Goal: Task Accomplishment & Management: Manage account settings

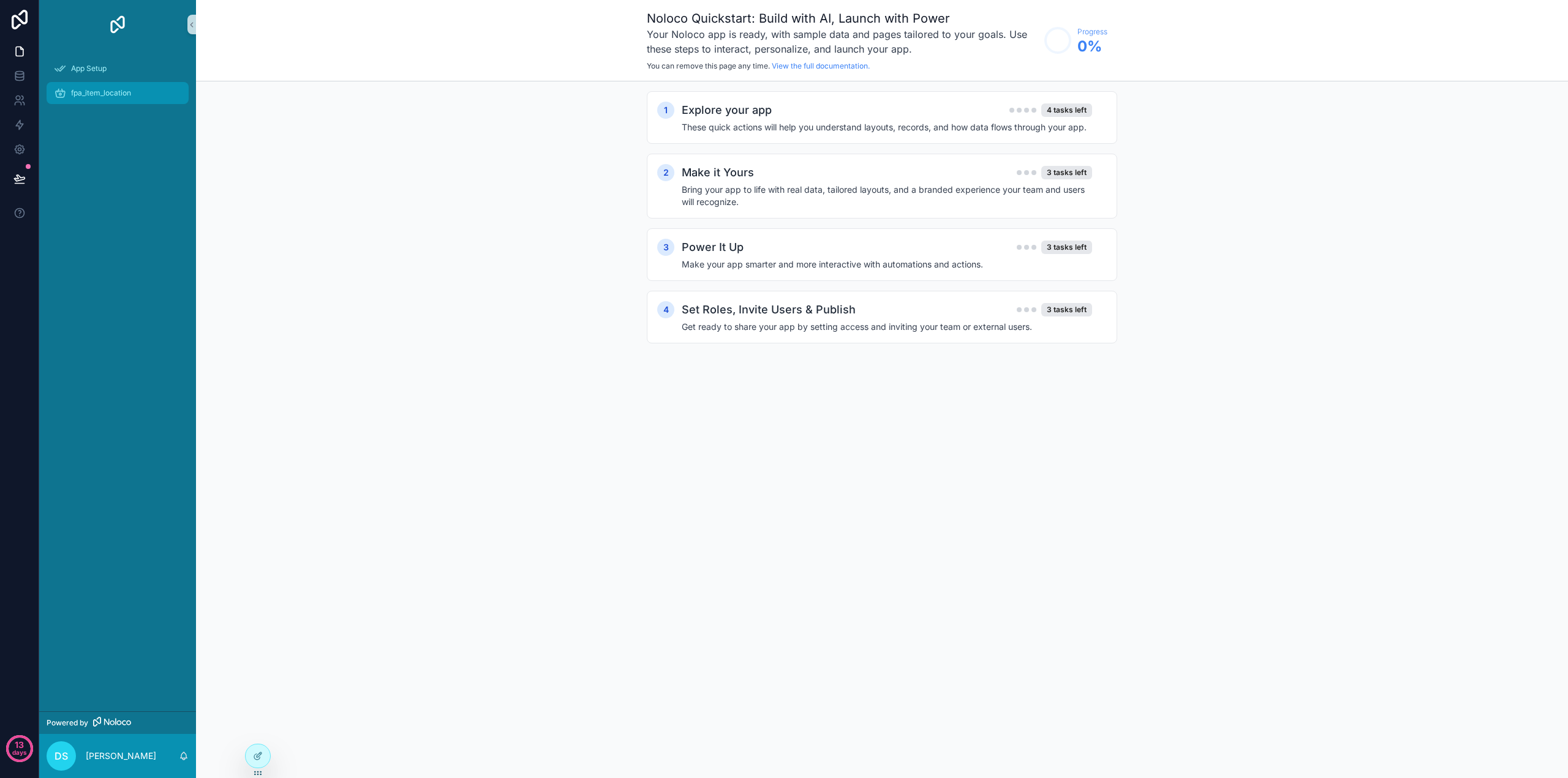
click at [93, 102] on div "fpa_item_location" at bounding box center [118, 93] width 128 height 19
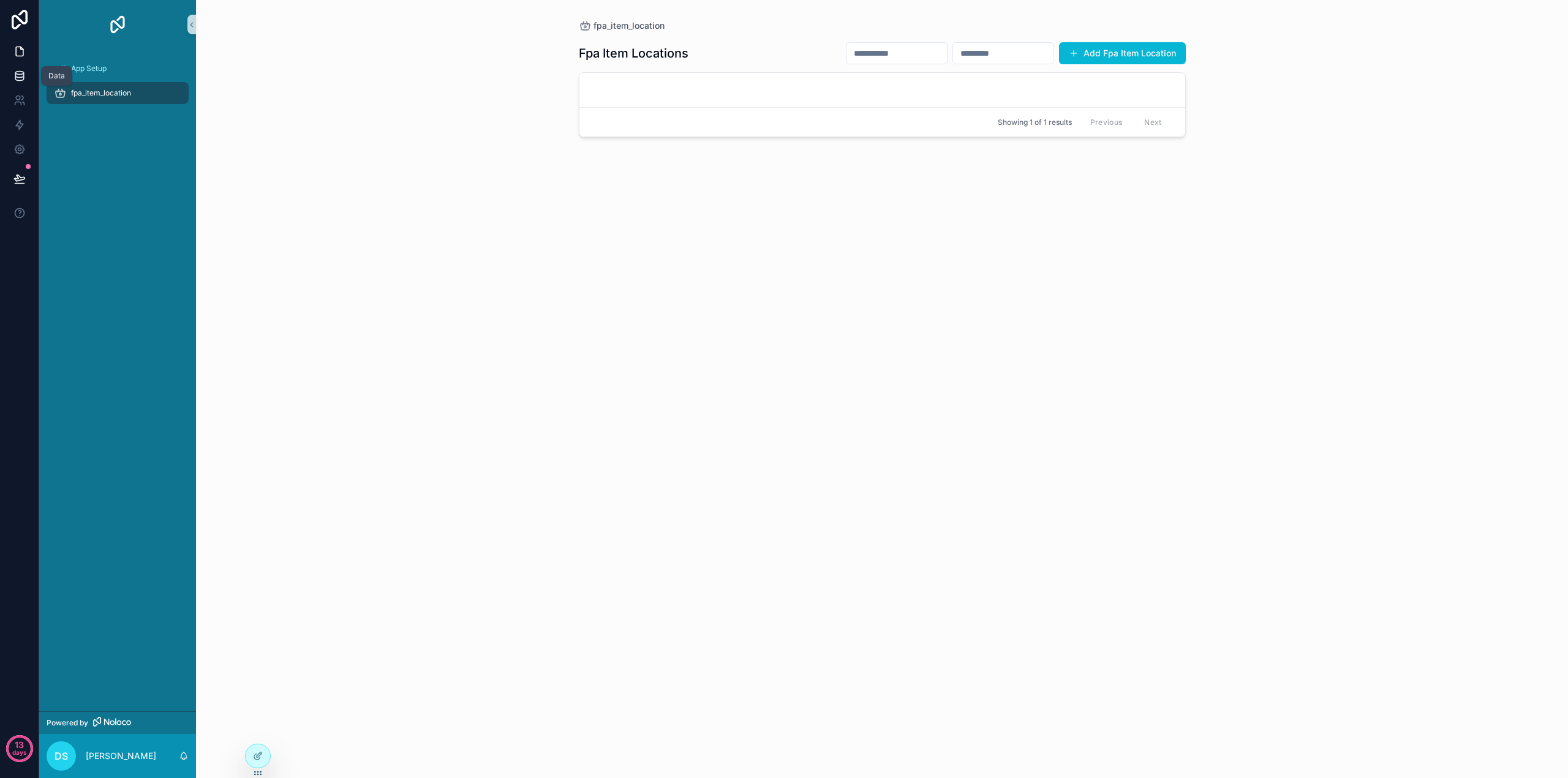
click at [28, 64] on link at bounding box center [19, 75] width 39 height 25
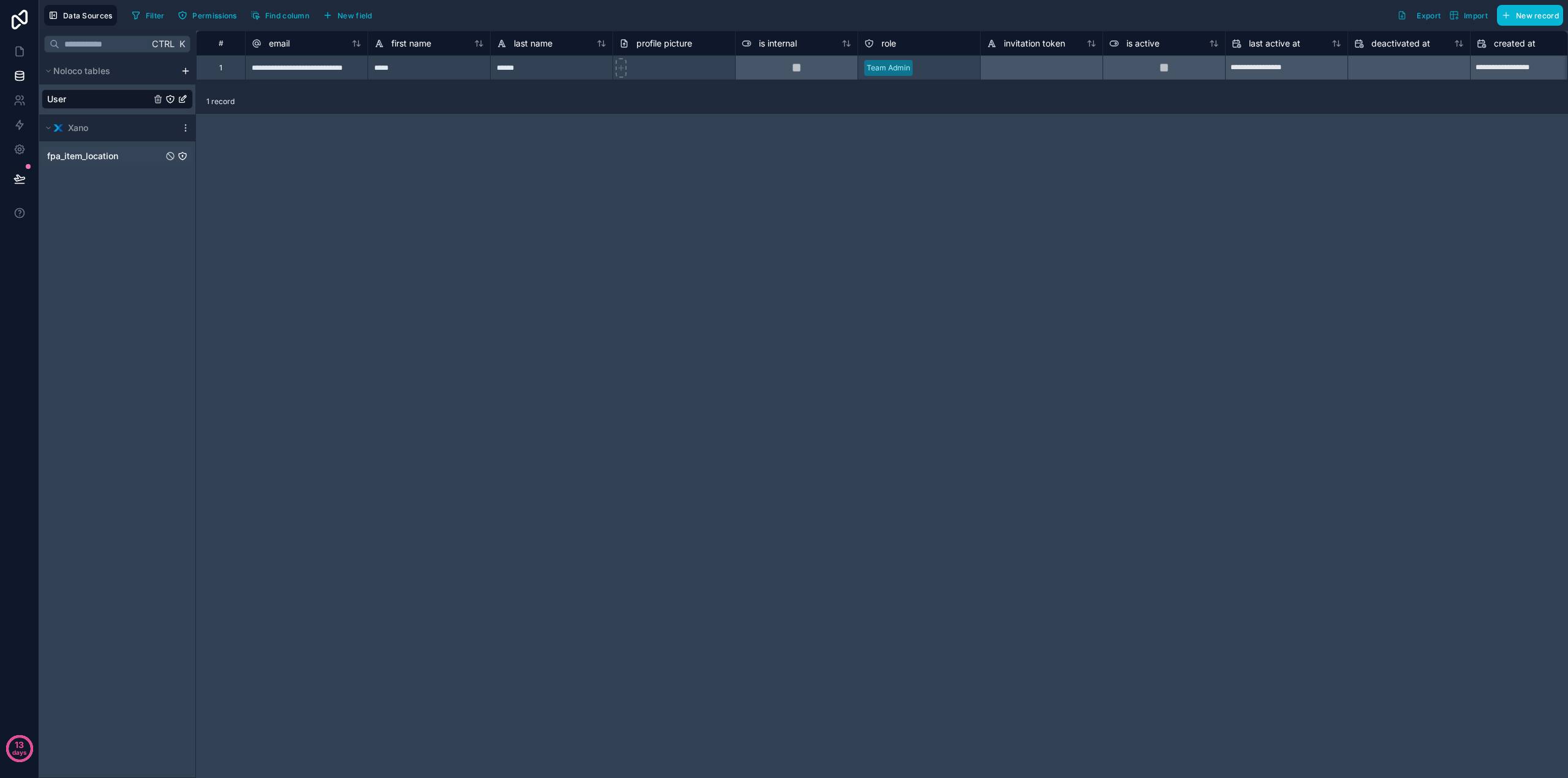
click at [84, 159] on span "fpa_item_location" at bounding box center [82, 155] width 71 height 12
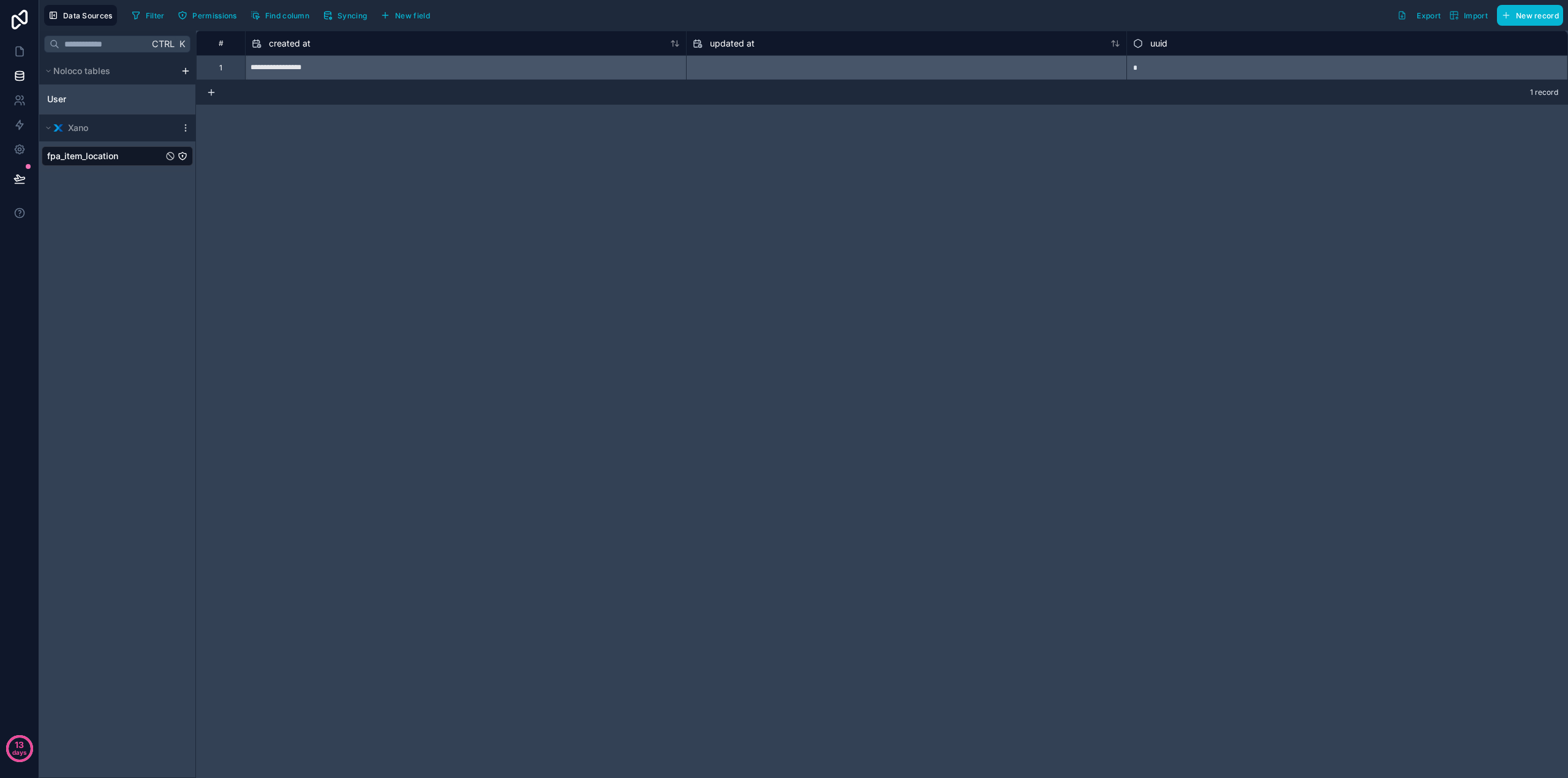
click at [124, 154] on div "fpa_item_location" at bounding box center [117, 155] width 151 height 19
drag, startPoint x: 94, startPoint y: 153, endPoint x: 84, endPoint y: 171, distance: 20.6
click at [67, 178] on div "Ctrl K Noloco tables User Xano fpa_item_location" at bounding box center [118, 404] width 157 height 748
click at [185, 120] on div "Xano" at bounding box center [118, 128] width 156 height 27
click at [187, 128] on icon "scrollable content" at bounding box center [185, 128] width 10 height 10
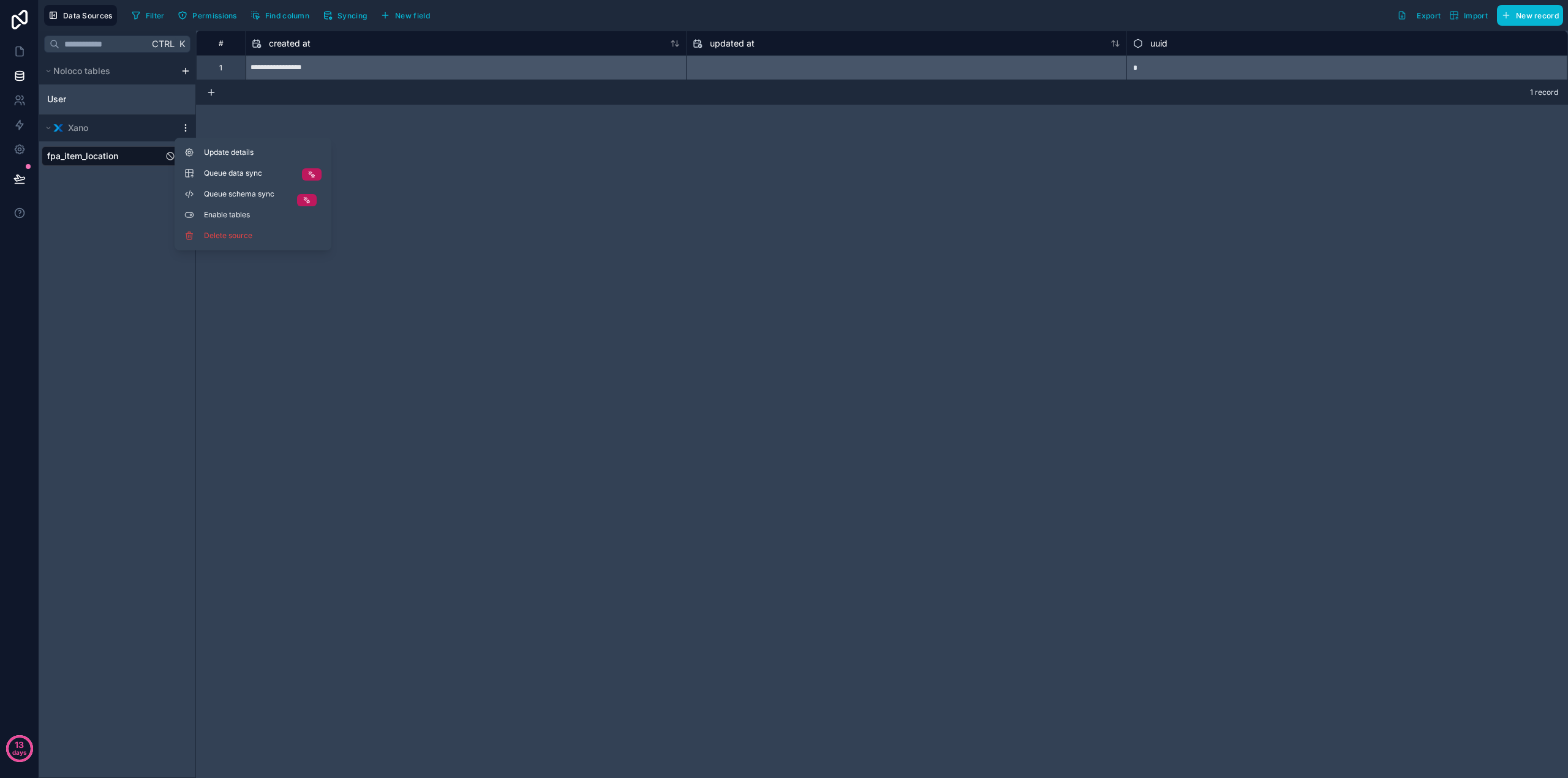
click at [187, 128] on icon "scrollable content" at bounding box center [185, 128] width 10 height 10
click at [104, 161] on span "fpa_item_location" at bounding box center [82, 155] width 71 height 12
click at [1080, 180] on div "**********" at bounding box center [882, 404] width 1372 height 748
click at [356, 17] on span "Syncing" at bounding box center [353, 16] width 29 height 9
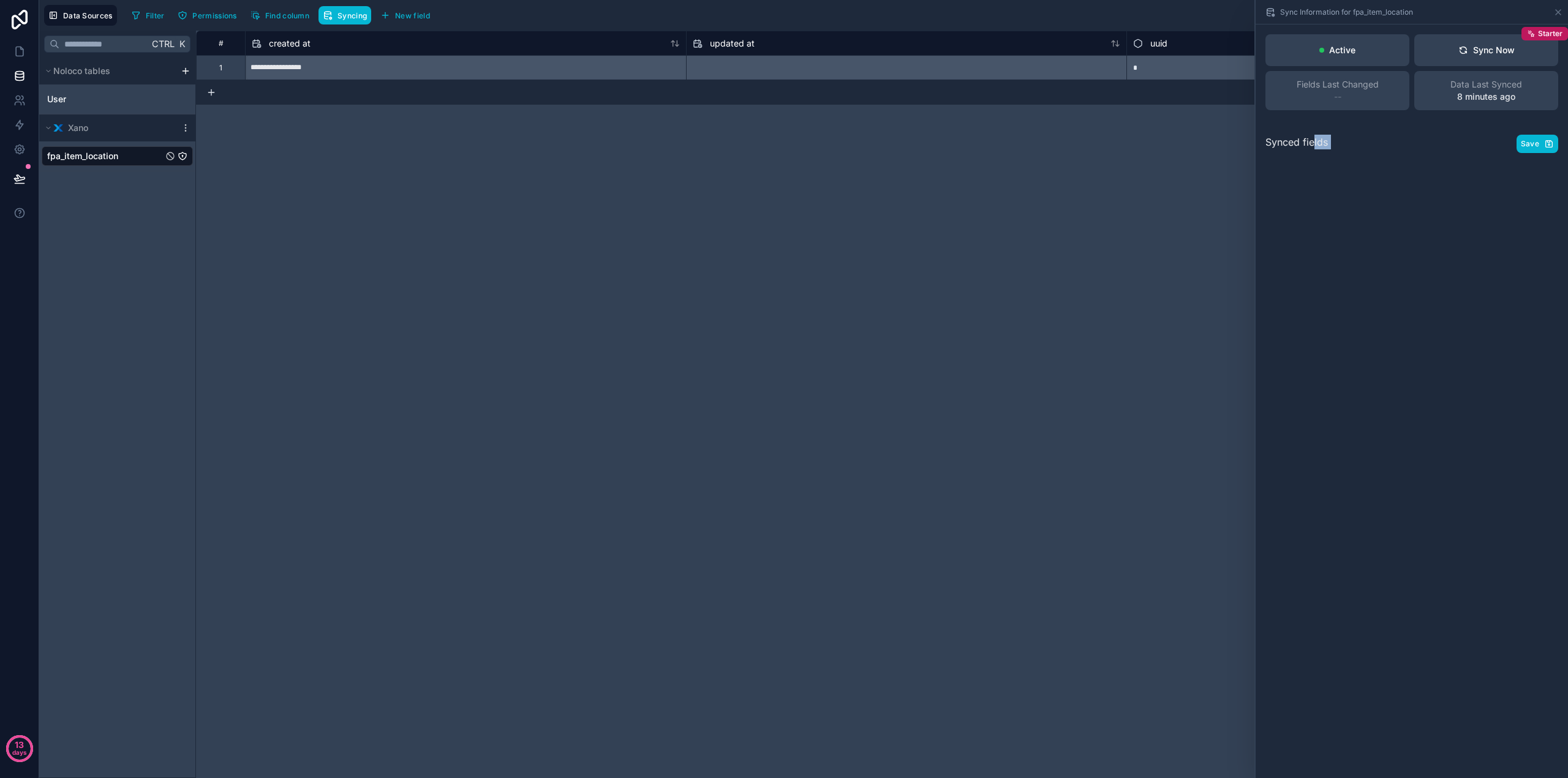
drag, startPoint x: 1314, startPoint y: 140, endPoint x: 1471, endPoint y: 146, distance: 157.1
click at [1466, 148] on div "Synced fields Save" at bounding box center [1412, 144] width 293 height 18
click at [1473, 146] on div "Synced fields Save" at bounding box center [1412, 144] width 293 height 18
click at [1409, 184] on div "Active Sync Now Starter Fields Last Changed -- Data Last Synced 8 minutes ago S…" at bounding box center [1412, 401] width 312 height 753
click at [1370, 151] on div "Synced fields Save" at bounding box center [1412, 144] width 293 height 18
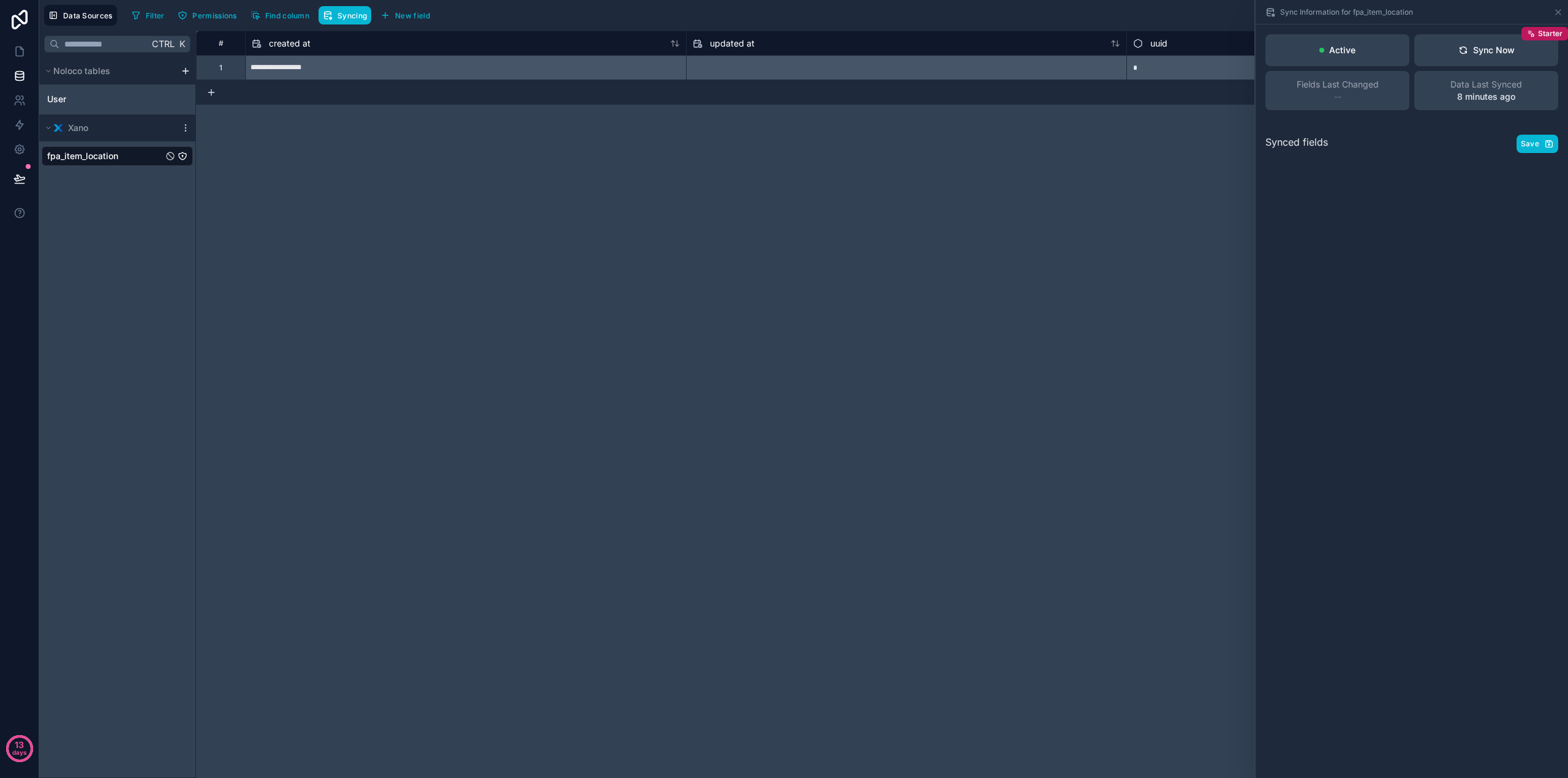
click at [1305, 139] on span "Synced fields" at bounding box center [1297, 144] width 62 height 18
click at [1478, 49] on div "Sync Now" at bounding box center [1486, 50] width 56 height 12
drag, startPoint x: 1307, startPoint y: 136, endPoint x: 1460, endPoint y: 137, distance: 153.0
click at [1457, 137] on span "Noloco has queued a sync for this table and will process it shortly. The inform…" at bounding box center [1412, 134] width 278 height 25
click at [1467, 137] on span "Noloco has queued a sync for this table and will process it shortly. The inform…" at bounding box center [1412, 134] width 278 height 25
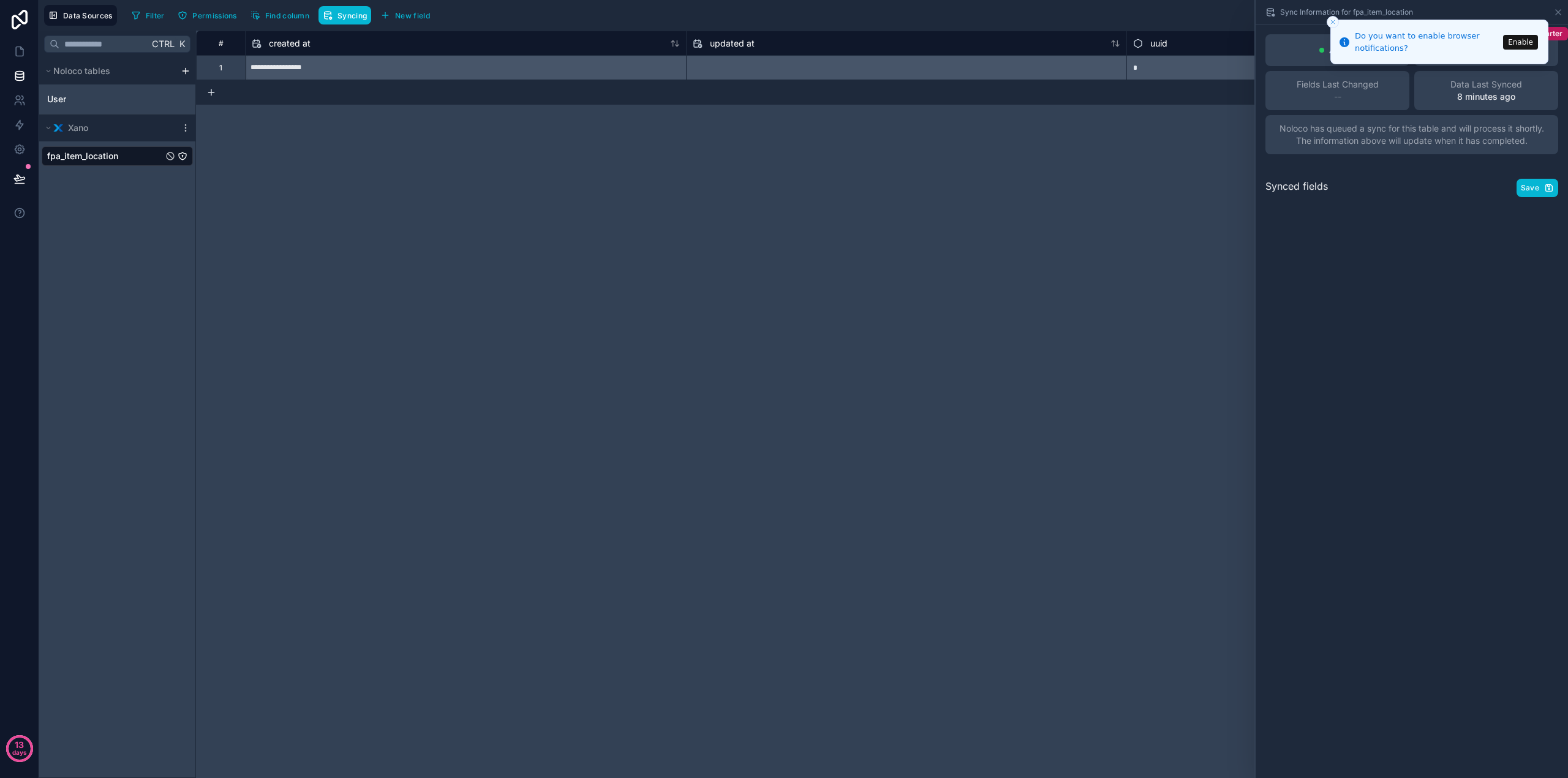
click at [1334, 19] on icon "Close toast" at bounding box center [1333, 22] width 7 height 7
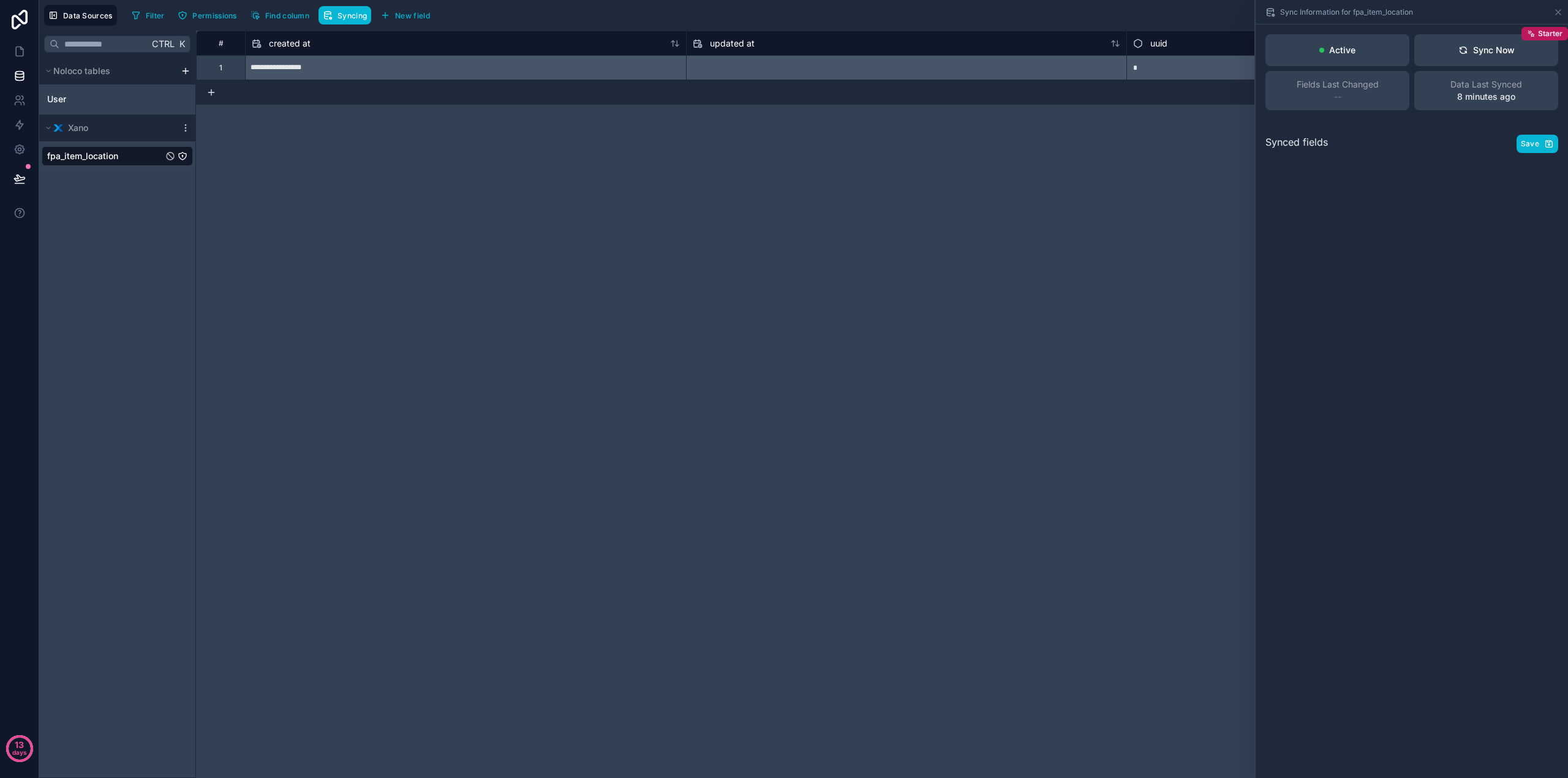
click at [529, 156] on div "**********" at bounding box center [882, 404] width 1372 height 748
click at [279, 5] on div "Data Sources Filter Permissions Find column Syncing New field Export Import New…" at bounding box center [804, 15] width 1529 height 30
click at [281, 10] on button "Find column" at bounding box center [279, 16] width 67 height 18
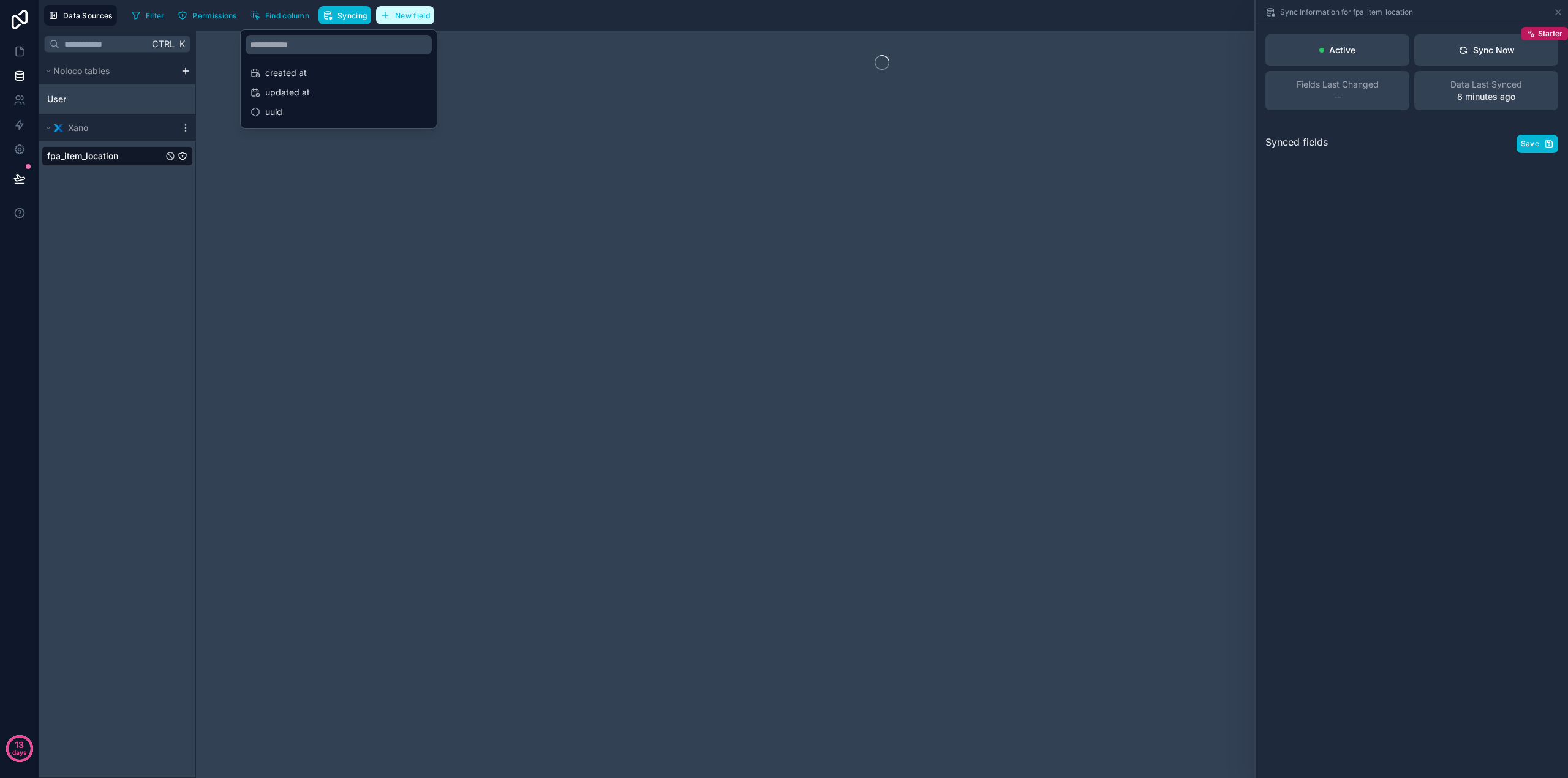
click at [387, 16] on icon "button" at bounding box center [385, 16] width 6 height 0
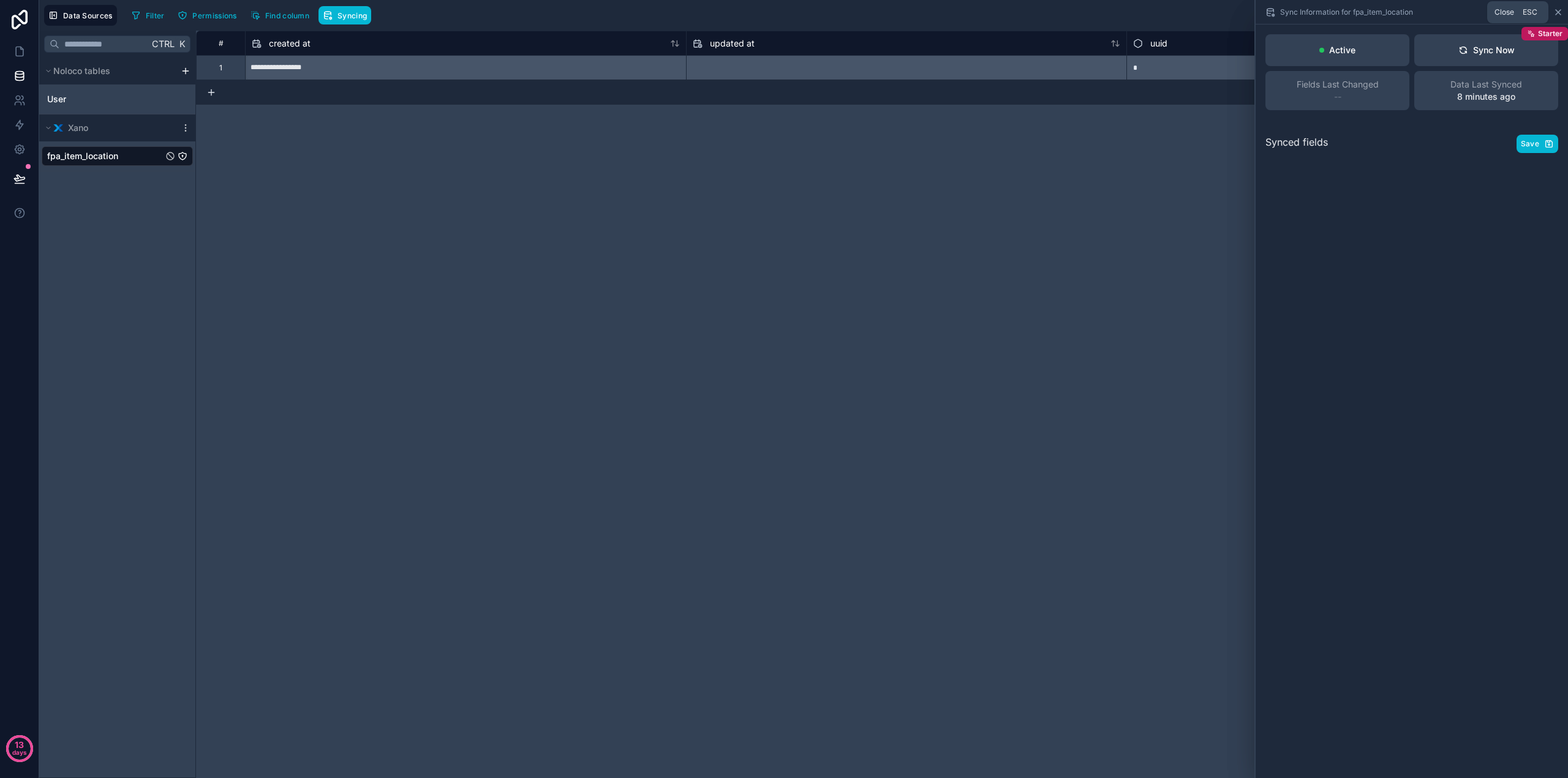
click at [1561, 8] on icon at bounding box center [1558, 12] width 10 height 10
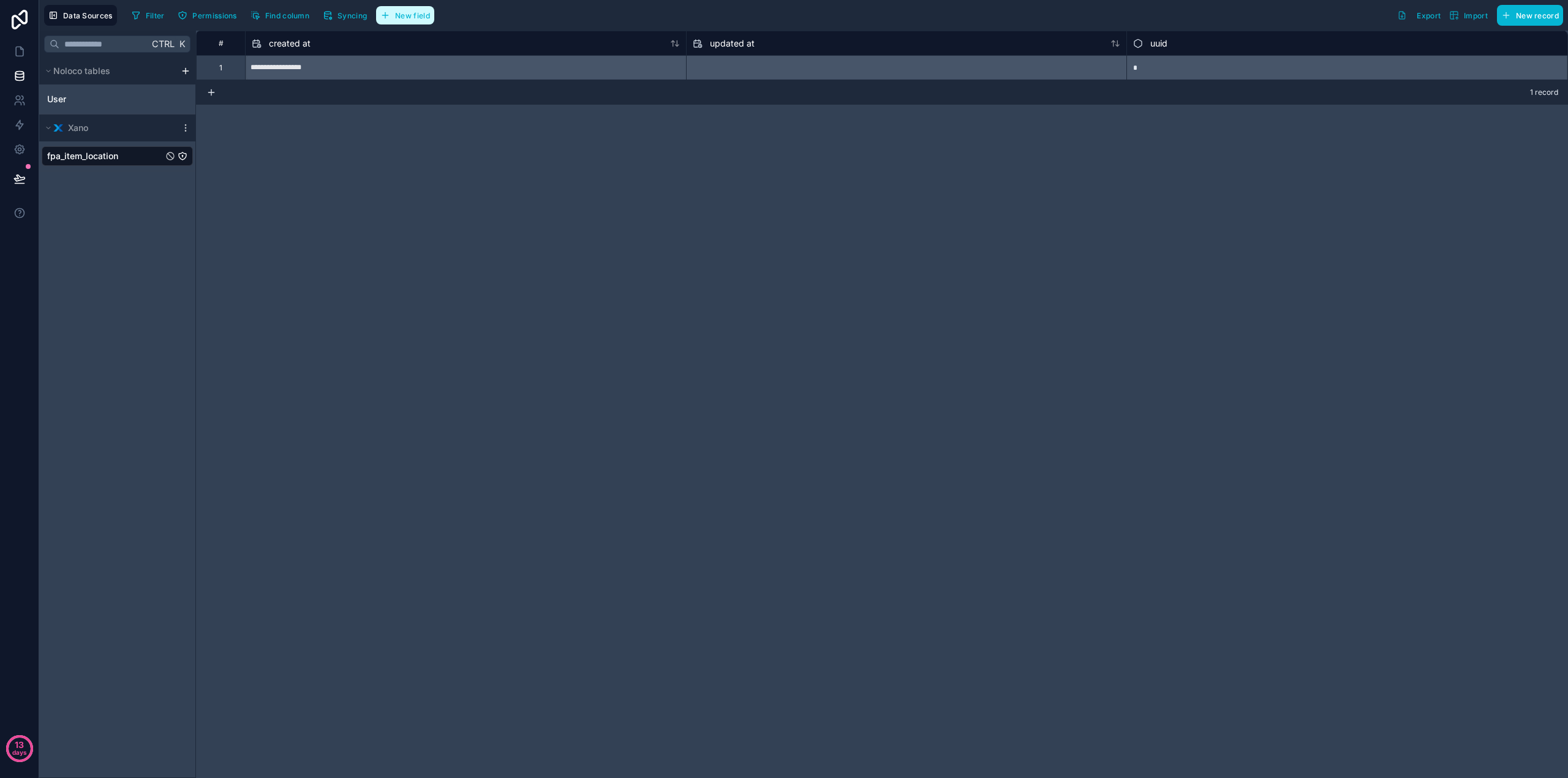
click at [400, 18] on span "New field" at bounding box center [412, 16] width 35 height 9
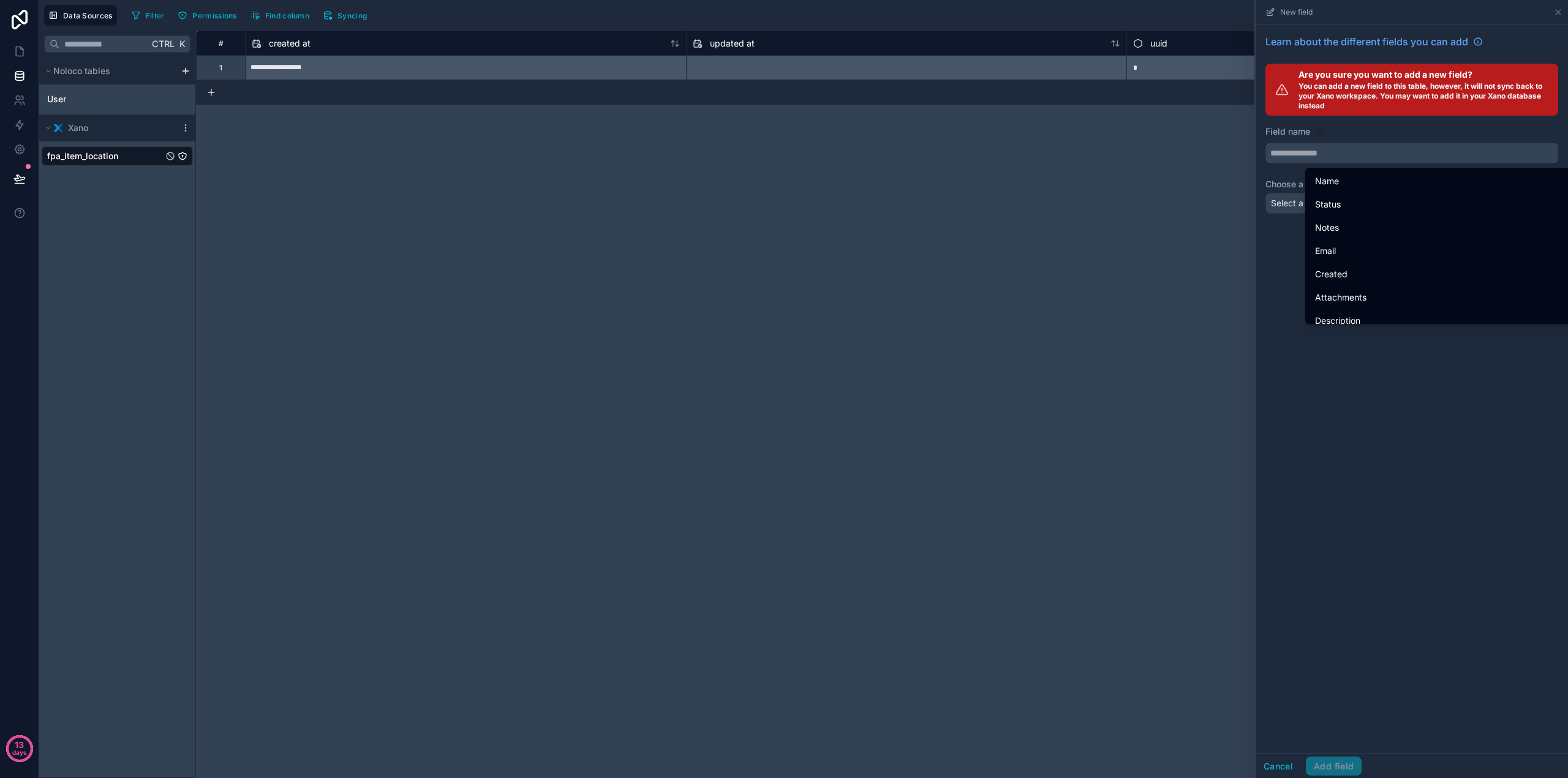
click at [1327, 155] on input "text" at bounding box center [1412, 152] width 292 height 19
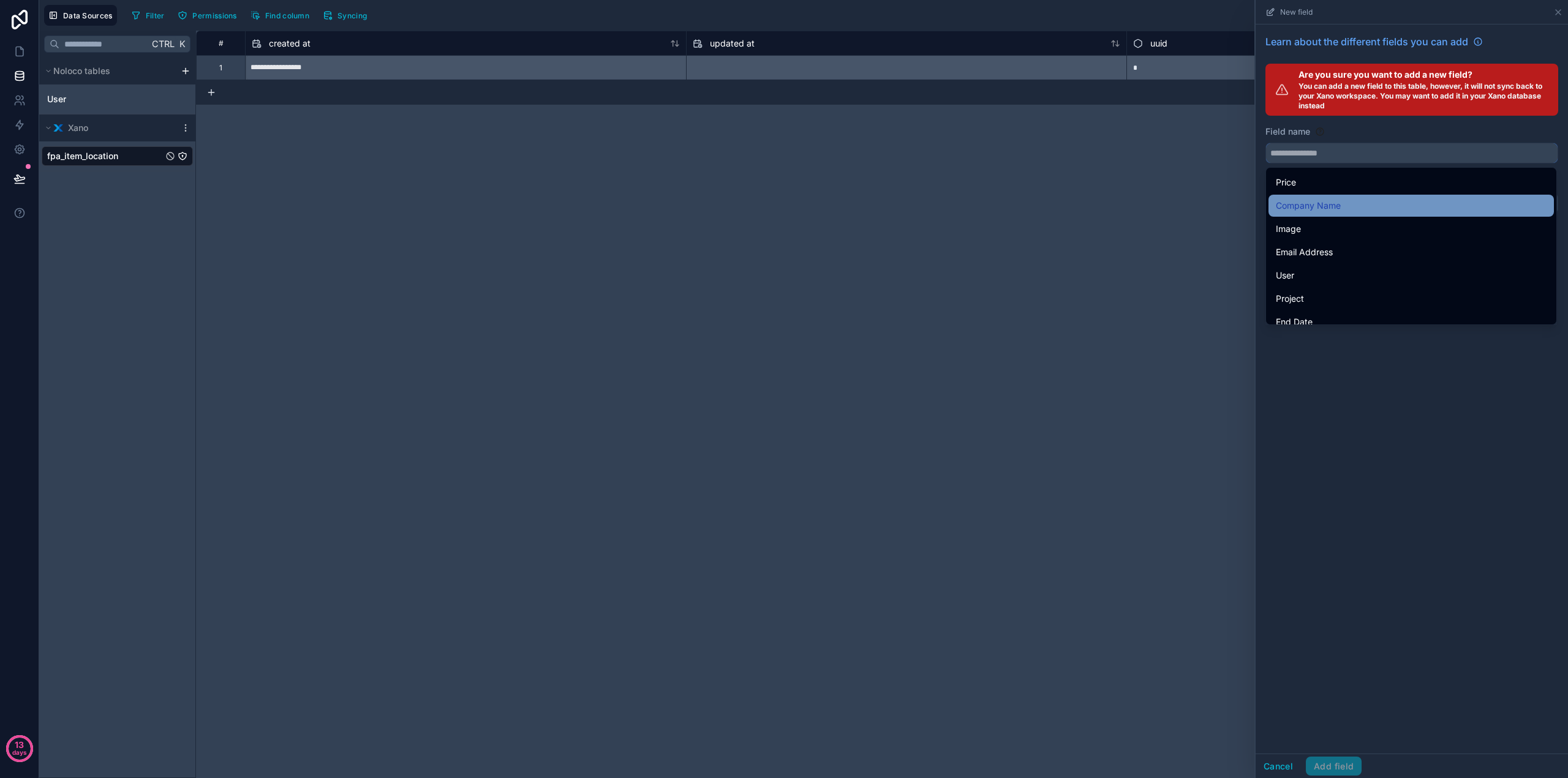
scroll to position [755, 0]
drag, startPoint x: 1396, startPoint y: 424, endPoint x: 1393, endPoint y: 414, distance: 10.4
click at [1395, 421] on div "Learn about the different fields you can add Are you sure you want to add a new…" at bounding box center [1412, 389] width 312 height 729
click at [1354, 374] on div "Learn about the different fields you can add Are you sure you want to add a new…" at bounding box center [1412, 389] width 312 height 729
click at [1354, 371] on div "Learn about the different fields you can add Are you sure you want to add a new…" at bounding box center [1412, 389] width 312 height 729
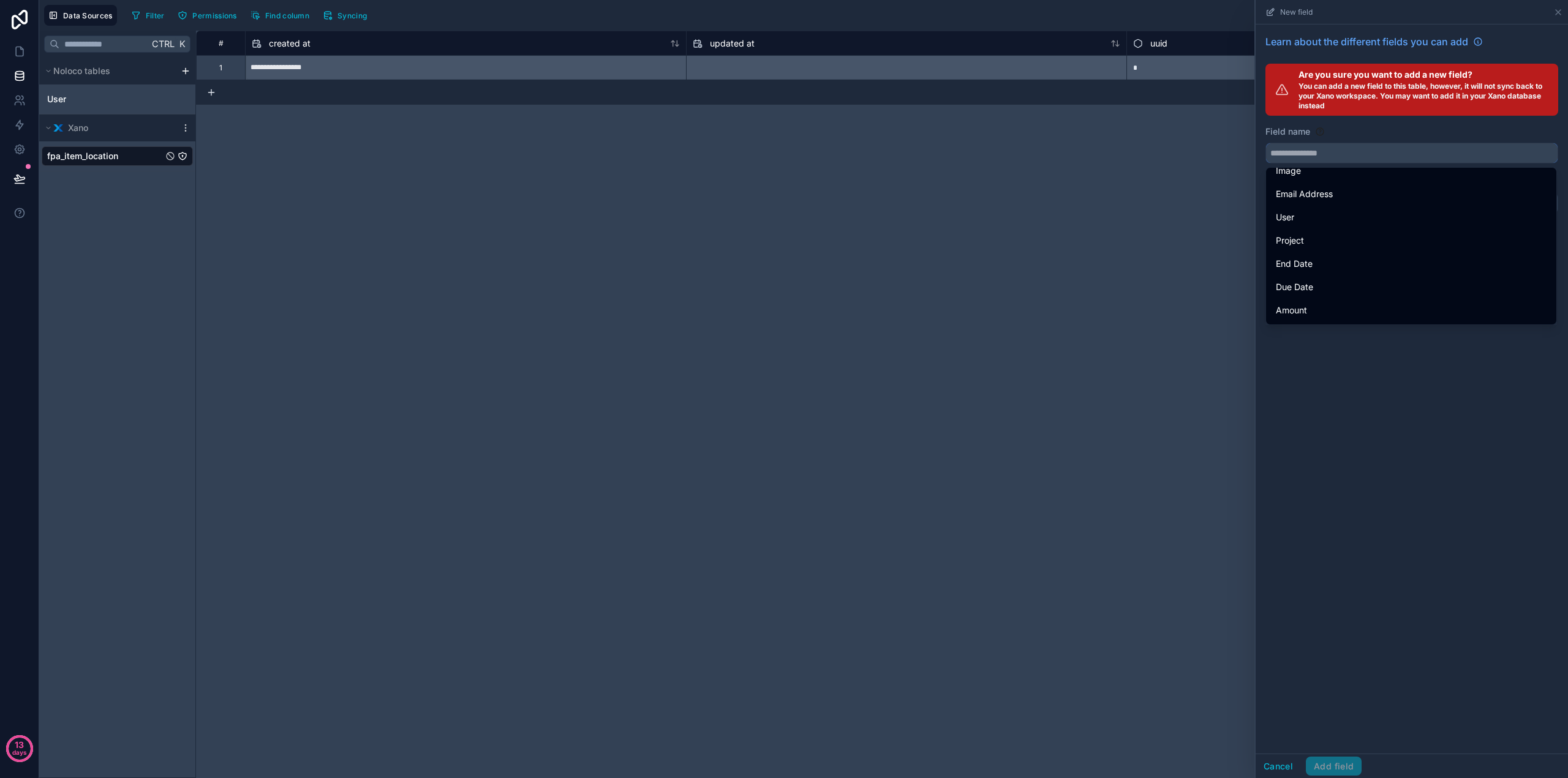
click at [1316, 150] on input "text" at bounding box center [1412, 152] width 292 height 19
drag, startPoint x: 1312, startPoint y: 141, endPoint x: 1319, endPoint y: 128, distance: 14.8
click at [1312, 139] on div "Field name" at bounding box center [1412, 144] width 293 height 38
click at [1319, 128] on icon at bounding box center [1320, 131] width 7 height 7
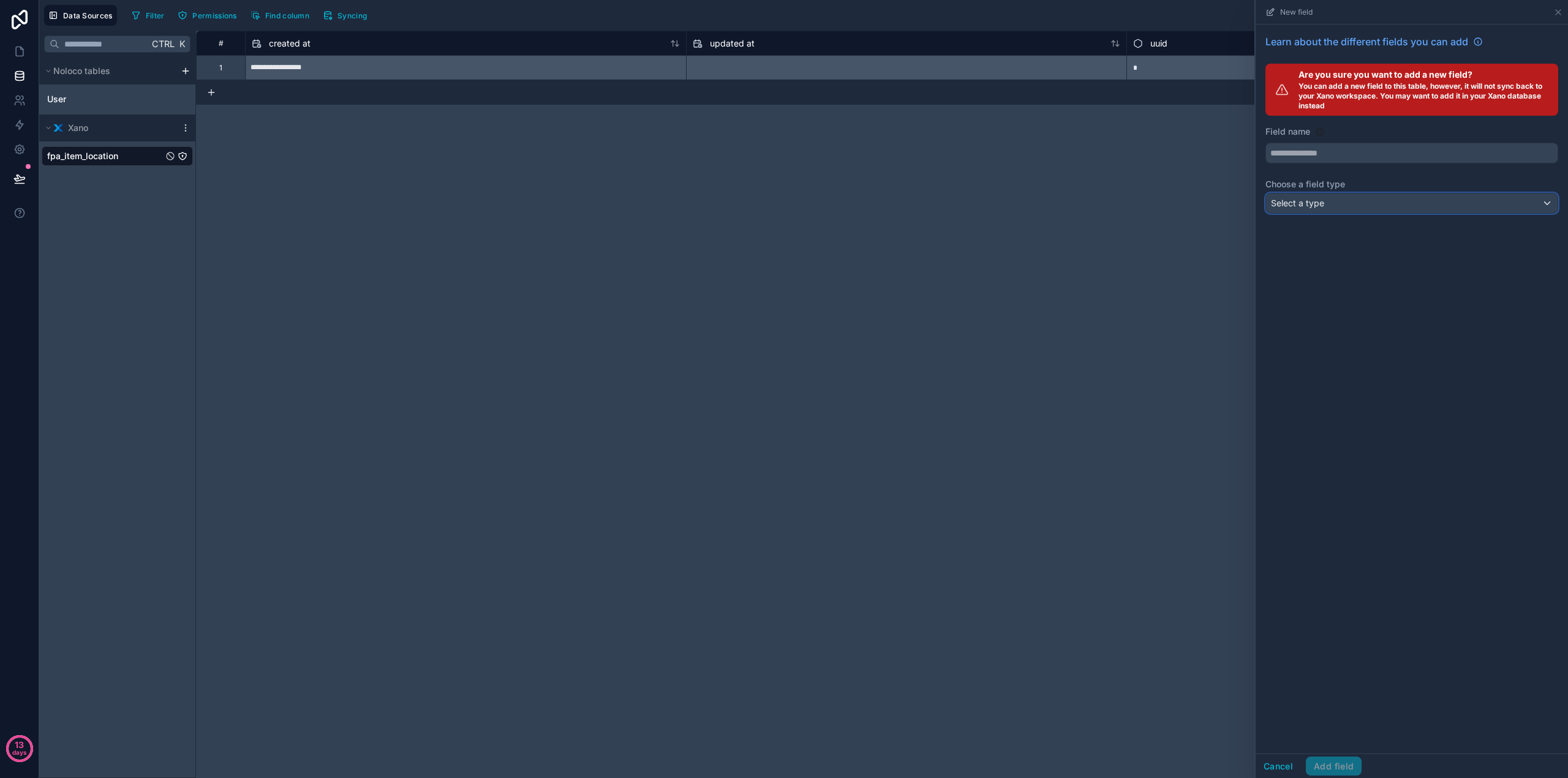
click at [1321, 204] on span "Select a type" at bounding box center [1298, 203] width 53 height 10
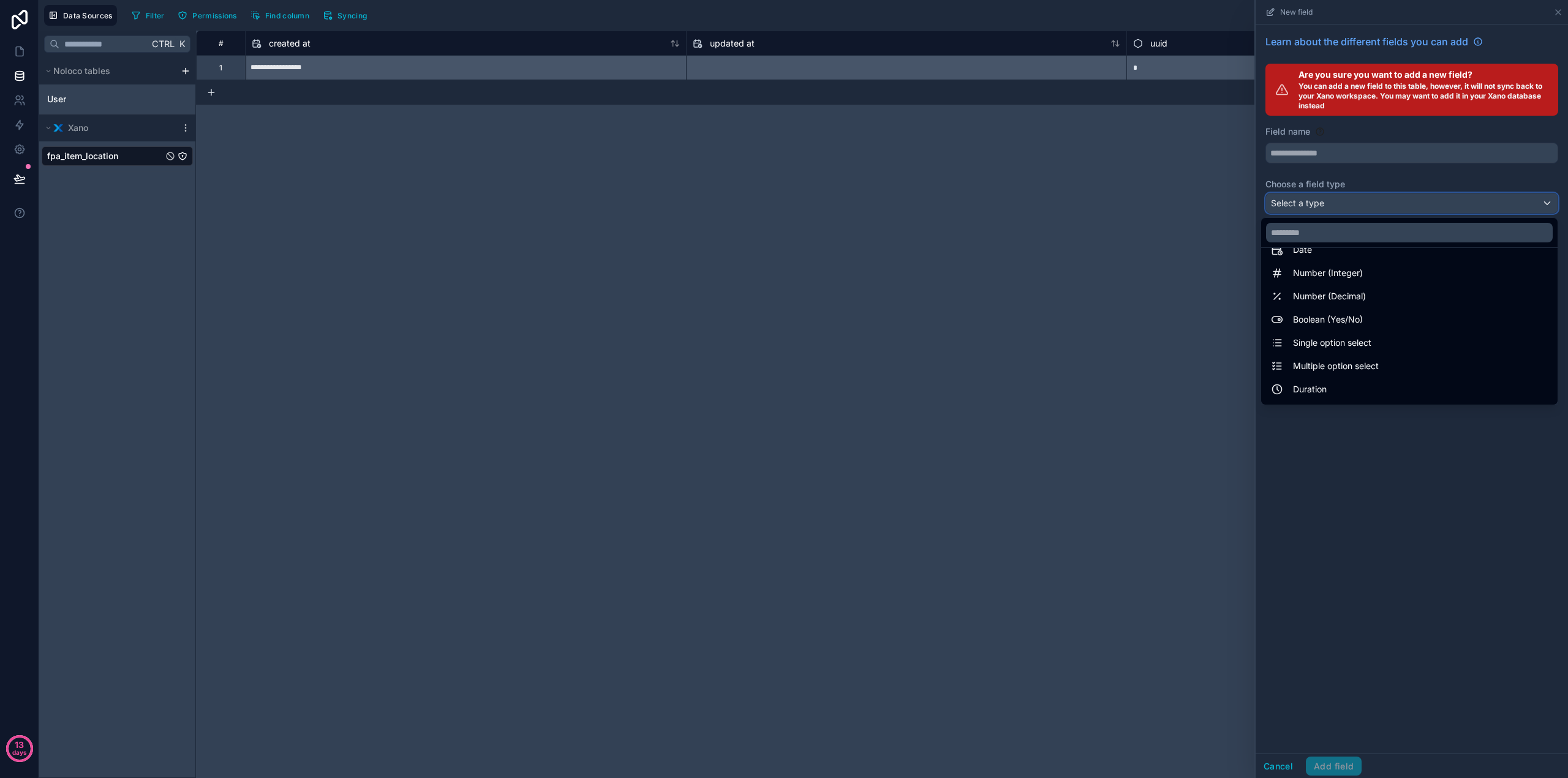
scroll to position [0, 0]
click at [1393, 170] on div at bounding box center [1412, 389] width 312 height 778
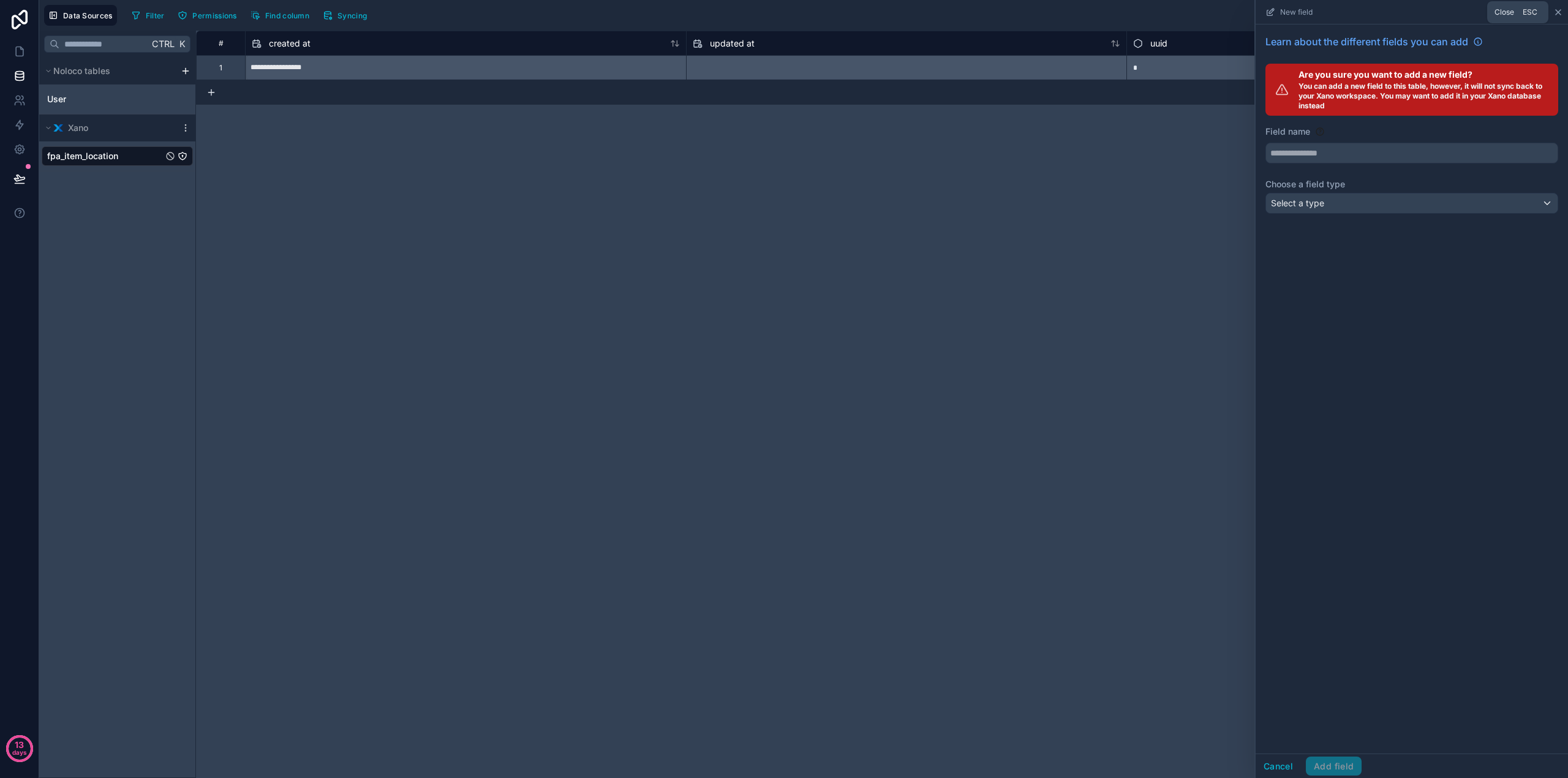
click at [1554, 11] on icon at bounding box center [1558, 12] width 10 height 10
click at [1562, 8] on button "New record" at bounding box center [1530, 15] width 66 height 21
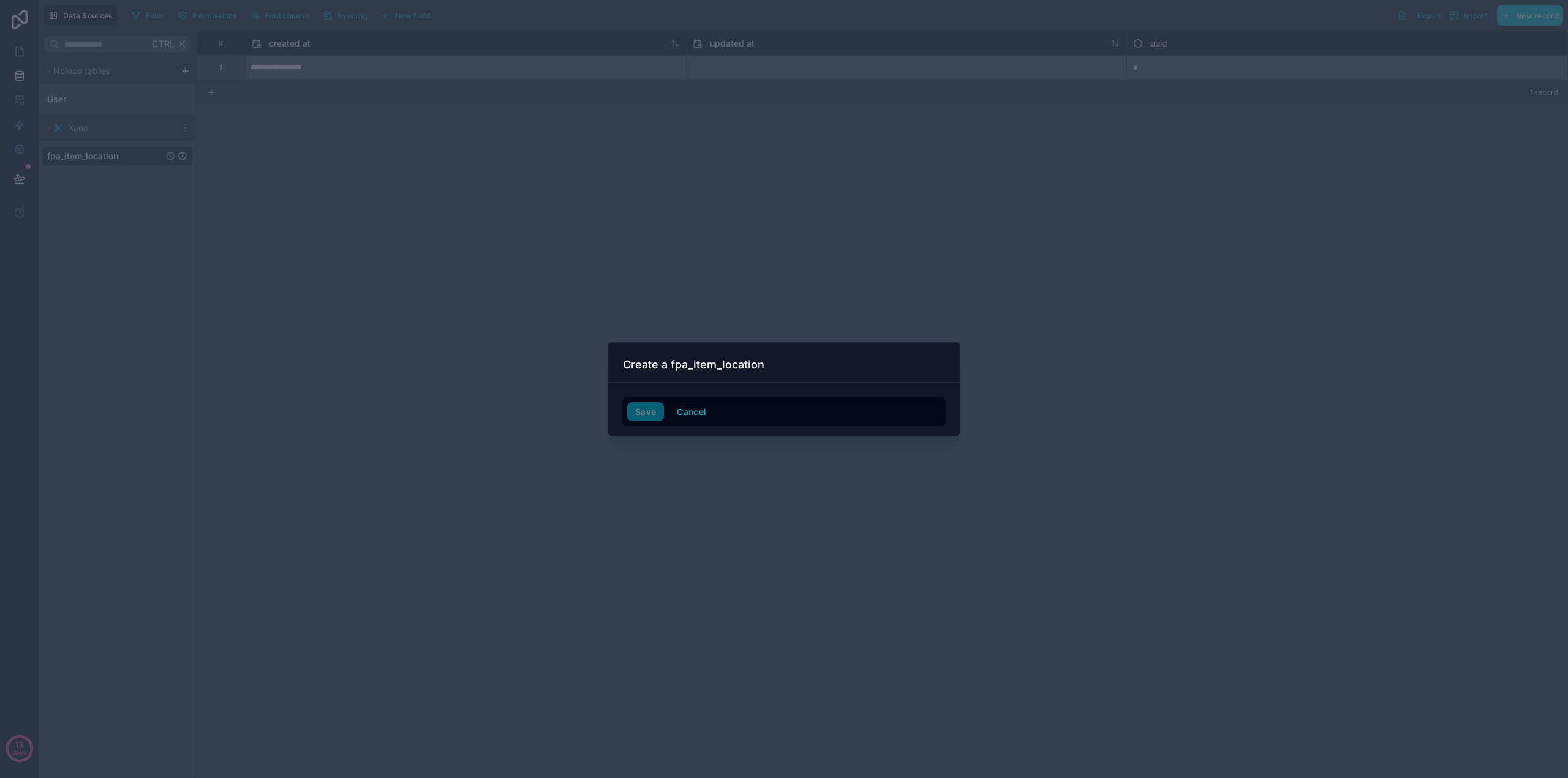
drag, startPoint x: 741, startPoint y: 350, endPoint x: 656, endPoint y: 399, distance: 98.1
click at [740, 350] on div "Create a fpa_item_location" at bounding box center [784, 362] width 353 height 40
click at [682, 411] on button "Cancel" at bounding box center [691, 411] width 45 height 19
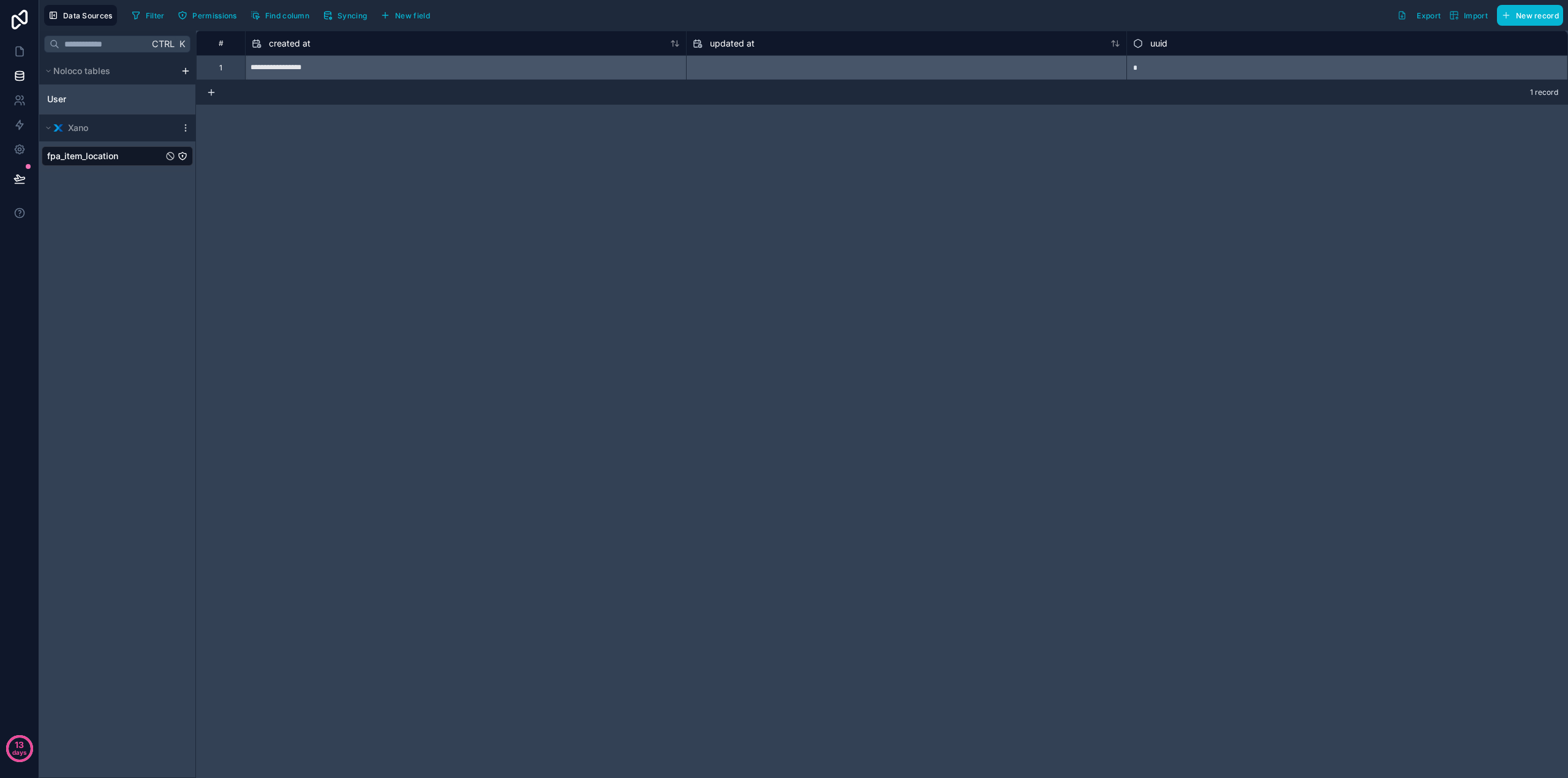
drag, startPoint x: 876, startPoint y: 214, endPoint x: 953, endPoint y: 195, distance: 79.3
click at [885, 209] on div "**********" at bounding box center [882, 404] width 1372 height 748
click at [361, 25] on div "Data Sources Filter Permissions Find column Syncing New field Export Import New…" at bounding box center [804, 15] width 1529 height 30
click at [356, 17] on span "Syncing" at bounding box center [353, 16] width 29 height 9
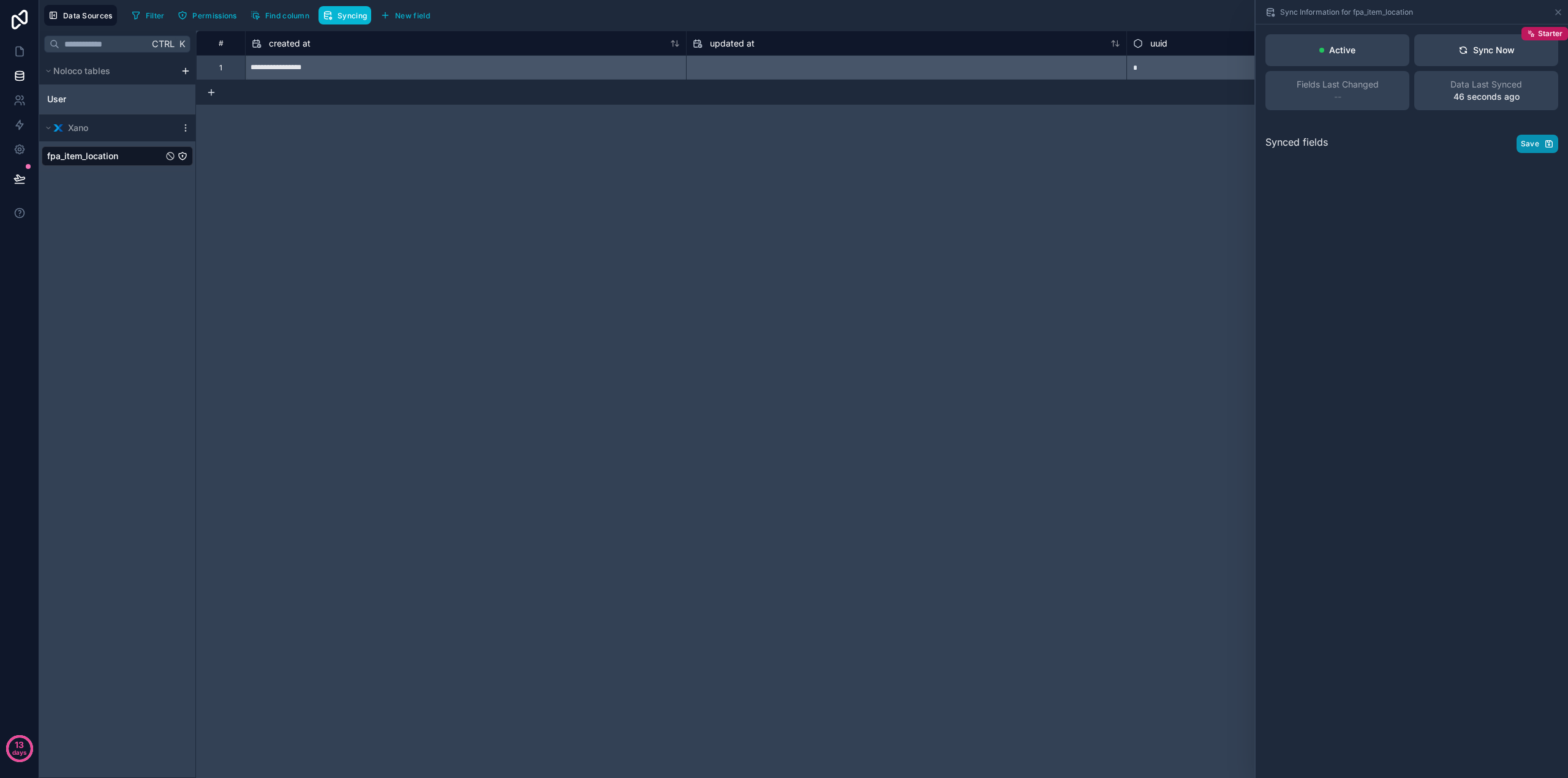
drag, startPoint x: 1540, startPoint y: 137, endPoint x: 1537, endPoint y: 159, distance: 22.2
click at [1540, 138] on button "Save" at bounding box center [1537, 144] width 41 height 18
click at [1556, 17] on div "Sync Information for fpa_item_location" at bounding box center [1412, 12] width 303 height 24
click at [1560, 14] on icon at bounding box center [1558, 12] width 10 height 10
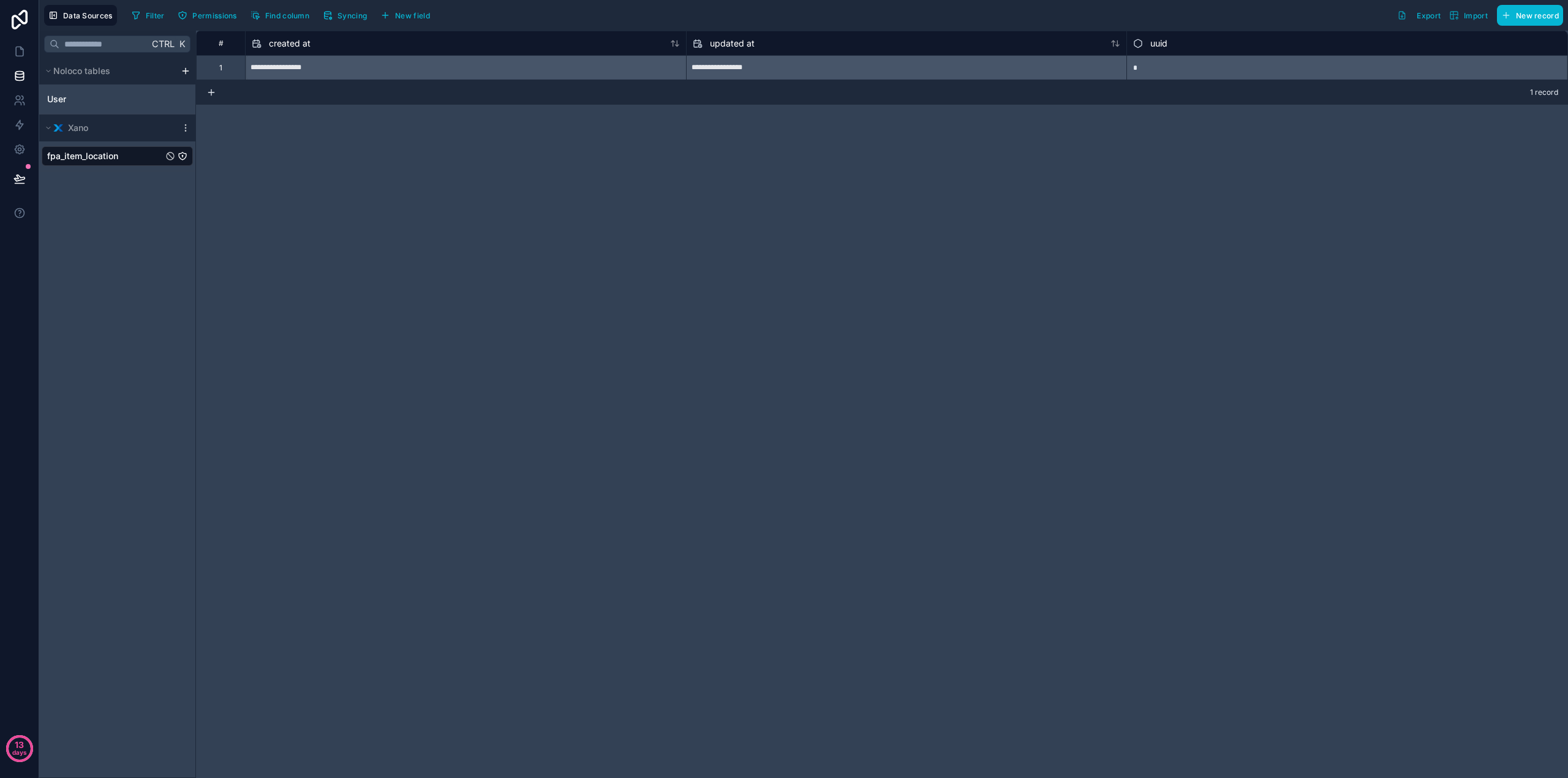
click at [1451, 112] on div "**********" at bounding box center [882, 404] width 1372 height 748
click at [95, 156] on span "fpa_item_location" at bounding box center [82, 155] width 71 height 12
click at [1213, 189] on div "**********" at bounding box center [882, 404] width 1372 height 748
click at [352, 8] on button "Syncing" at bounding box center [344, 16] width 52 height 18
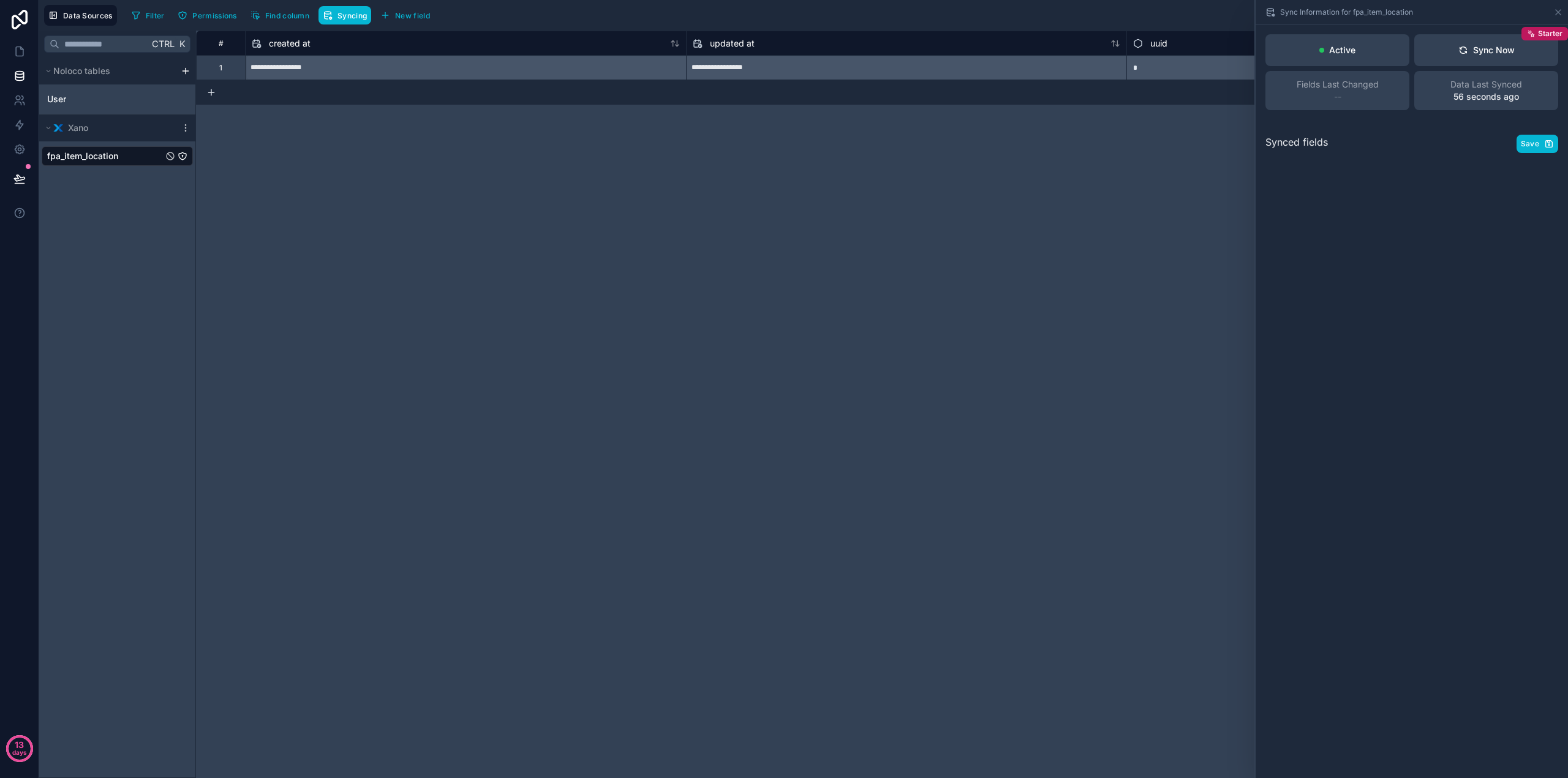
click at [900, 197] on div "**********" at bounding box center [882, 404] width 1372 height 748
click at [290, 13] on span "Find column" at bounding box center [287, 16] width 44 height 9
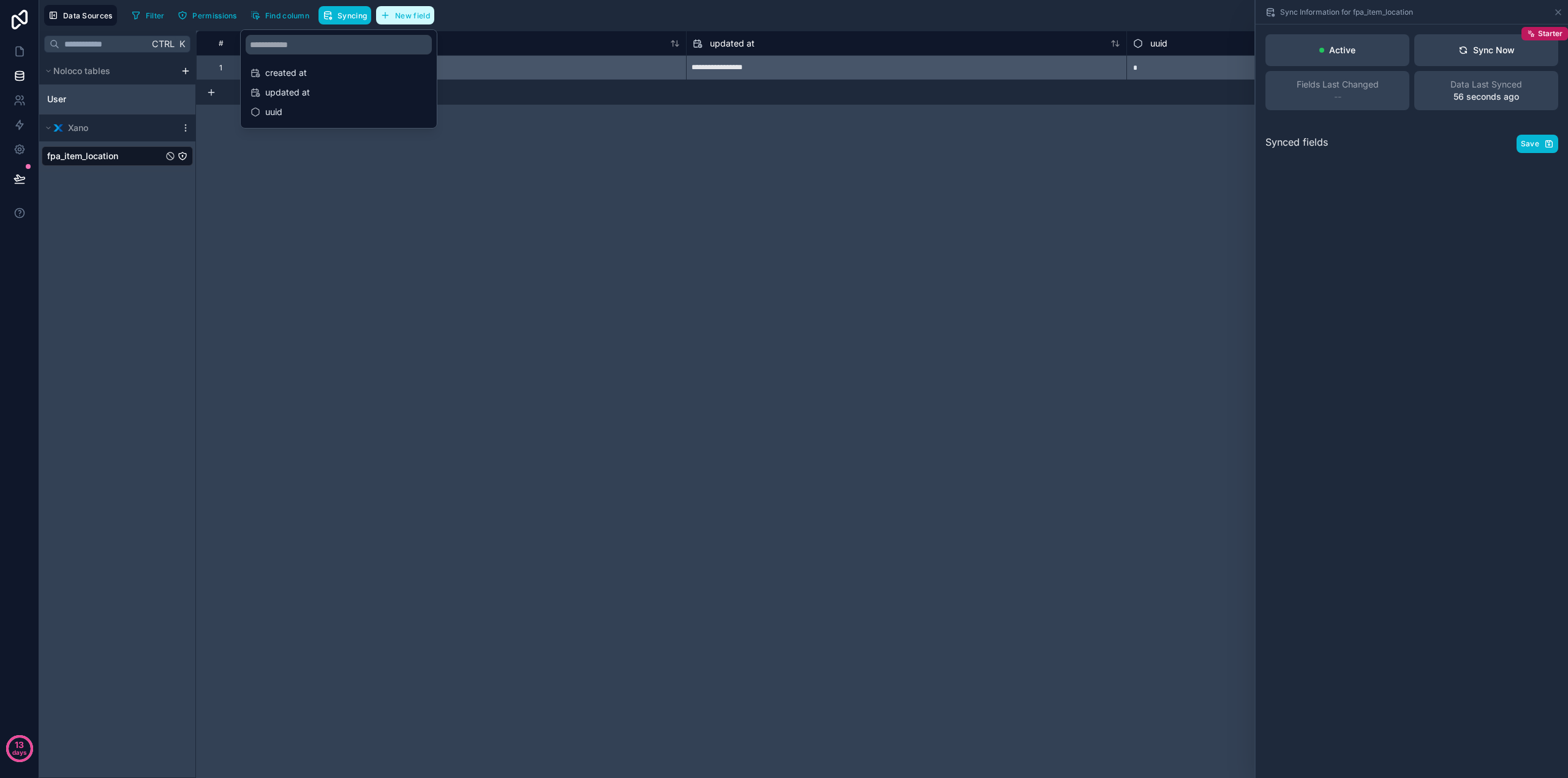
click at [409, 16] on span "New field" at bounding box center [412, 16] width 35 height 9
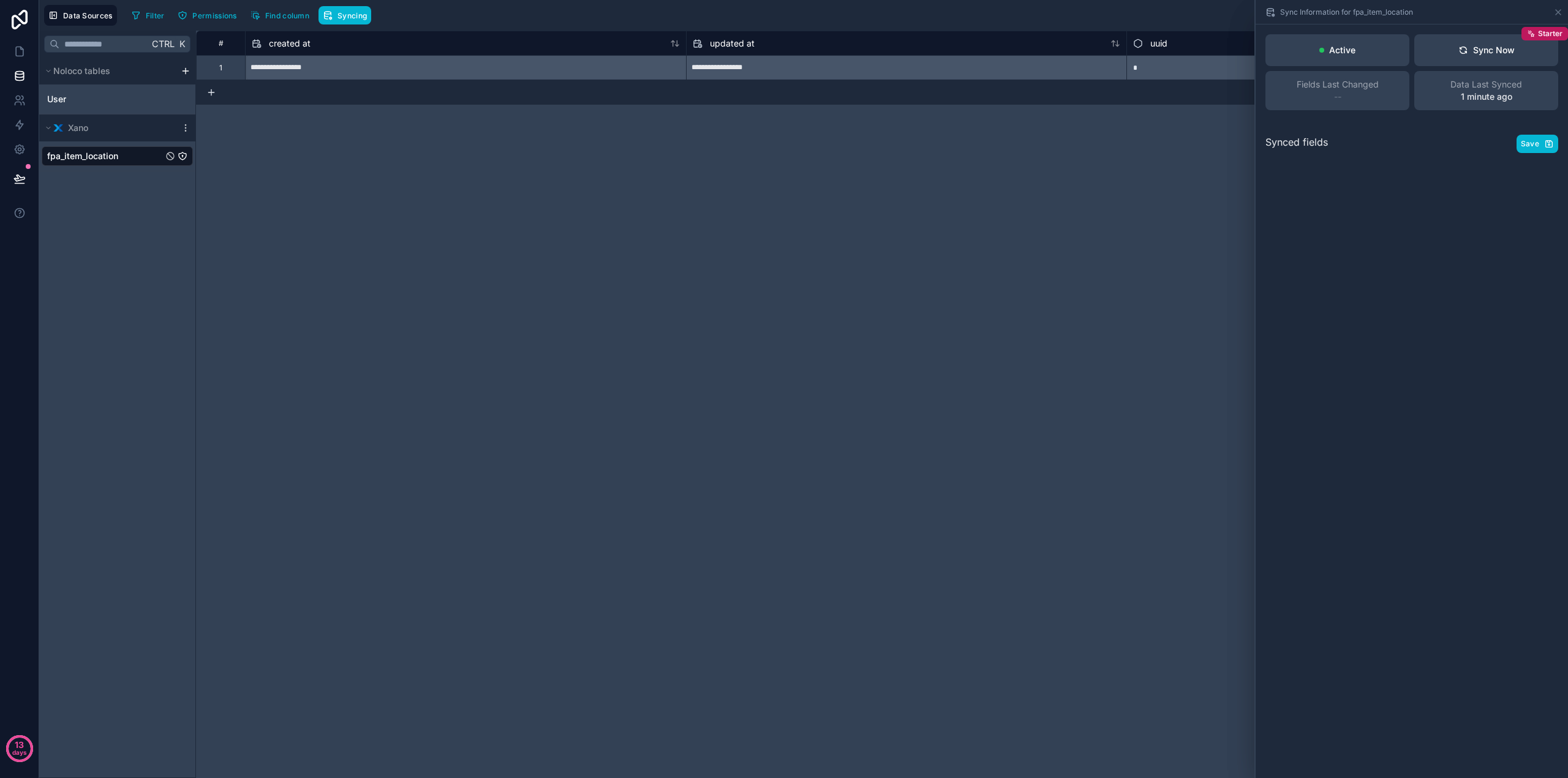
click at [1563, 9] on div "Sync Information for fpa_item_location" at bounding box center [1412, 12] width 312 height 25
click at [1559, 16] on icon at bounding box center [1558, 12] width 10 height 10
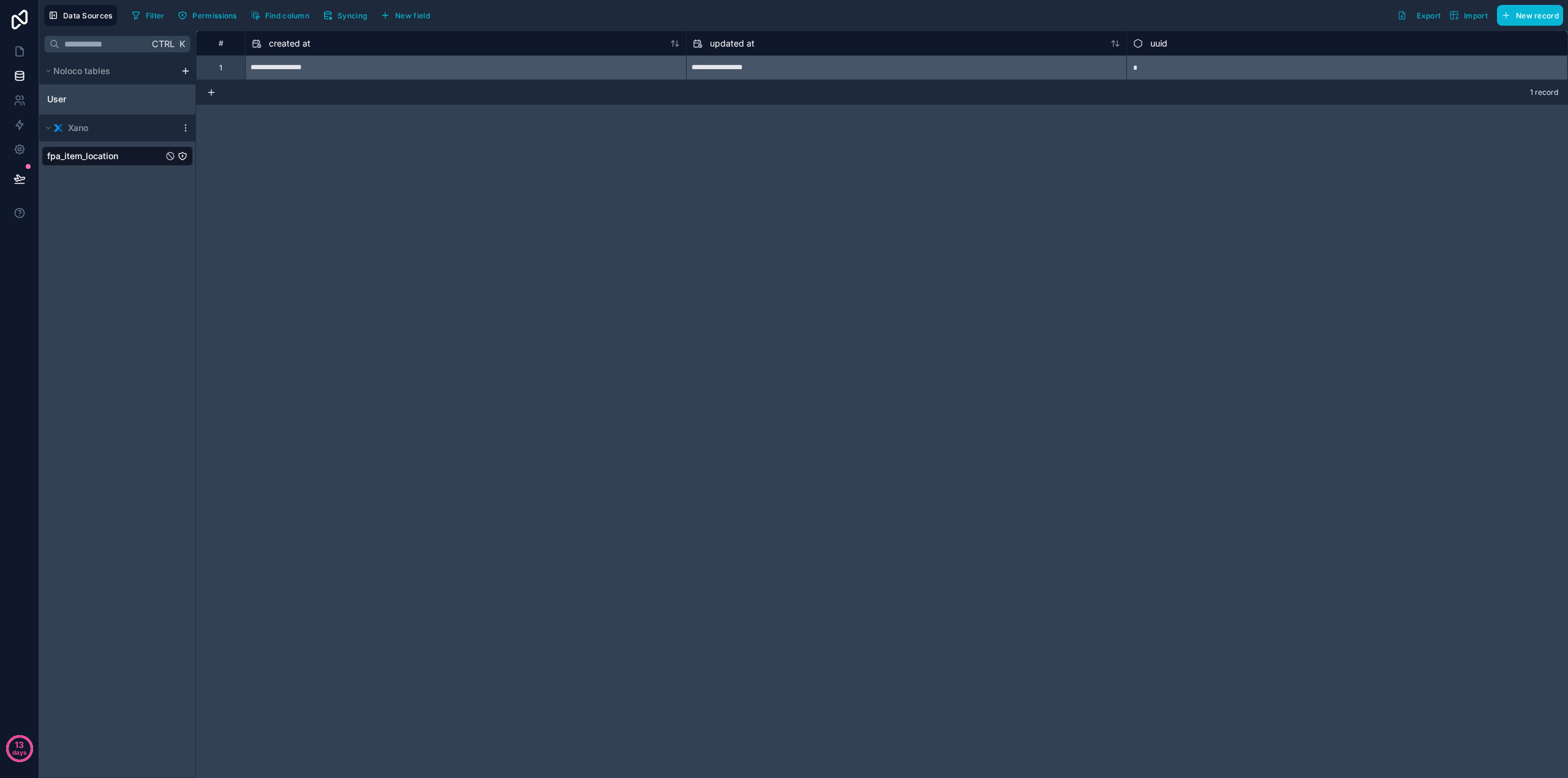
drag, startPoint x: 1473, startPoint y: 158, endPoint x: 1484, endPoint y: 63, distance: 95.6
click at [1473, 157] on div "**********" at bounding box center [882, 404] width 1372 height 748
click at [412, 8] on button "New field" at bounding box center [405, 16] width 58 height 18
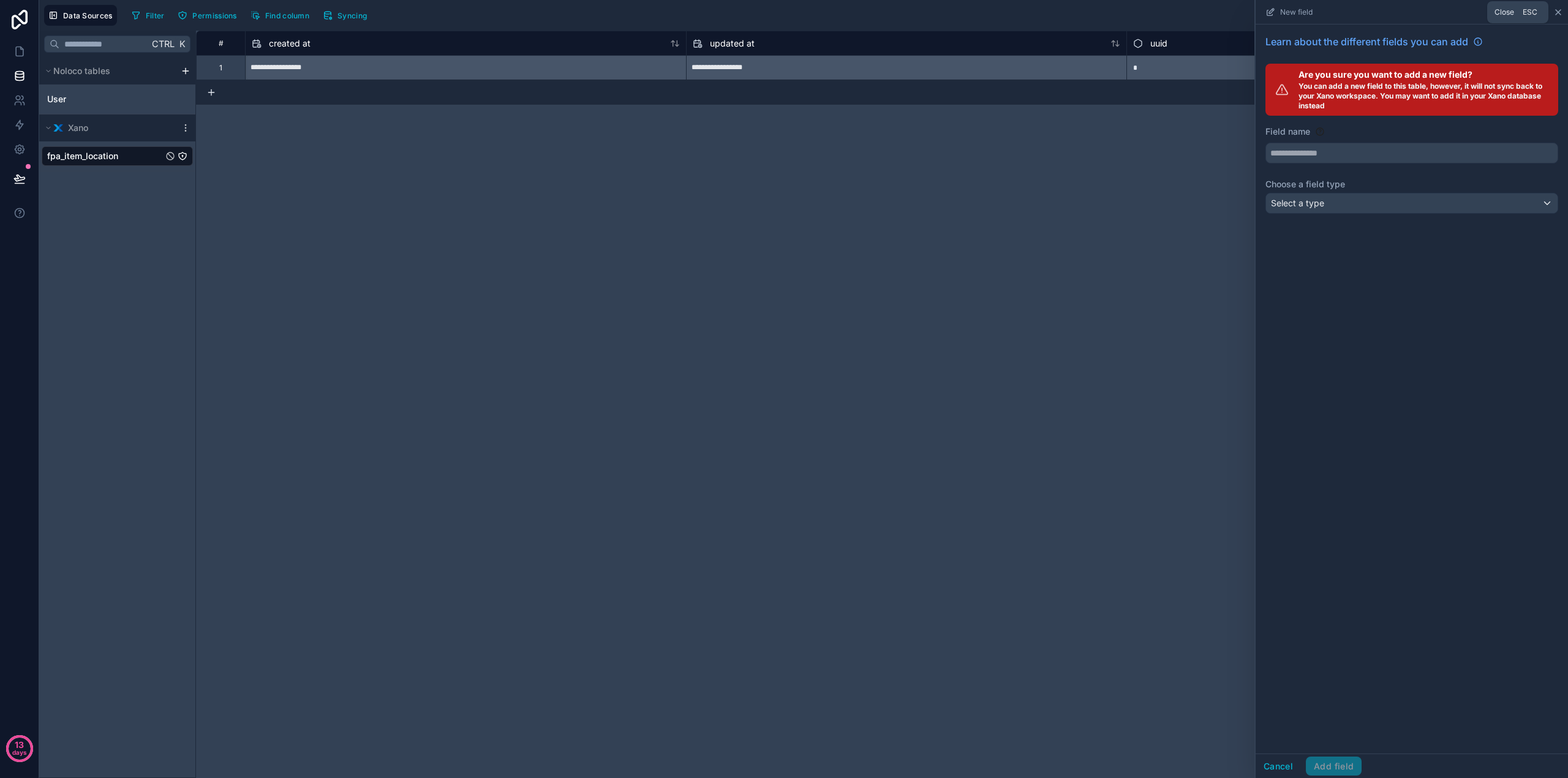
click at [1561, 16] on icon at bounding box center [1558, 12] width 10 height 10
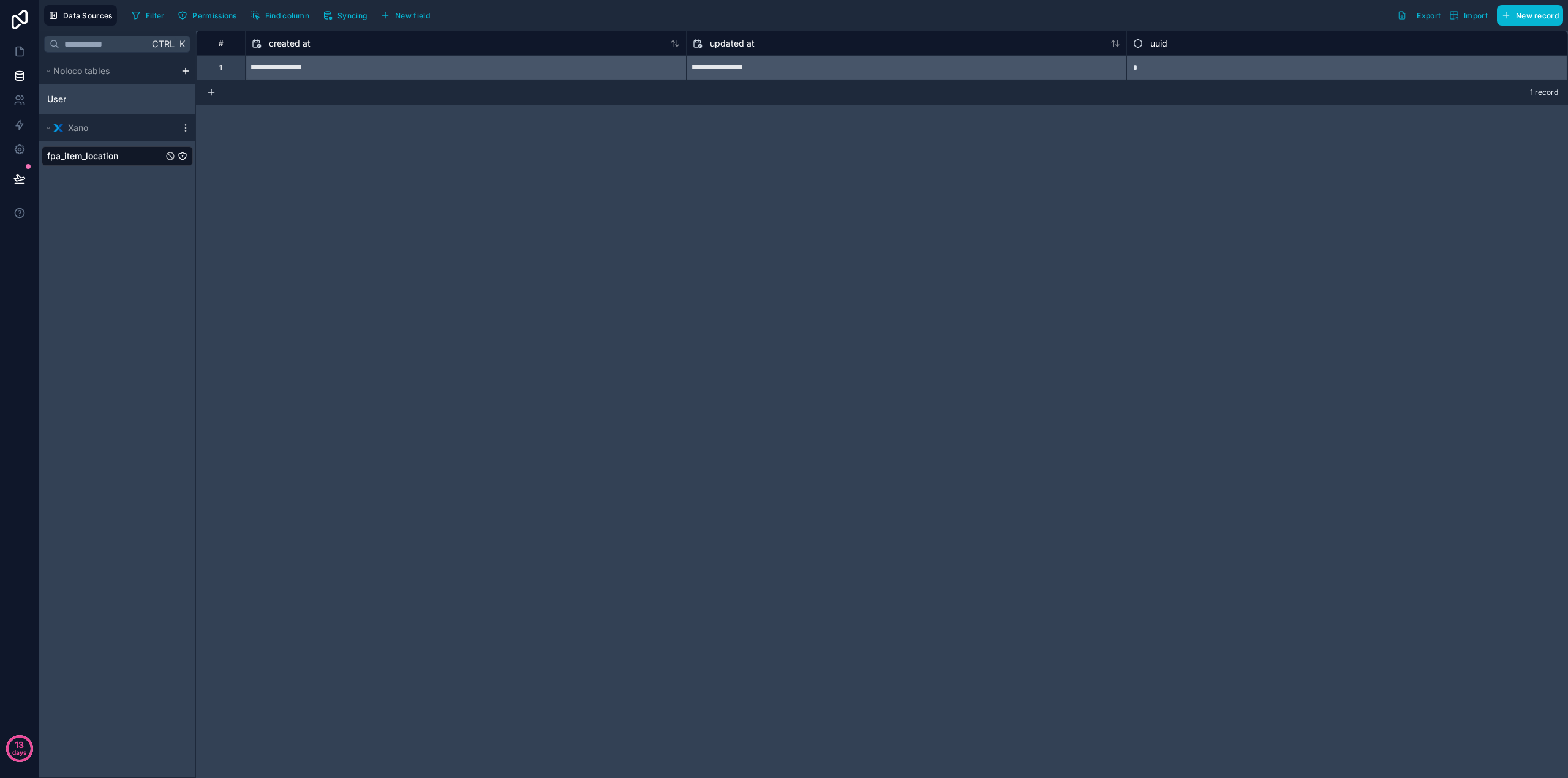
click at [1476, 157] on div "**********" at bounding box center [882, 404] width 1372 height 748
click at [1529, 14] on span "New record" at bounding box center [1538, 16] width 43 height 9
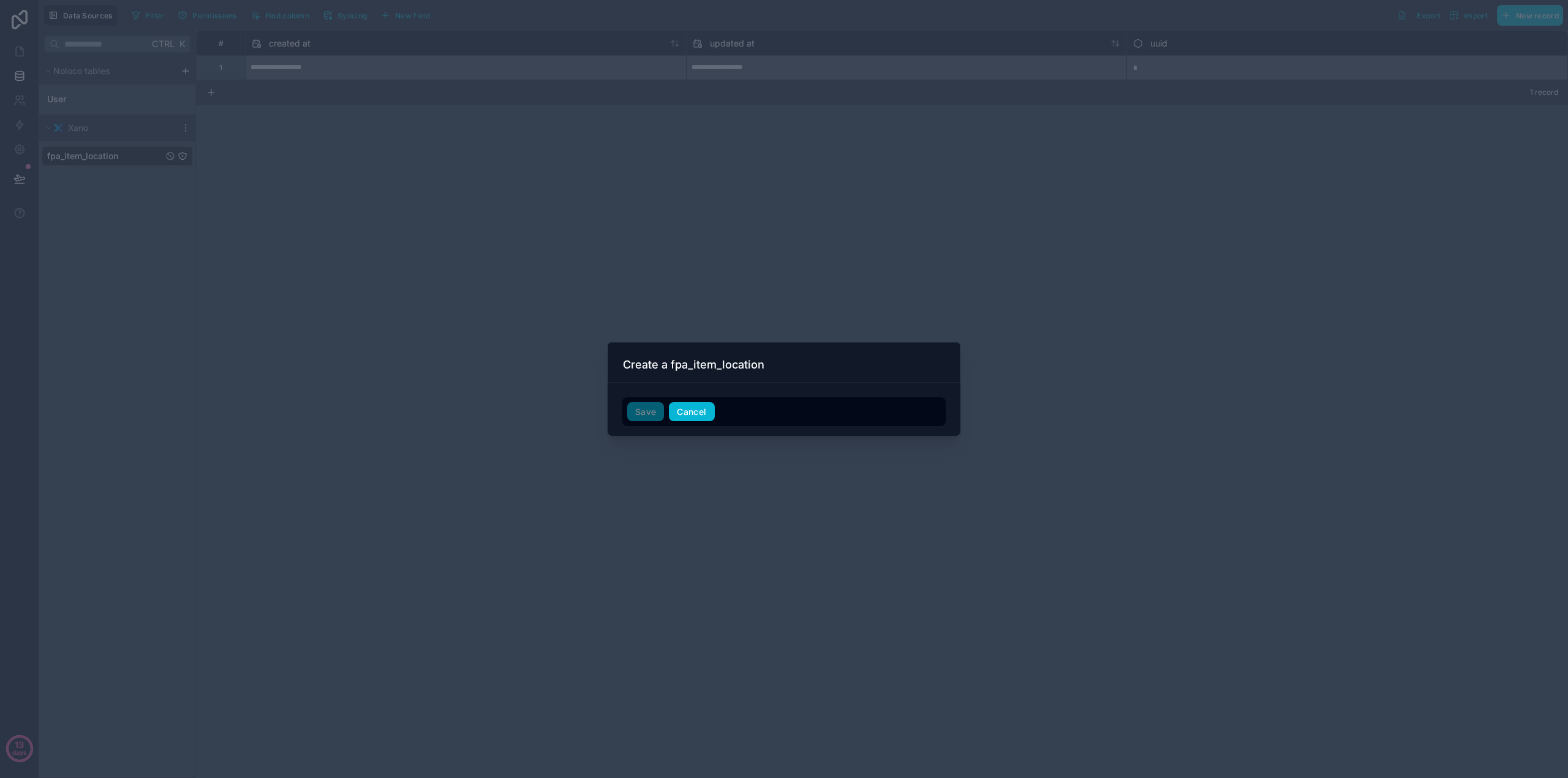
click at [699, 411] on button "Cancel" at bounding box center [691, 411] width 45 height 19
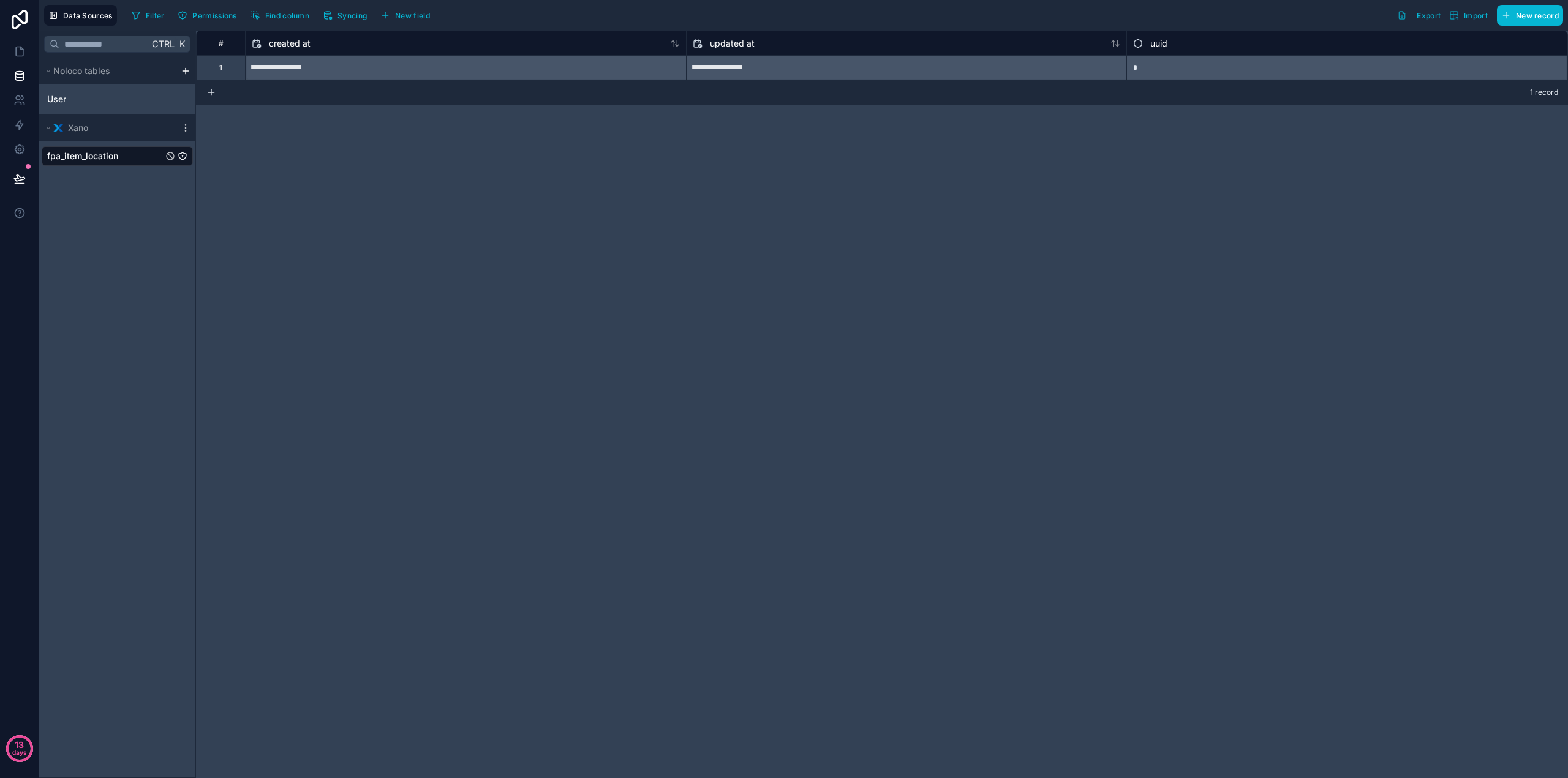
click at [1493, 17] on div "New record" at bounding box center [1528, 15] width 71 height 21
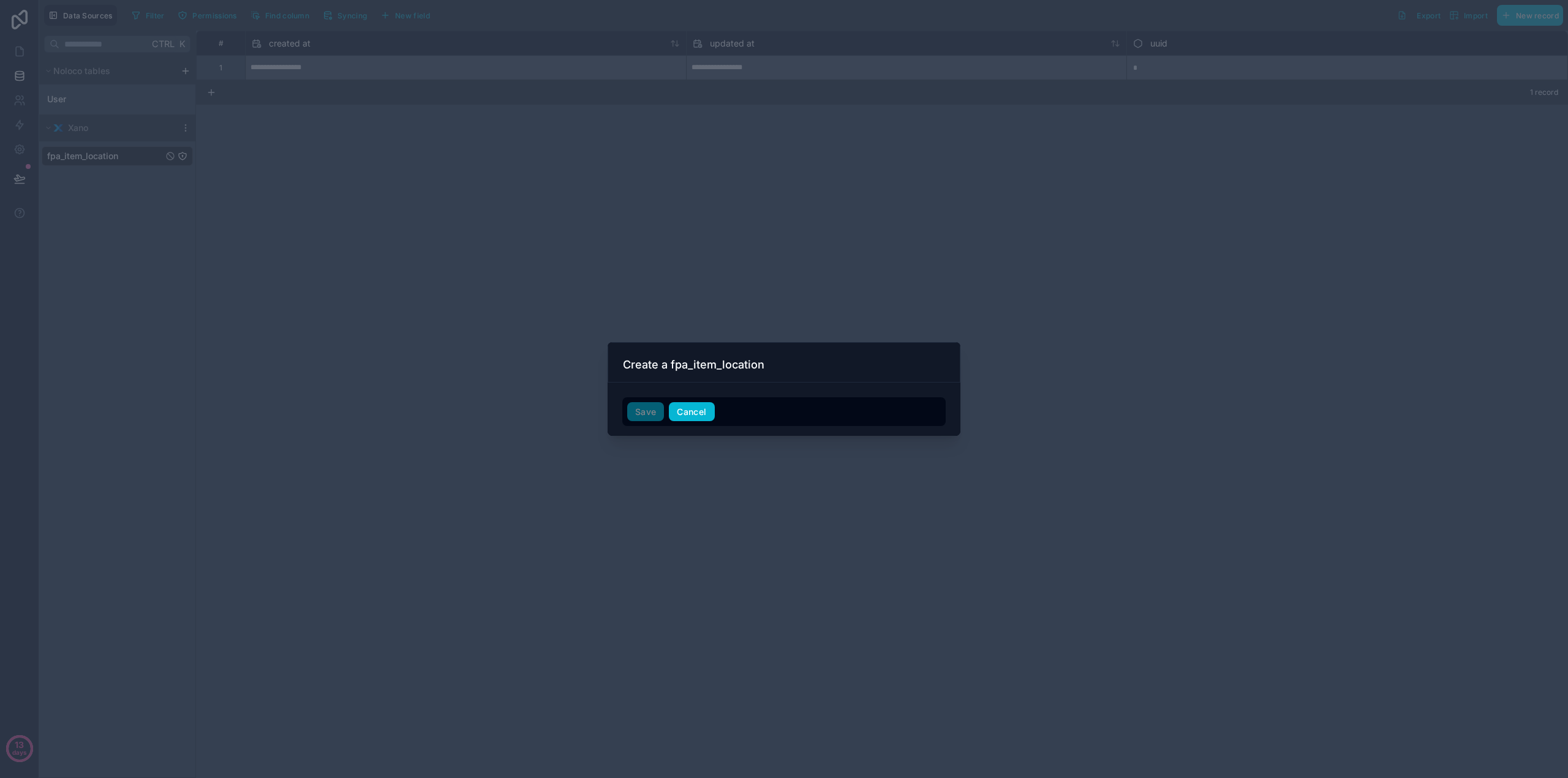
click at [673, 415] on button "Cancel" at bounding box center [691, 411] width 45 height 19
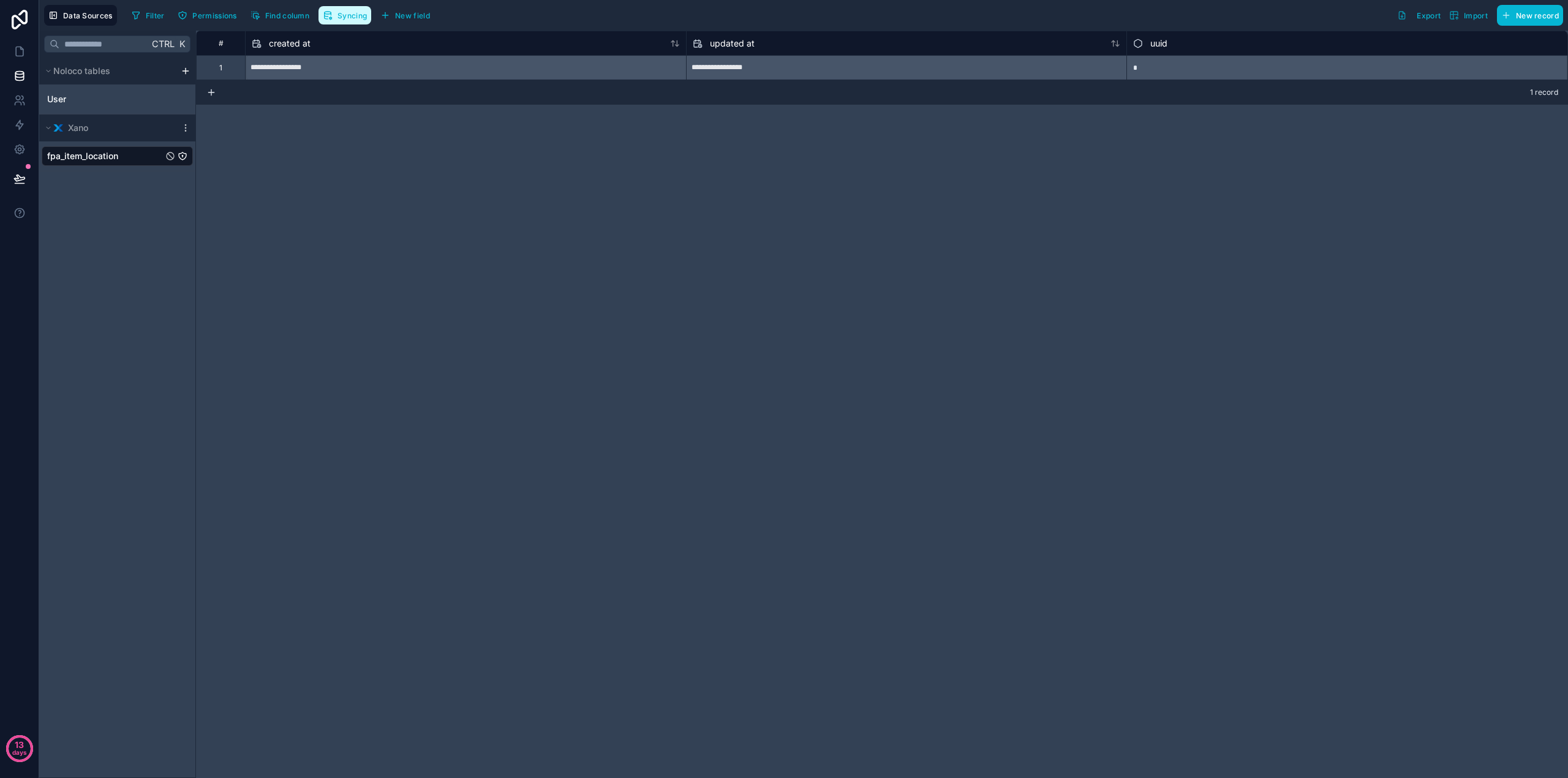
click at [356, 14] on span "Syncing" at bounding box center [353, 16] width 29 height 9
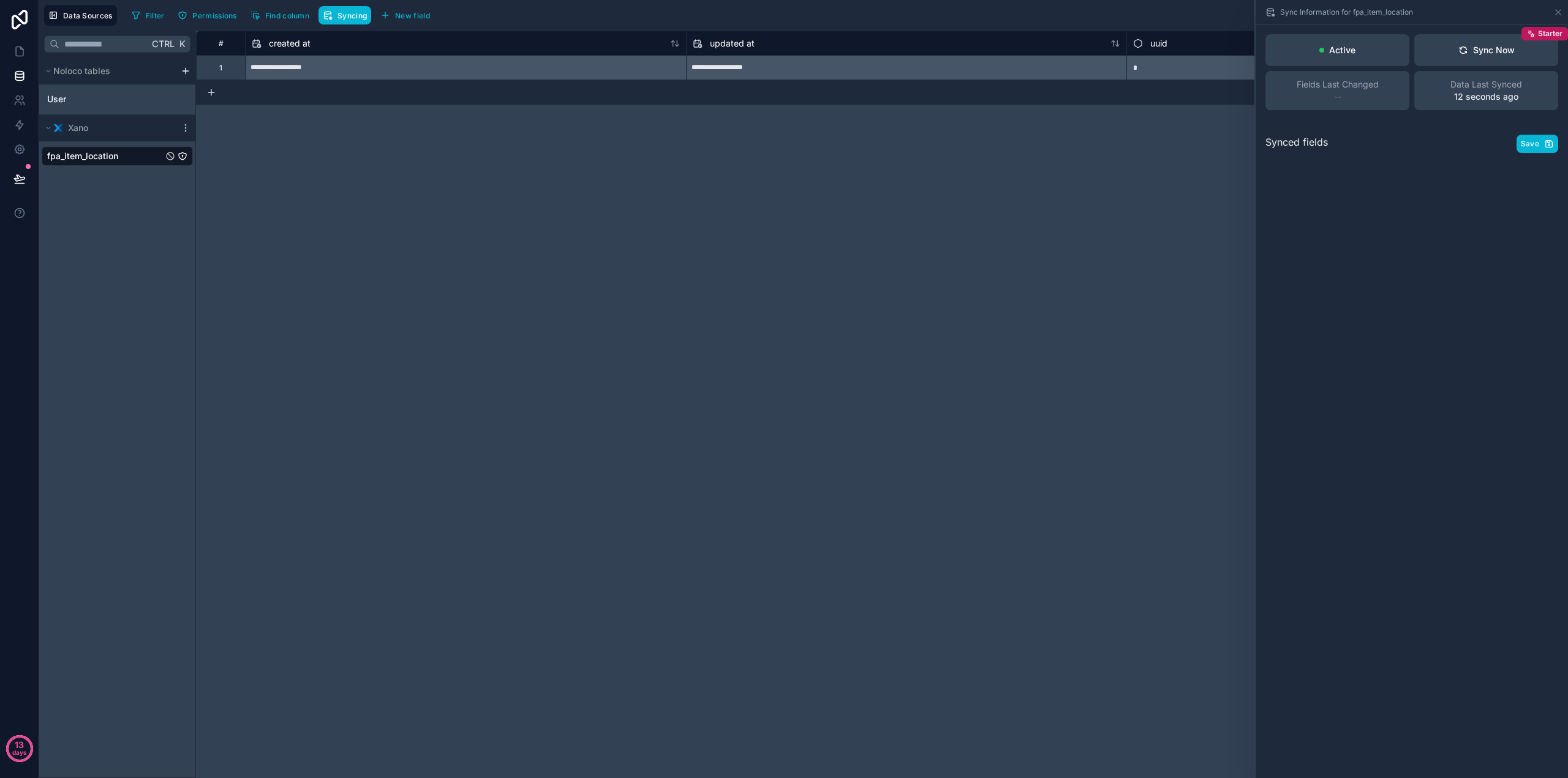
click at [843, 312] on div "**********" at bounding box center [882, 404] width 1372 height 748
click at [1559, 15] on icon at bounding box center [1558, 12] width 10 height 10
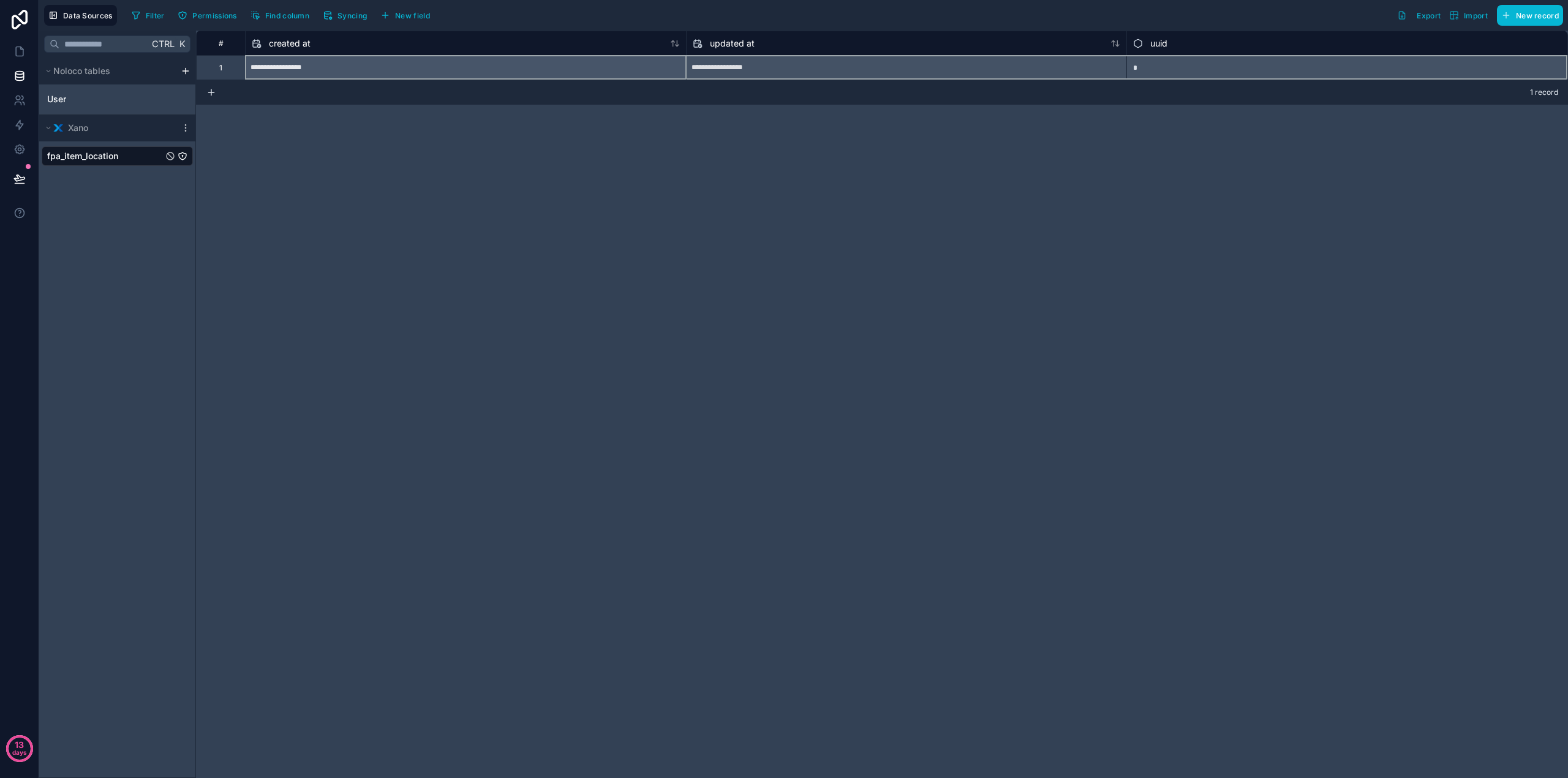
click at [221, 49] on div "#" at bounding box center [220, 42] width 49 height 25
click at [109, 20] on button "Data Sources" at bounding box center [80, 15] width 73 height 21
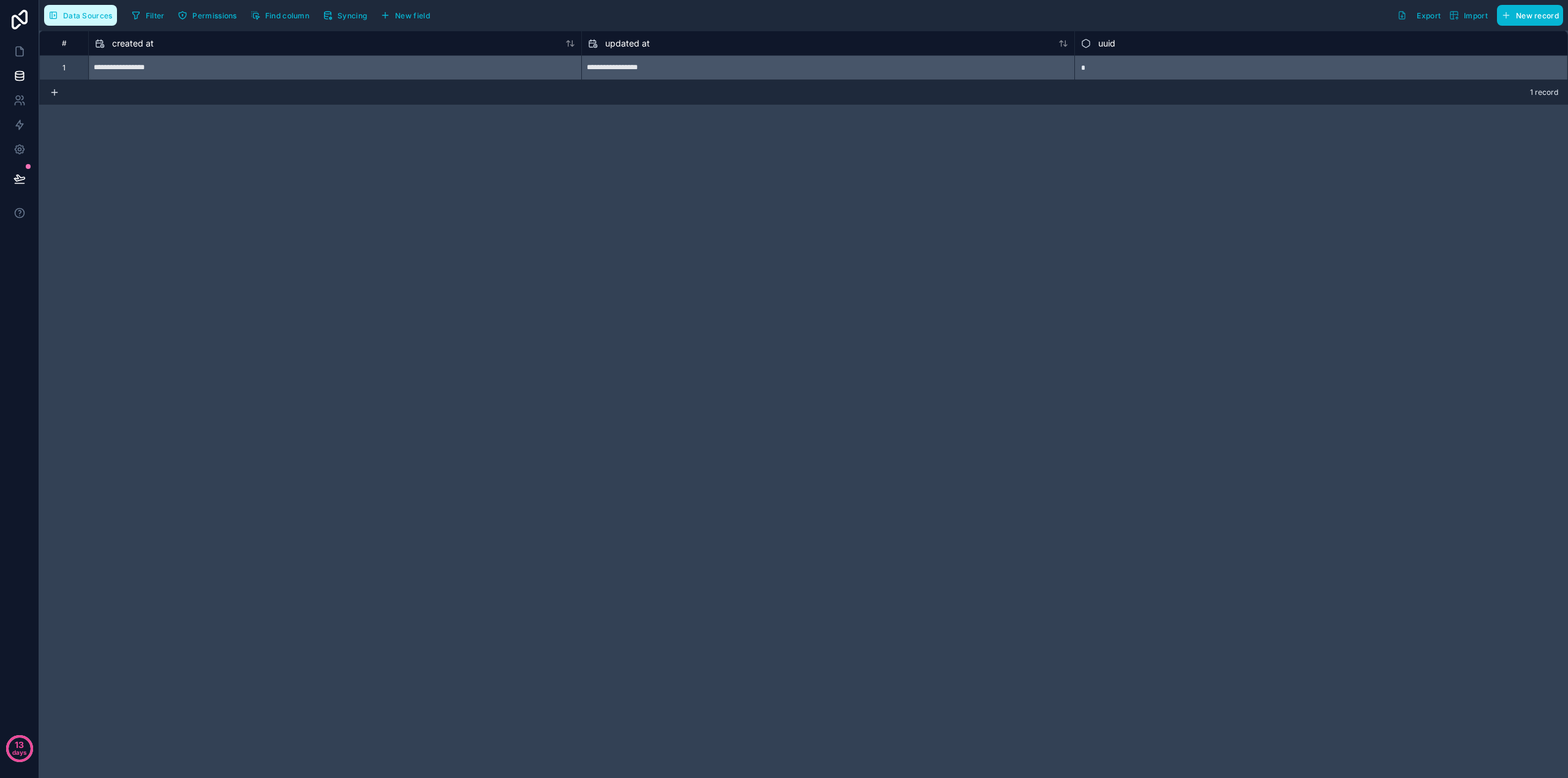
click at [104, 14] on span "Data Sources" at bounding box center [88, 16] width 50 height 9
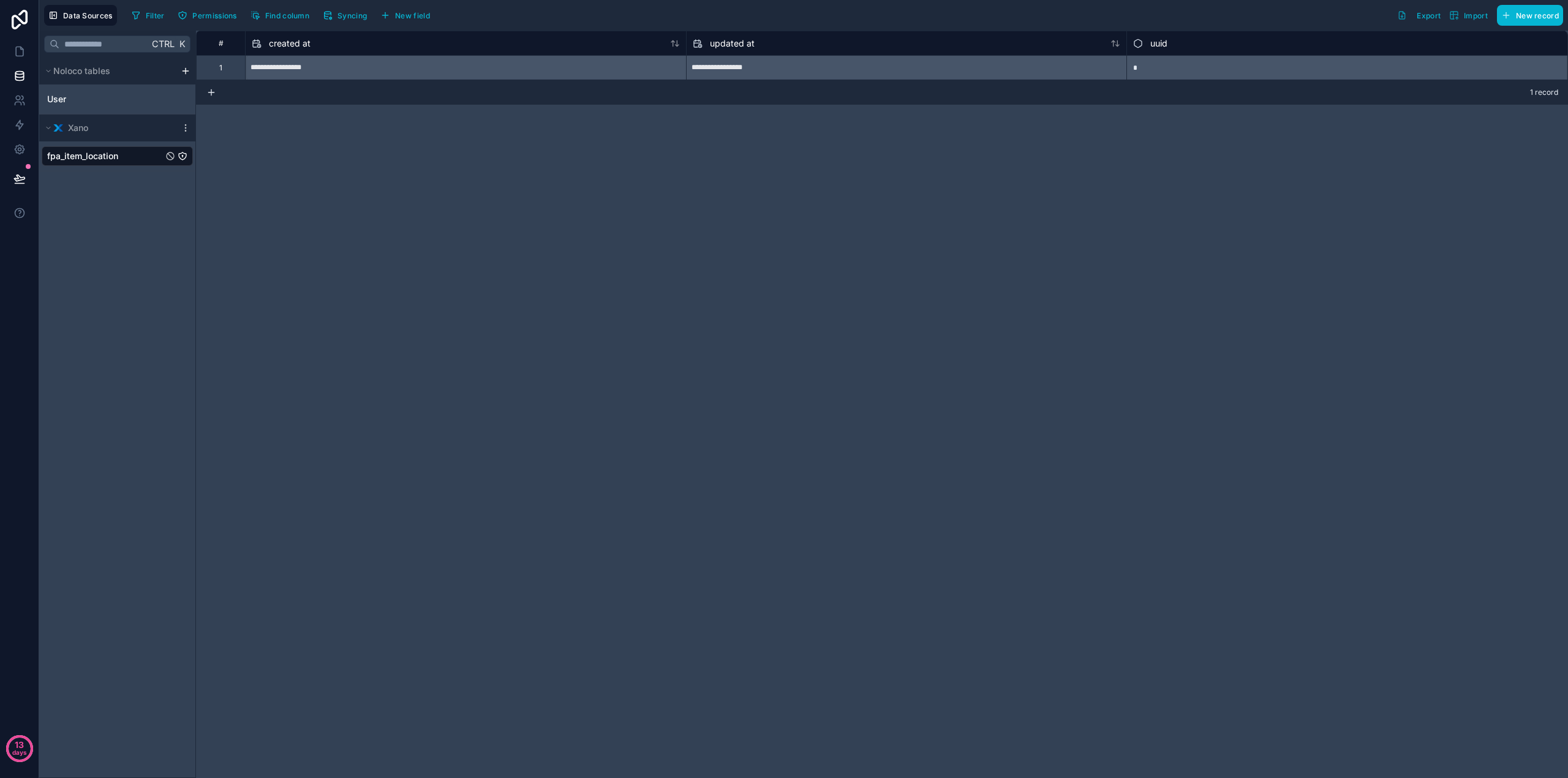
click at [85, 161] on span "fpa_item_location" at bounding box center [82, 155] width 71 height 12
drag, startPoint x: 95, startPoint y: 159, endPoint x: 93, endPoint y: 141, distance: 18.1
click at [91, 148] on div "fpa_item_location" at bounding box center [117, 155] width 151 height 19
click at [83, 126] on span "Xano" at bounding box center [78, 128] width 20 height 12
click at [185, 128] on icon "scrollable content" at bounding box center [185, 128] width 1 height 1
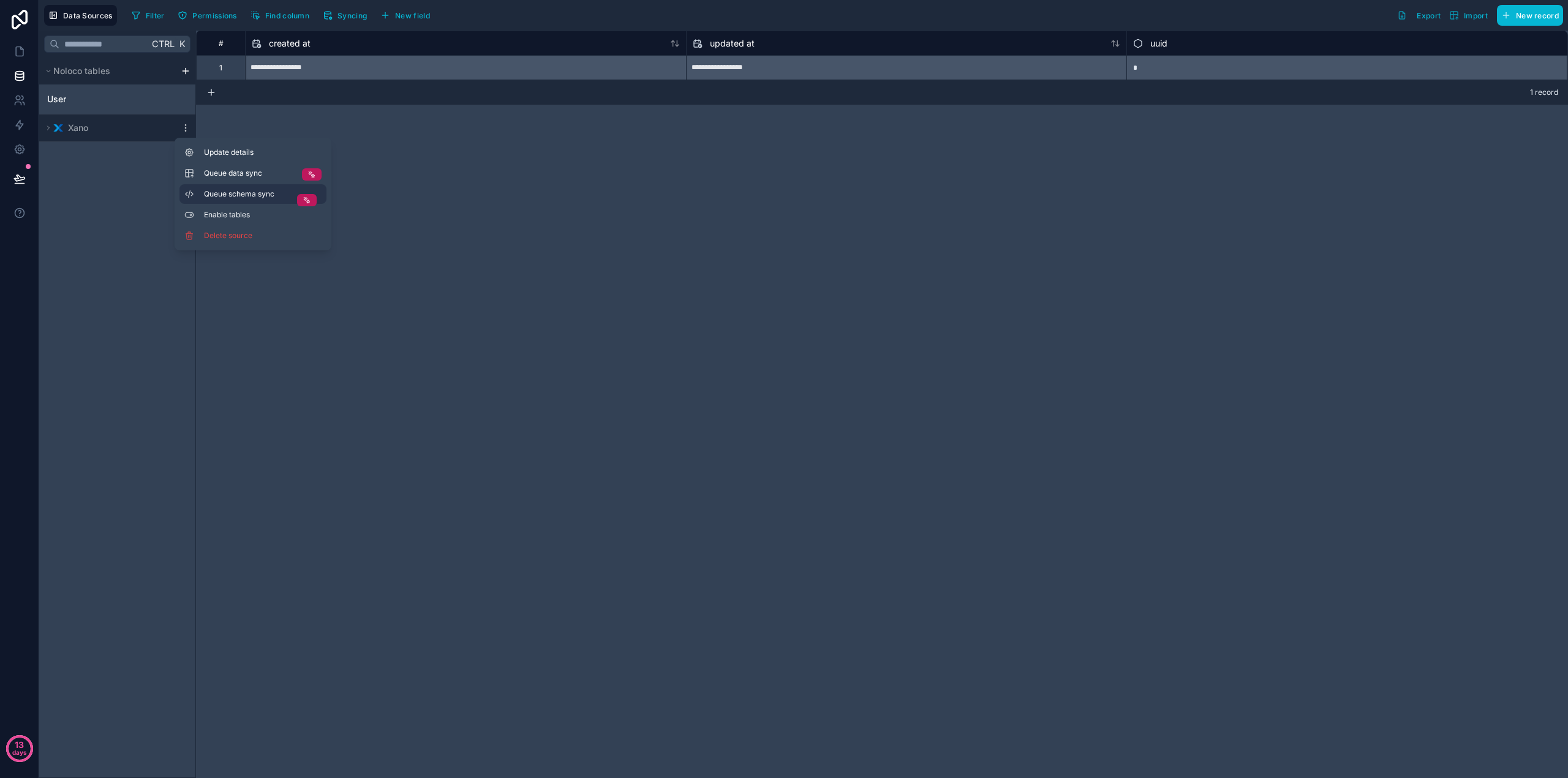
click at [257, 194] on span "Queue schema sync" at bounding box center [248, 194] width 88 height 10
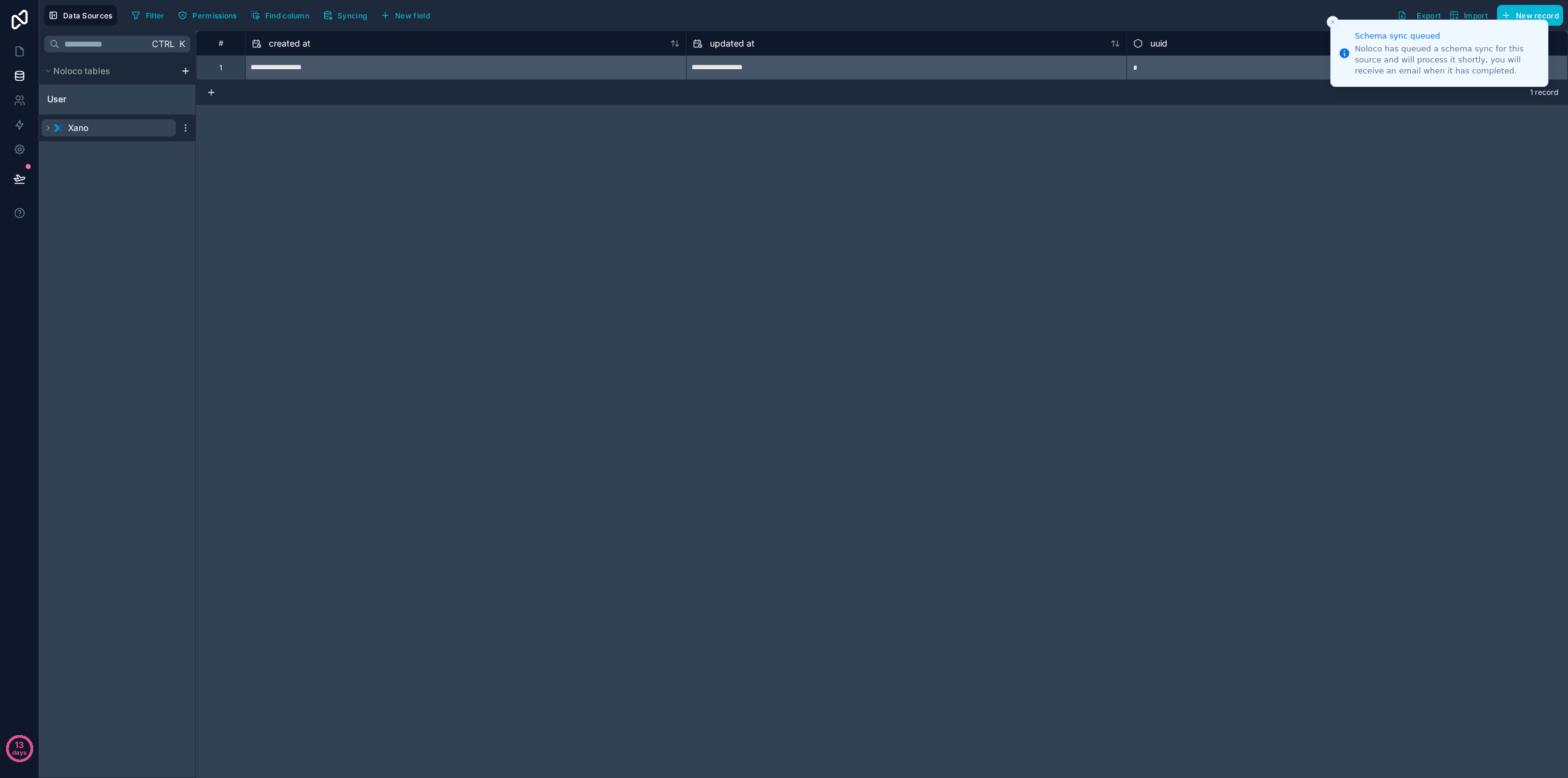
click at [128, 128] on button "Xano" at bounding box center [108, 128] width 134 height 17
click at [1334, 22] on icon "Close toast" at bounding box center [1333, 22] width 7 height 7
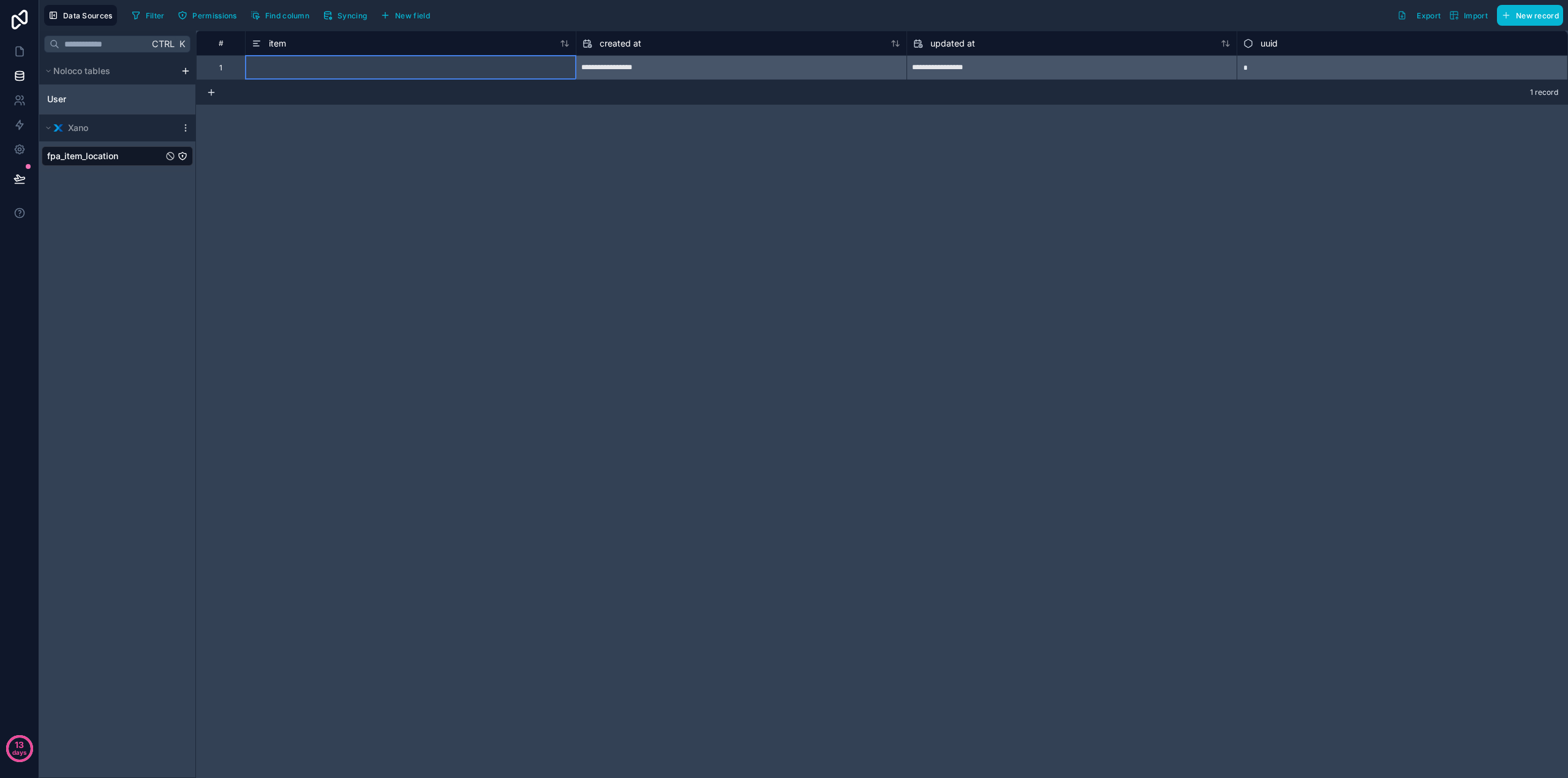
click at [294, 72] on div at bounding box center [410, 67] width 330 height 25
click at [294, 68] on div at bounding box center [410, 67] width 330 height 25
click at [294, 68] on input at bounding box center [411, 68] width 330 height 24
click at [289, 232] on div "**********" at bounding box center [882, 404] width 1372 height 748
click at [563, 239] on div "**********" at bounding box center [882, 404] width 1372 height 748
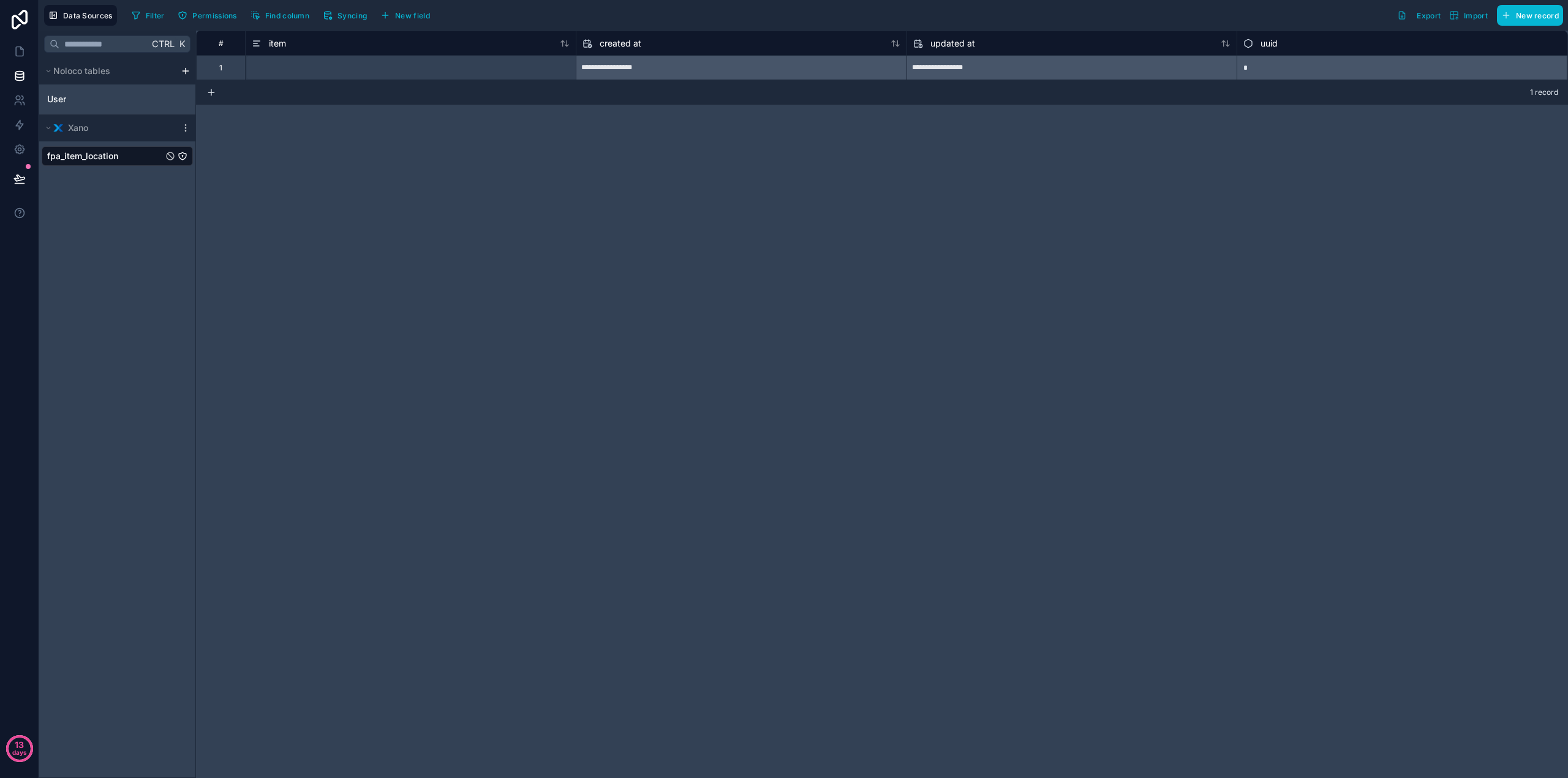
click at [285, 264] on div "**********" at bounding box center [882, 404] width 1372 height 748
click at [14, 56] on icon at bounding box center [19, 50] width 12 height 12
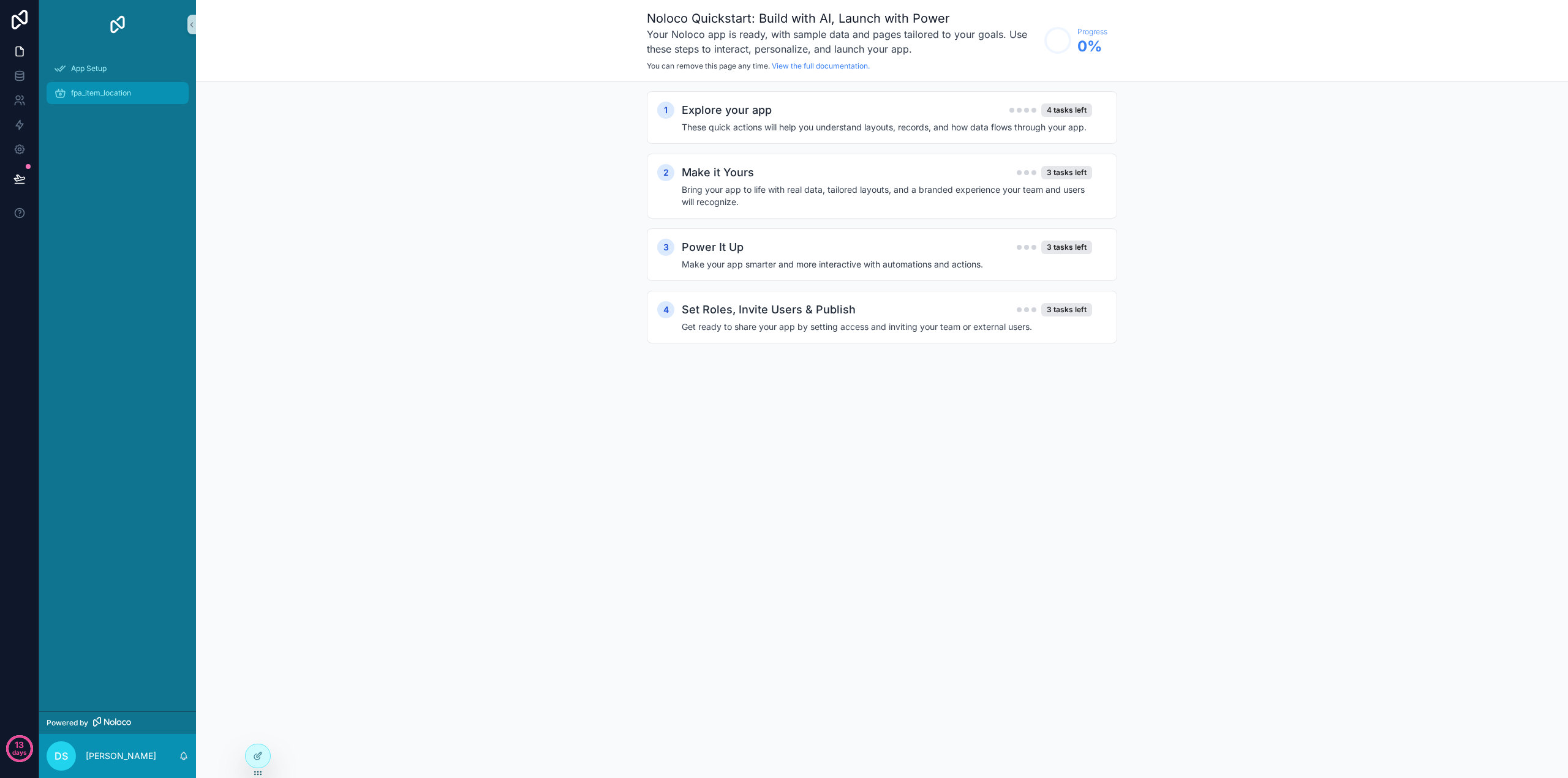
click at [111, 96] on span "fpa_item_location" at bounding box center [100, 93] width 60 height 10
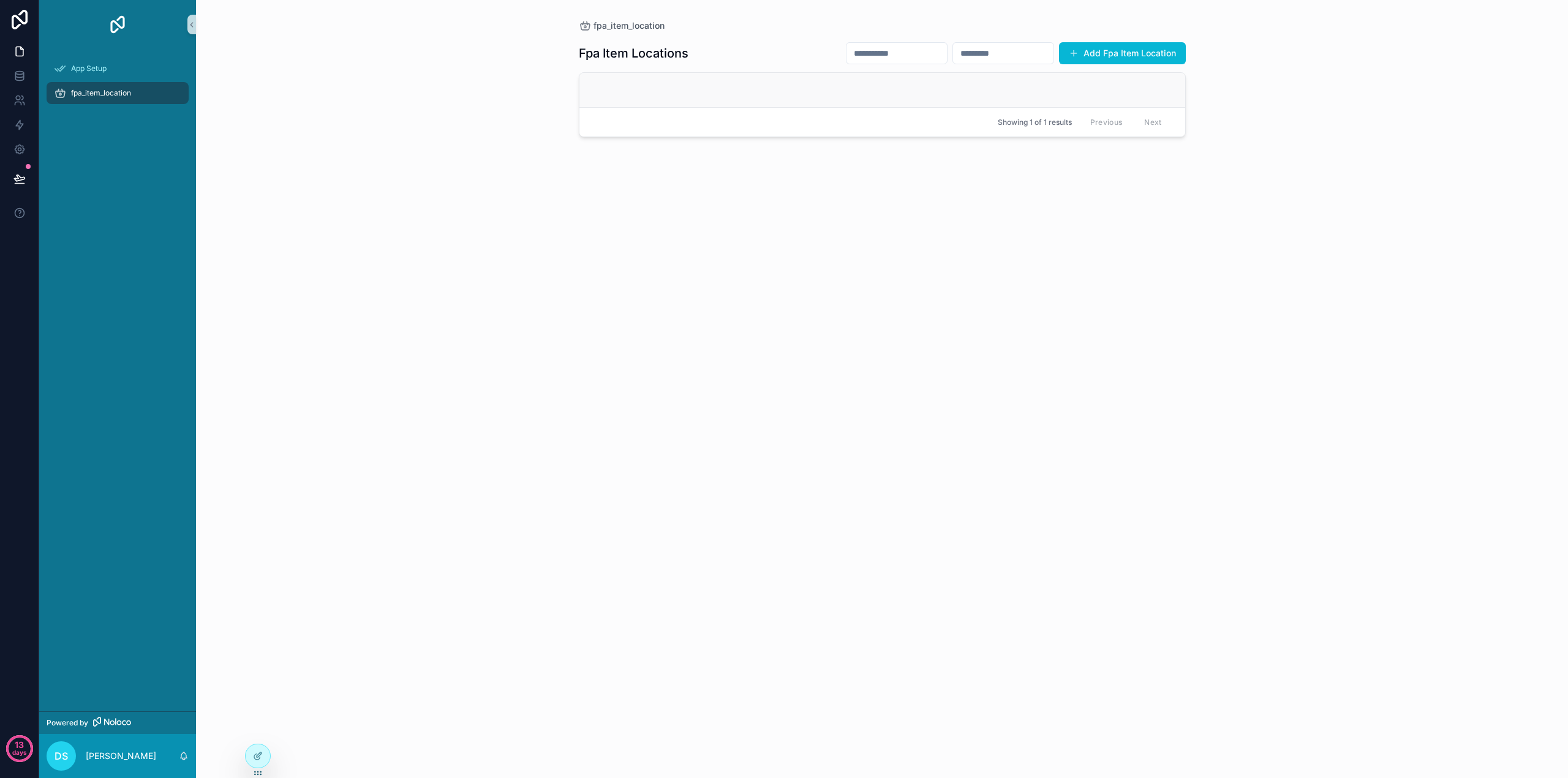
click at [924, 96] on link "scrollable content" at bounding box center [882, 89] width 606 height 34
drag, startPoint x: 474, startPoint y: 194, endPoint x: 427, endPoint y: 183, distance: 48.3
click at [271, 759] on div "App Setup fpa_item_location Powered by DS David Smolen fpa_item_location Fpa It…" at bounding box center [804, 389] width 1529 height 778
click at [264, 759] on div at bounding box center [258, 755] width 25 height 23
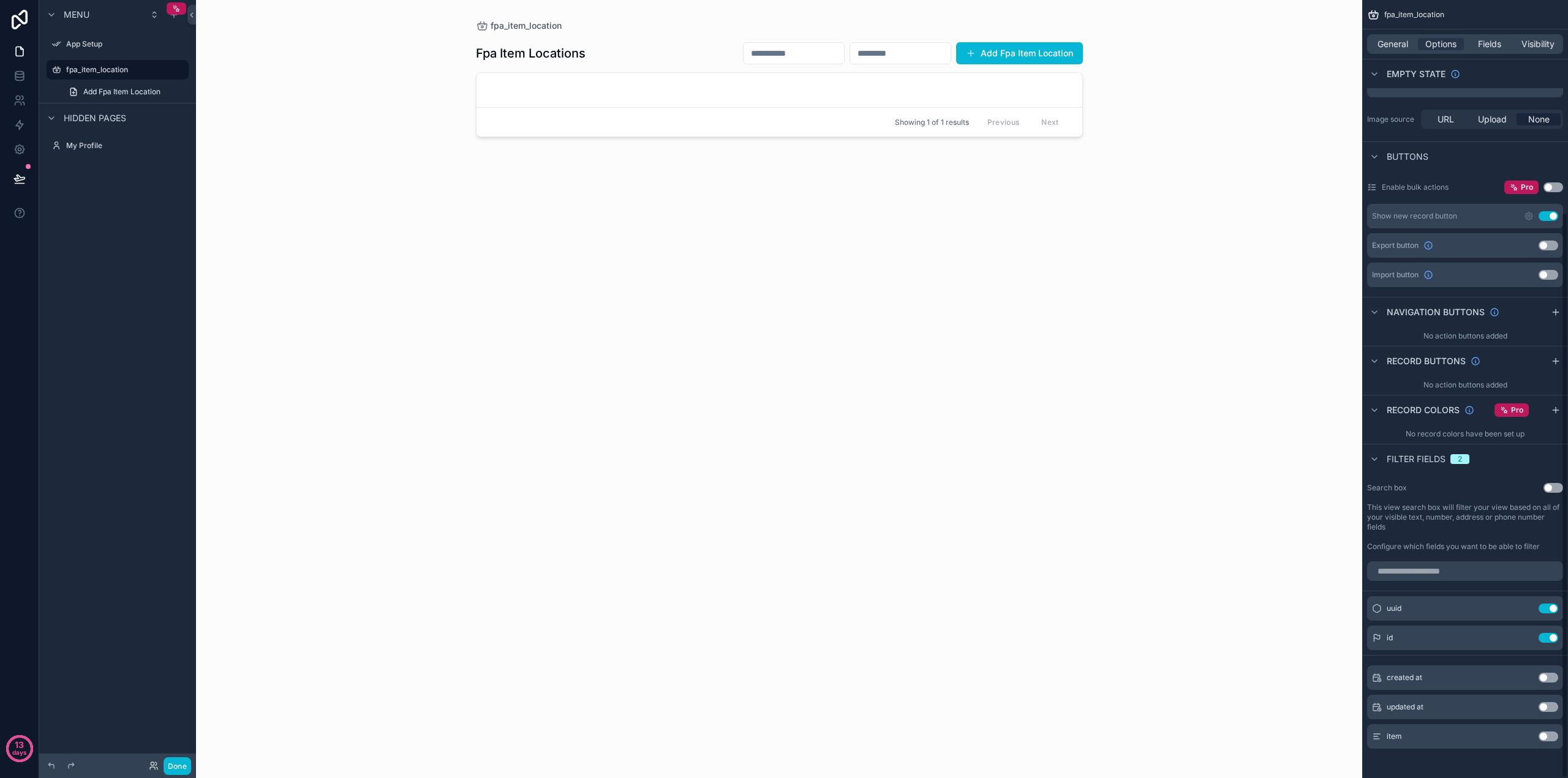
scroll to position [292, 0]
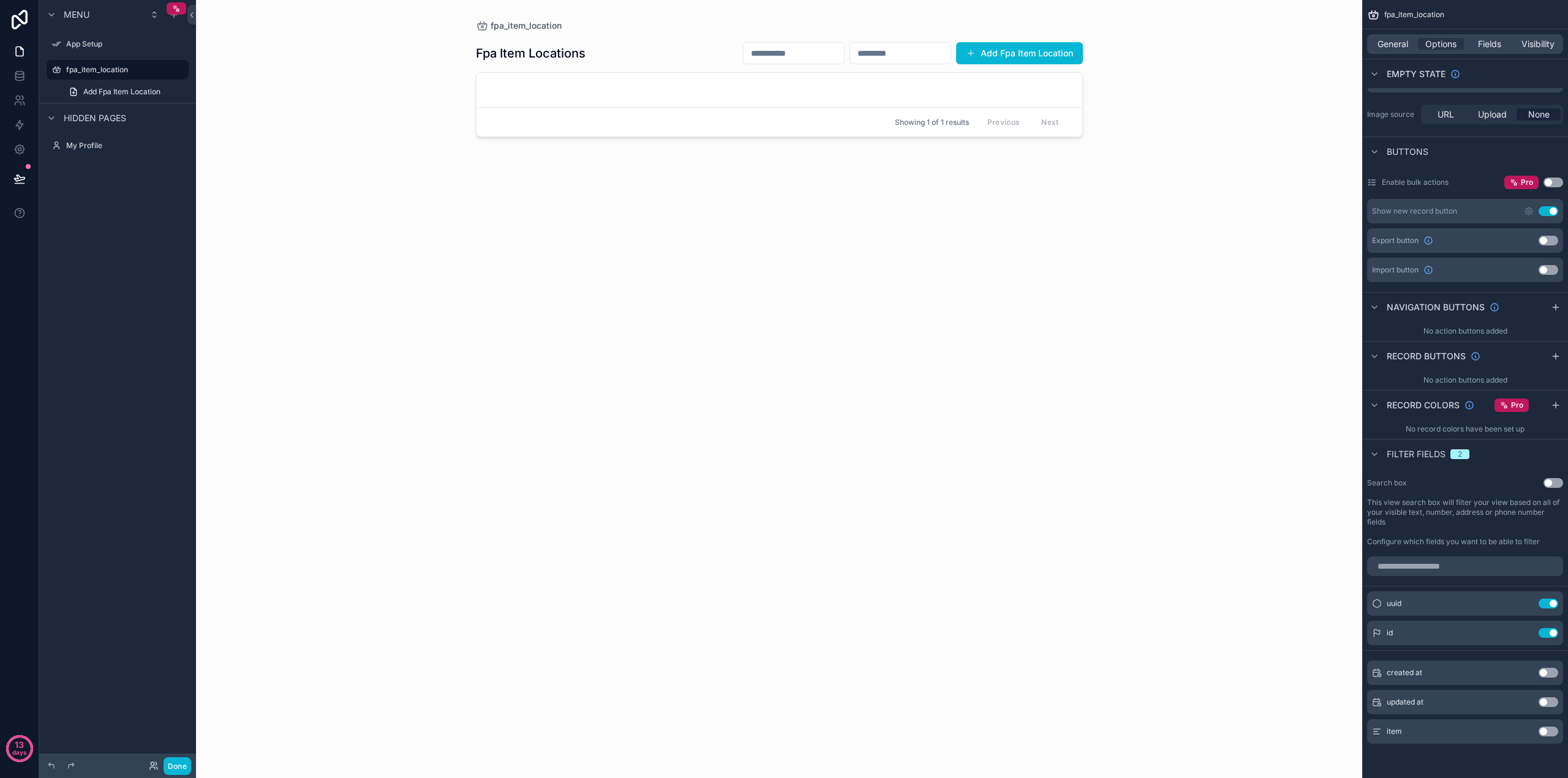
click at [1553, 731] on button "Use setting" at bounding box center [1548, 731] width 19 height 10
click at [795, 82] on div "scrollable content" at bounding box center [779, 382] width 627 height 763
click at [773, 83] on input "scrollable content" at bounding box center [739, 83] width 100 height 17
click at [774, 83] on input "scrollable content" at bounding box center [739, 83] width 100 height 17
click at [815, 65] on div "Fpa Item Locations Add Fpa Item Location Showing 1 of 1 results Previous Next" at bounding box center [778, 397] width 607 height 731
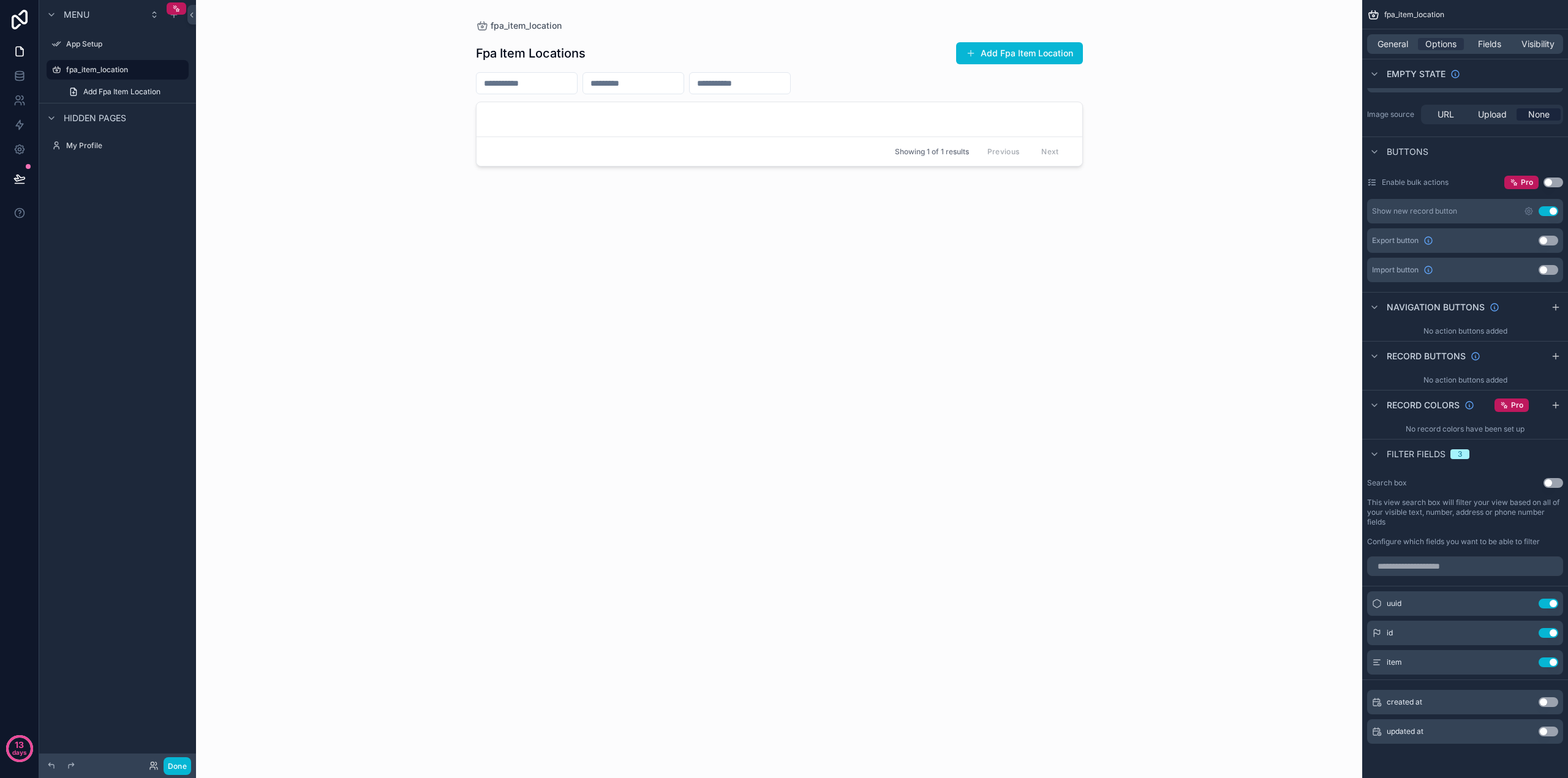
click at [790, 81] on input "scrollable content" at bounding box center [739, 83] width 100 height 17
click at [812, 61] on div "Fpa Item Locations Add Fpa Item Location" at bounding box center [778, 52] width 607 height 23
click at [1553, 665] on button "Use setting" at bounding box center [1548, 662] width 19 height 10
click at [1554, 483] on button "Use setting" at bounding box center [1553, 483] width 19 height 10
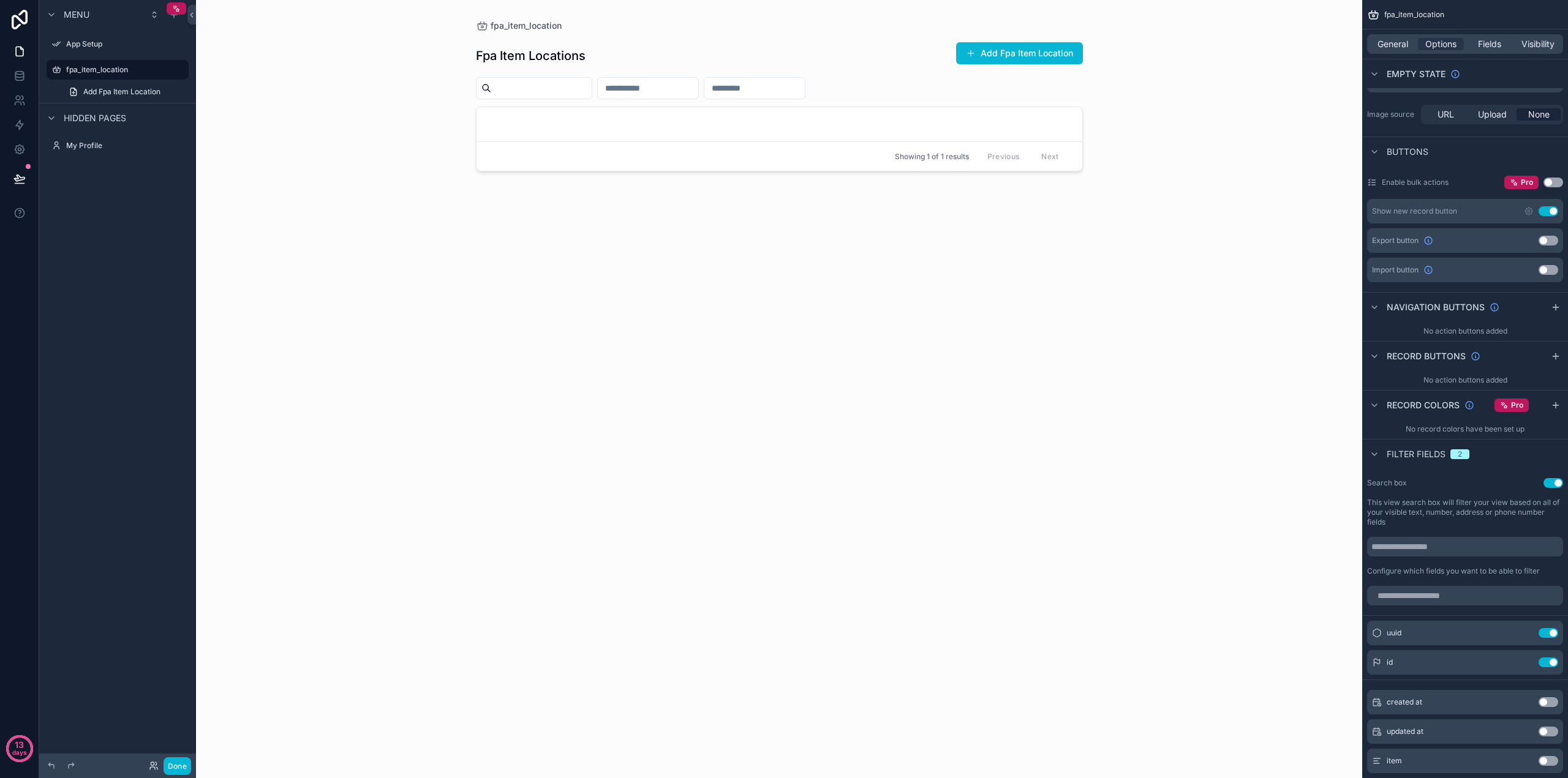
click at [1555, 483] on button "Use setting" at bounding box center [1553, 483] width 19 height 10
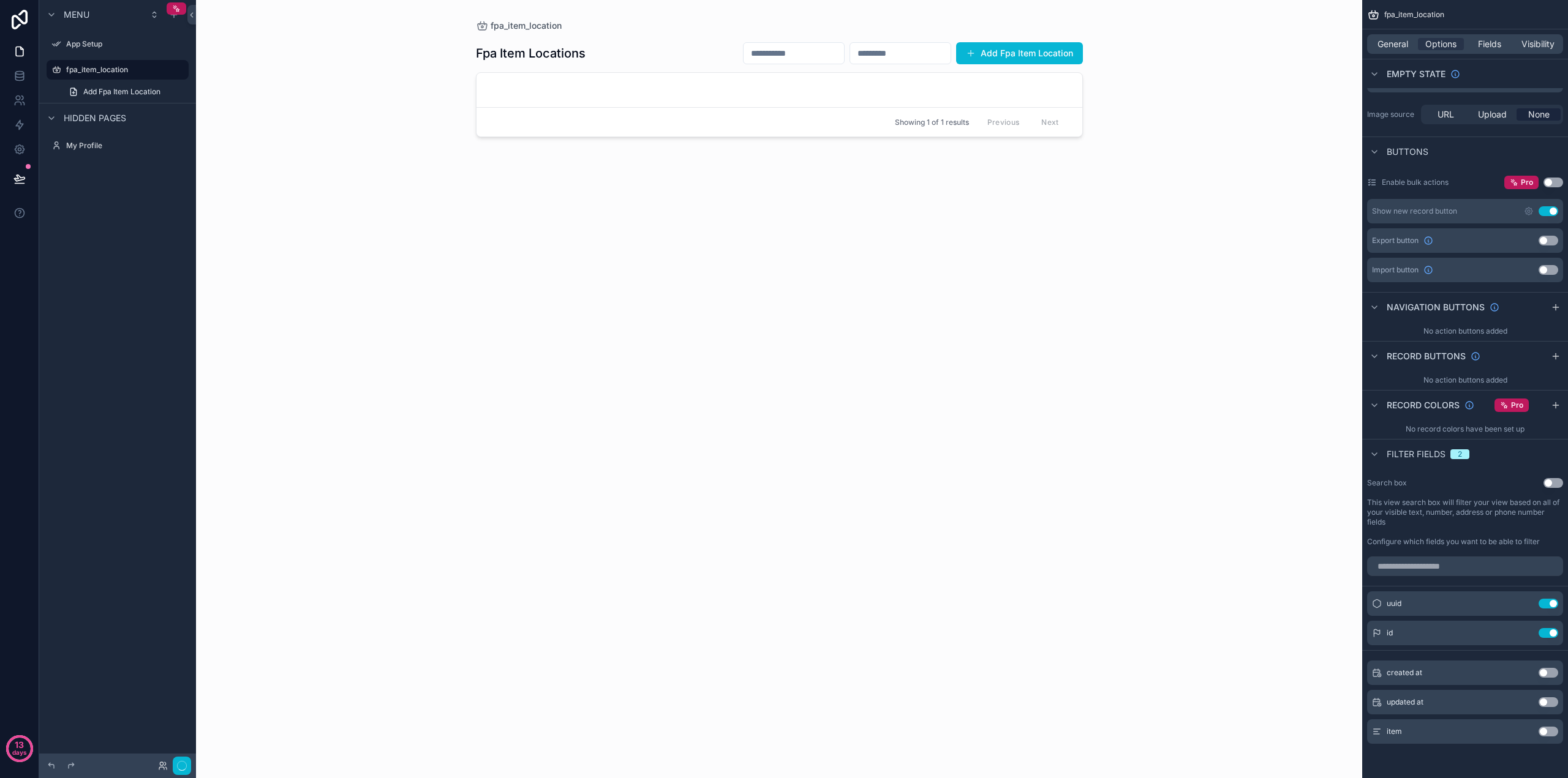
click at [1555, 483] on button "Use setting" at bounding box center [1553, 483] width 19 height 10
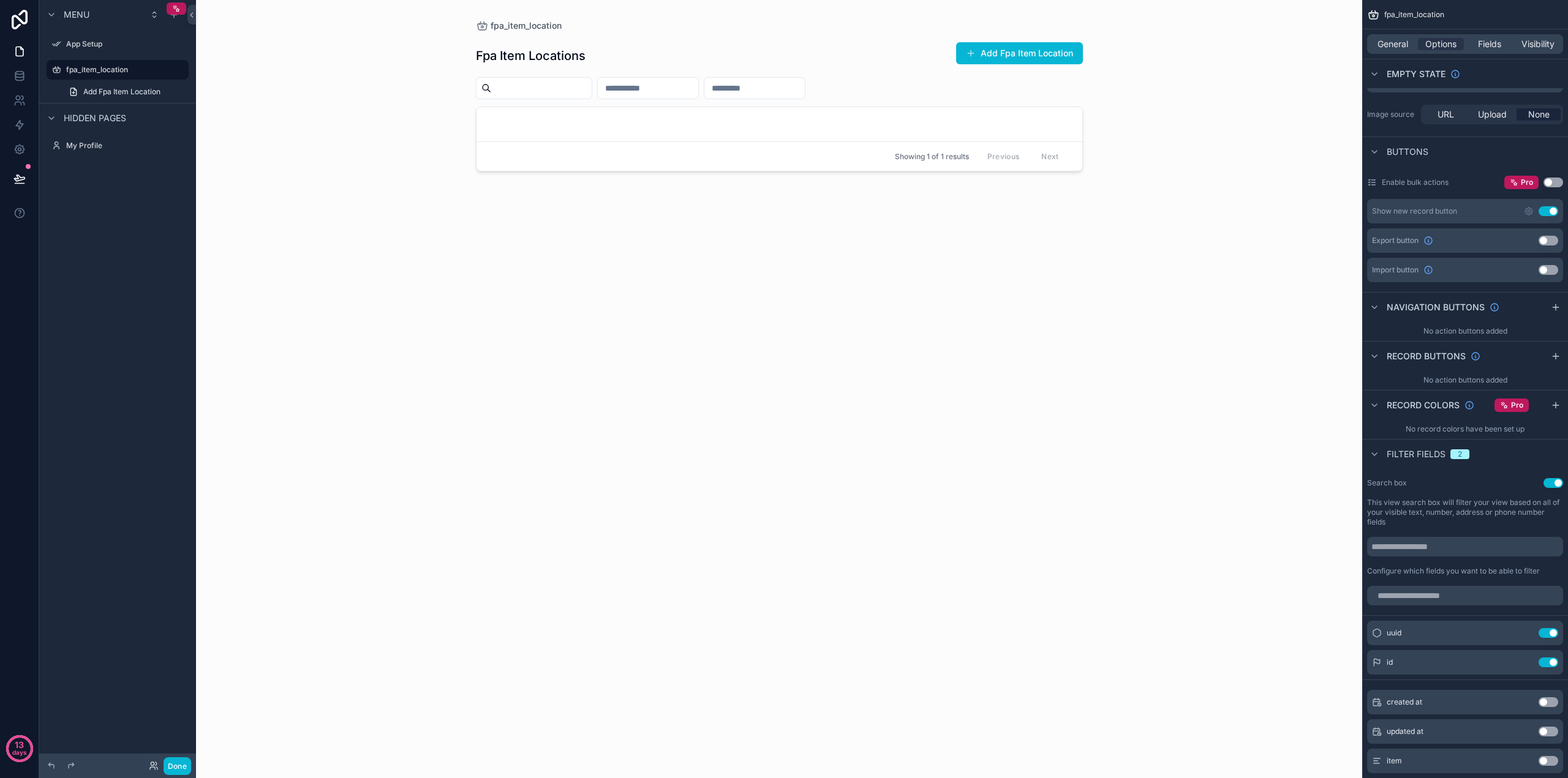
click at [1556, 484] on button "Use setting" at bounding box center [1553, 483] width 19 height 10
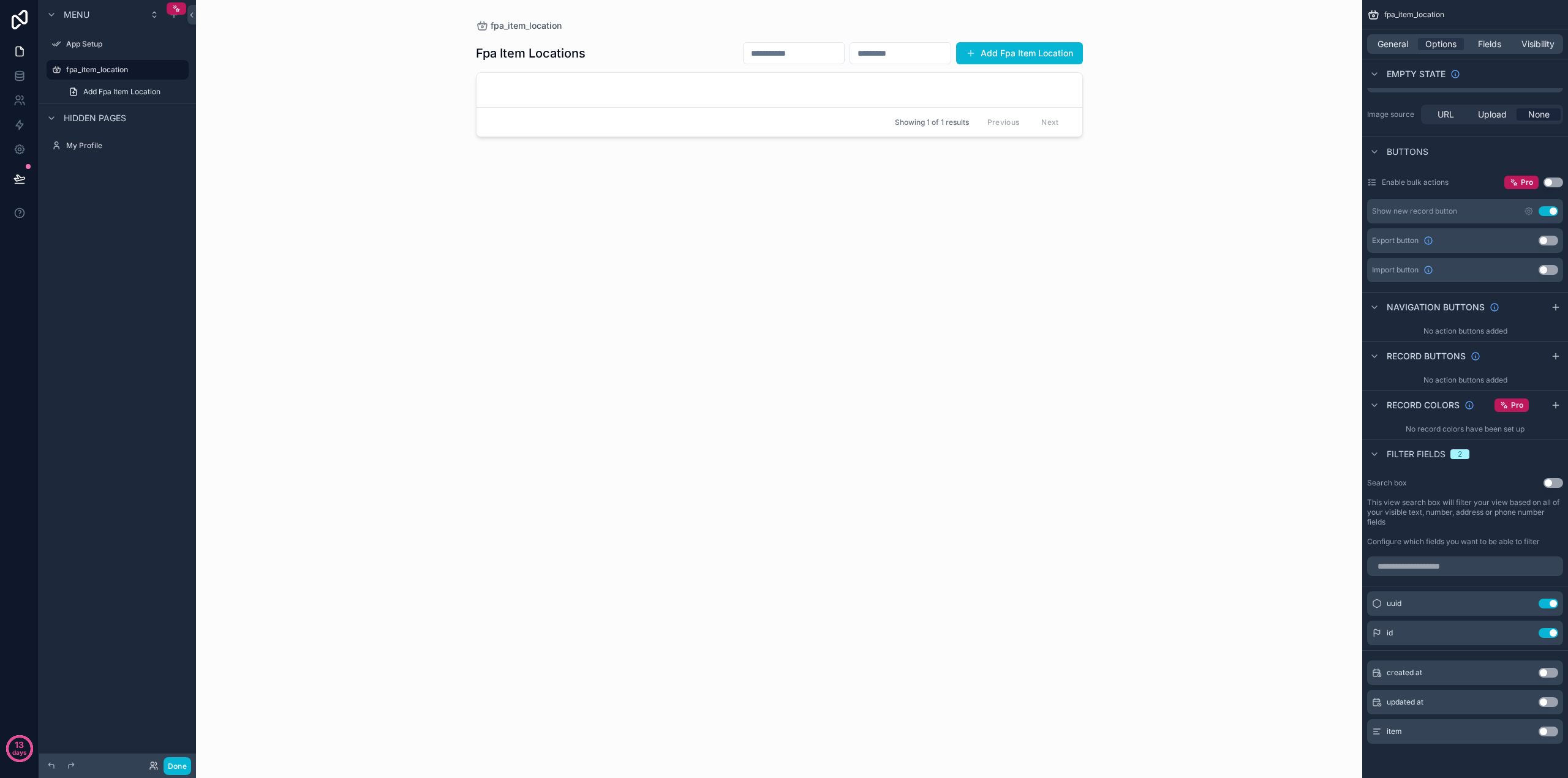
click at [854, 49] on input "scrollable content" at bounding box center [900, 53] width 100 height 17
click at [1422, 728] on div "item Use setting" at bounding box center [1465, 731] width 196 height 25
drag, startPoint x: 1391, startPoint y: 724, endPoint x: 1460, endPoint y: 717, distance: 69.4
click at [1390, 723] on div "item Use setting" at bounding box center [1465, 731] width 196 height 25
click at [1549, 728] on button "Use setting" at bounding box center [1548, 731] width 19 height 10
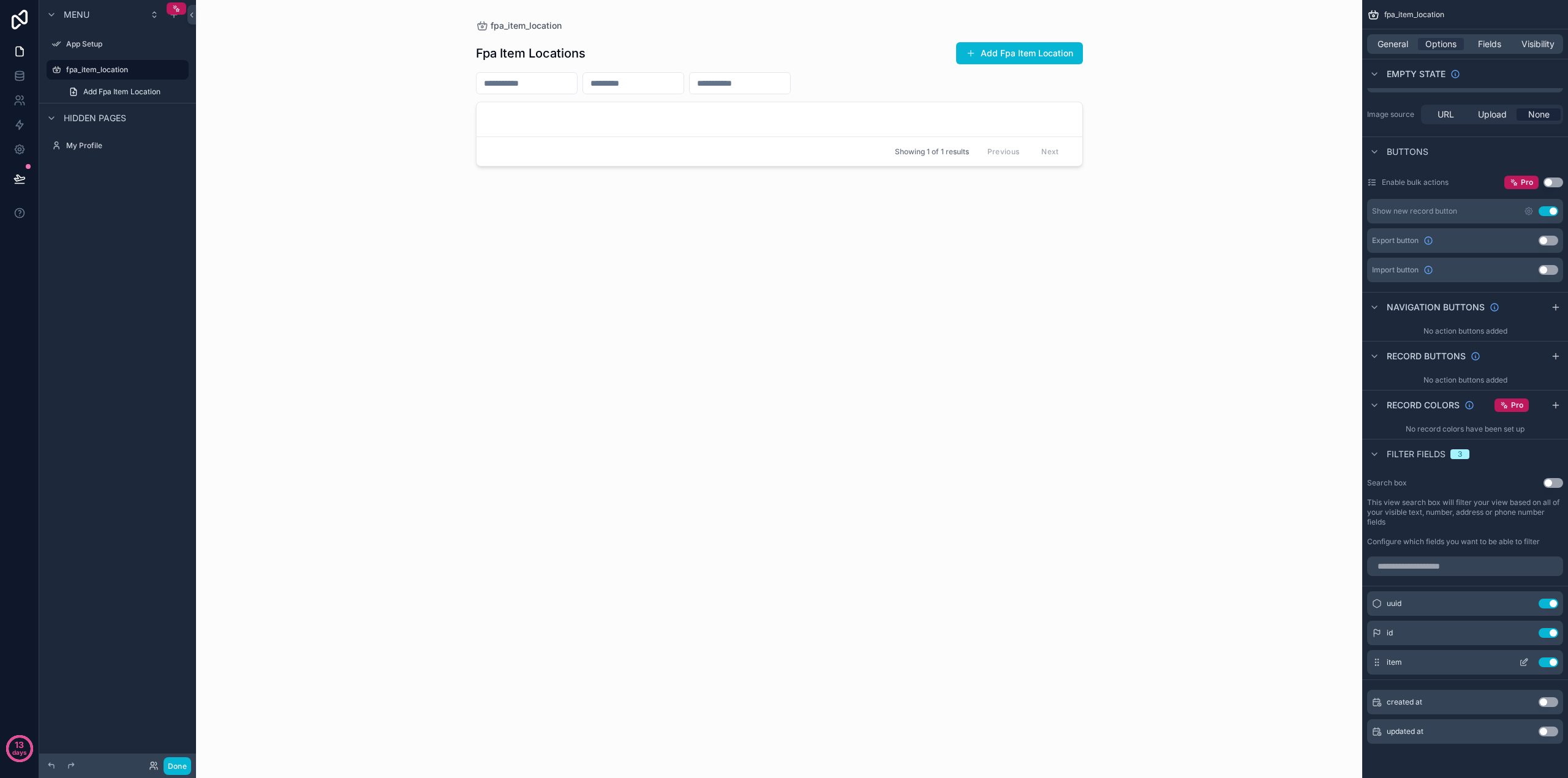
click at [1518, 665] on button "scrollable content" at bounding box center [1524, 662] width 19 height 10
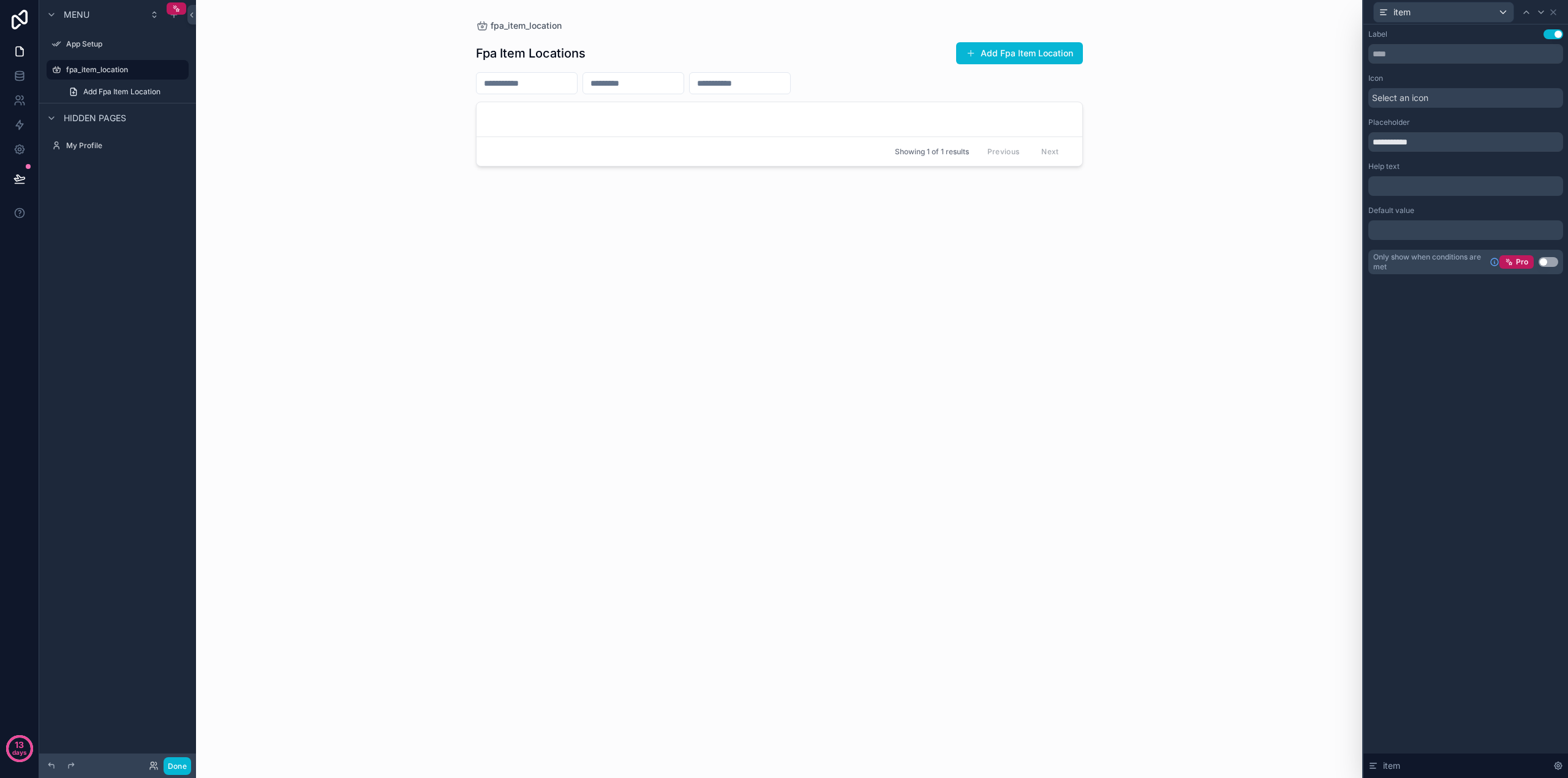
click at [1442, 100] on div "Select an icon" at bounding box center [1466, 97] width 195 height 19
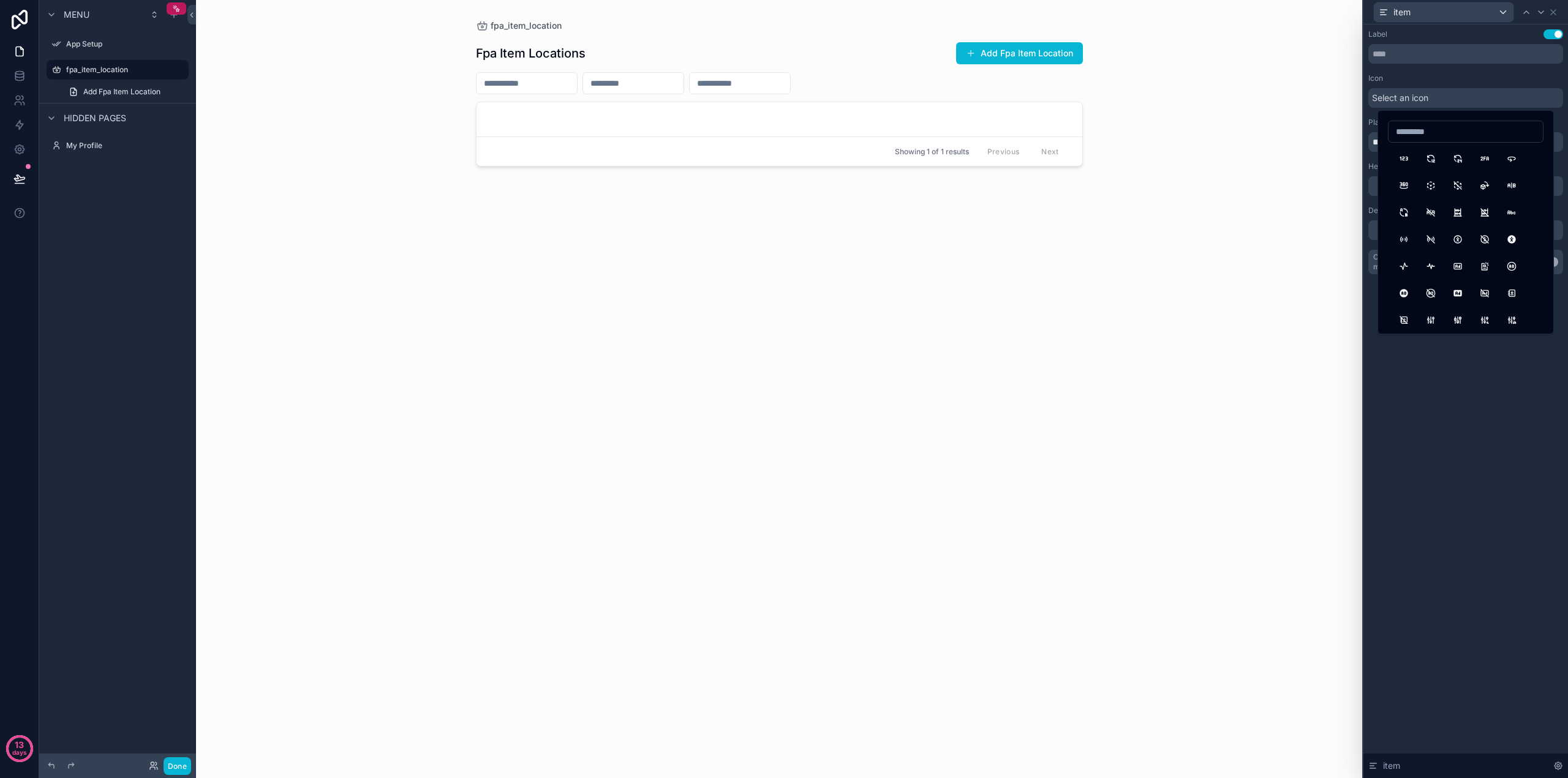
click at [1442, 100] on div "Select an icon" at bounding box center [1466, 97] width 195 height 19
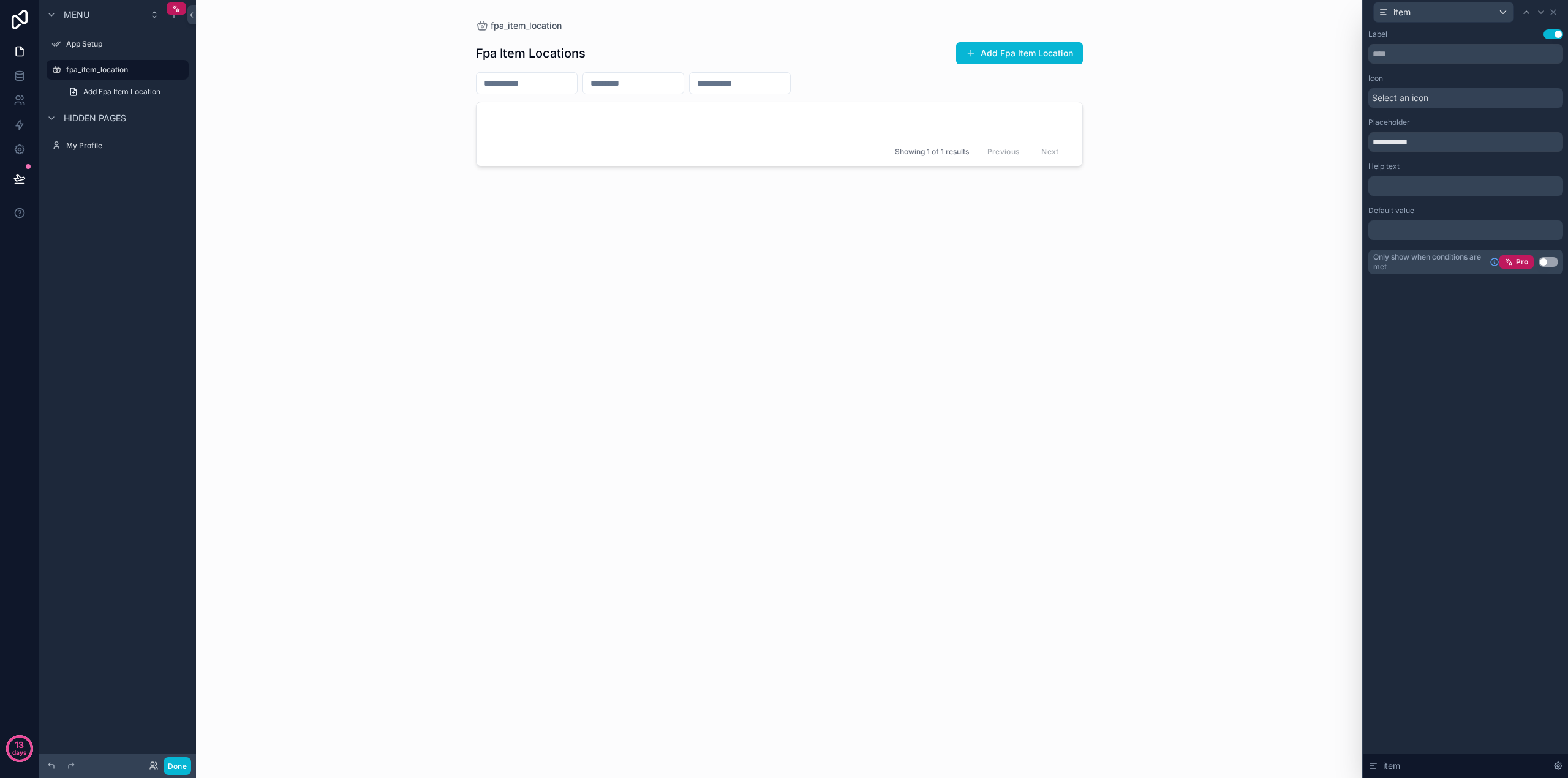
click at [1435, 154] on div "**********" at bounding box center [1466, 151] width 195 height 245
click at [1433, 149] on input "**********" at bounding box center [1466, 141] width 195 height 19
click at [1433, 146] on input "**********" at bounding box center [1466, 141] width 195 height 19
click at [1420, 225] on p "﻿" at bounding box center [1467, 229] width 187 height 12
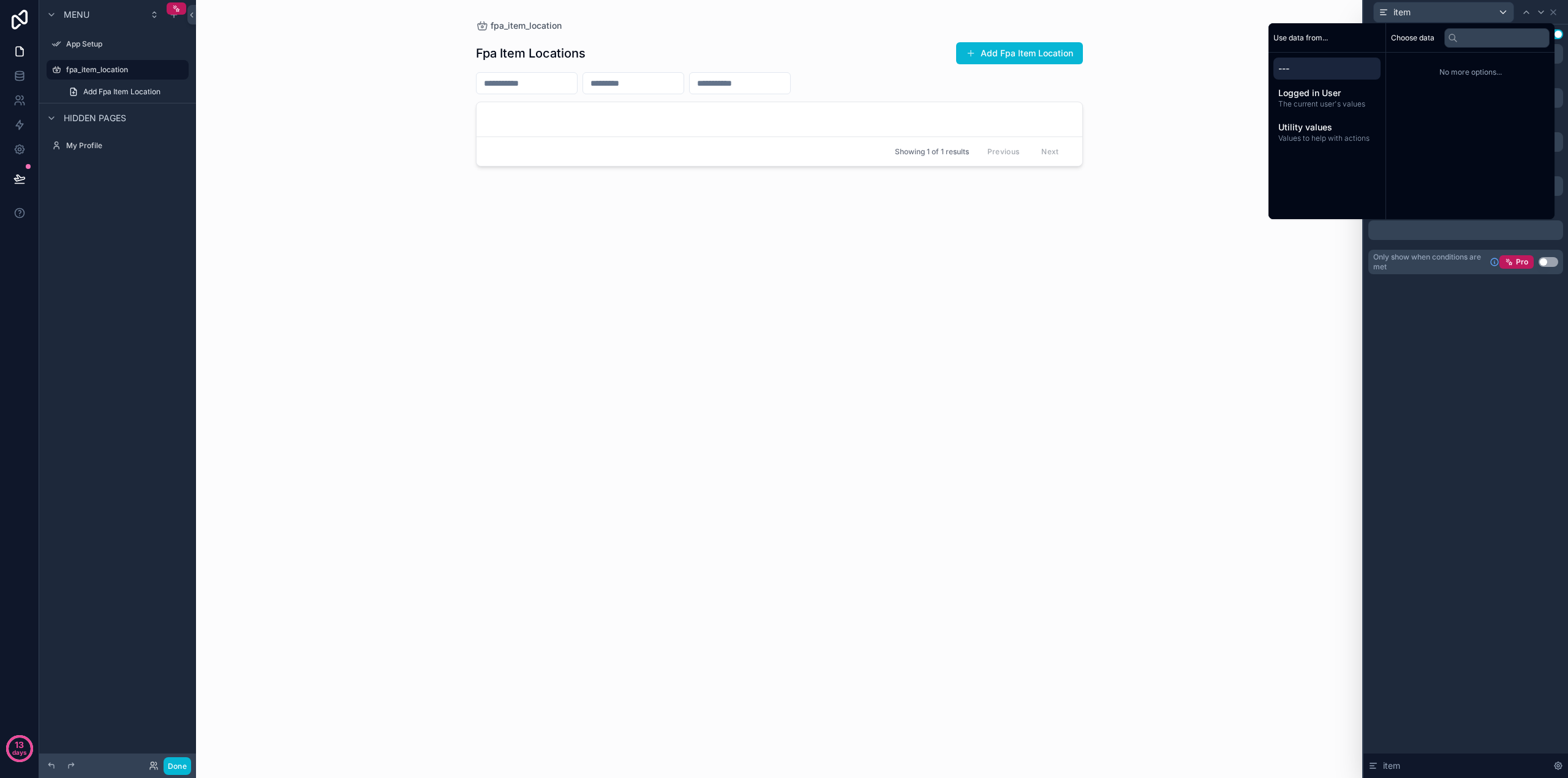
click at [1420, 225] on p "﻿" at bounding box center [1467, 229] width 187 height 12
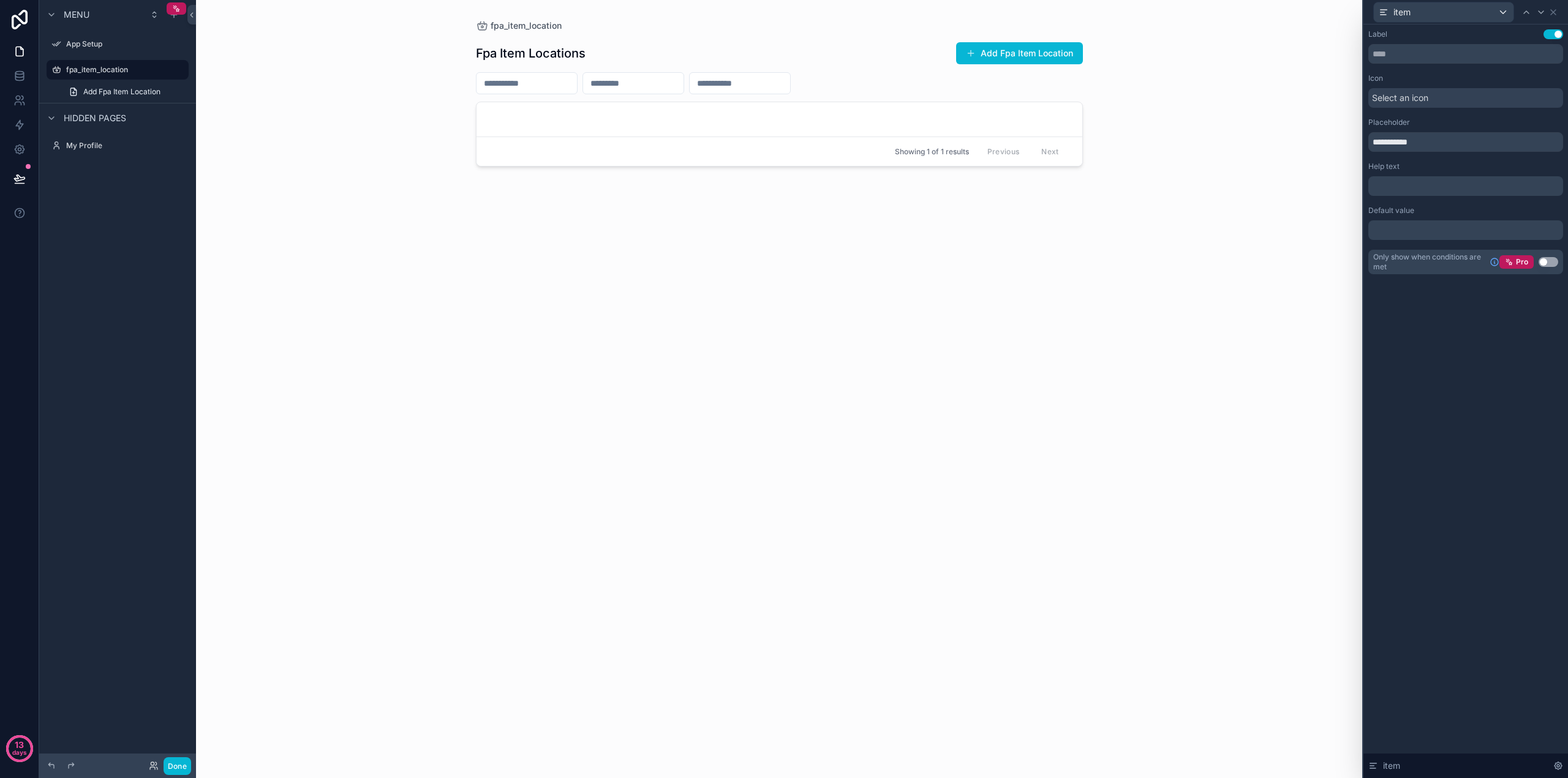
drag, startPoint x: 1412, startPoint y: 317, endPoint x: 1415, endPoint y: 305, distance: 12.4
click at [1412, 317] on div "**********" at bounding box center [1465, 401] width 205 height 753
click at [790, 78] on input "scrollable content" at bounding box center [739, 83] width 100 height 17
type input "*****"
drag, startPoint x: 635, startPoint y: 239, endPoint x: 700, endPoint y: 178, distance: 89.1
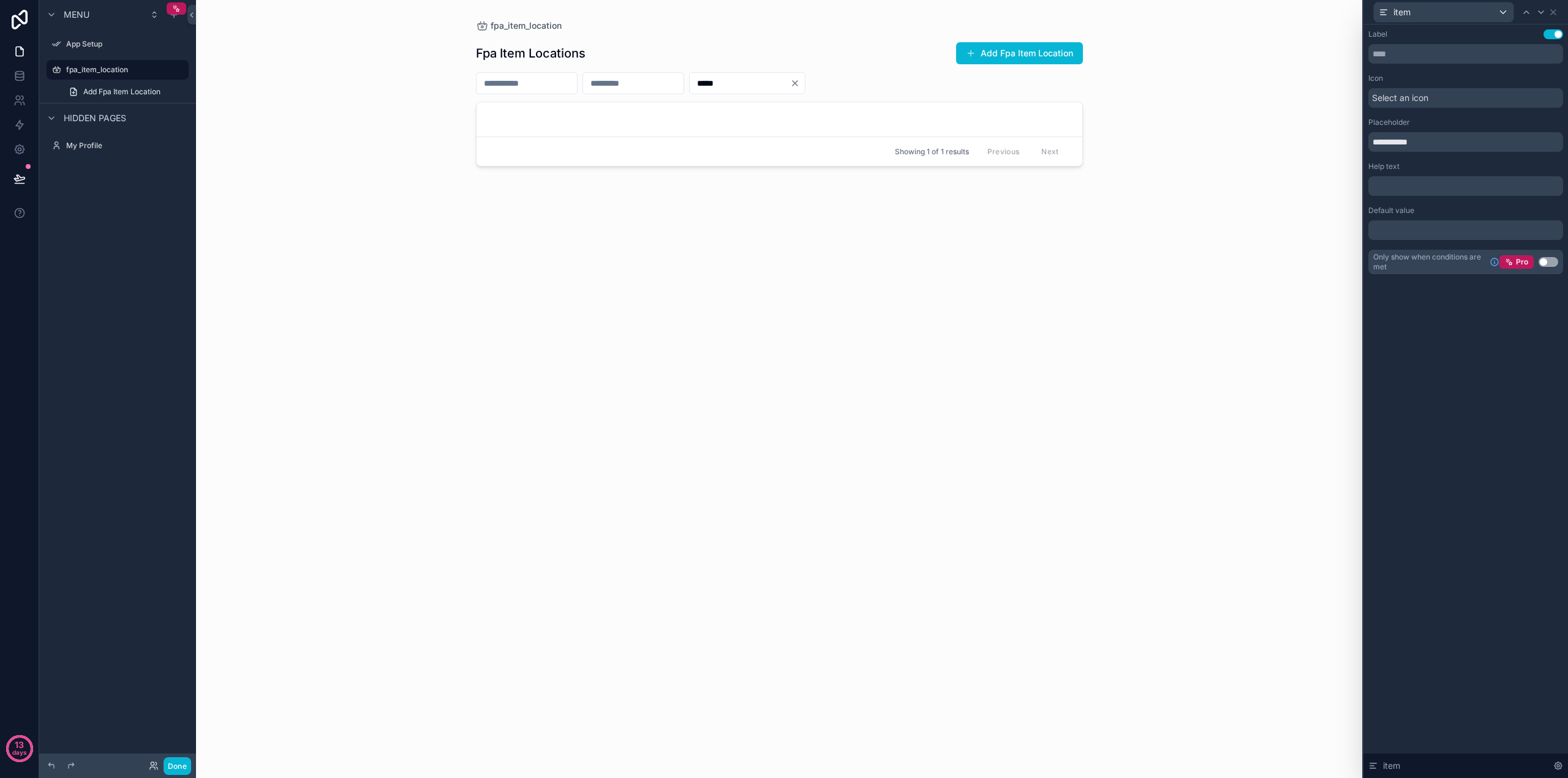
click at [645, 228] on div "Fpa Item Locations Add Fpa Item Location ***** Showing 1 of 1 results Previous …" at bounding box center [778, 397] width 607 height 731
click at [805, 87] on div "*****" at bounding box center [747, 83] width 117 height 22
click at [17, 65] on link at bounding box center [19, 75] width 39 height 25
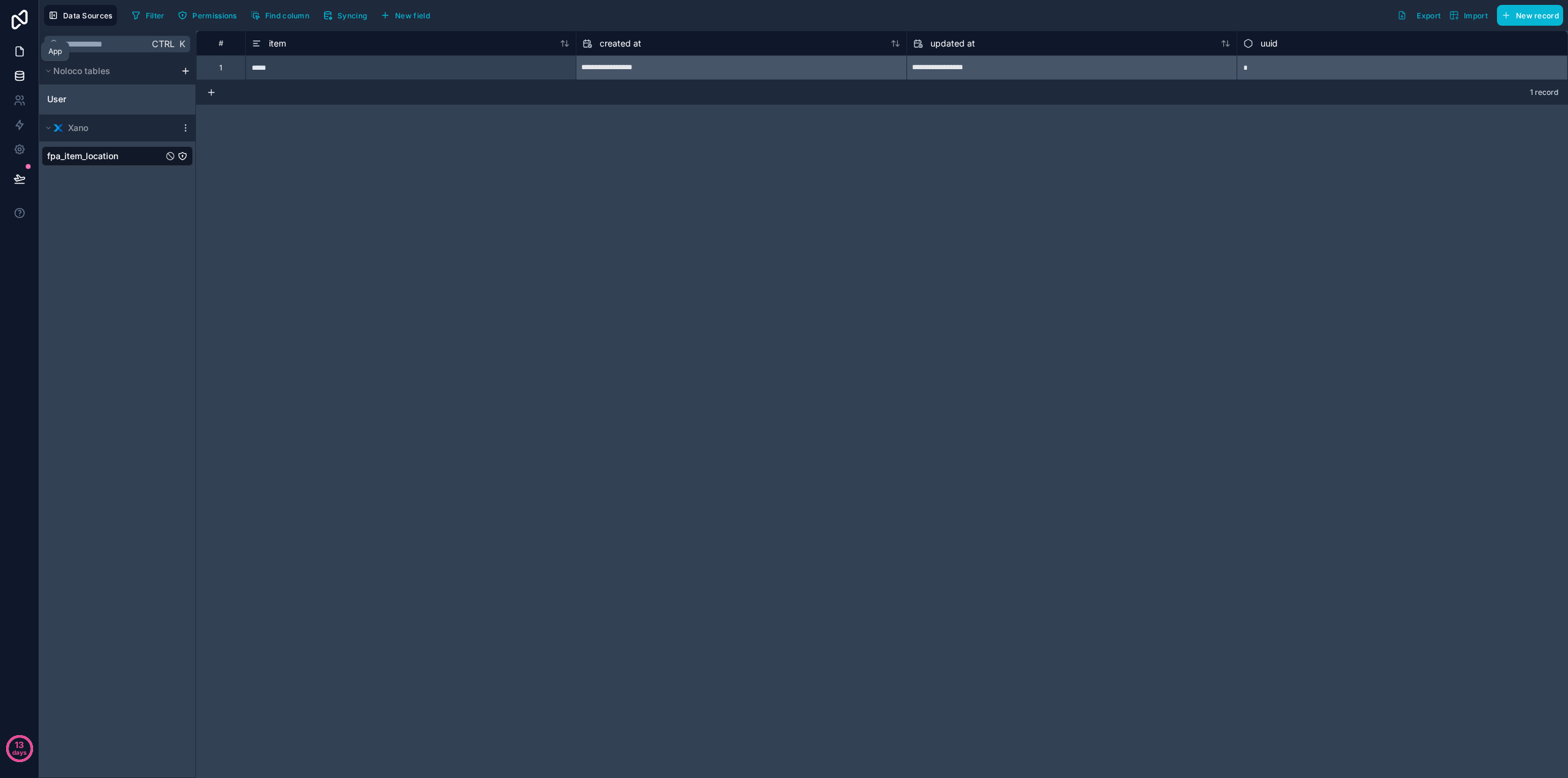
click at [14, 60] on link at bounding box center [19, 51] width 39 height 25
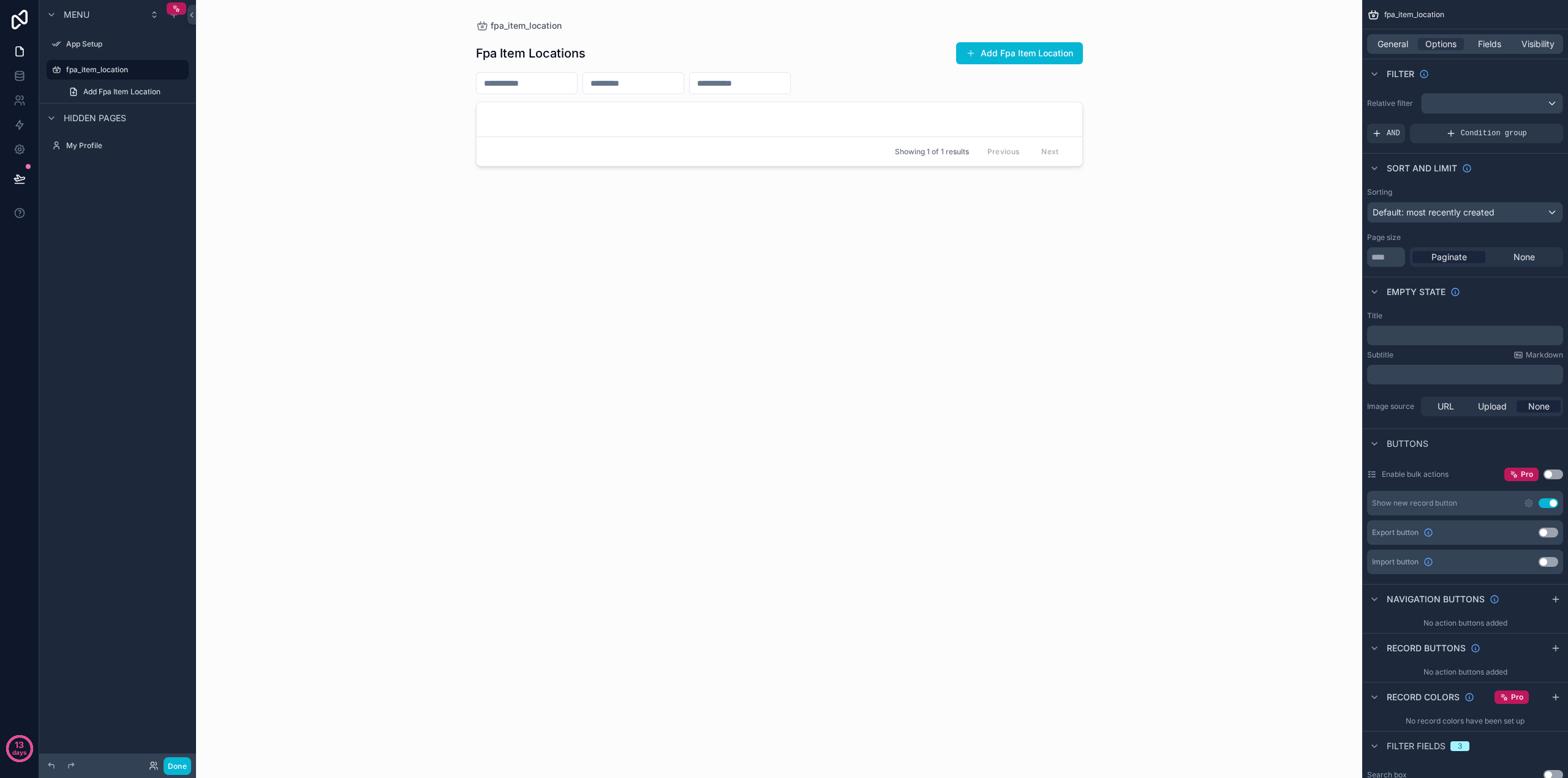
drag, startPoint x: 717, startPoint y: 182, endPoint x: 667, endPoint y: 192, distance: 51.0
click at [716, 183] on div "Fpa Item Locations Add Fpa Item Location Showing 1 of 1 results Previous Next" at bounding box center [778, 397] width 607 height 731
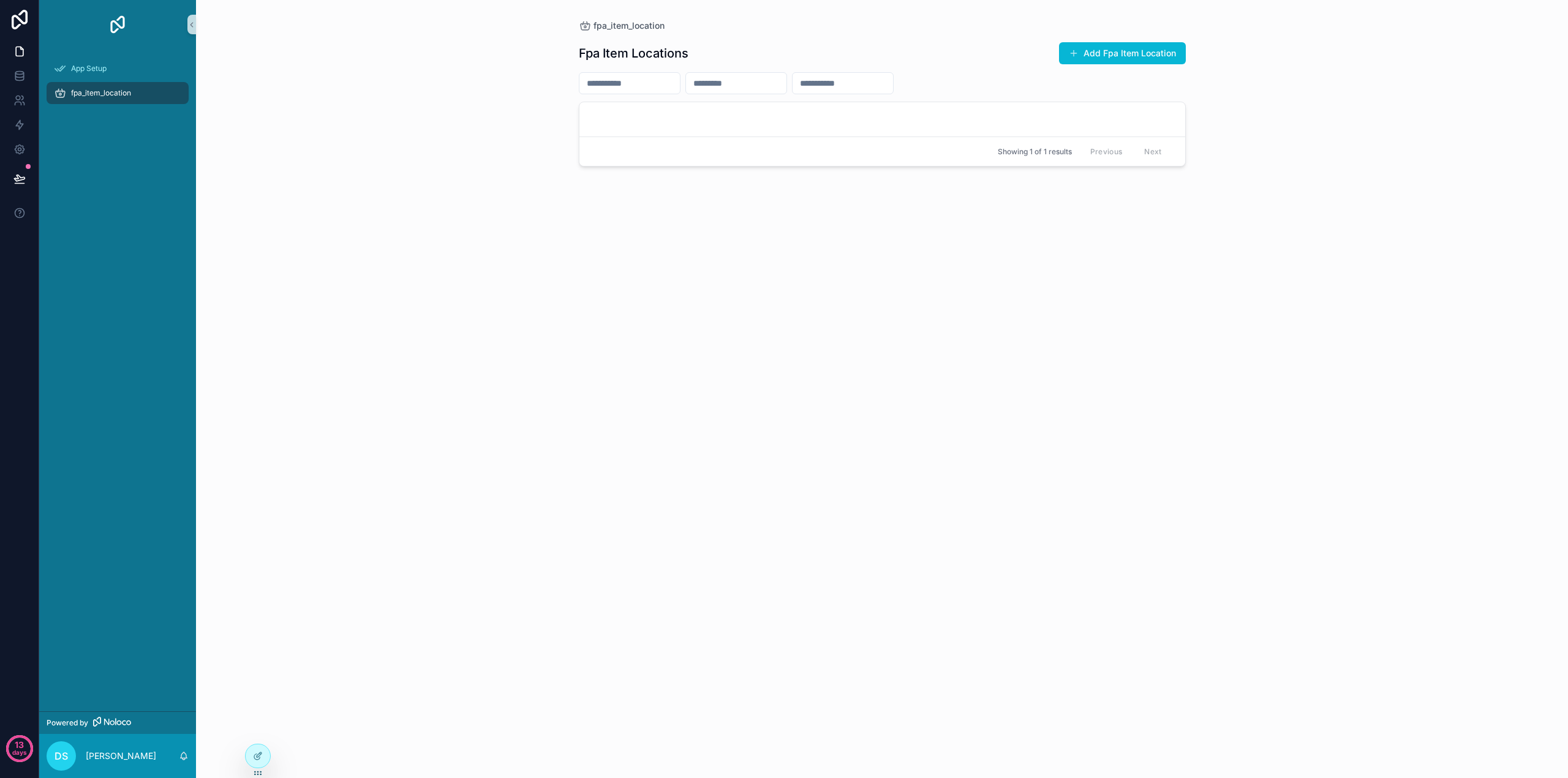
click at [85, 92] on span "fpa_item_location" at bounding box center [100, 93] width 60 height 10
click at [80, 94] on span "fpa_item_location" at bounding box center [100, 93] width 60 height 10
click at [246, 757] on div at bounding box center [258, 755] width 25 height 23
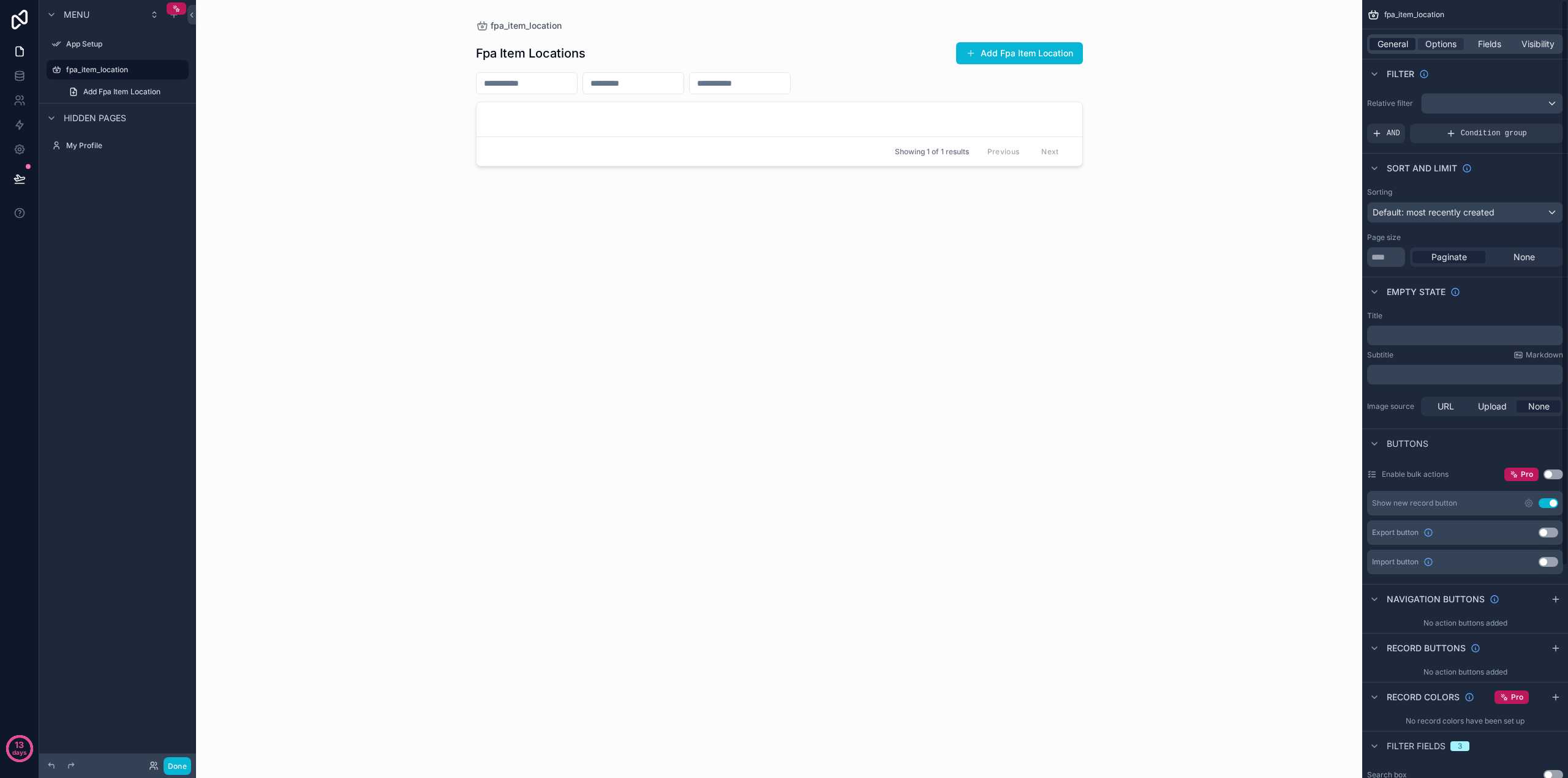
click at [1386, 39] on span "General" at bounding box center [1393, 43] width 30 height 12
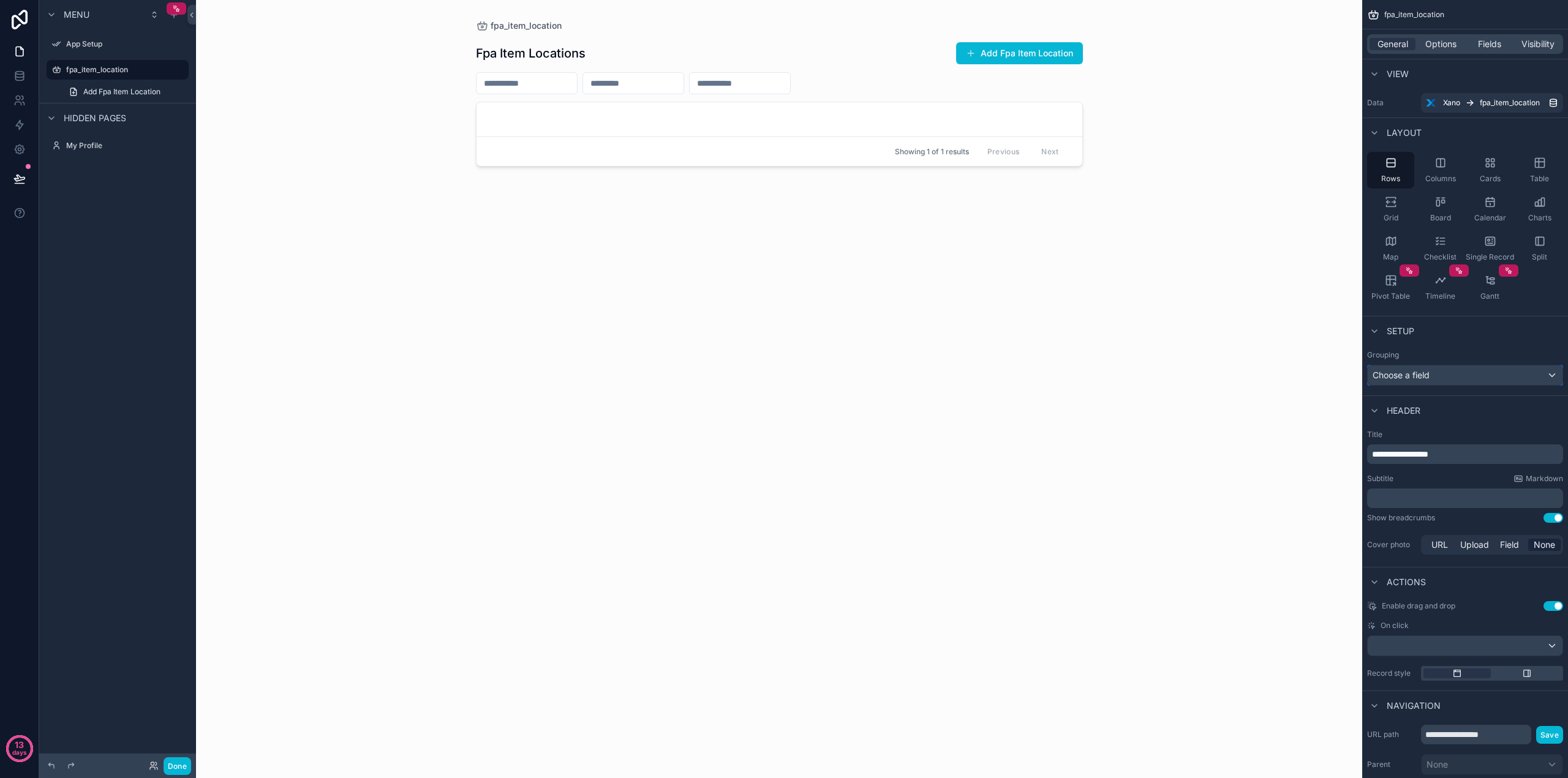
click at [1446, 373] on div "Choose a field" at bounding box center [1465, 374] width 195 height 19
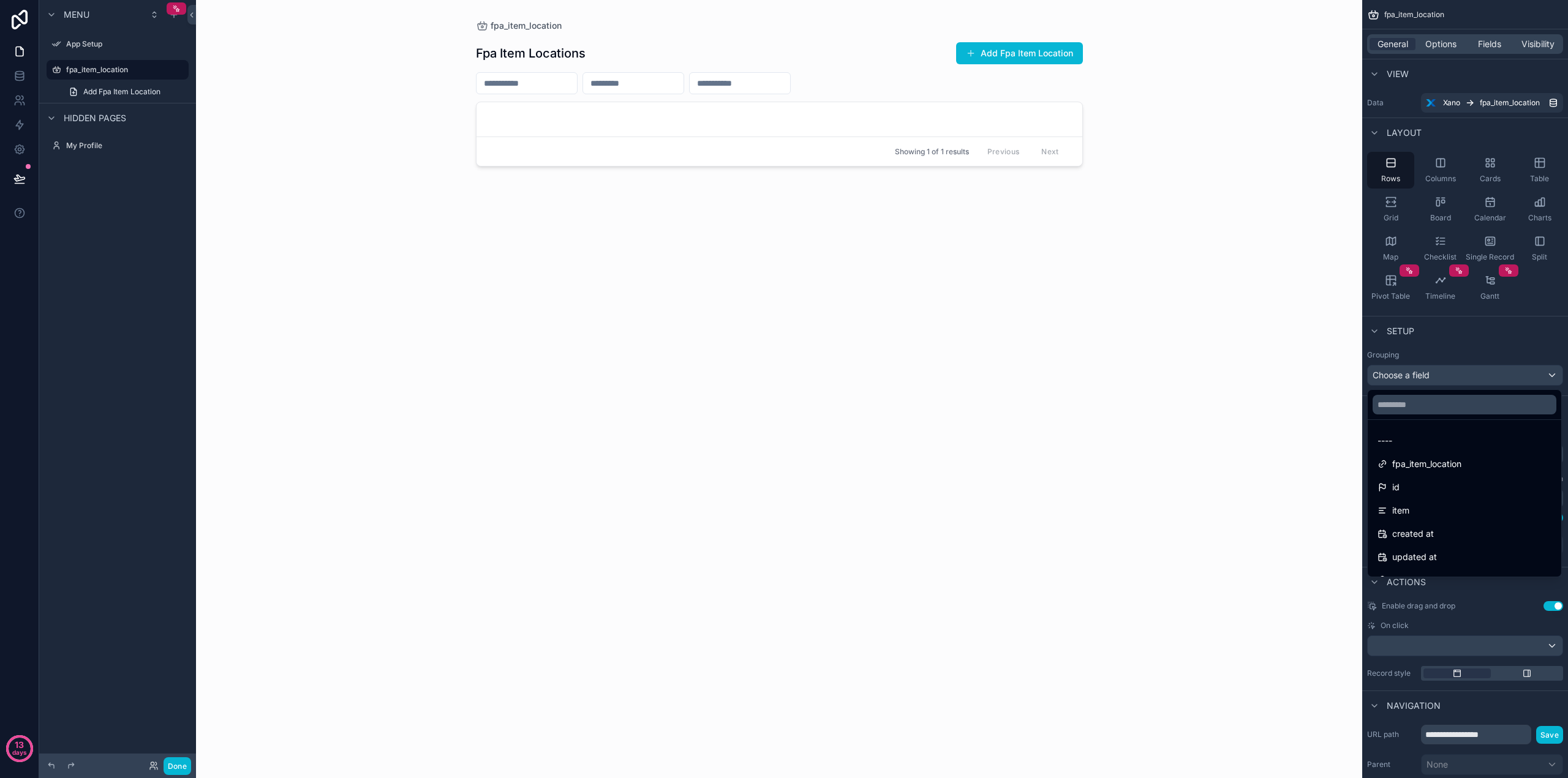
click at [1446, 373] on div "scrollable content" at bounding box center [784, 389] width 1568 height 778
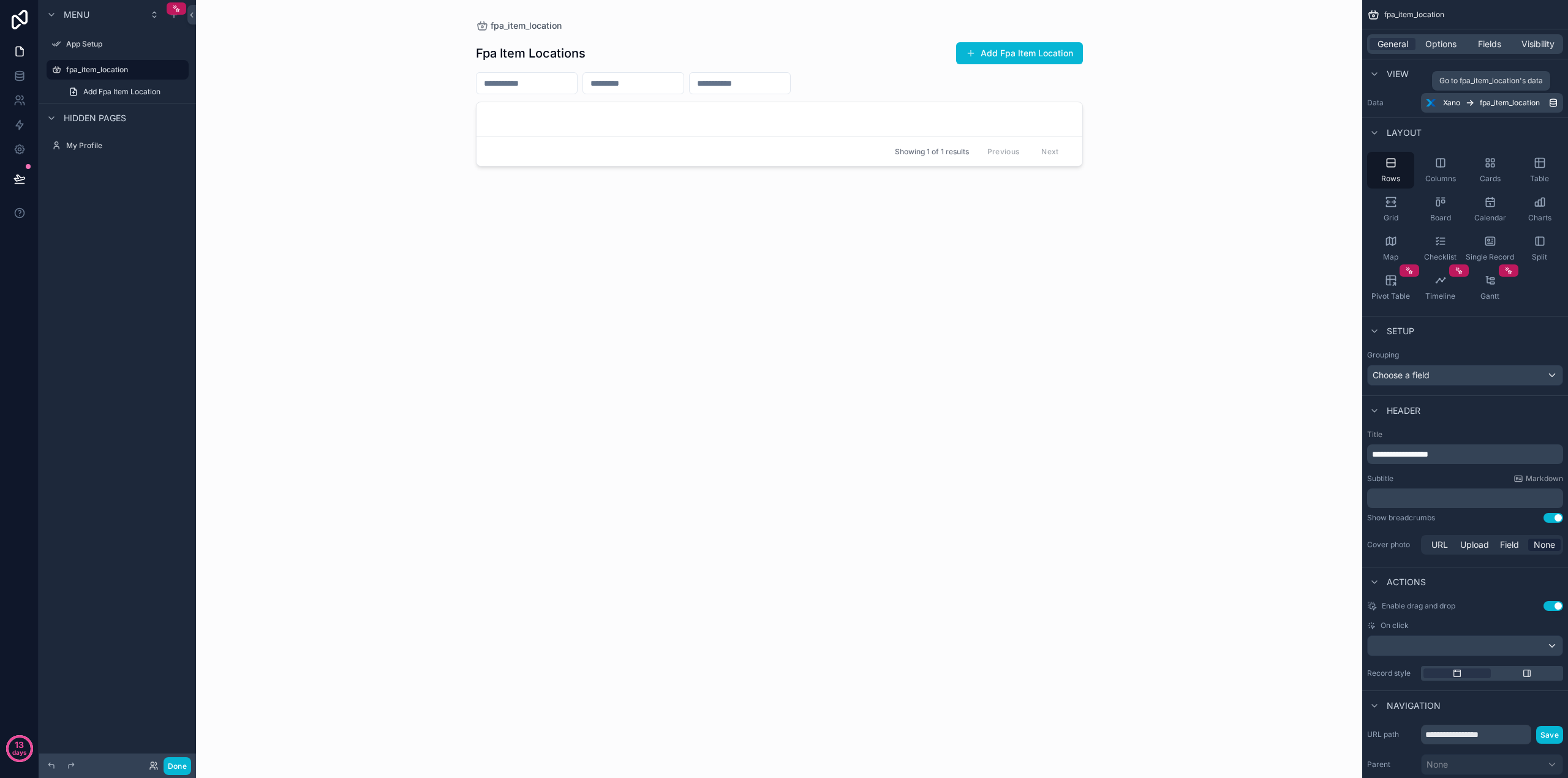
click at [1502, 106] on span "fpa_item_location" at bounding box center [1509, 103] width 60 height 10
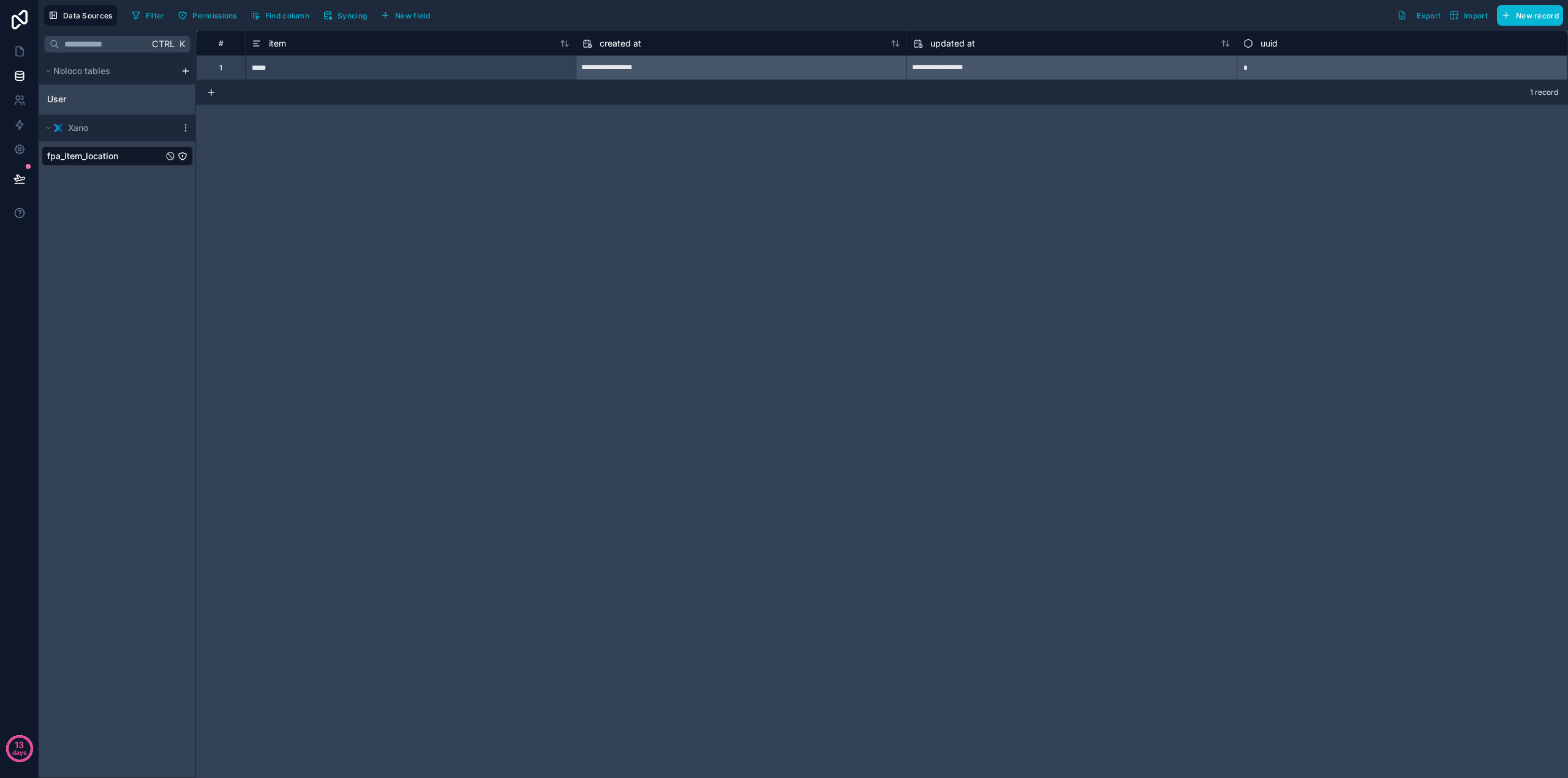
drag, startPoint x: 474, startPoint y: 159, endPoint x: 465, endPoint y: 153, distance: 10.8
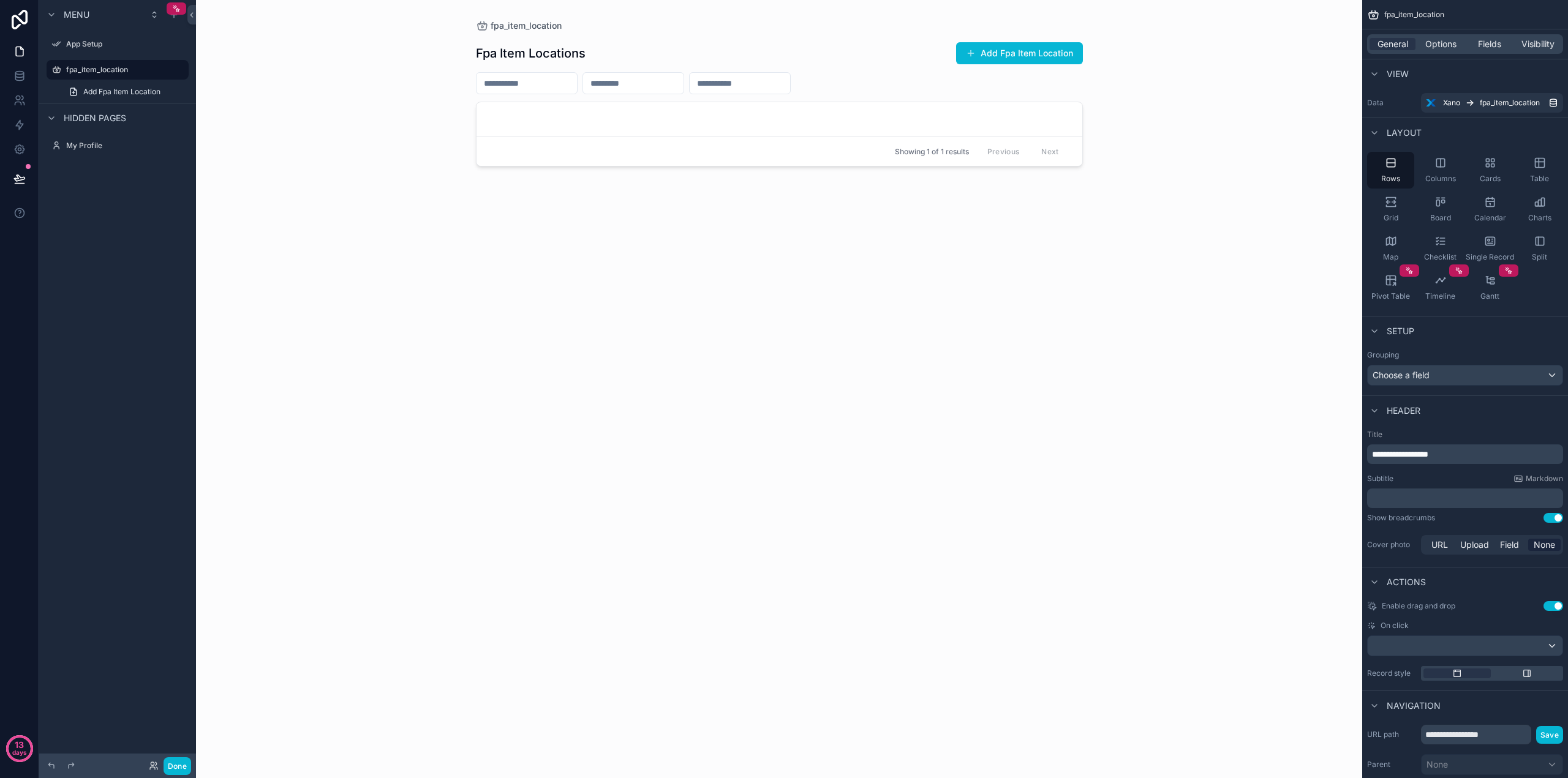
drag, startPoint x: 721, startPoint y: 124, endPoint x: 722, endPoint y: 117, distance: 7.1
click at [722, 117] on div "scrollable content" at bounding box center [779, 382] width 627 height 763
click at [765, 78] on input "scrollable content" at bounding box center [739, 83] width 100 height 17
click at [658, 48] on div "Fpa Item Locations Add Fpa Item Location" at bounding box center [778, 52] width 607 height 23
click at [790, 80] on input "scrollable content" at bounding box center [739, 83] width 100 height 17
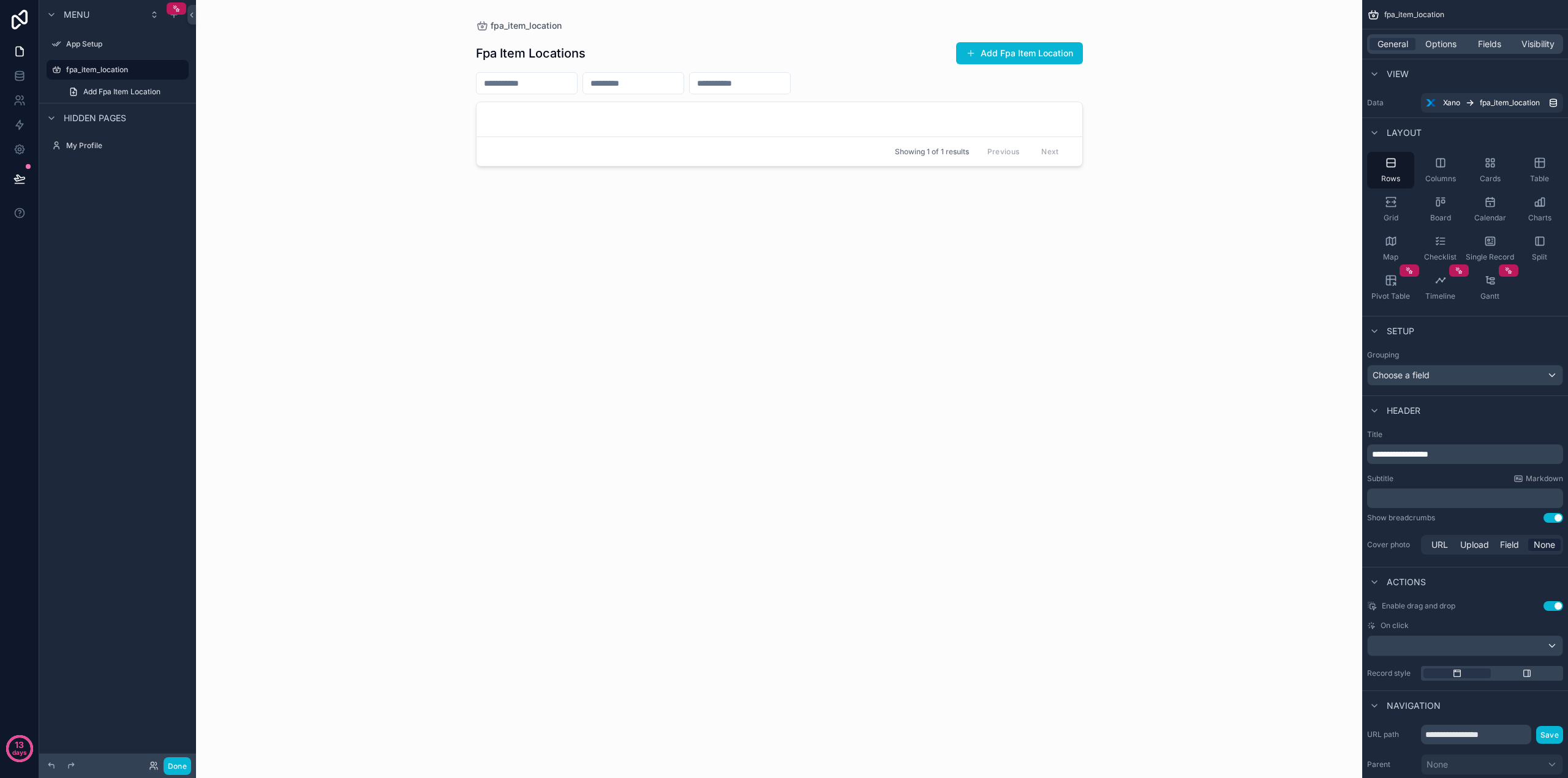
drag, startPoint x: 771, startPoint y: 216, endPoint x: 776, endPoint y: 209, distance: 8.6
click at [771, 216] on div "Fpa Item Locations Add Fpa Item Location Showing 1 of 1 results Previous Next" at bounding box center [778, 397] width 607 height 731
click at [790, 85] on input "scrollable content" at bounding box center [739, 83] width 100 height 17
click at [673, 85] on input "scrollable content" at bounding box center [633, 83] width 100 height 17
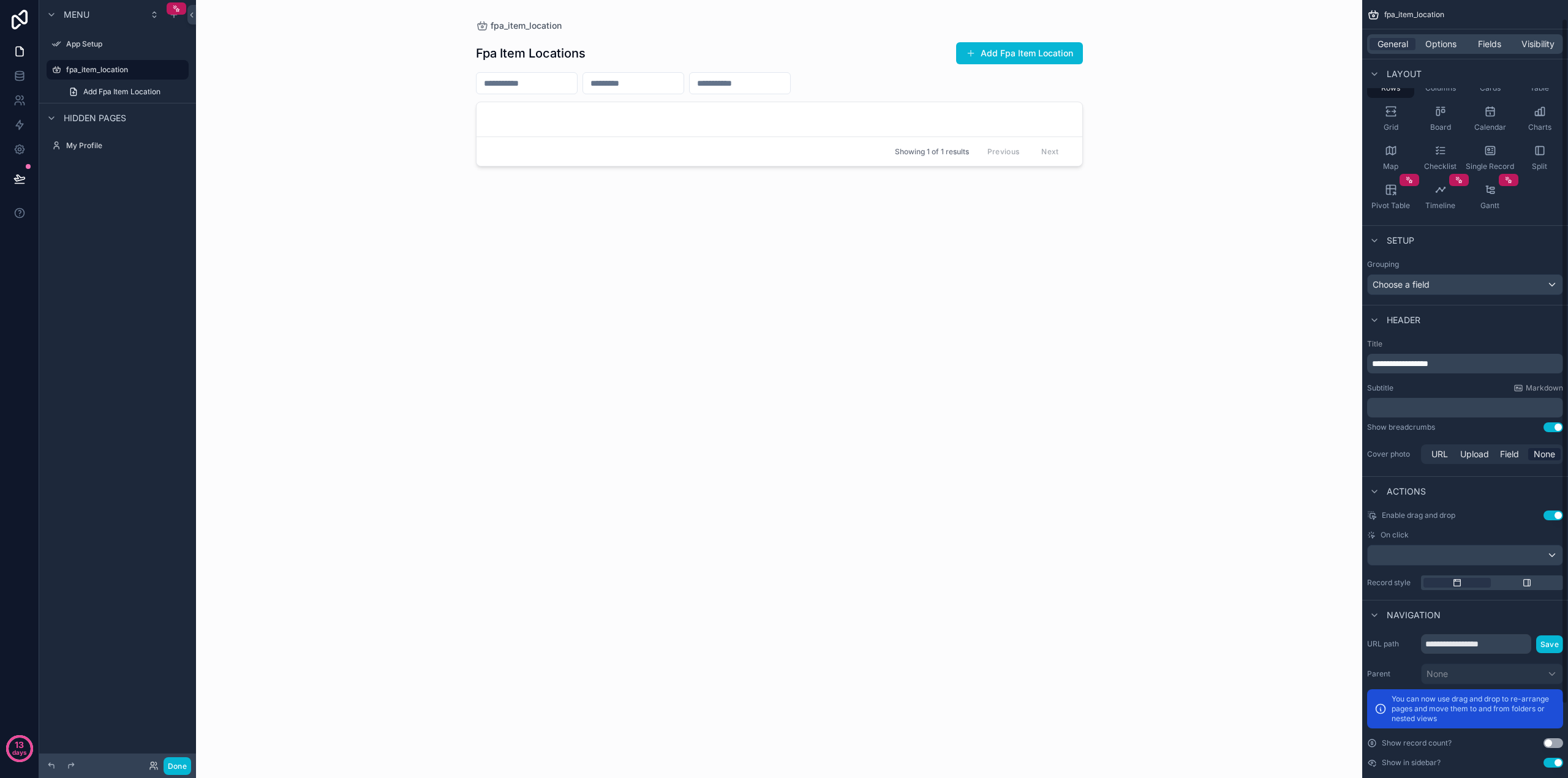
scroll to position [105, 0]
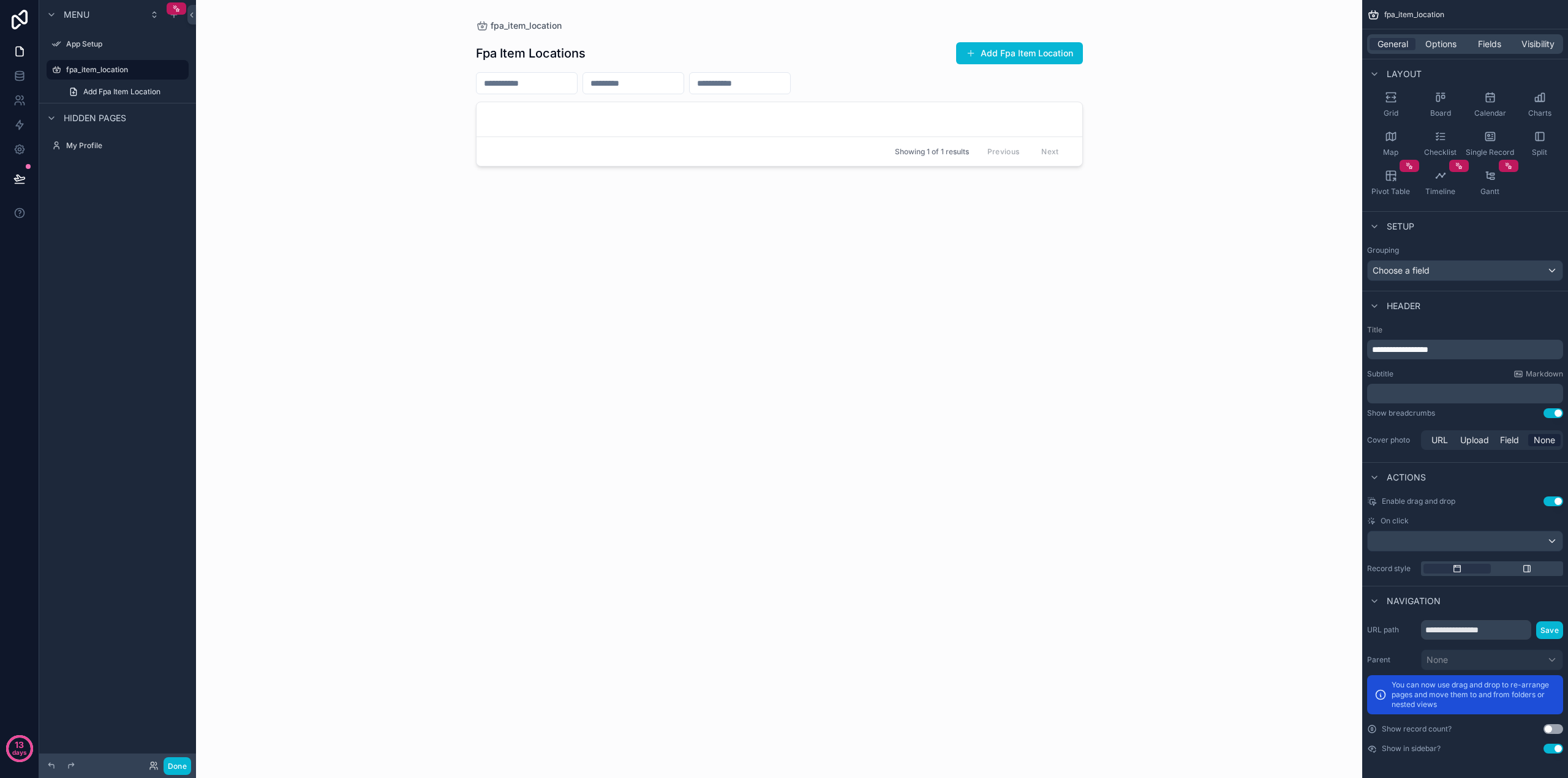
click at [1176, 605] on div "fpa_item_location Fpa Item Locations Add Fpa Item Location Showing 1 of 1 resul…" at bounding box center [779, 389] width 1167 height 778
drag, startPoint x: 672, startPoint y: 309, endPoint x: 672, endPoint y: 301, distance: 8.0
click at [677, 301] on div "Fpa Item Locations Add Fpa Item Location Showing 1 of 1 results Previous Next" at bounding box center [778, 397] width 607 height 731
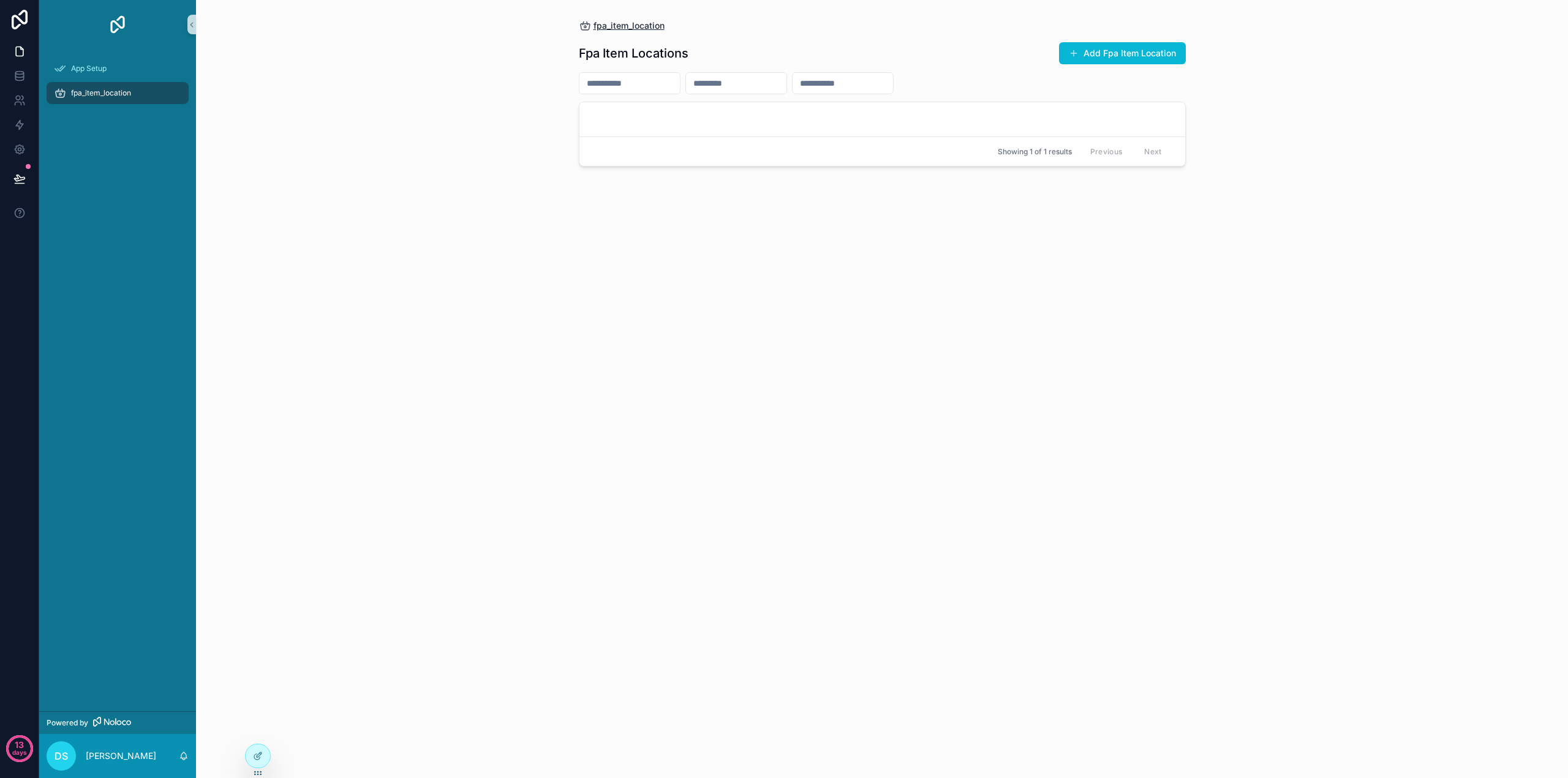
click at [614, 30] on span "fpa_item_location" at bounding box center [629, 25] width 71 height 12
click at [101, 100] on div "fpa_item_location" at bounding box center [118, 93] width 128 height 19
click at [20, 83] on link at bounding box center [19, 75] width 39 height 25
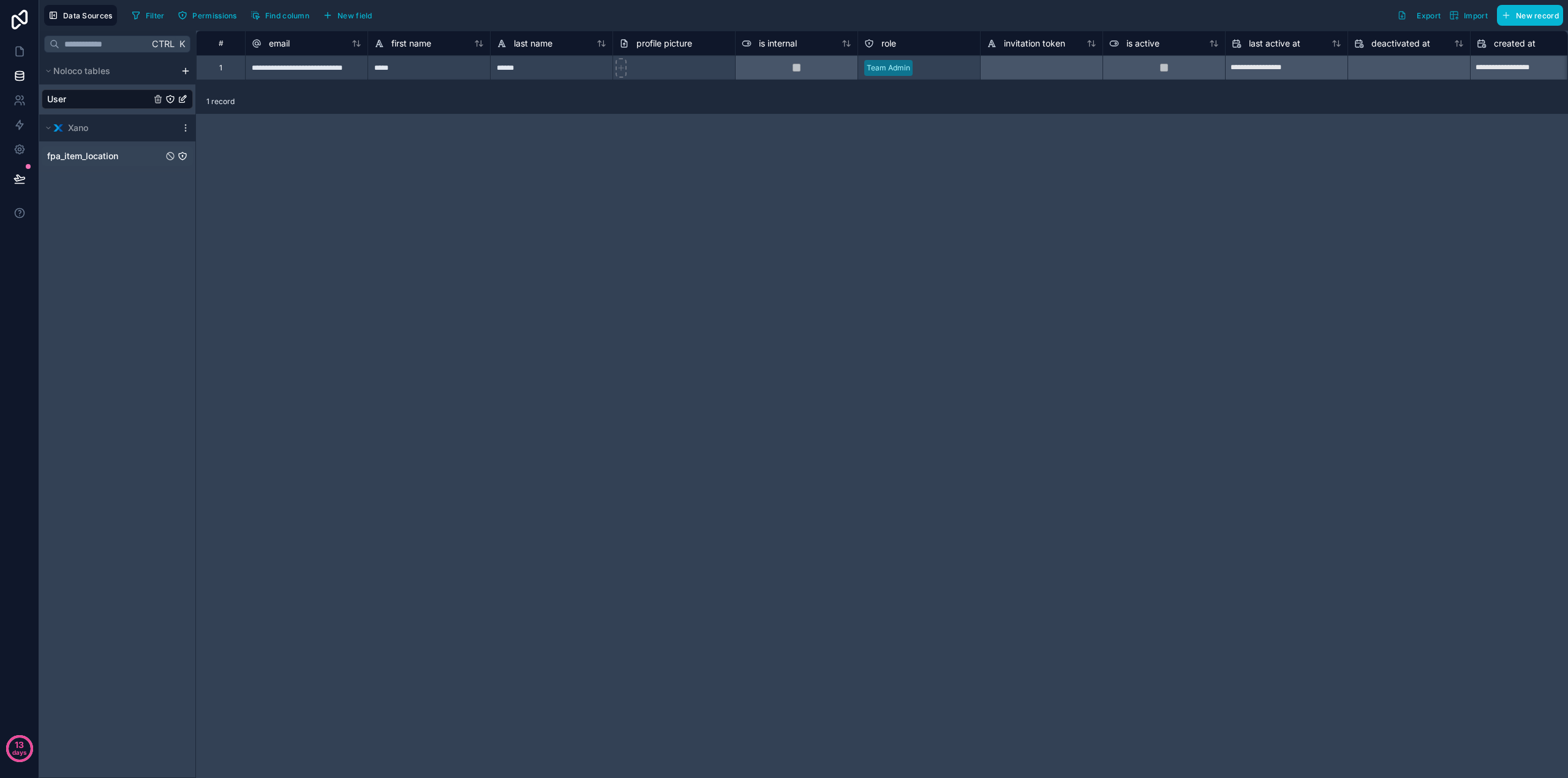
click at [90, 154] on span "fpa_item_location" at bounding box center [82, 155] width 71 height 12
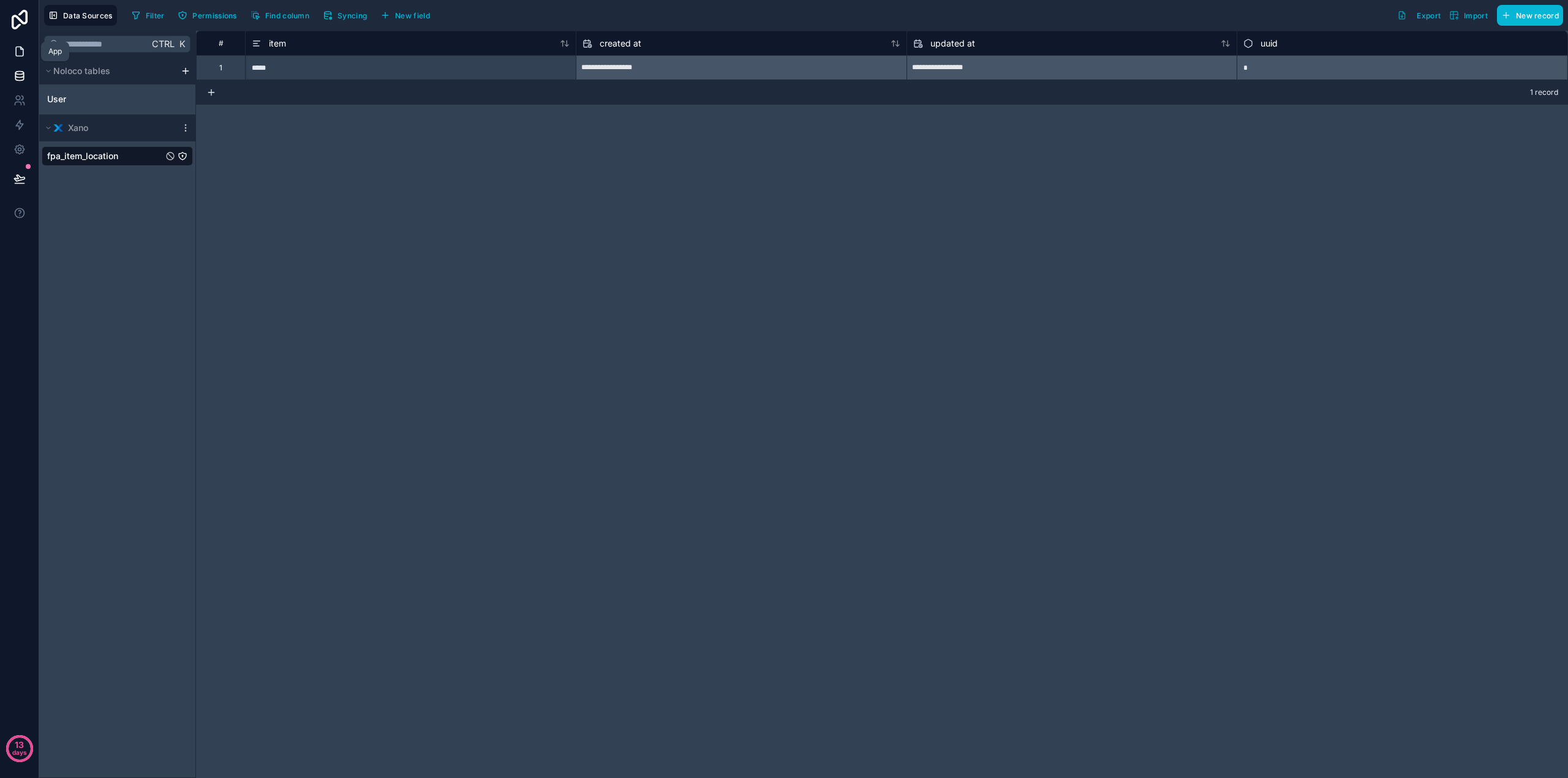
click at [19, 56] on icon at bounding box center [19, 51] width 7 height 9
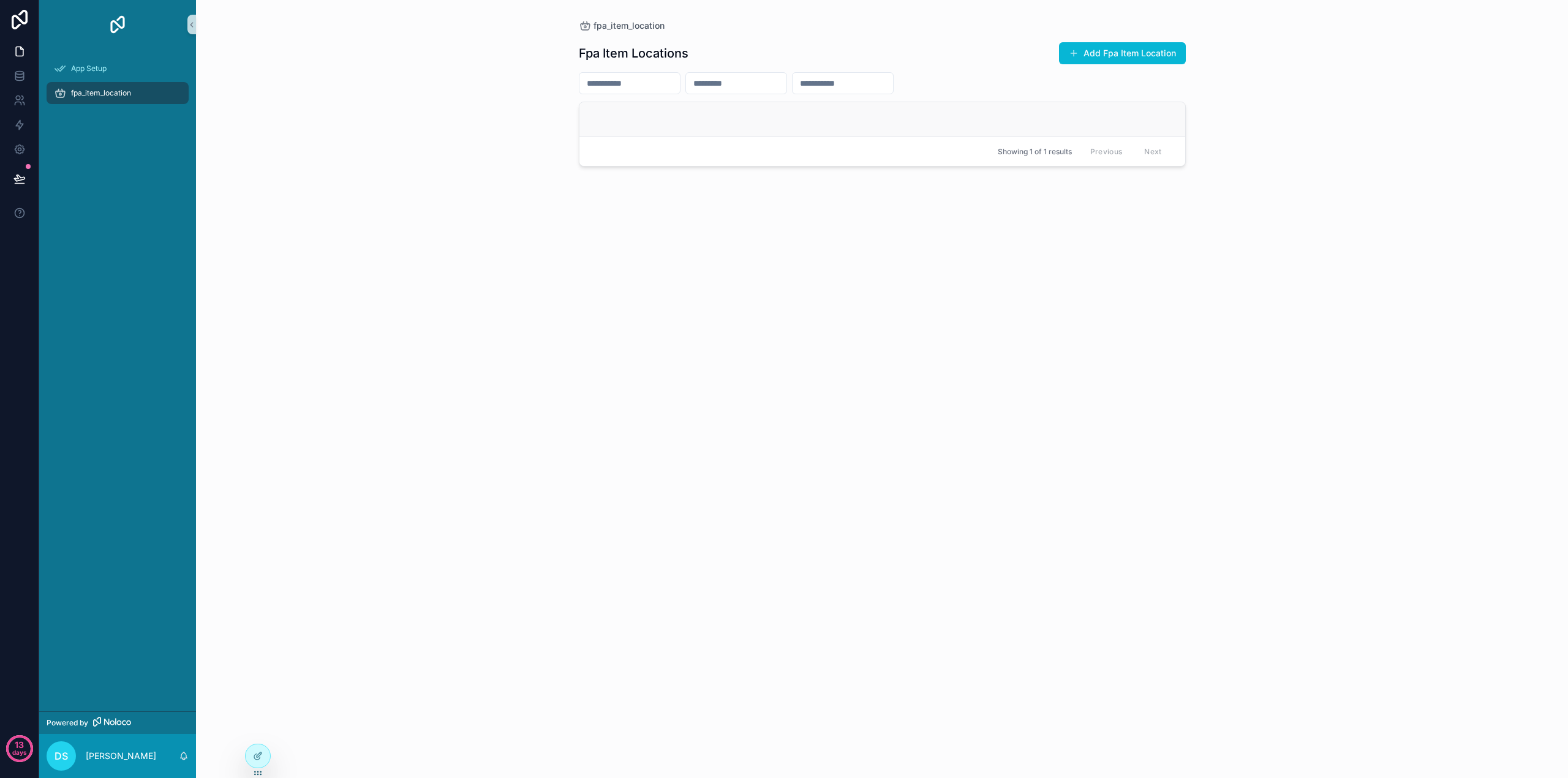
click at [728, 133] on link "scrollable content" at bounding box center [882, 118] width 606 height 34
click at [260, 757] on icon at bounding box center [258, 756] width 10 height 10
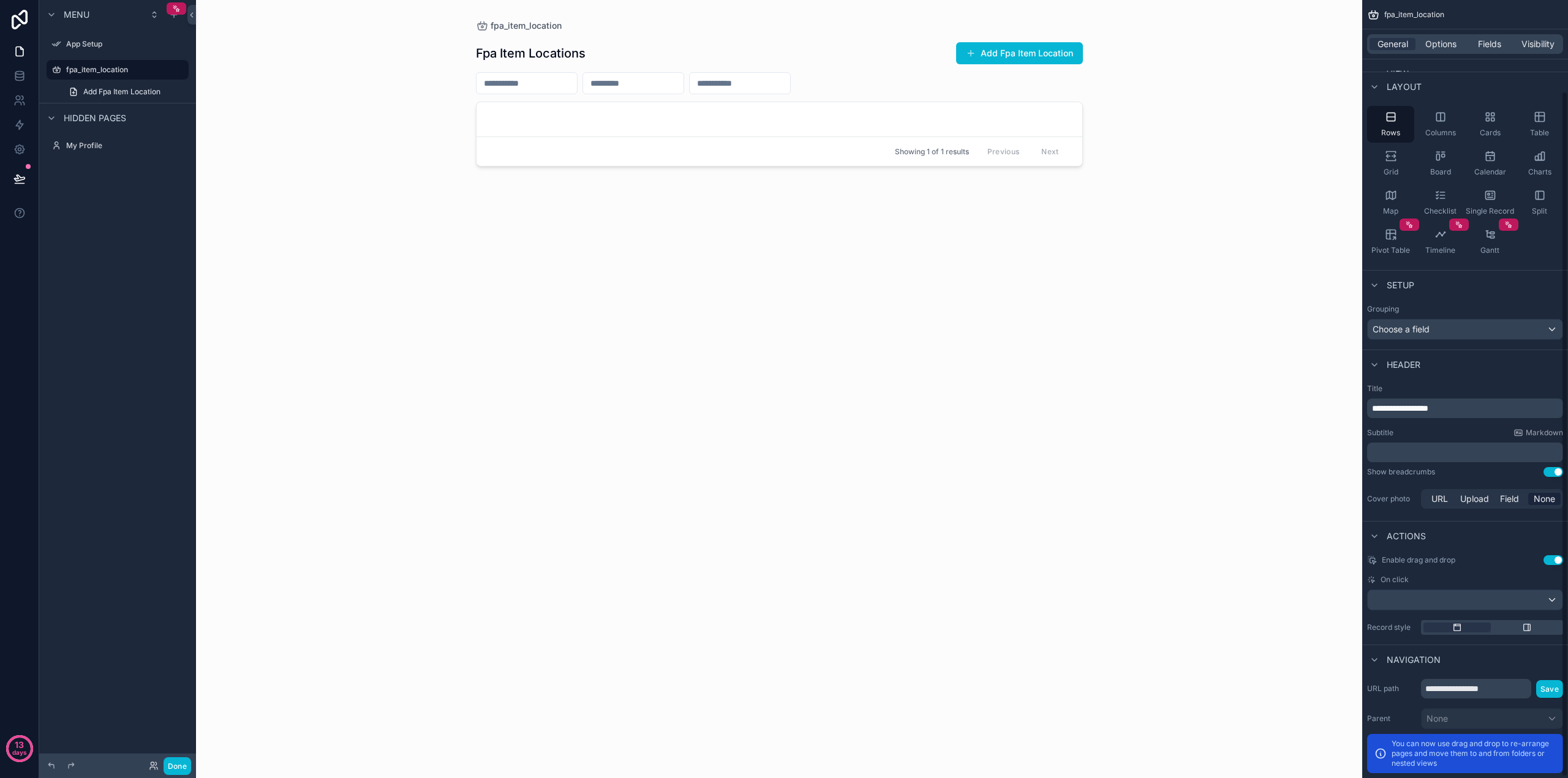
scroll to position [105, 0]
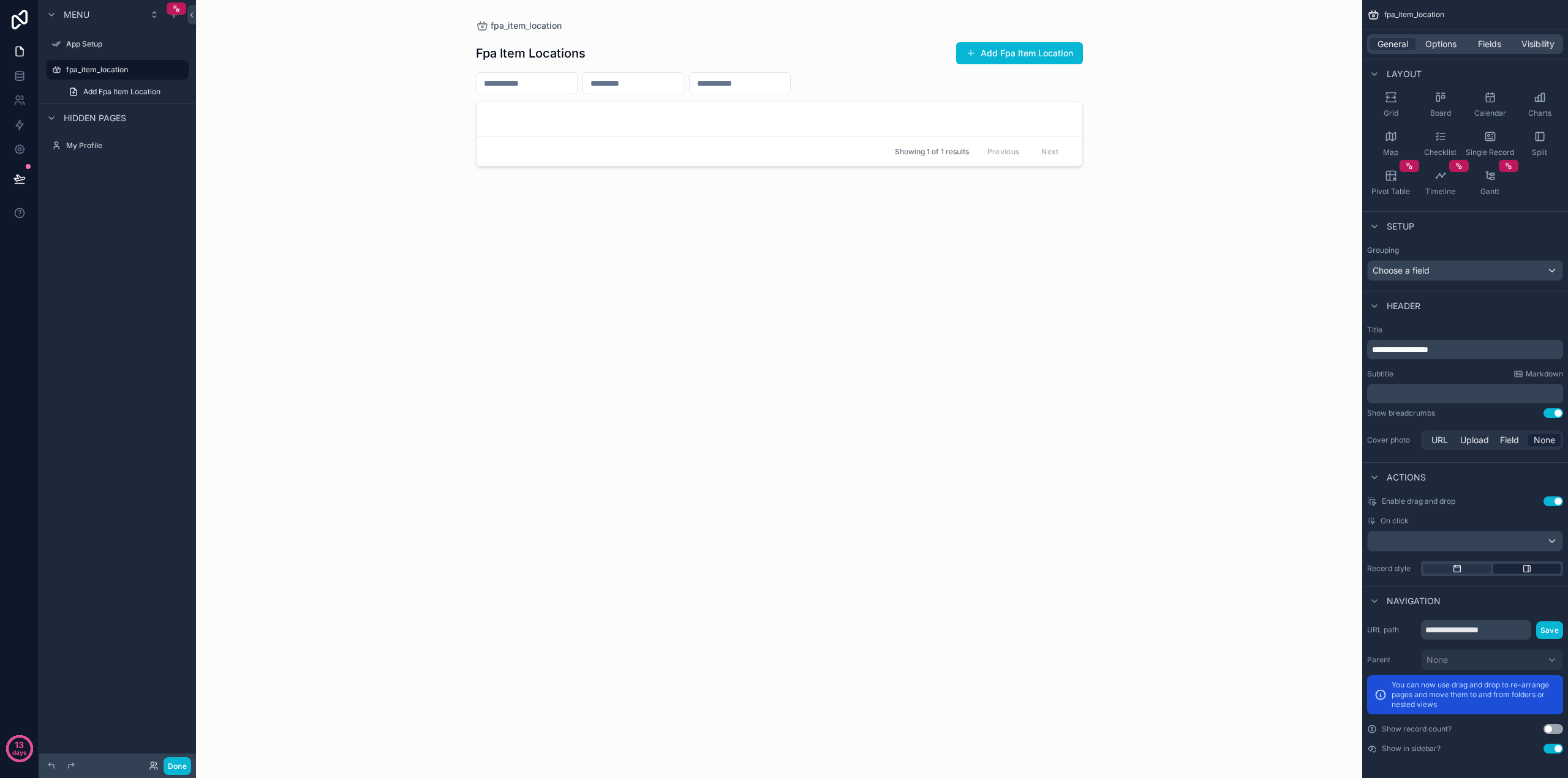
click at [1531, 570] on icon "scrollable content" at bounding box center [1527, 569] width 10 height 10
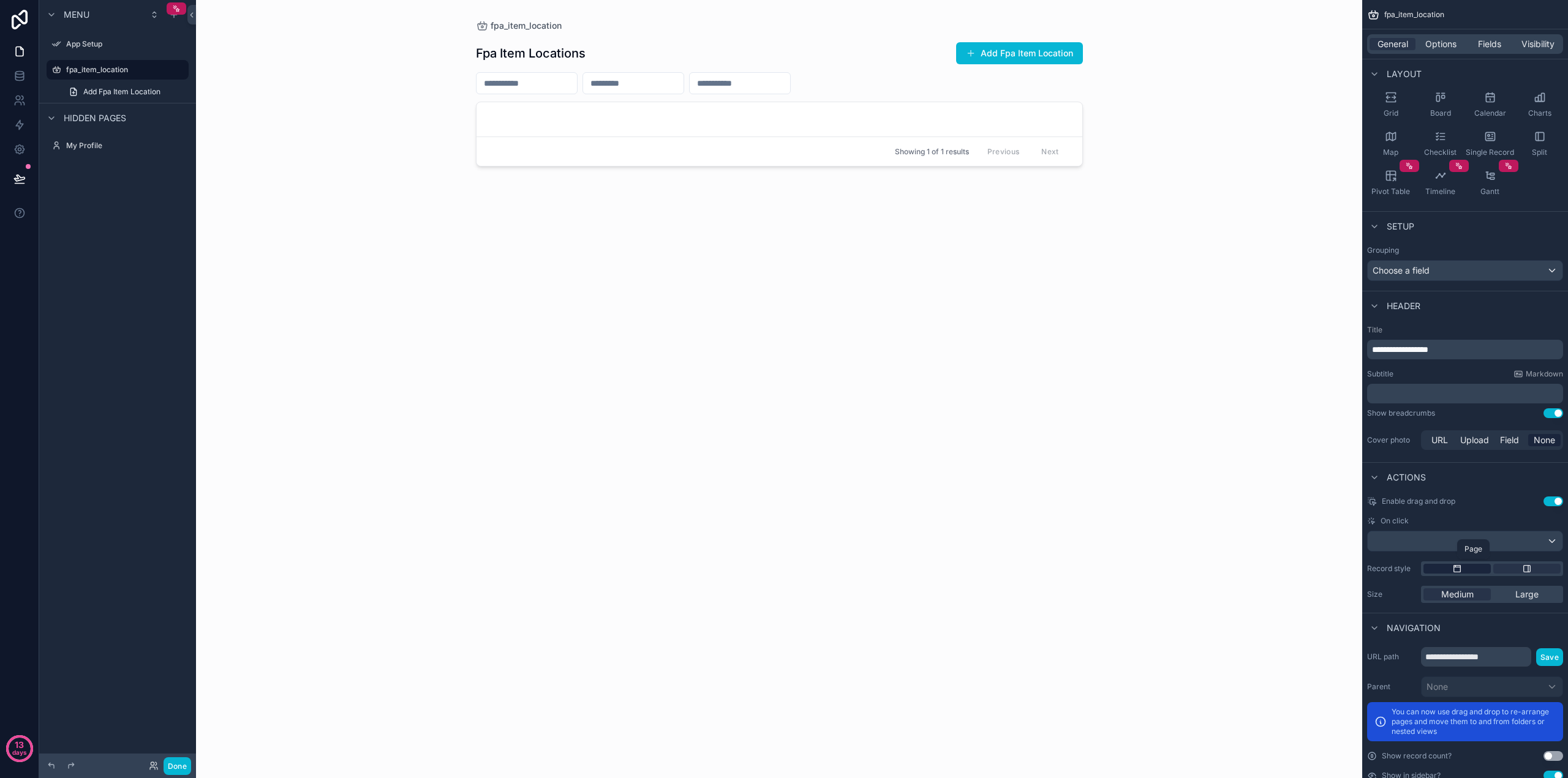
click at [1462, 572] on div "scrollable content" at bounding box center [1457, 569] width 67 height 10
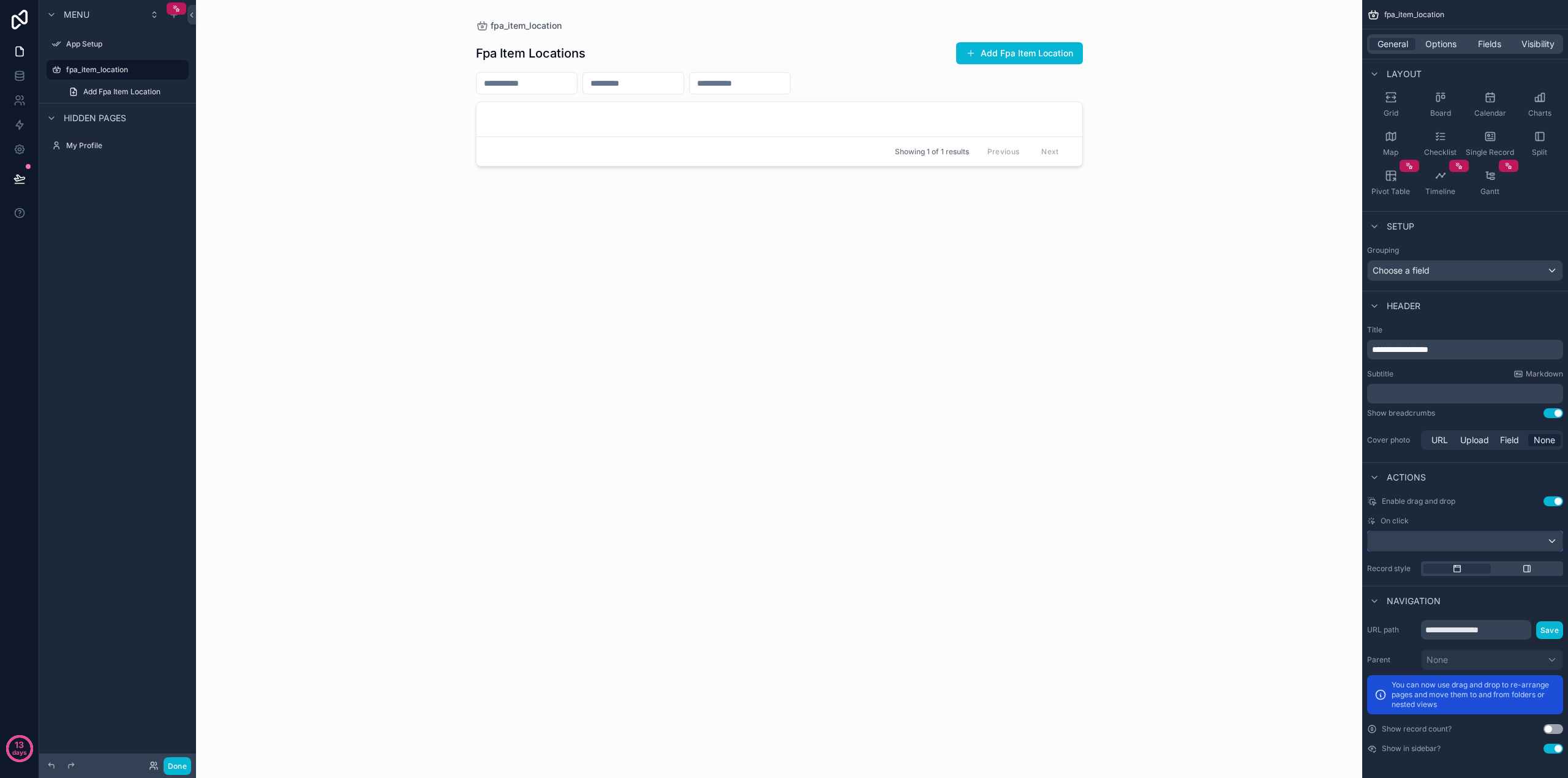
click at [1438, 539] on div "scrollable content" at bounding box center [1465, 540] width 195 height 19
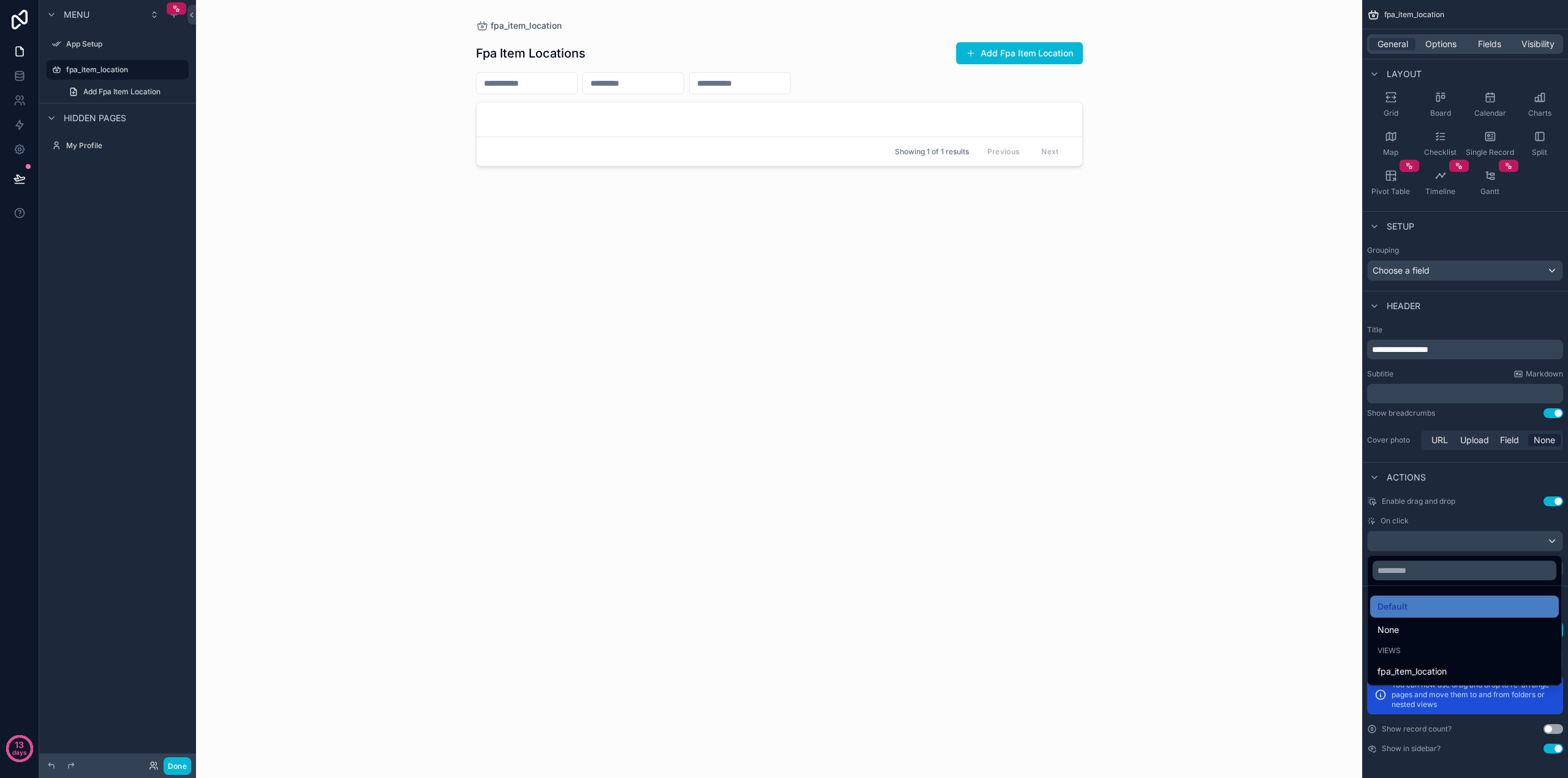
click at [1455, 542] on div "scrollable content" at bounding box center [784, 389] width 1568 height 778
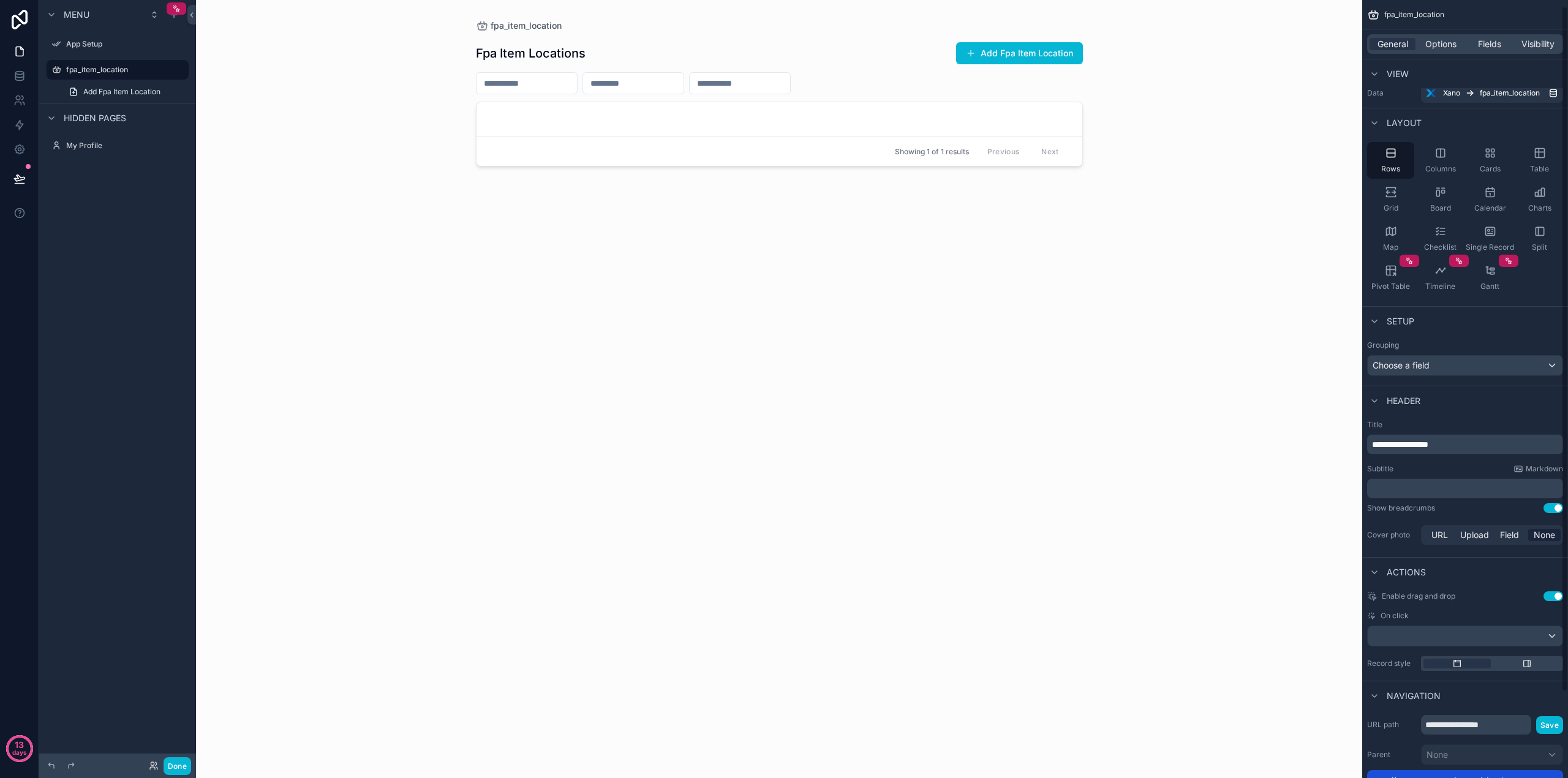
scroll to position [3, 0]
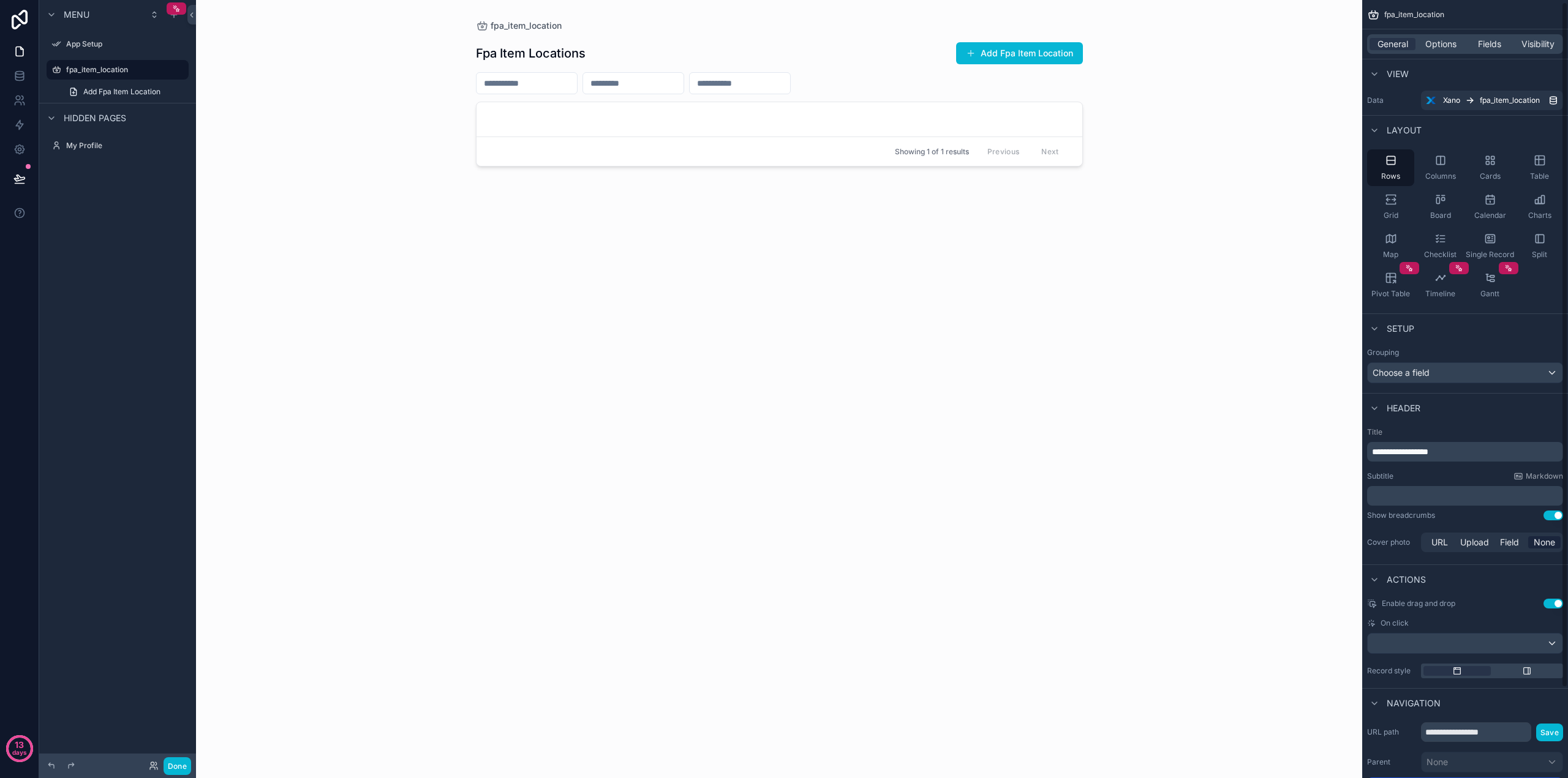
click at [1436, 386] on div "Grouping Choose a field" at bounding box center [1465, 365] width 206 height 45
click at [1429, 370] on span "Choose a field" at bounding box center [1401, 372] width 57 height 10
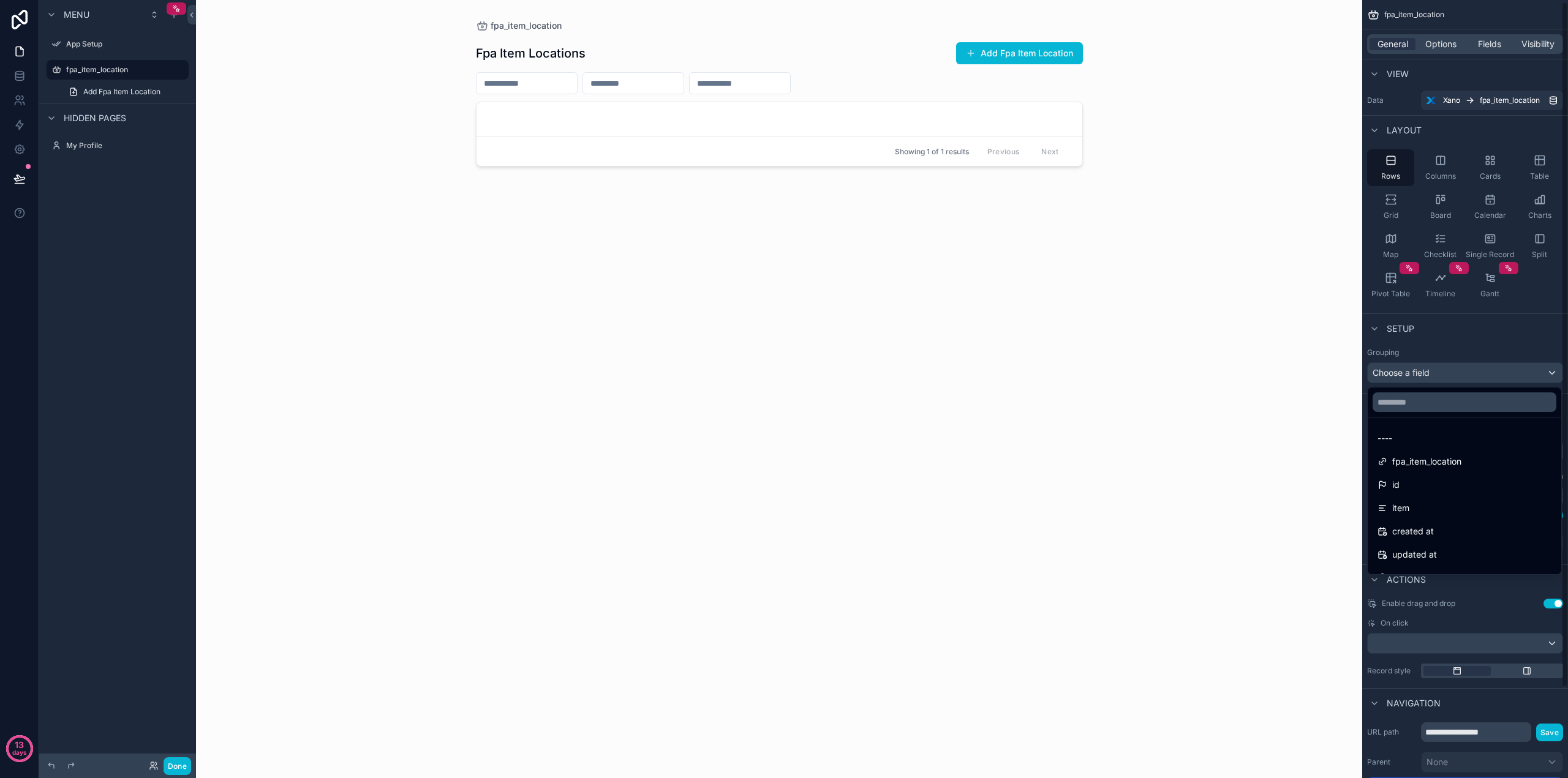
click at [1431, 370] on div "scrollable content" at bounding box center [784, 389] width 1568 height 778
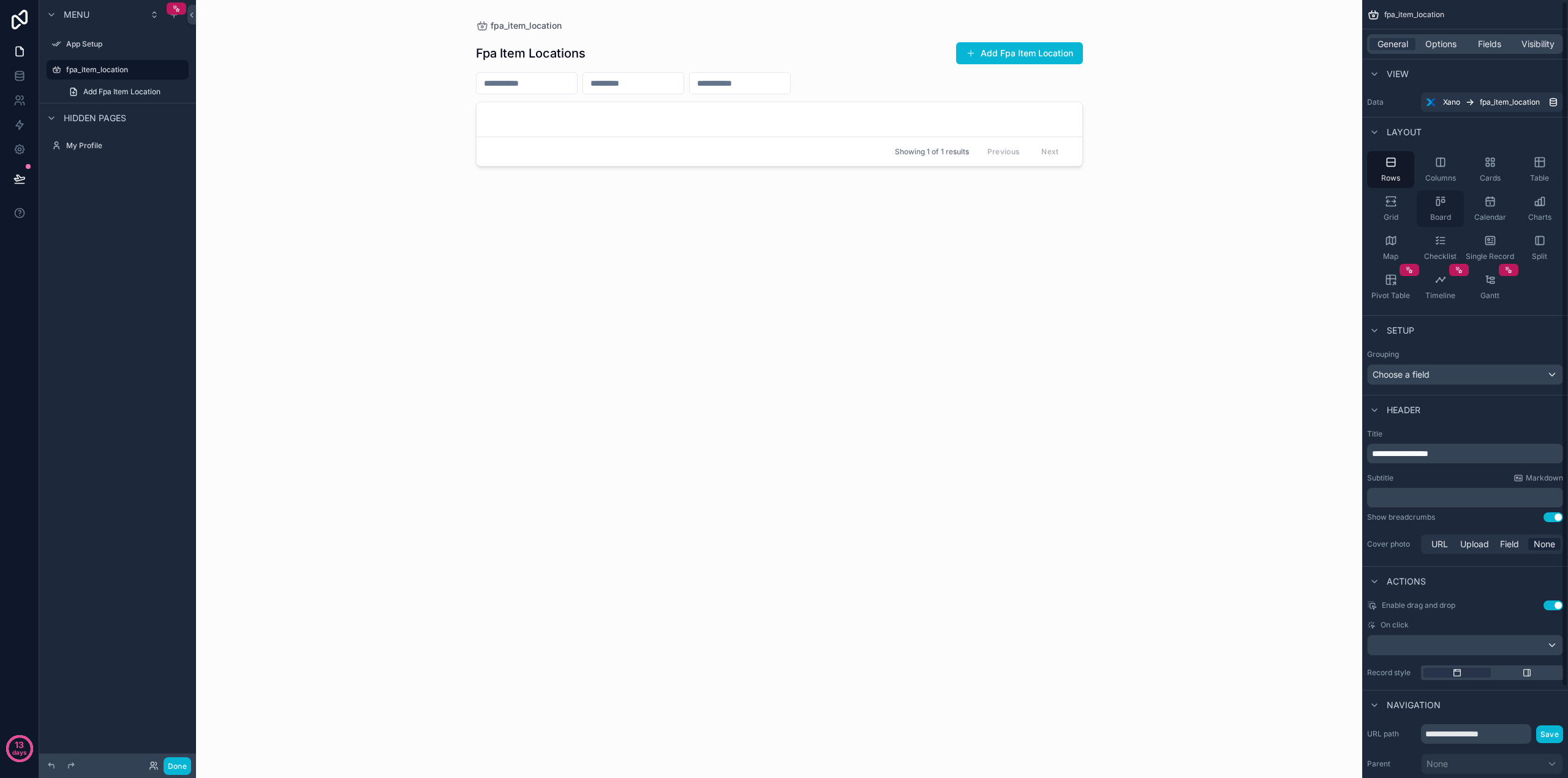
scroll to position [0, 0]
drag, startPoint x: 1445, startPoint y: 175, endPoint x: 1437, endPoint y: 178, distance: 8.5
click at [1445, 176] on span "Columns" at bounding box center [1440, 179] width 30 height 10
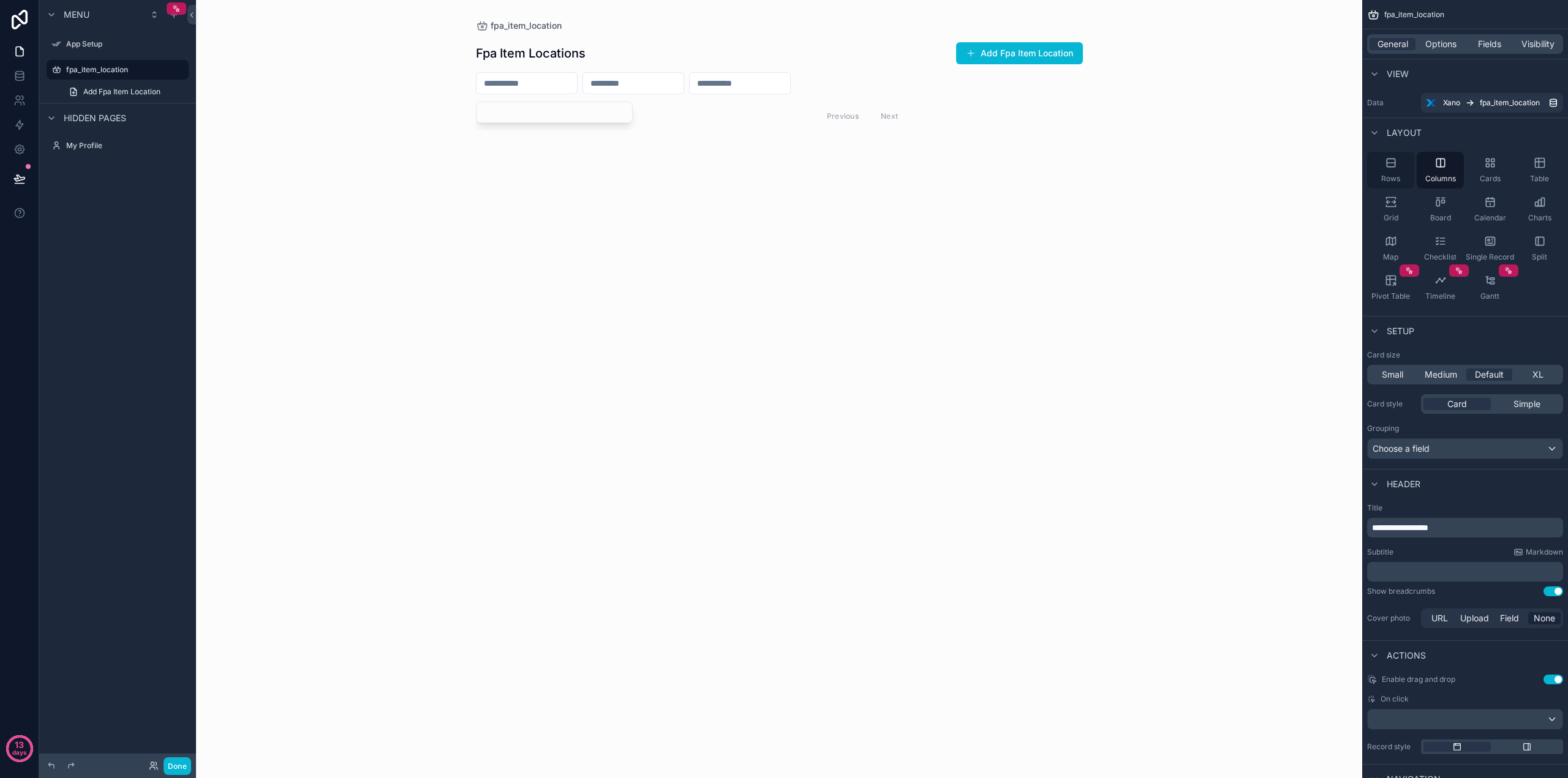
click at [1385, 172] on div "Rows" at bounding box center [1390, 170] width 47 height 37
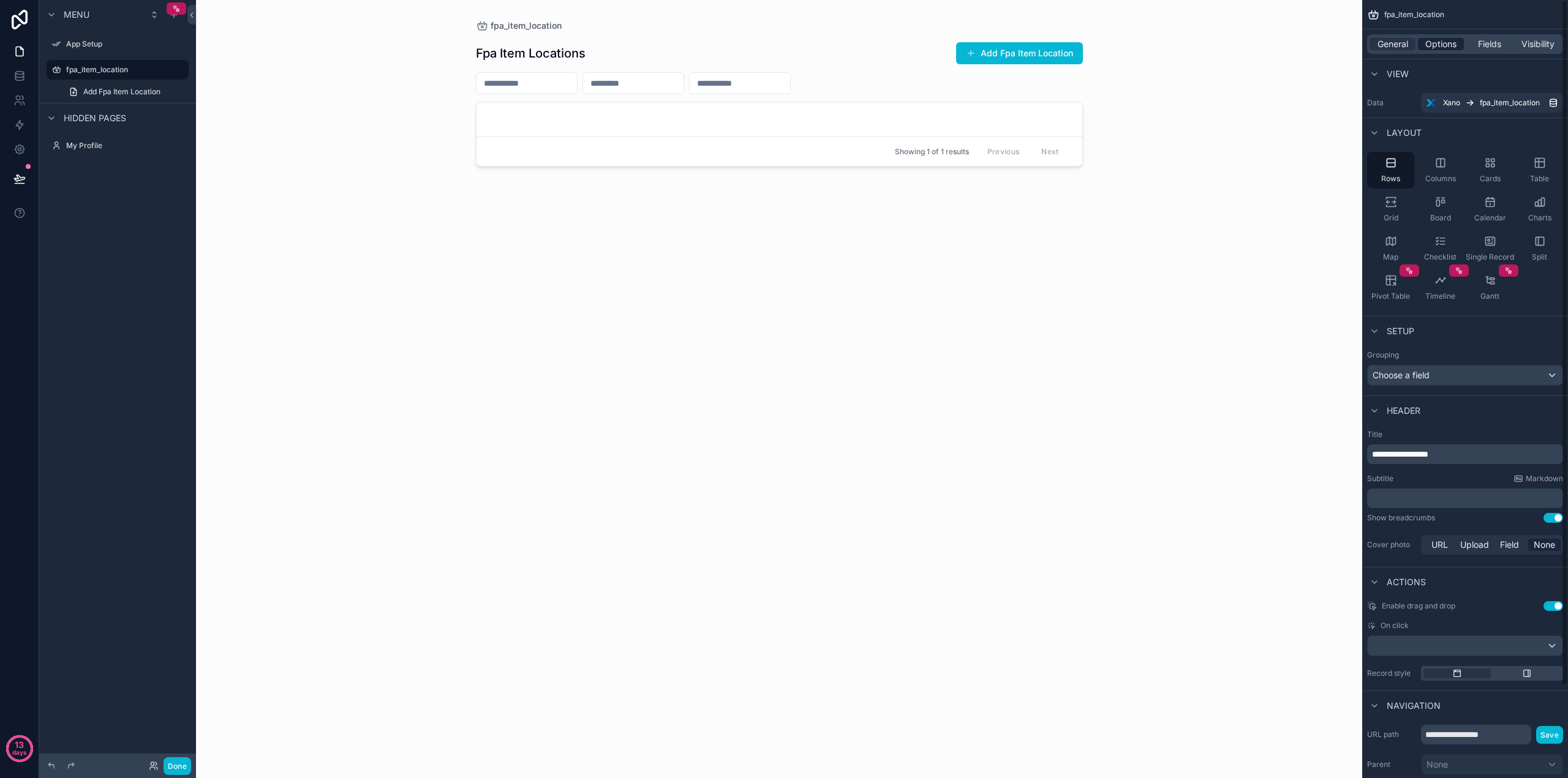
click at [1434, 41] on span "Options" at bounding box center [1441, 43] width 31 height 12
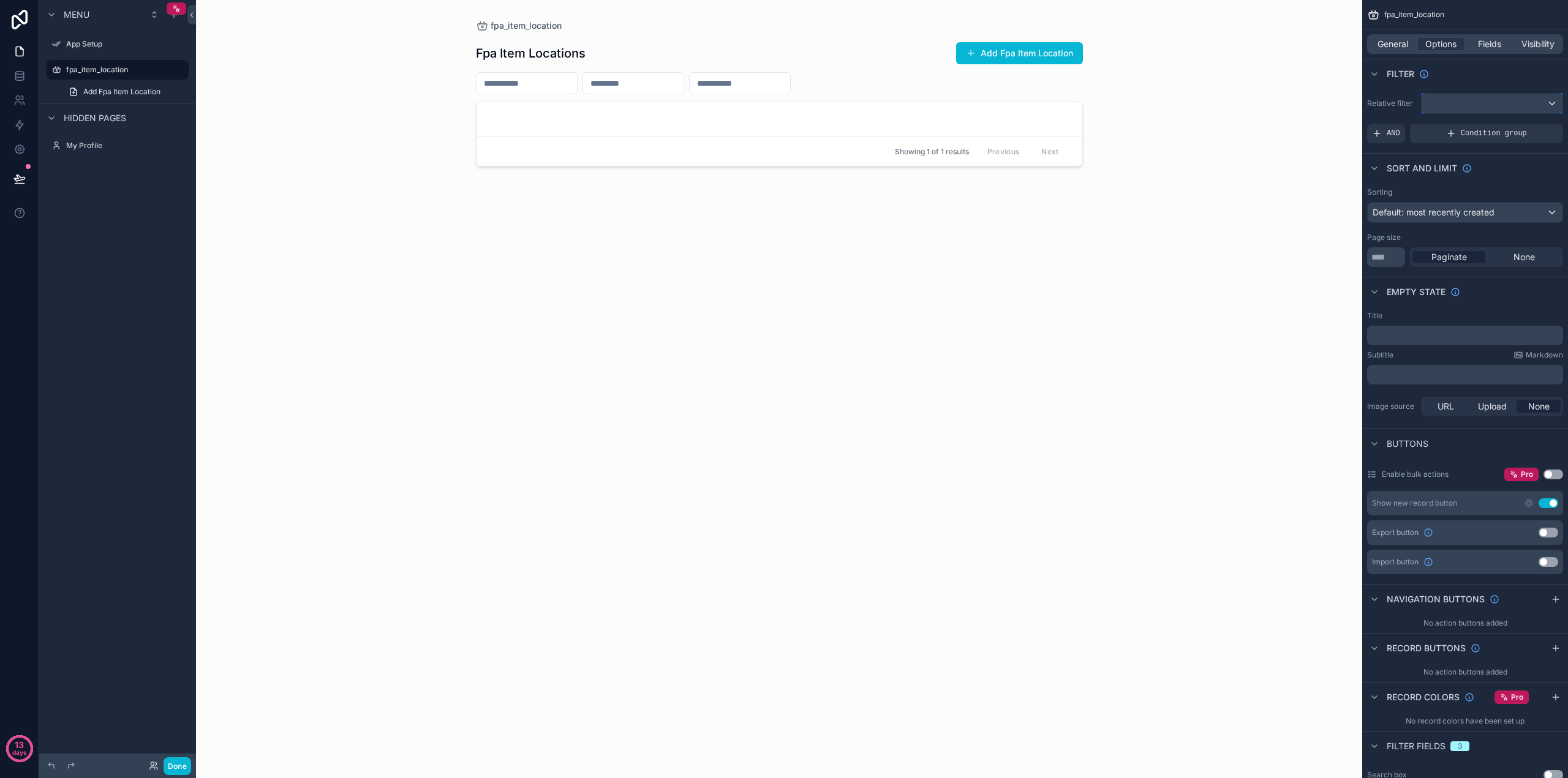
click at [1474, 94] on div "scrollable content" at bounding box center [1492, 103] width 140 height 19
click at [1487, 104] on div "scrollable content" at bounding box center [784, 389] width 1568 height 778
click at [1487, 104] on div "scrollable content" at bounding box center [1492, 103] width 140 height 19
click at [1456, 169] on div "All" at bounding box center [1491, 169] width 120 height 15
click at [1469, 106] on div "***" at bounding box center [1492, 103] width 140 height 19
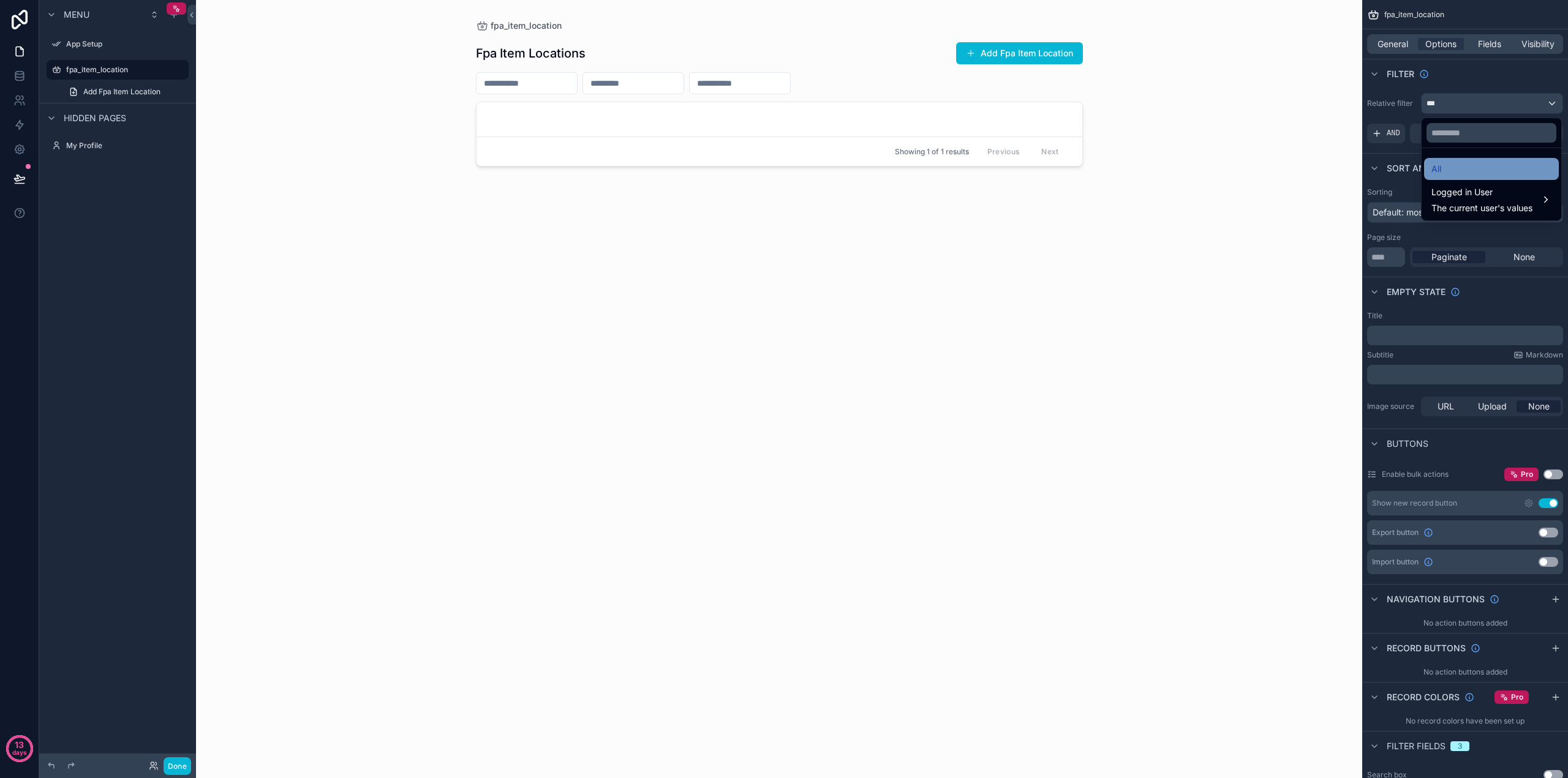
click at [1444, 169] on div "All" at bounding box center [1491, 169] width 120 height 15
click at [1400, 45] on span "General" at bounding box center [1393, 43] width 30 height 12
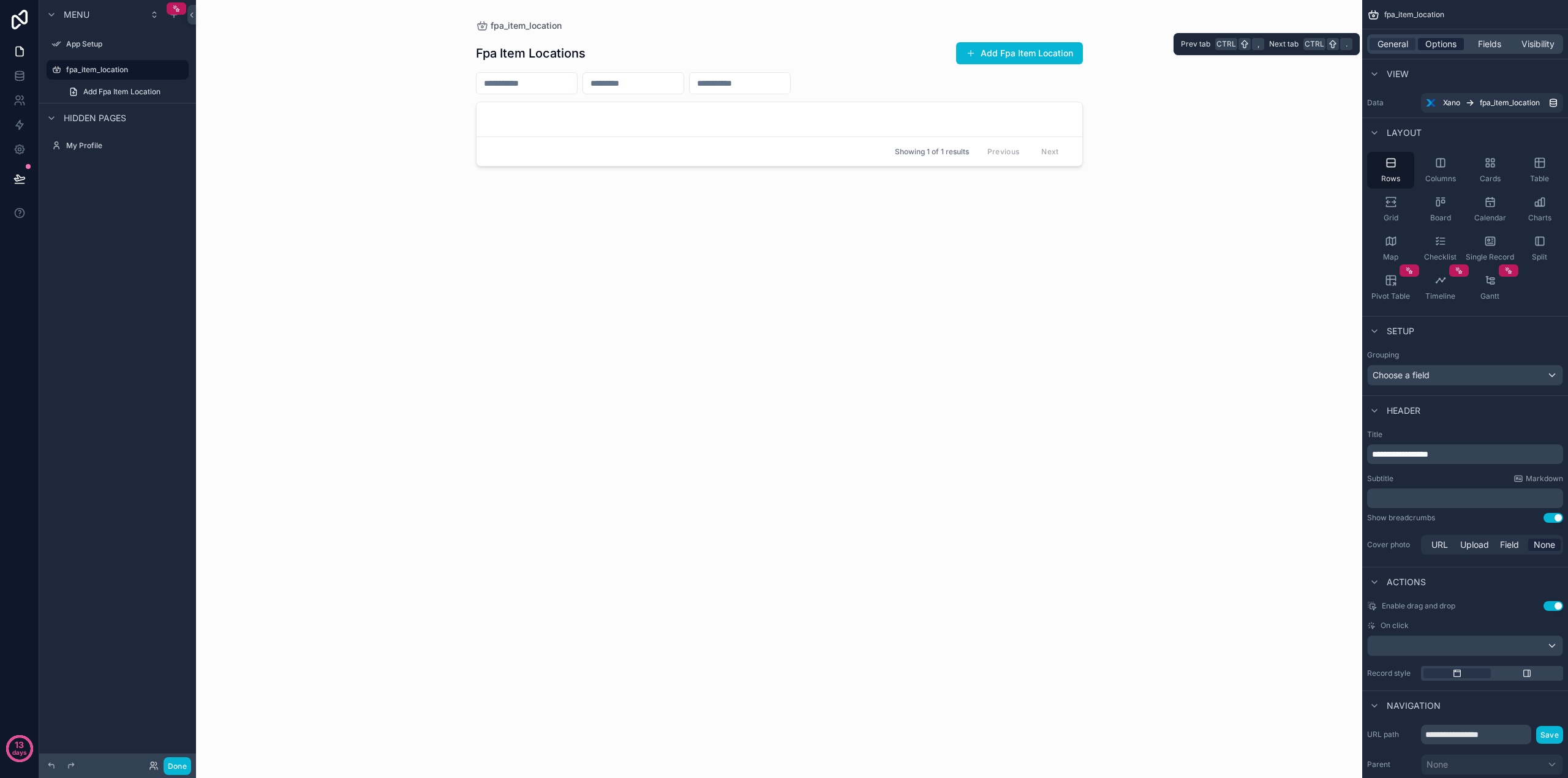
click at [1444, 47] on span "Options" at bounding box center [1441, 43] width 31 height 12
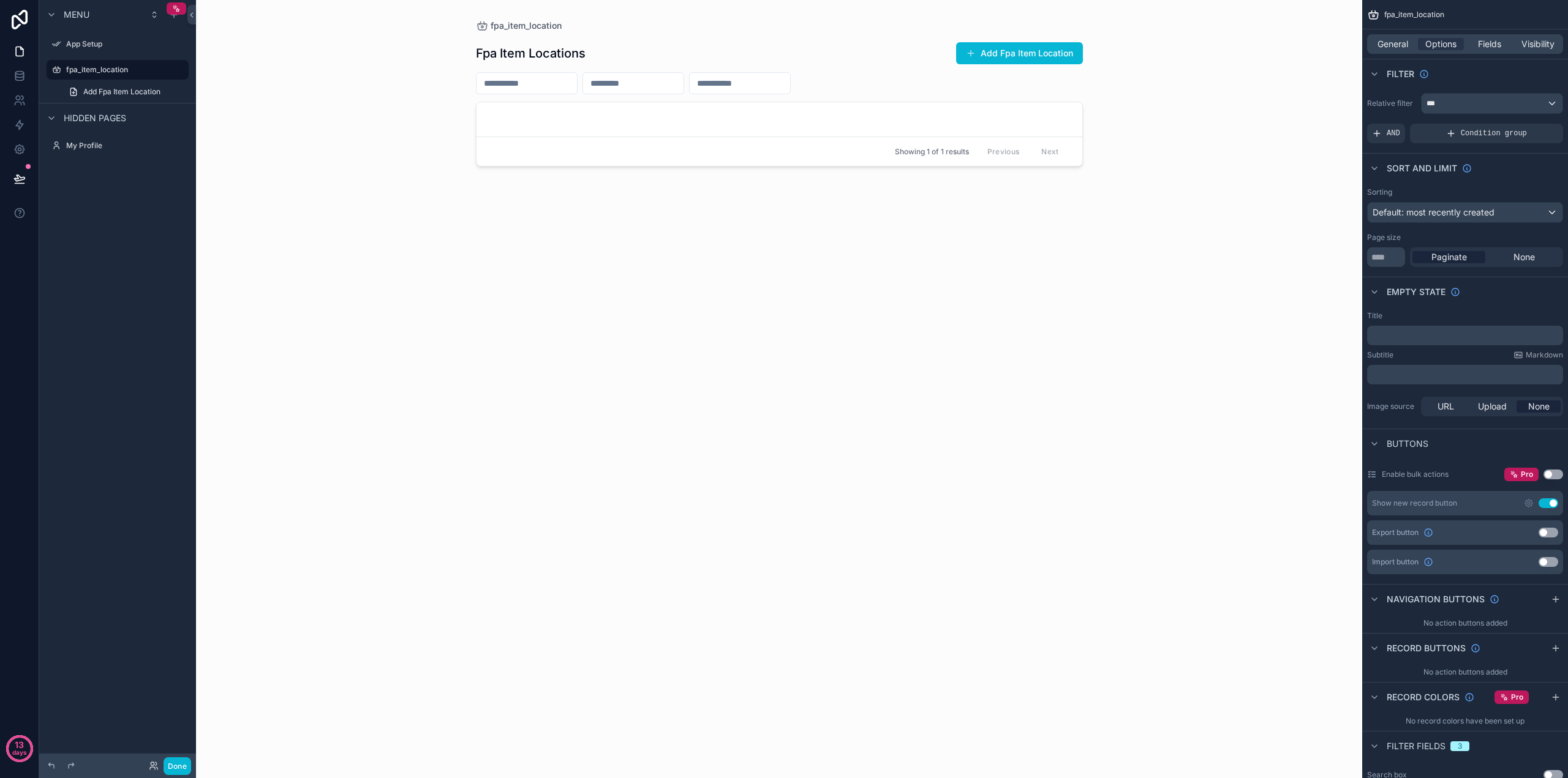
click at [1031, 52] on div "scrollable content" at bounding box center [779, 382] width 627 height 763
click at [969, 51] on span "scrollable content" at bounding box center [970, 53] width 10 height 10
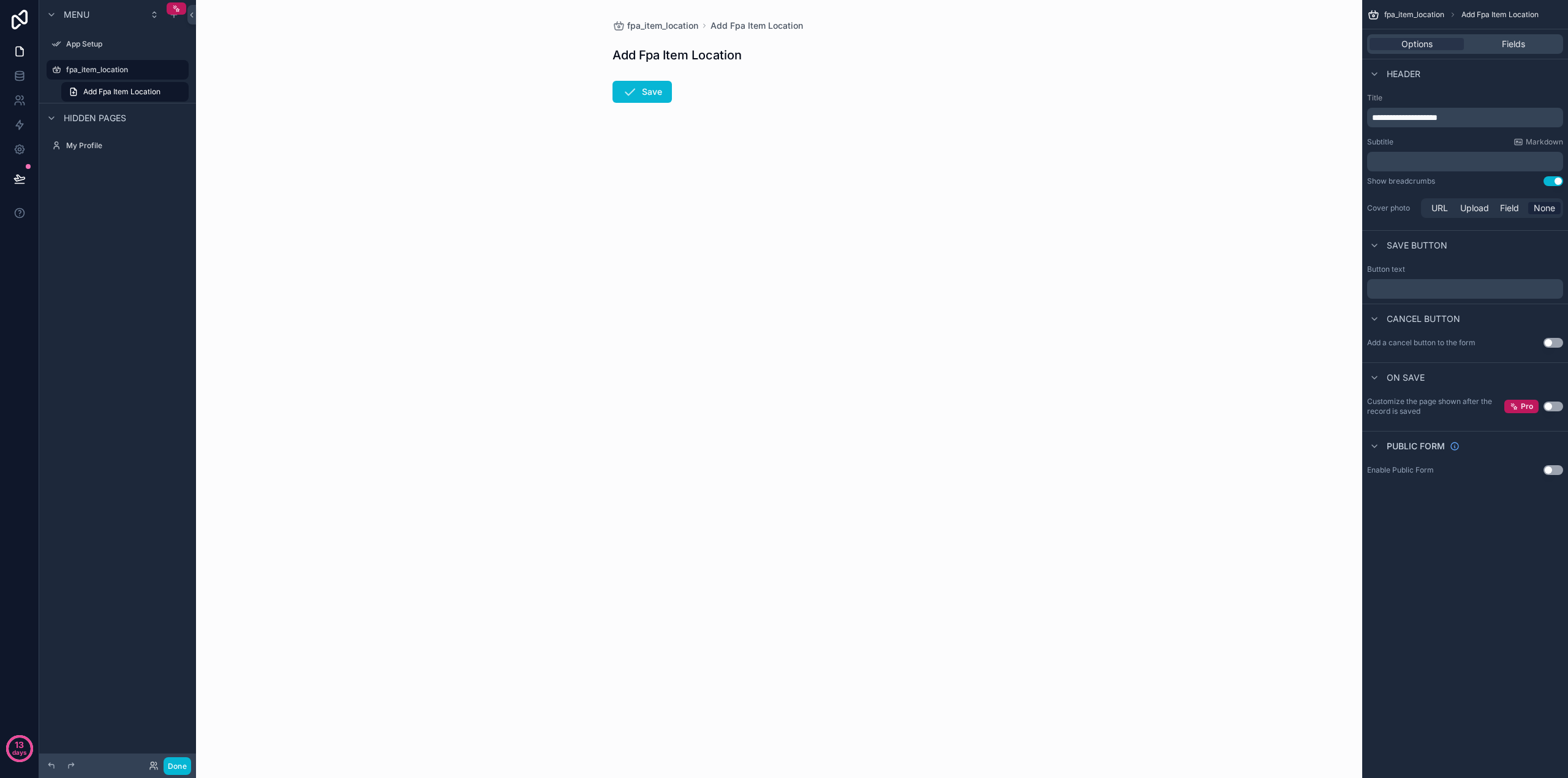
drag, startPoint x: 537, startPoint y: 103, endPoint x: 546, endPoint y: 87, distance: 18.4
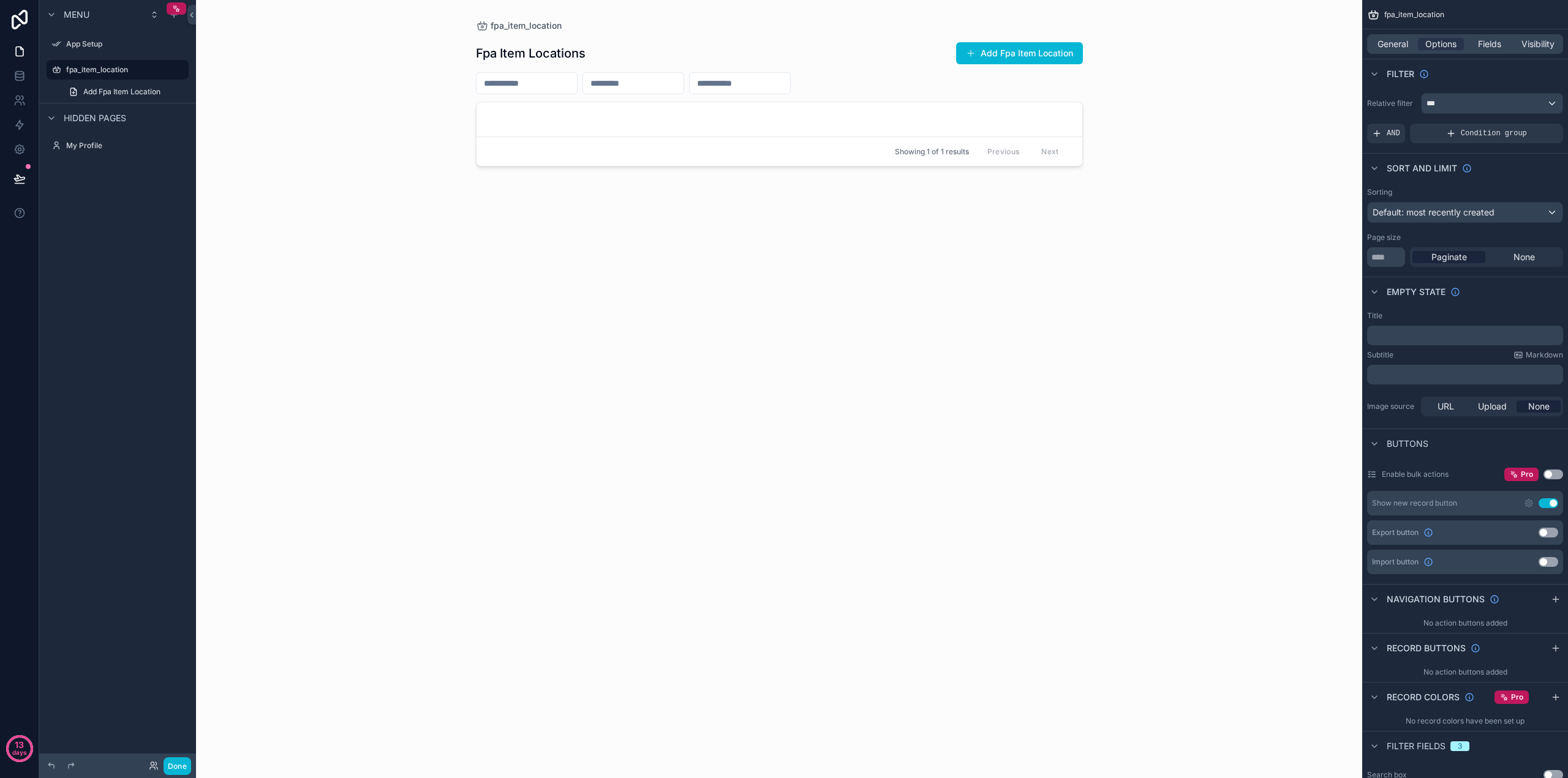
click at [620, 100] on div "Fpa Item Locations Add Fpa Item Location Showing 1 of 1 results Previous Next" at bounding box center [778, 397] width 607 height 731
click at [946, 151] on span "Showing 1 of 1 results" at bounding box center [932, 151] width 74 height 10
drag, startPoint x: 946, startPoint y: 151, endPoint x: 996, endPoint y: 150, distance: 50.0
click at [946, 151] on span "Showing 1 of 1 results" at bounding box center [932, 151] width 74 height 10
click at [997, 150] on div "Previous Next" at bounding box center [1023, 151] width 89 height 19
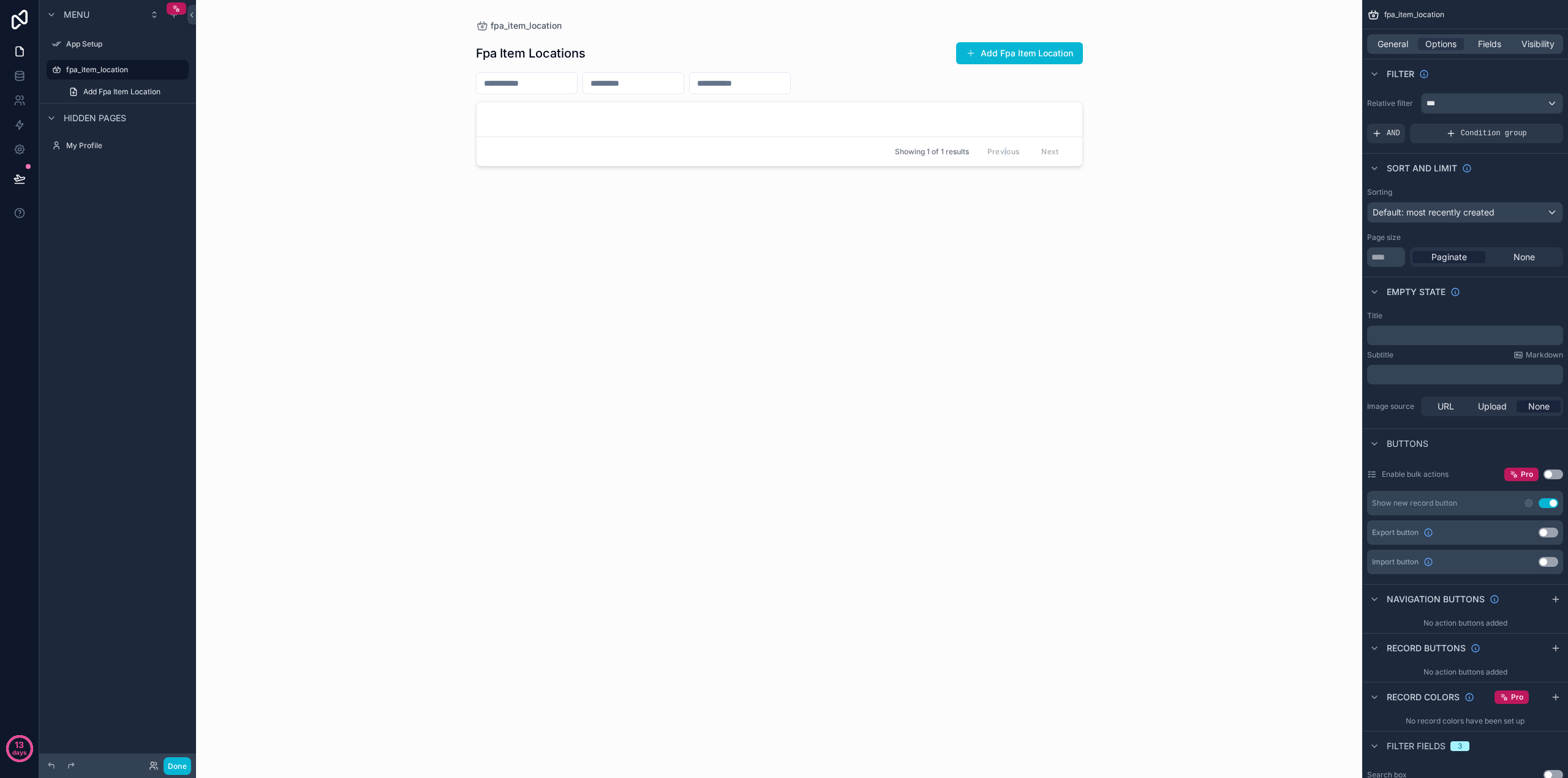
click at [1005, 150] on div "Previous Next" at bounding box center [1023, 151] width 89 height 19
click at [1045, 152] on div "Previous Next" at bounding box center [1023, 151] width 89 height 19
click at [1425, 211] on span "Default: most recently created" at bounding box center [1433, 212] width 122 height 10
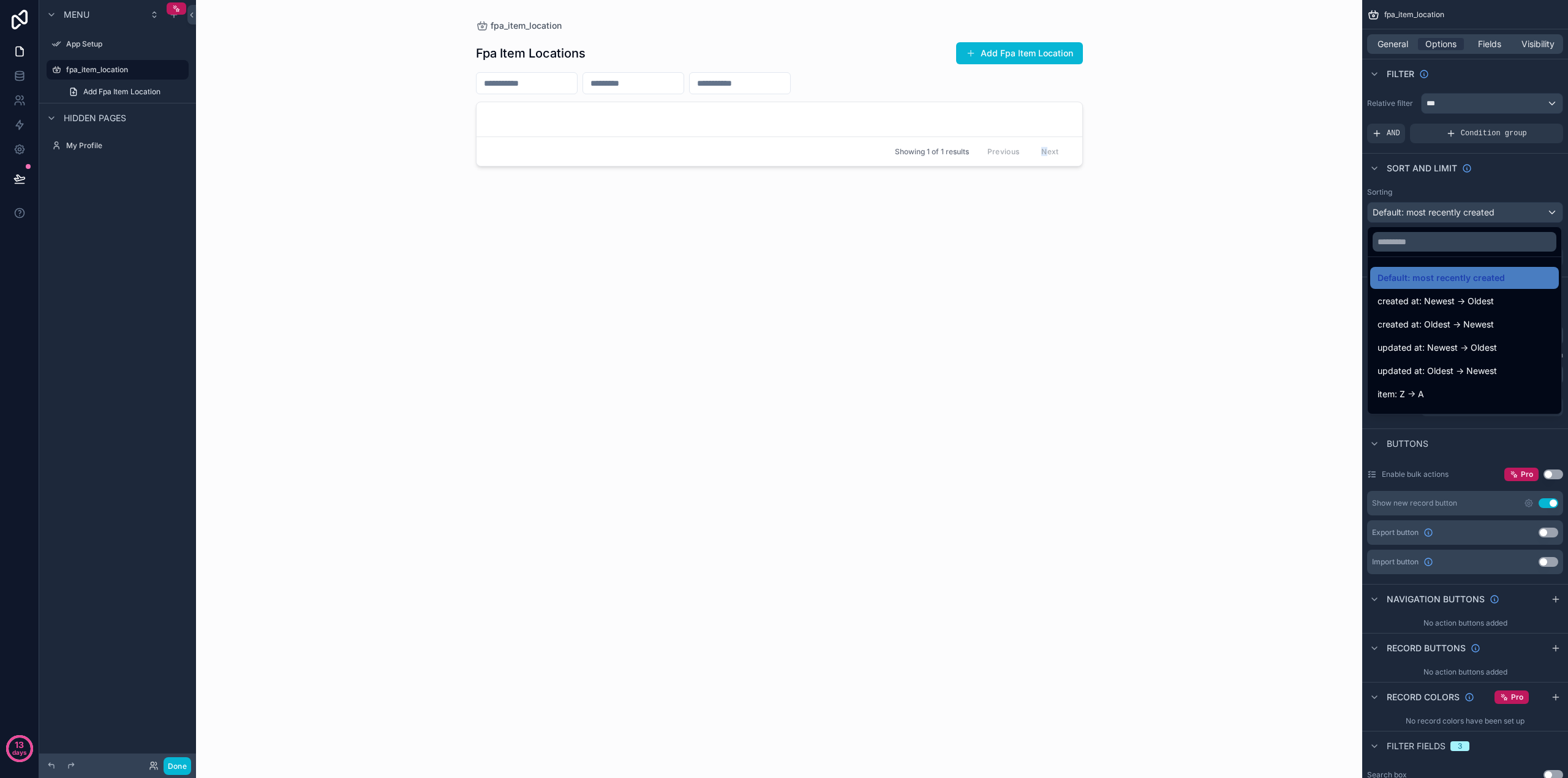
click at [1424, 211] on div "scrollable content" at bounding box center [784, 389] width 1568 height 778
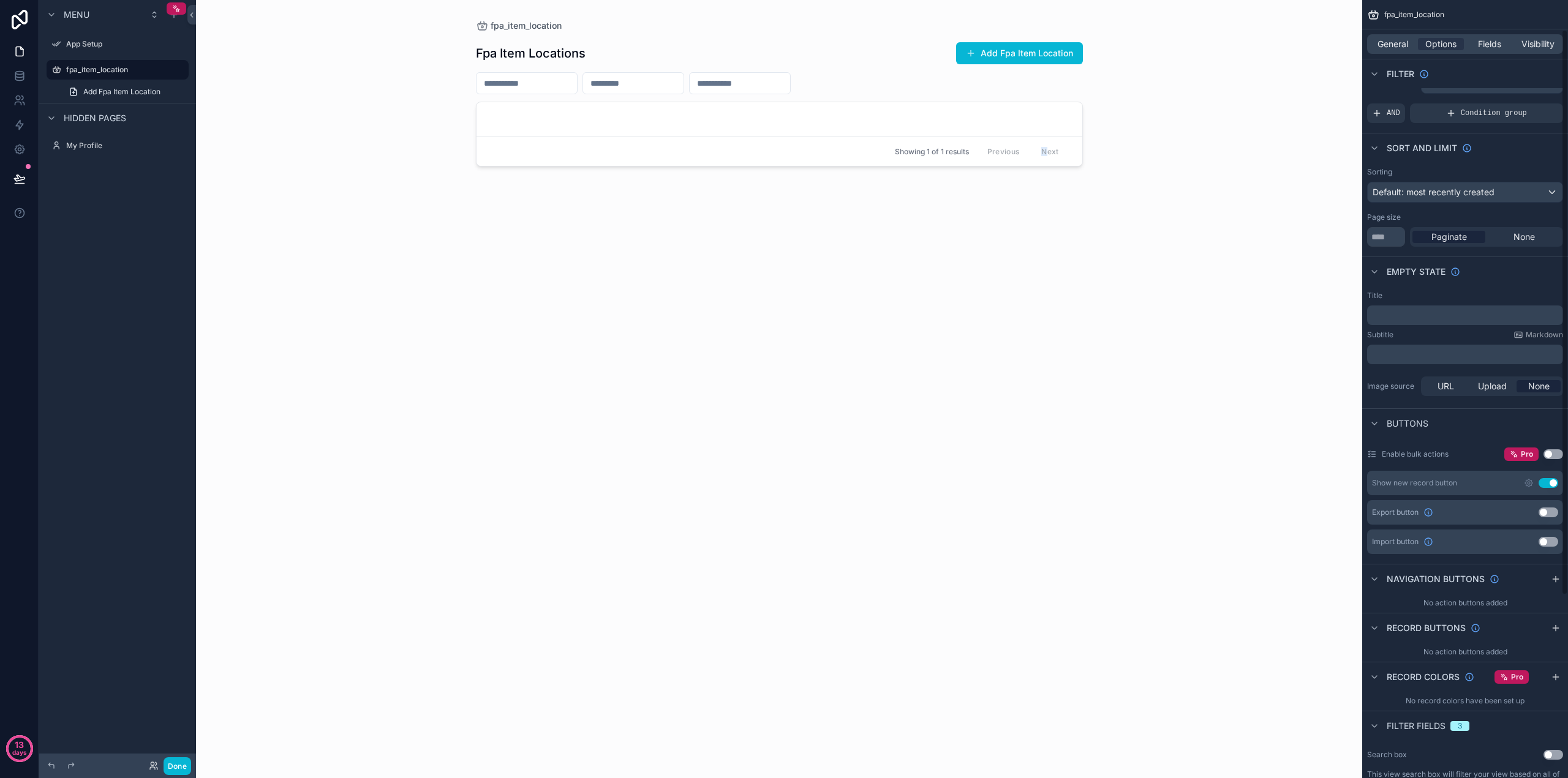
scroll to position [41, 0]
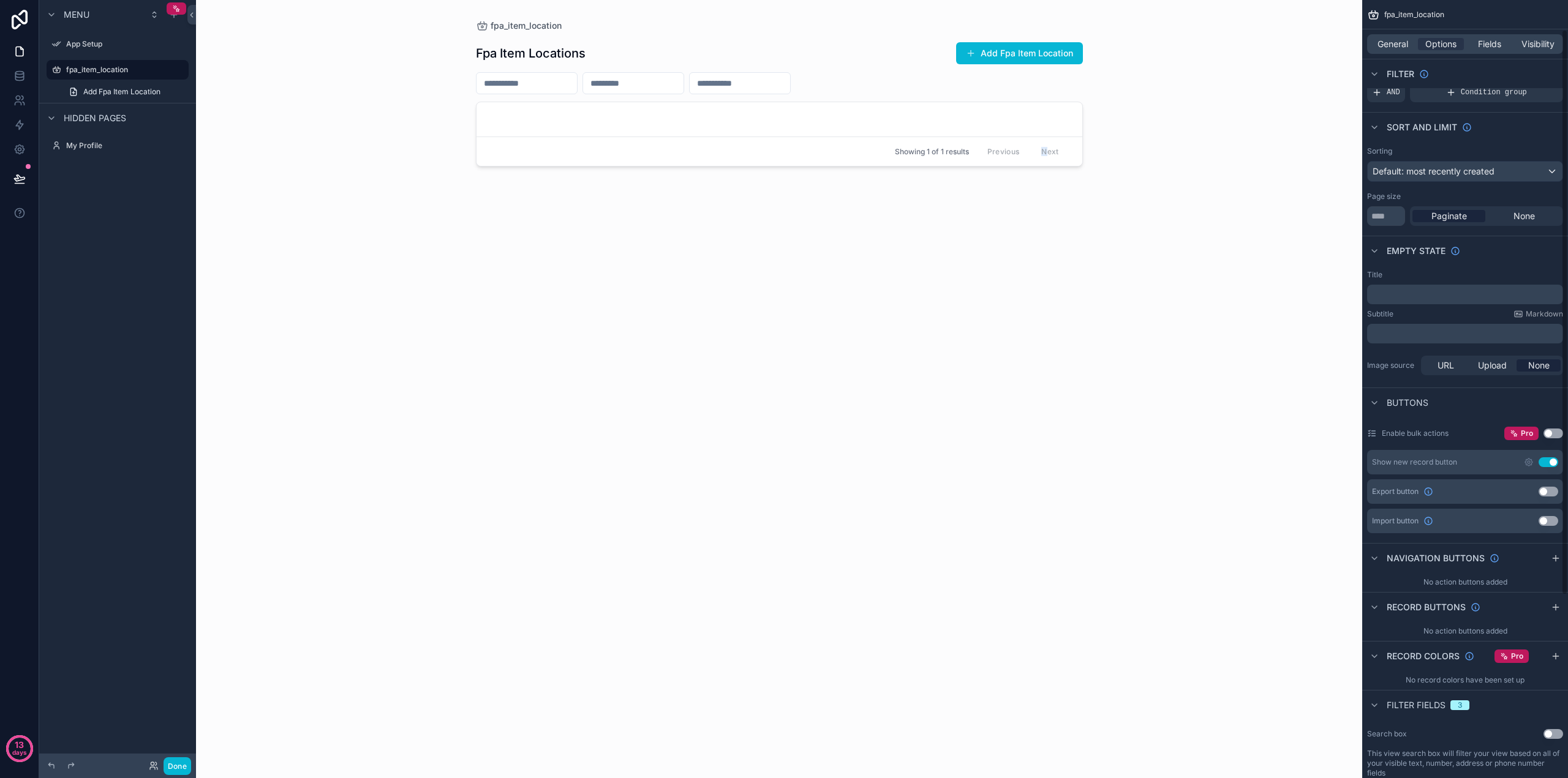
click at [1551, 434] on button "Use setting" at bounding box center [1553, 433] width 19 height 10
click at [1552, 435] on button "Use setting" at bounding box center [1553, 433] width 19 height 10
click at [1552, 436] on button "Use setting" at bounding box center [1553, 433] width 19 height 10
click at [1551, 436] on button "Use setting" at bounding box center [1553, 433] width 19 height 10
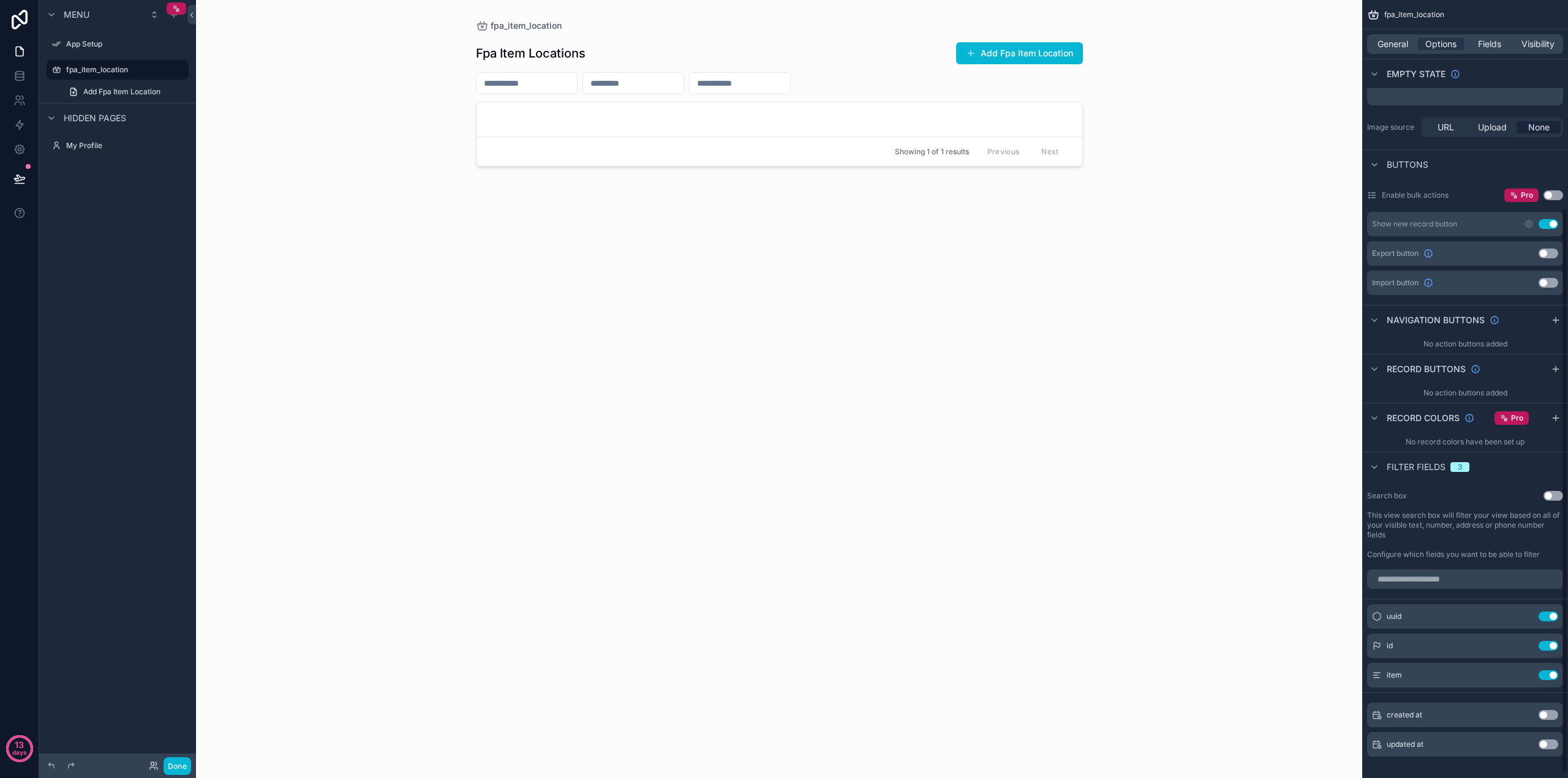
scroll to position [286, 0]
click at [1553, 491] on button "Use setting" at bounding box center [1553, 489] width 19 height 10
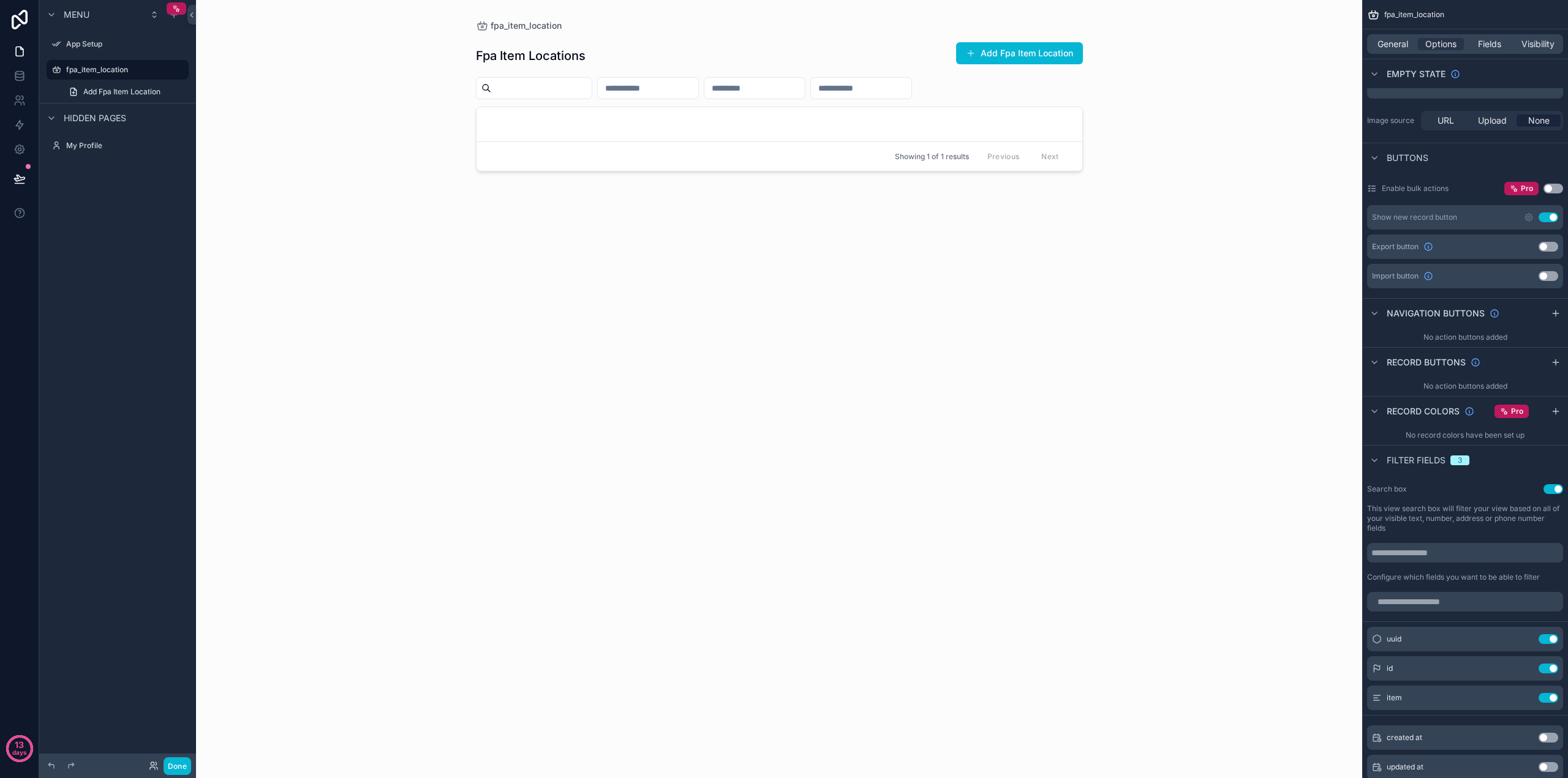
click at [1551, 487] on button "Use setting" at bounding box center [1553, 489] width 19 height 10
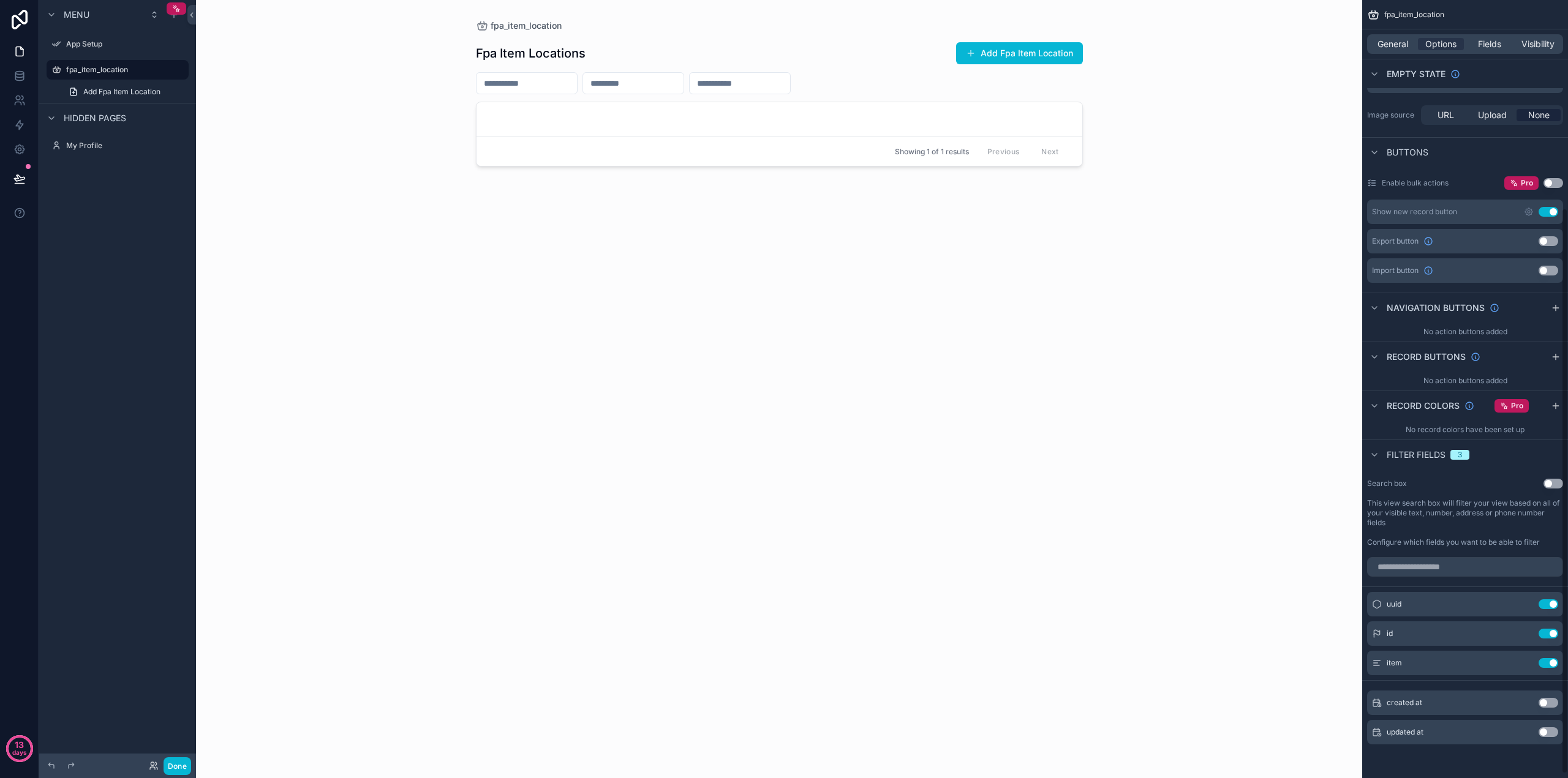
scroll to position [292, 0]
click at [1547, 701] on button "Use setting" at bounding box center [1548, 702] width 19 height 10
click at [1551, 696] on button "Use setting" at bounding box center [1548, 692] width 19 height 10
click at [533, 91] on input "scrollable content" at bounding box center [526, 83] width 100 height 17
click at [666, 106] on link "scrollable content" at bounding box center [779, 118] width 606 height 34
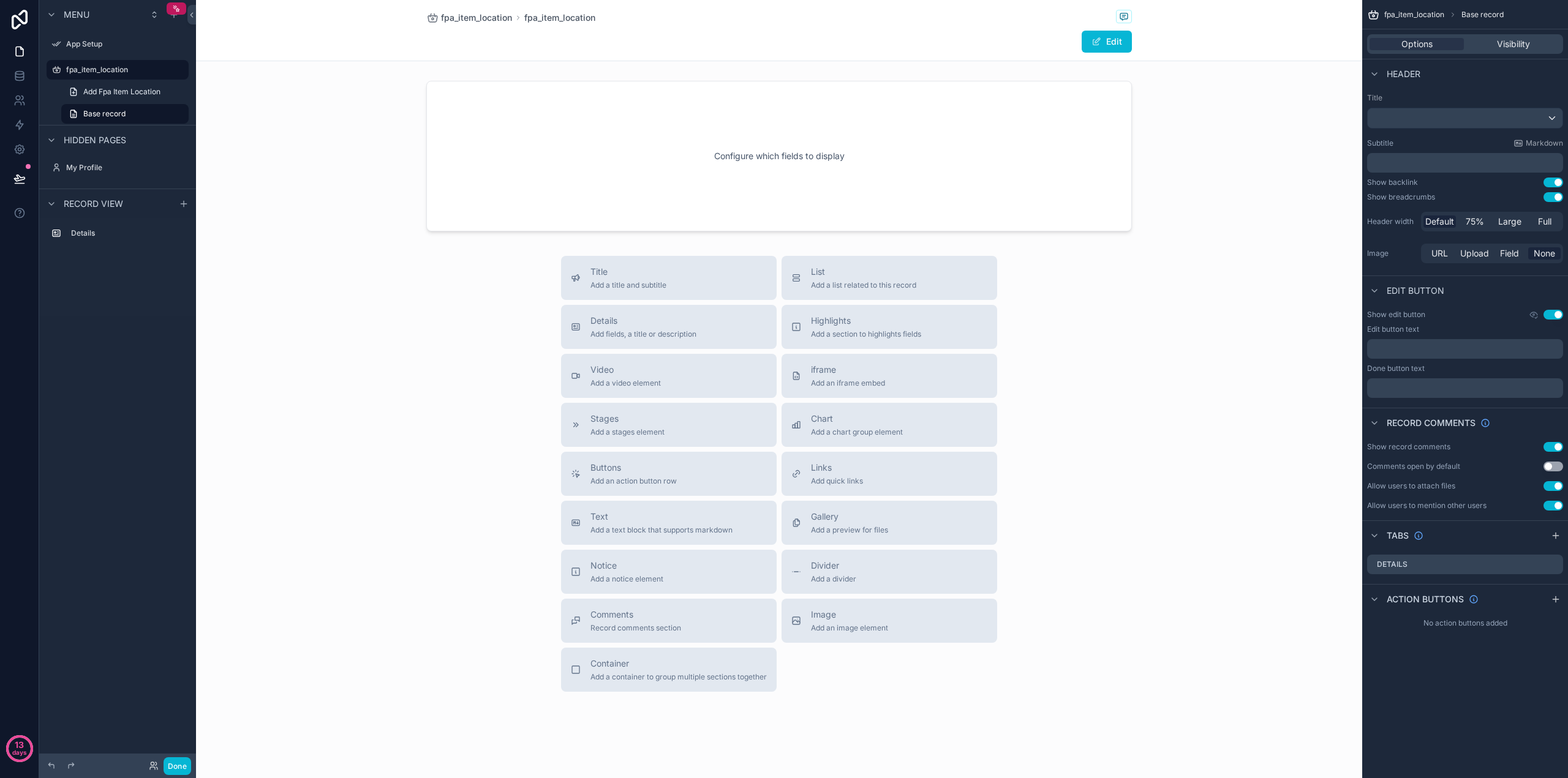
drag, startPoint x: 498, startPoint y: 313, endPoint x: 440, endPoint y: 272, distance: 71.0
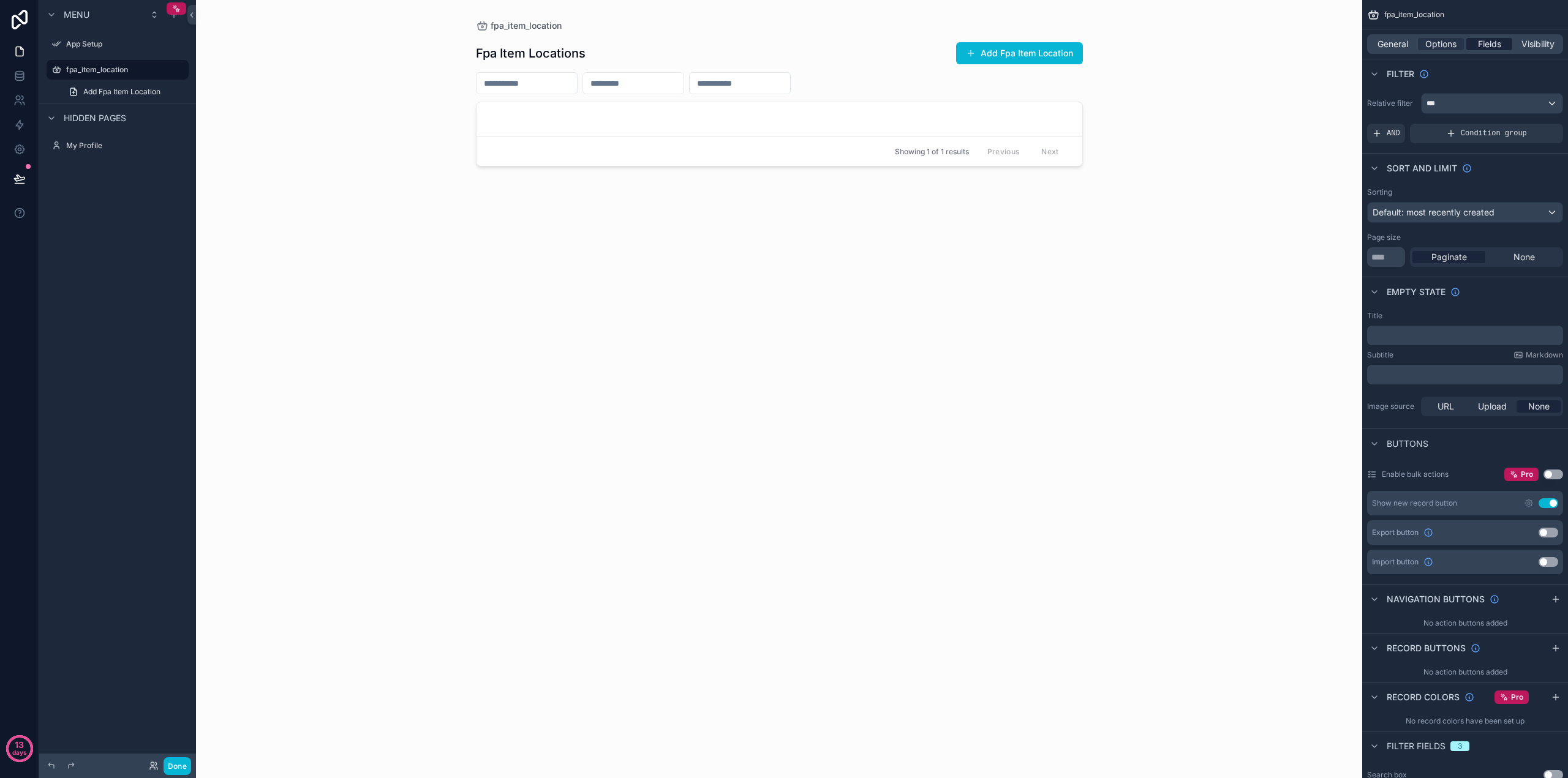
click at [1474, 39] on div "Fields" at bounding box center [1490, 43] width 46 height 12
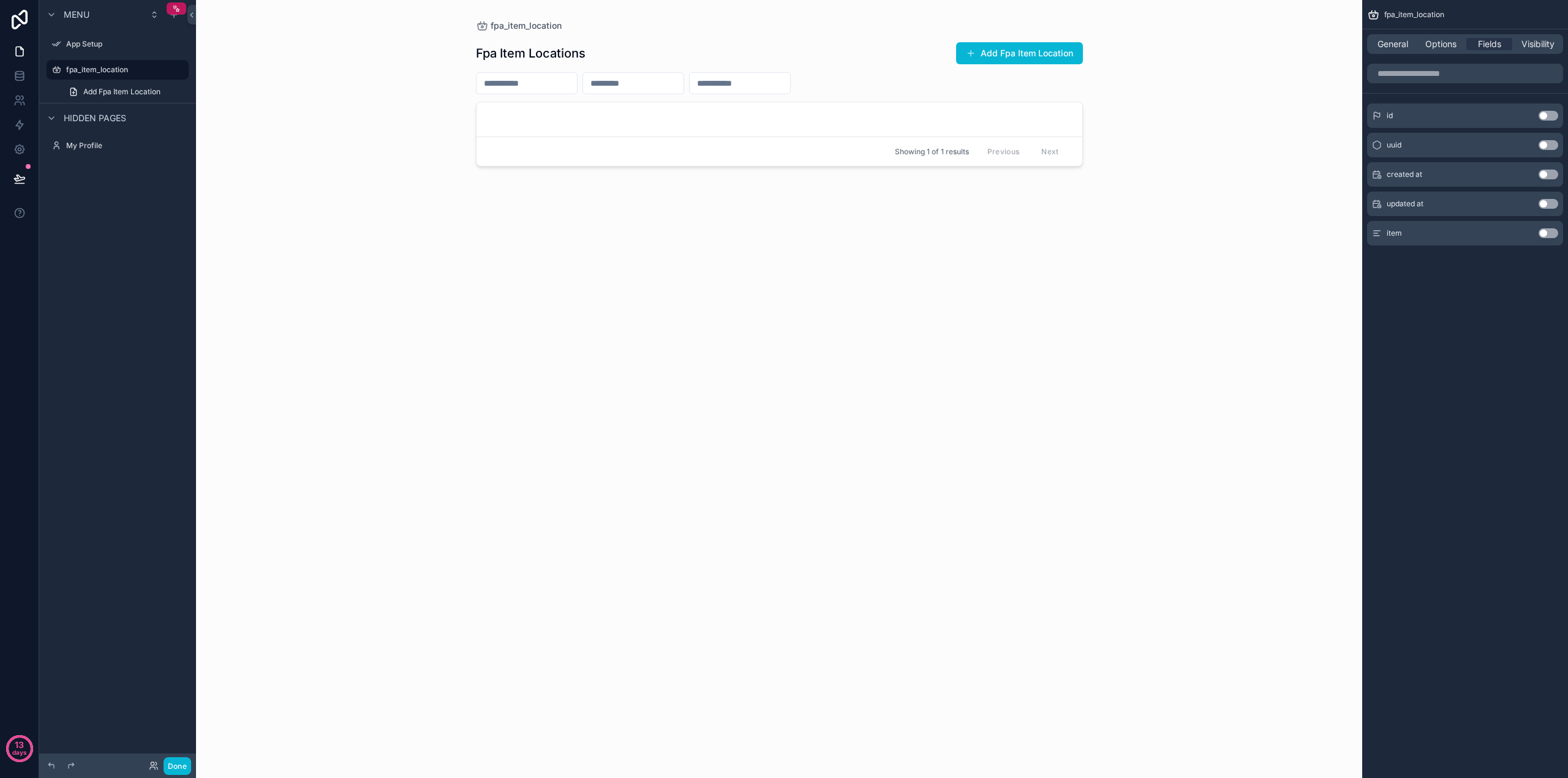
click at [1548, 117] on button "Use setting" at bounding box center [1548, 116] width 19 height 10
click at [1547, 144] on div "uuid Use setting" at bounding box center [1465, 150] width 196 height 25
click at [1553, 111] on button "Use setting" at bounding box center [1548, 110] width 19 height 10
drag, startPoint x: 1548, startPoint y: 231, endPoint x: 1548, endPoint y: 220, distance: 11.0
click at [1548, 230] on button "Use setting" at bounding box center [1548, 233] width 19 height 10
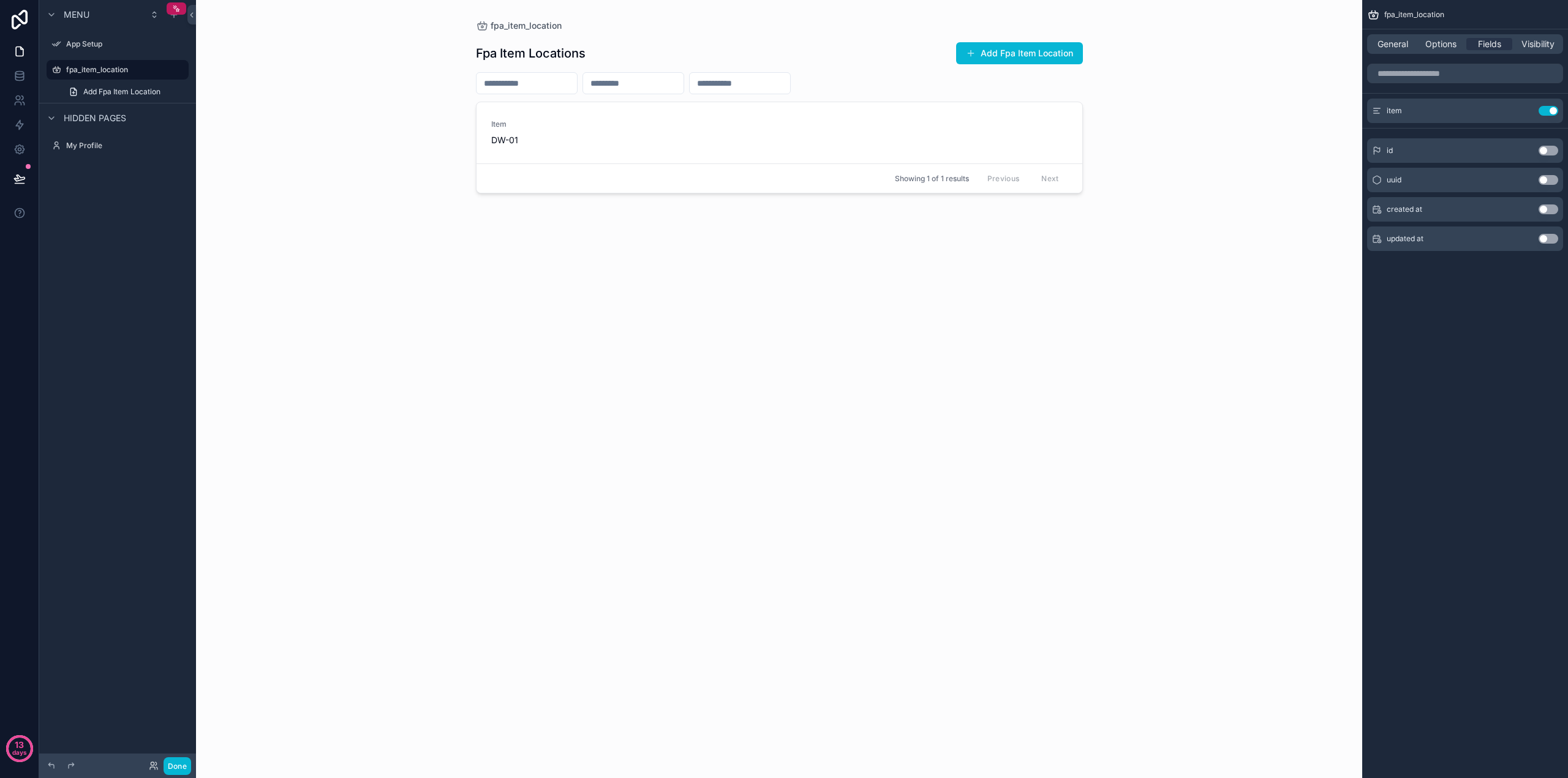
drag, startPoint x: 778, startPoint y: 80, endPoint x: 778, endPoint y: 87, distance: 7.0
click at [778, 85] on input "scrollable content" at bounding box center [739, 83] width 100 height 17
type input "*"
click at [1448, 49] on span "Options" at bounding box center [1441, 43] width 31 height 12
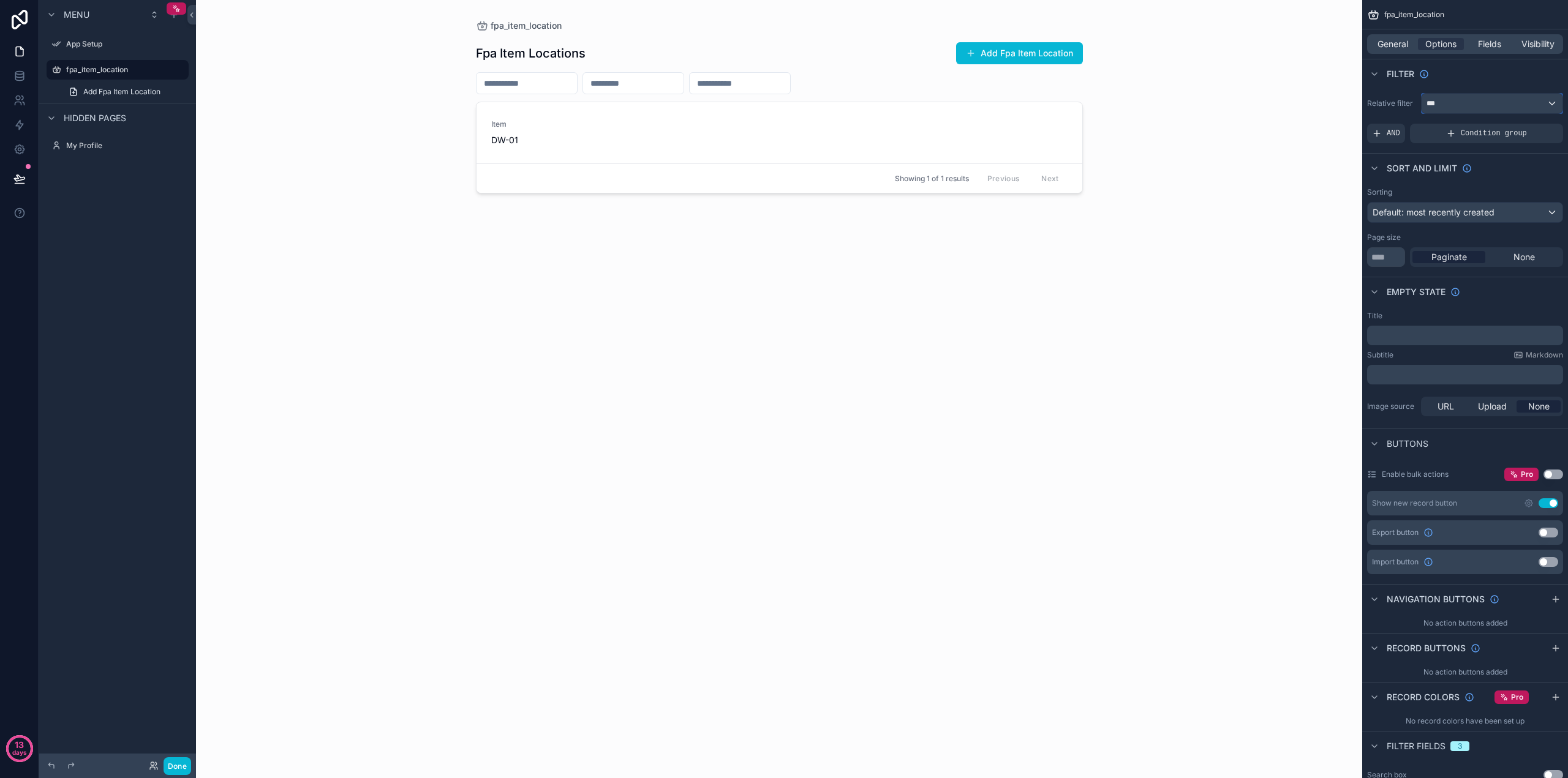
click at [1491, 112] on div "***" at bounding box center [1492, 103] width 140 height 19
click at [1487, 107] on div "scrollable content" at bounding box center [784, 389] width 1568 height 778
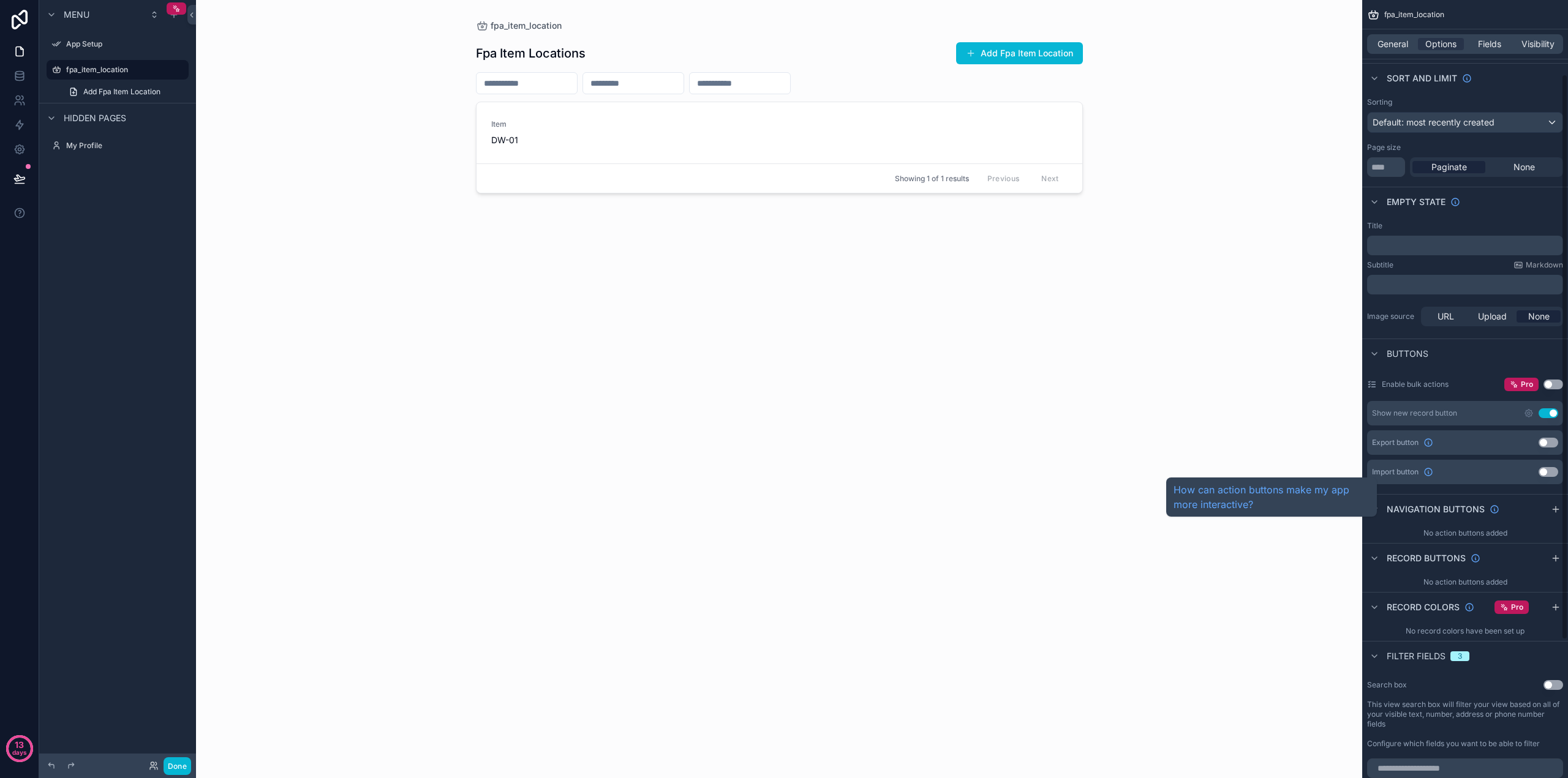
scroll to position [102, 0]
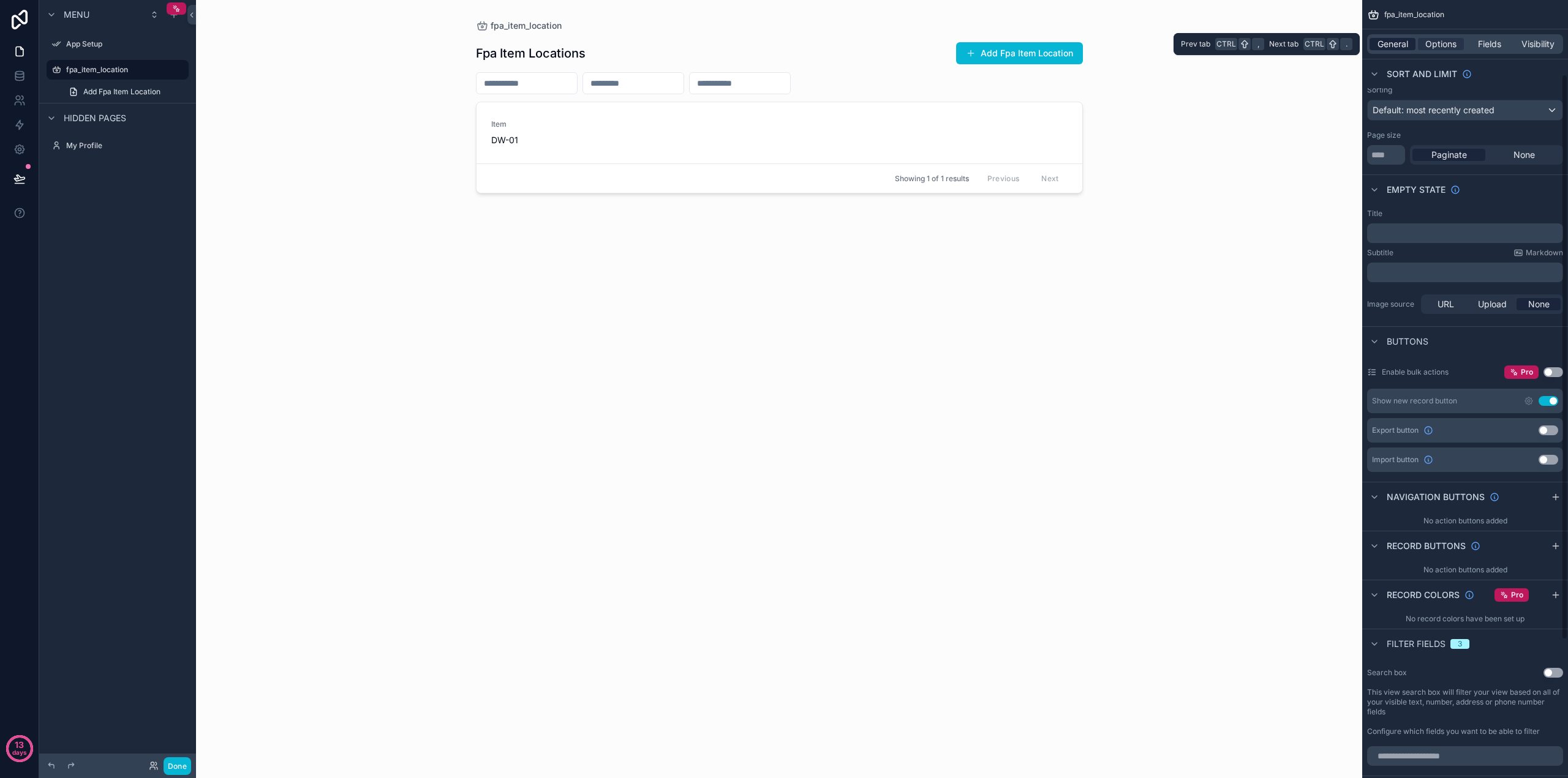
click at [1398, 45] on span "General" at bounding box center [1393, 43] width 30 height 12
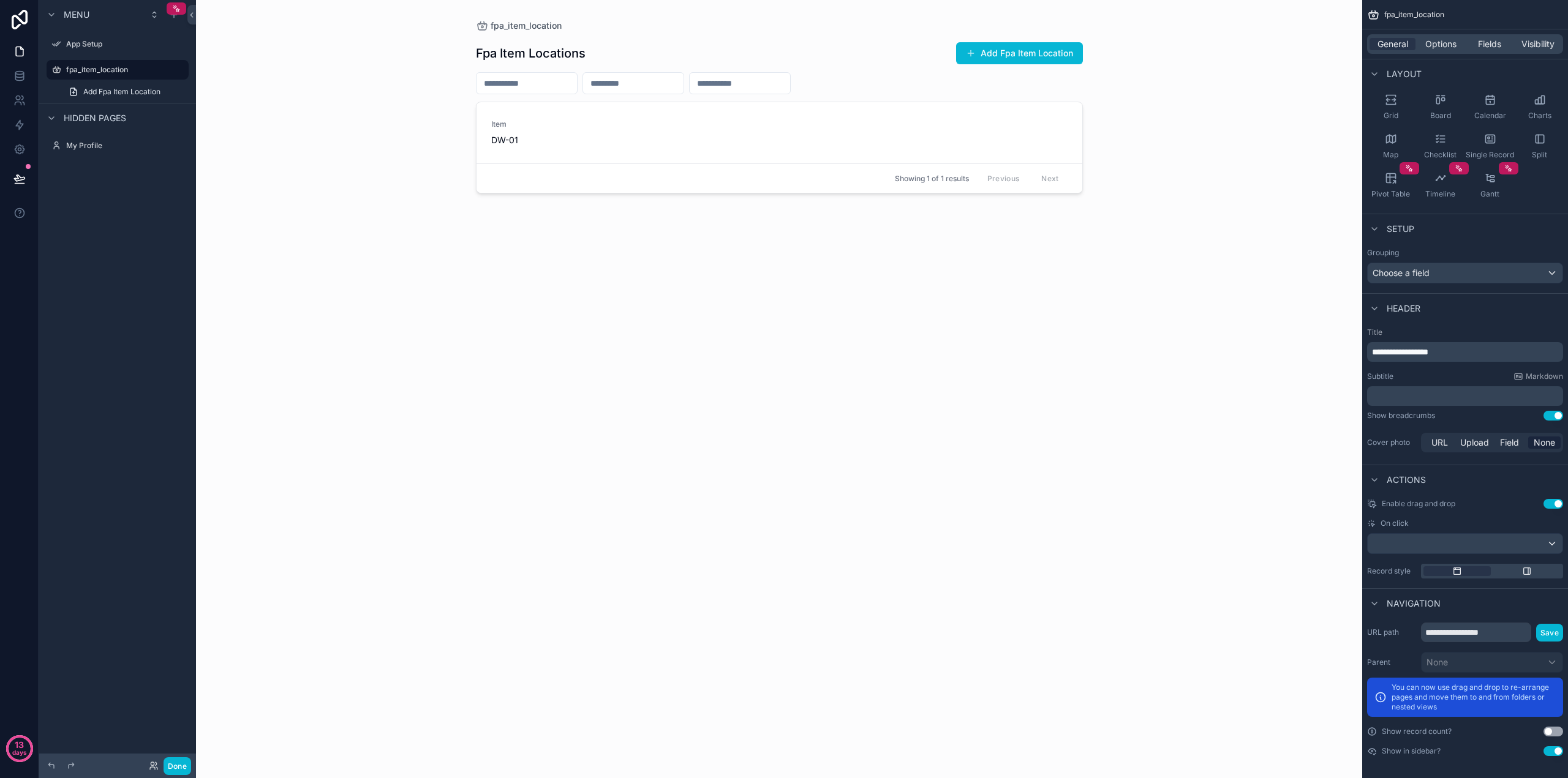
scroll to position [105, 0]
click at [1305, 633] on div "fpa_item_location Fpa Item Locations Add Fpa Item Location Item DW-01 Showing 1…" at bounding box center [779, 389] width 1167 height 778
click at [1551, 729] on button "Use setting" at bounding box center [1553, 728] width 19 height 10
click at [1555, 731] on button "Use setting" at bounding box center [1553, 728] width 19 height 10
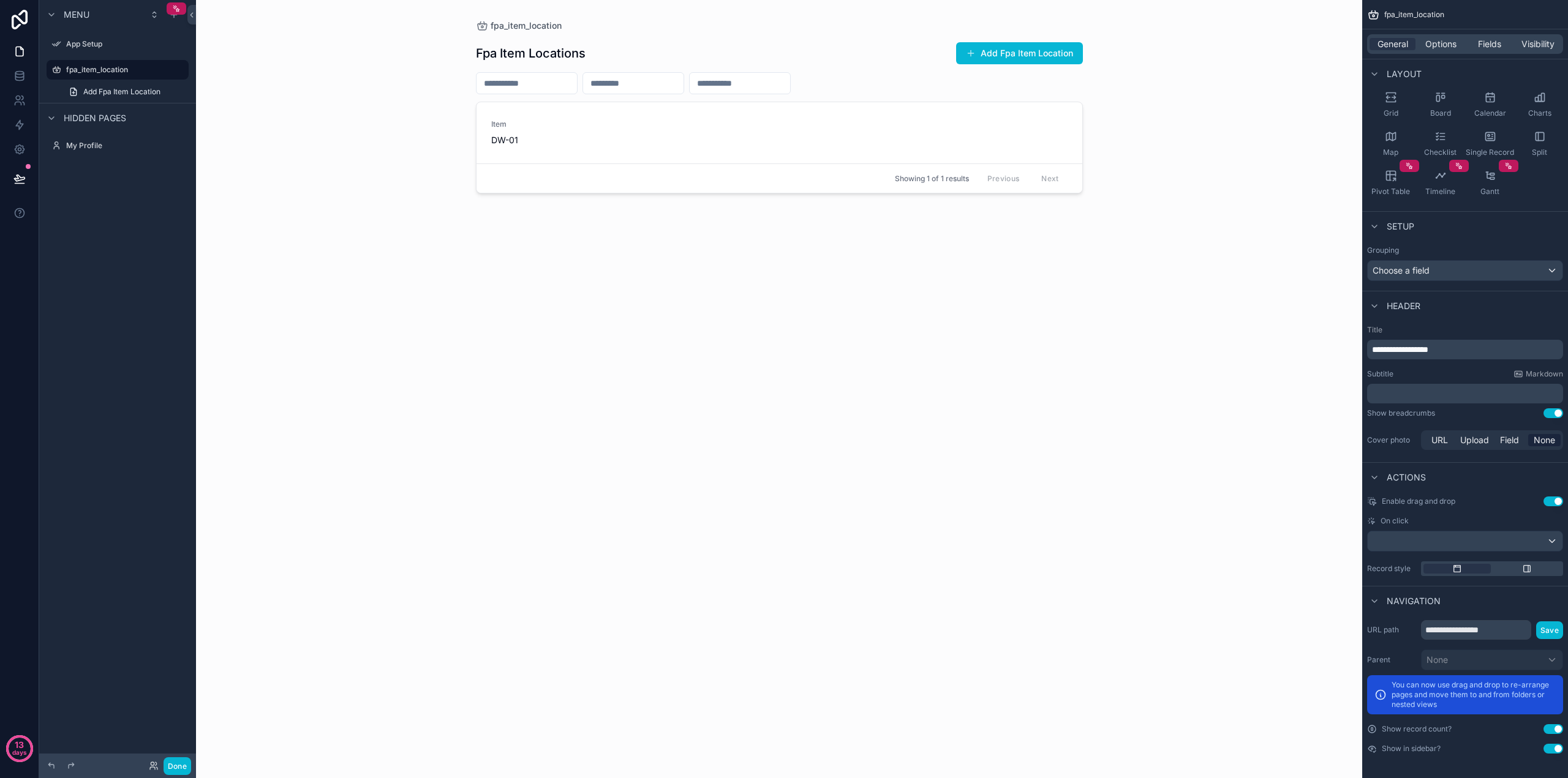
click at [1555, 731] on button "Use setting" at bounding box center [1553, 728] width 19 height 10
click at [1441, 100] on icon "scrollable content" at bounding box center [1440, 96] width 12 height 12
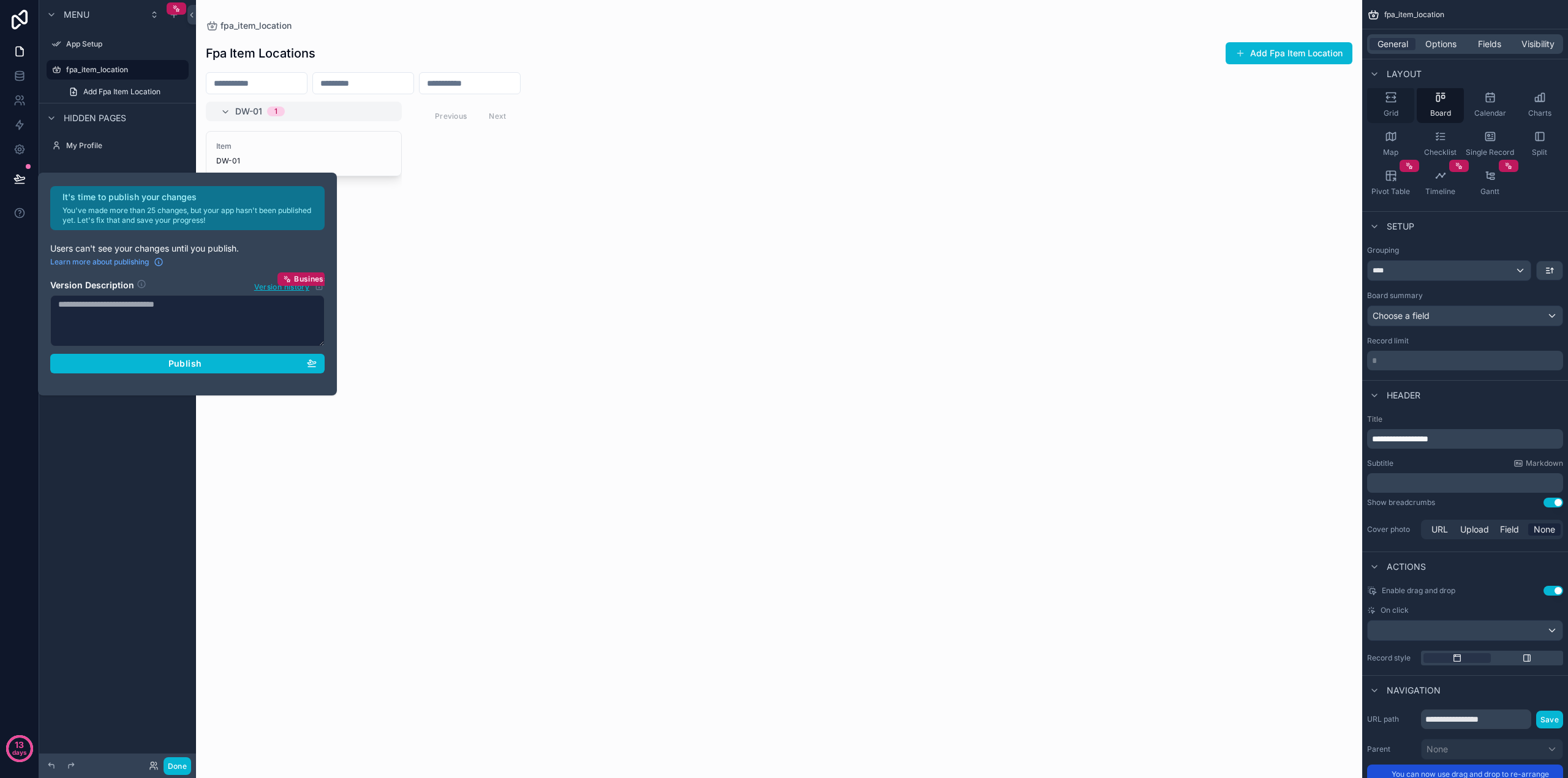
click at [1373, 106] on div "Grid" at bounding box center [1390, 105] width 47 height 37
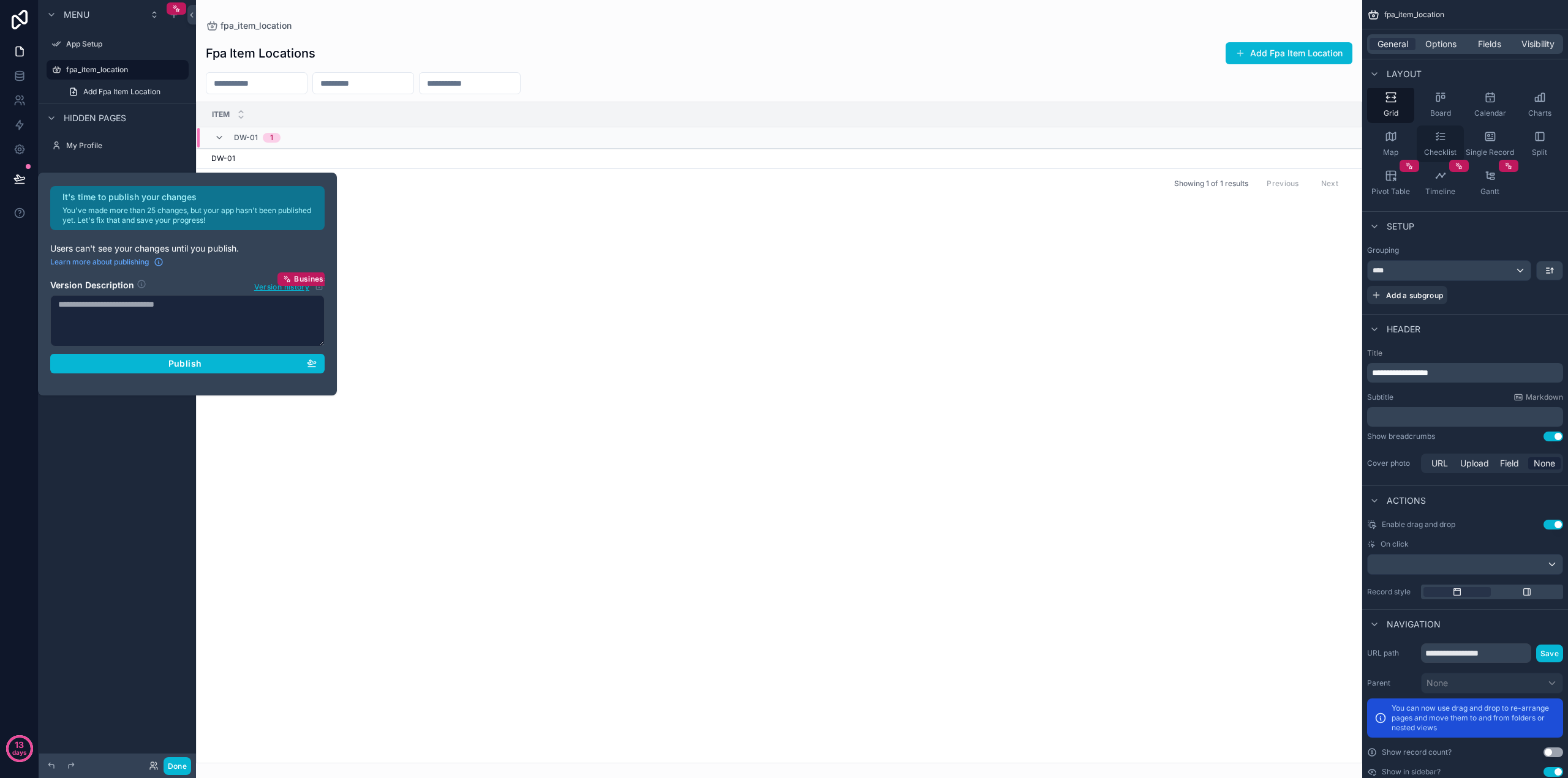
click at [1440, 140] on icon "scrollable content" at bounding box center [1440, 136] width 12 height 12
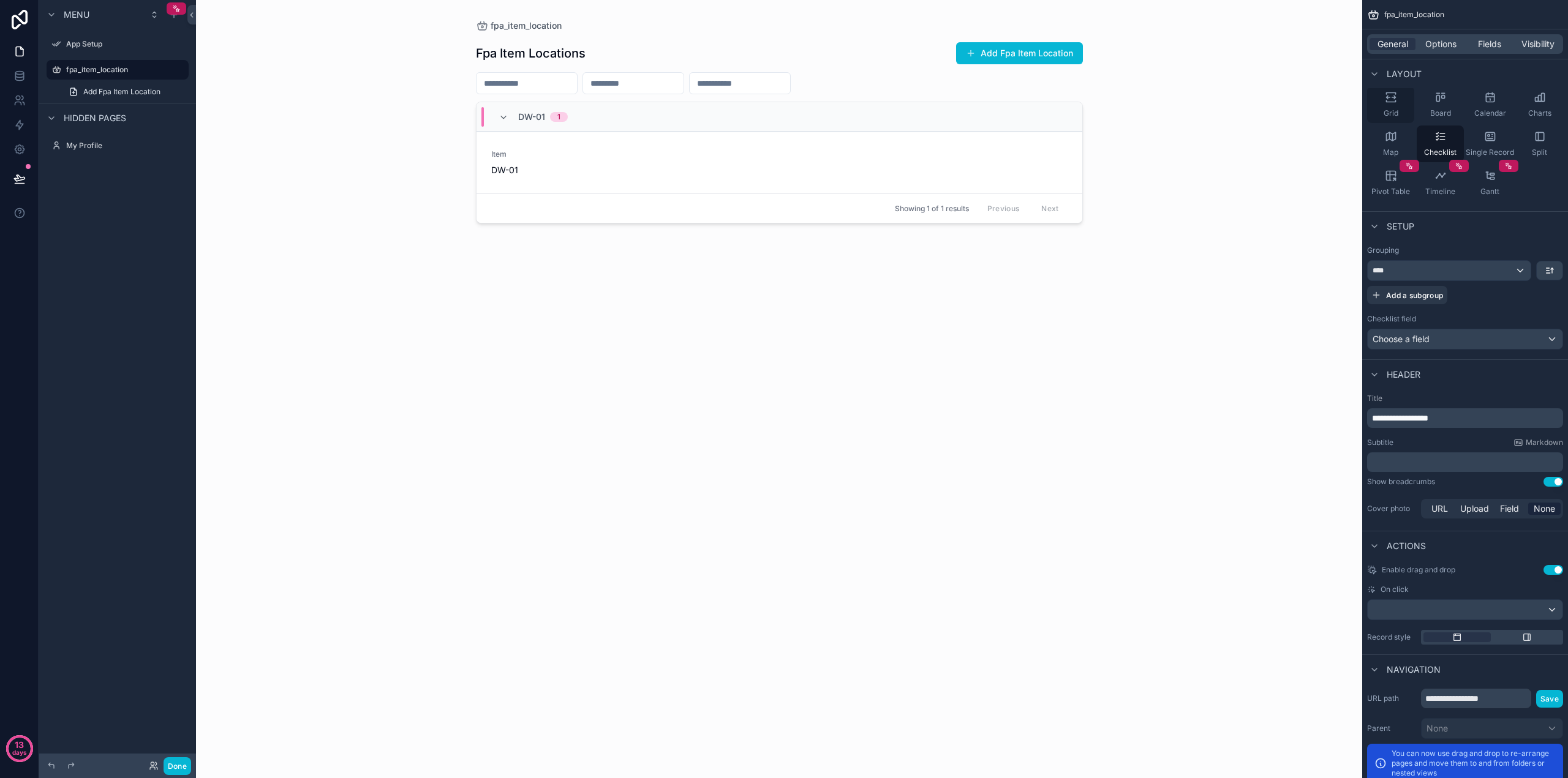
click at [1397, 107] on div "Grid" at bounding box center [1390, 105] width 47 height 37
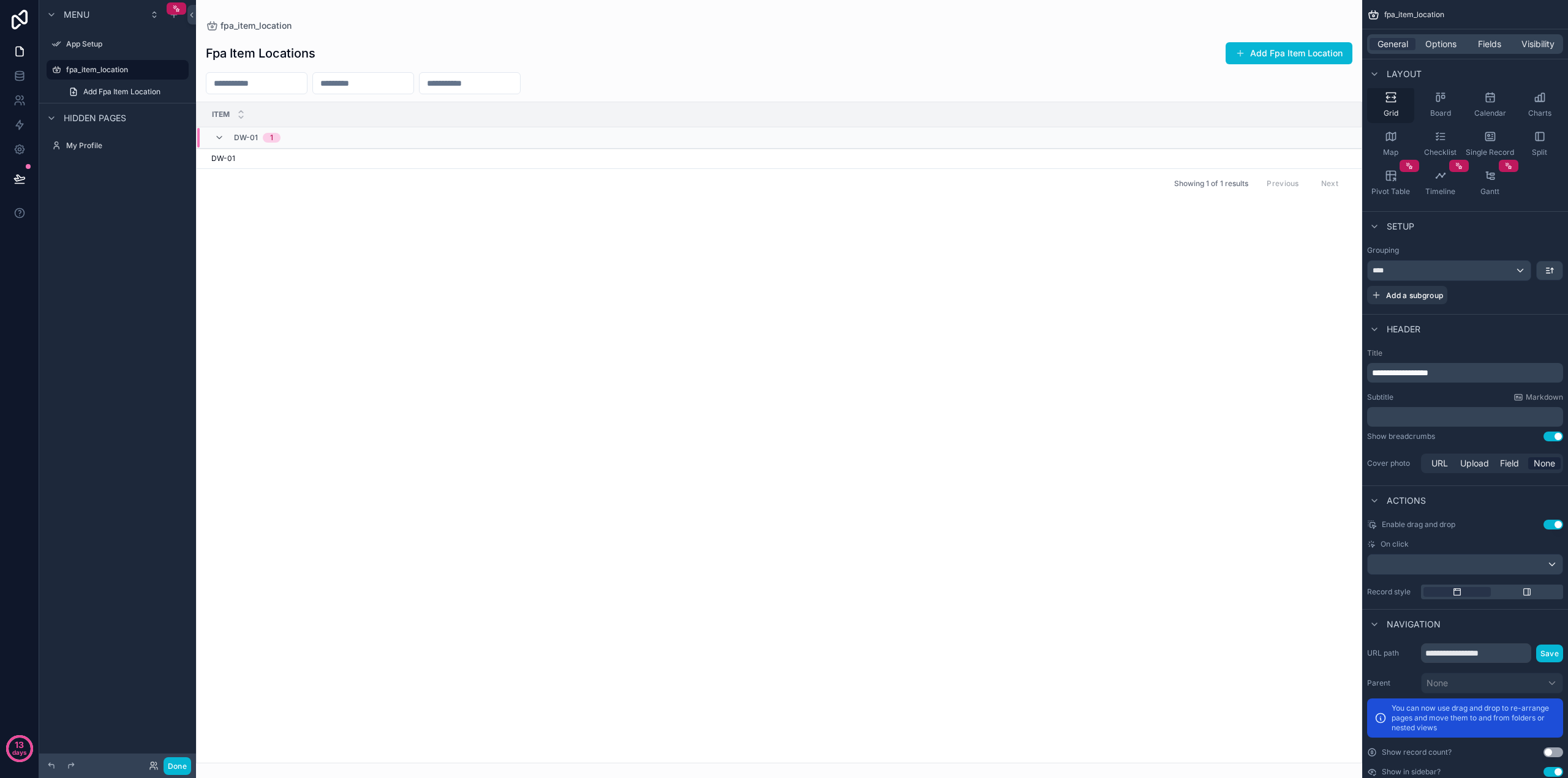
click at [1396, 97] on icon "scrollable content" at bounding box center [1391, 96] width 12 height 12
click at [1445, 49] on span "Options" at bounding box center [1441, 43] width 31 height 12
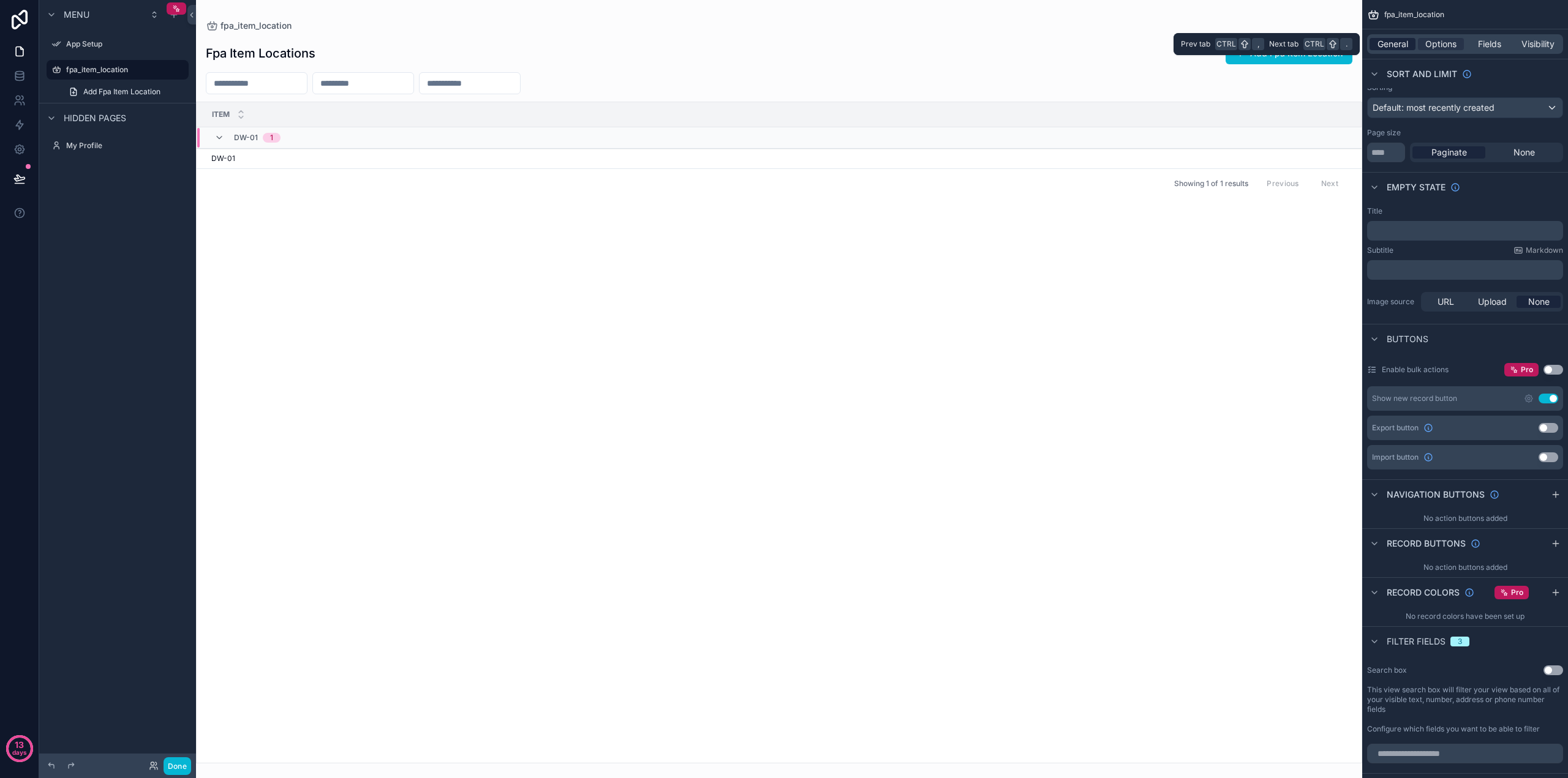
click at [1398, 39] on span "General" at bounding box center [1393, 43] width 30 height 12
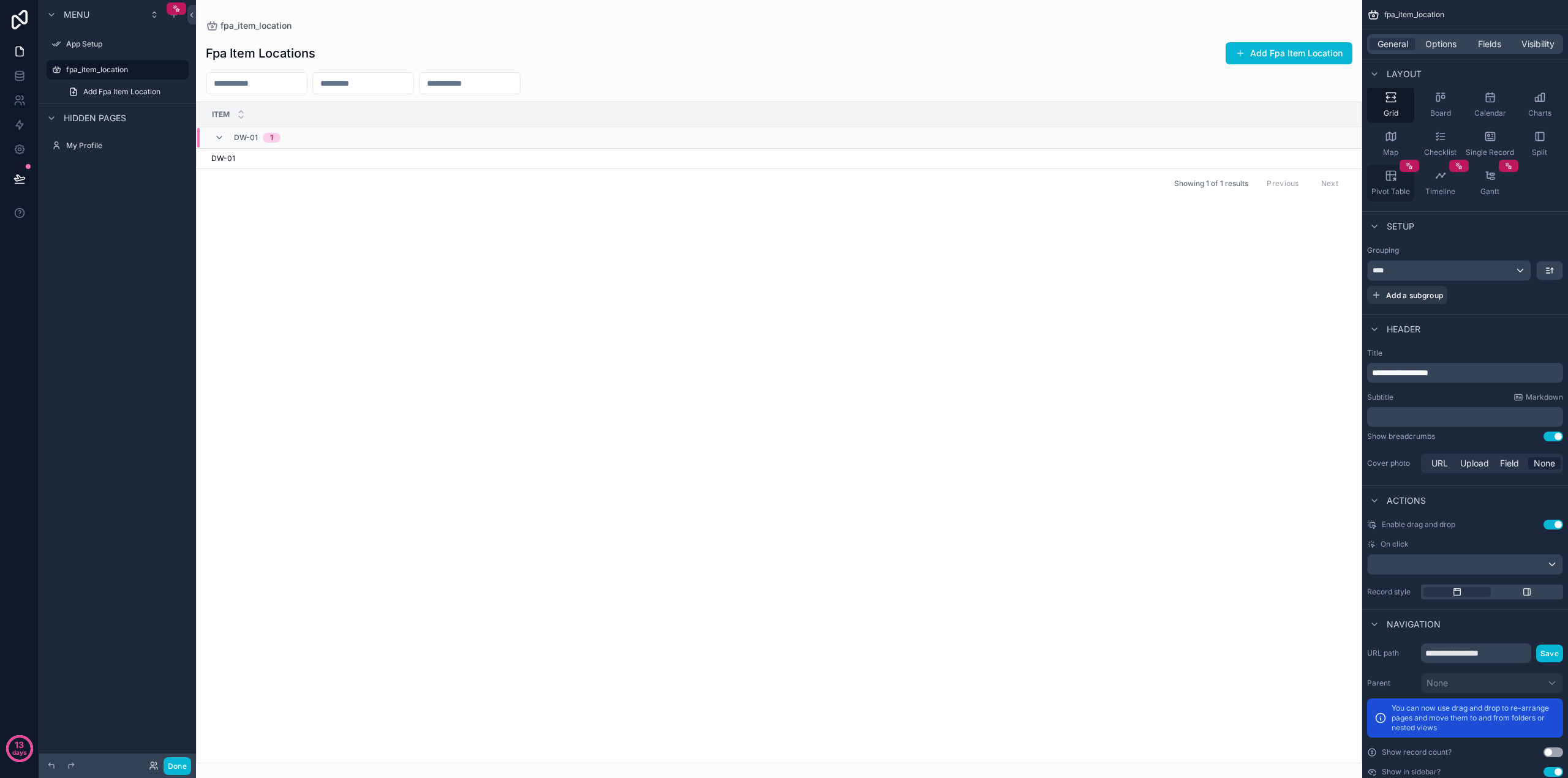
click at [1408, 185] on div "Pivot Table" at bounding box center [1390, 183] width 47 height 37
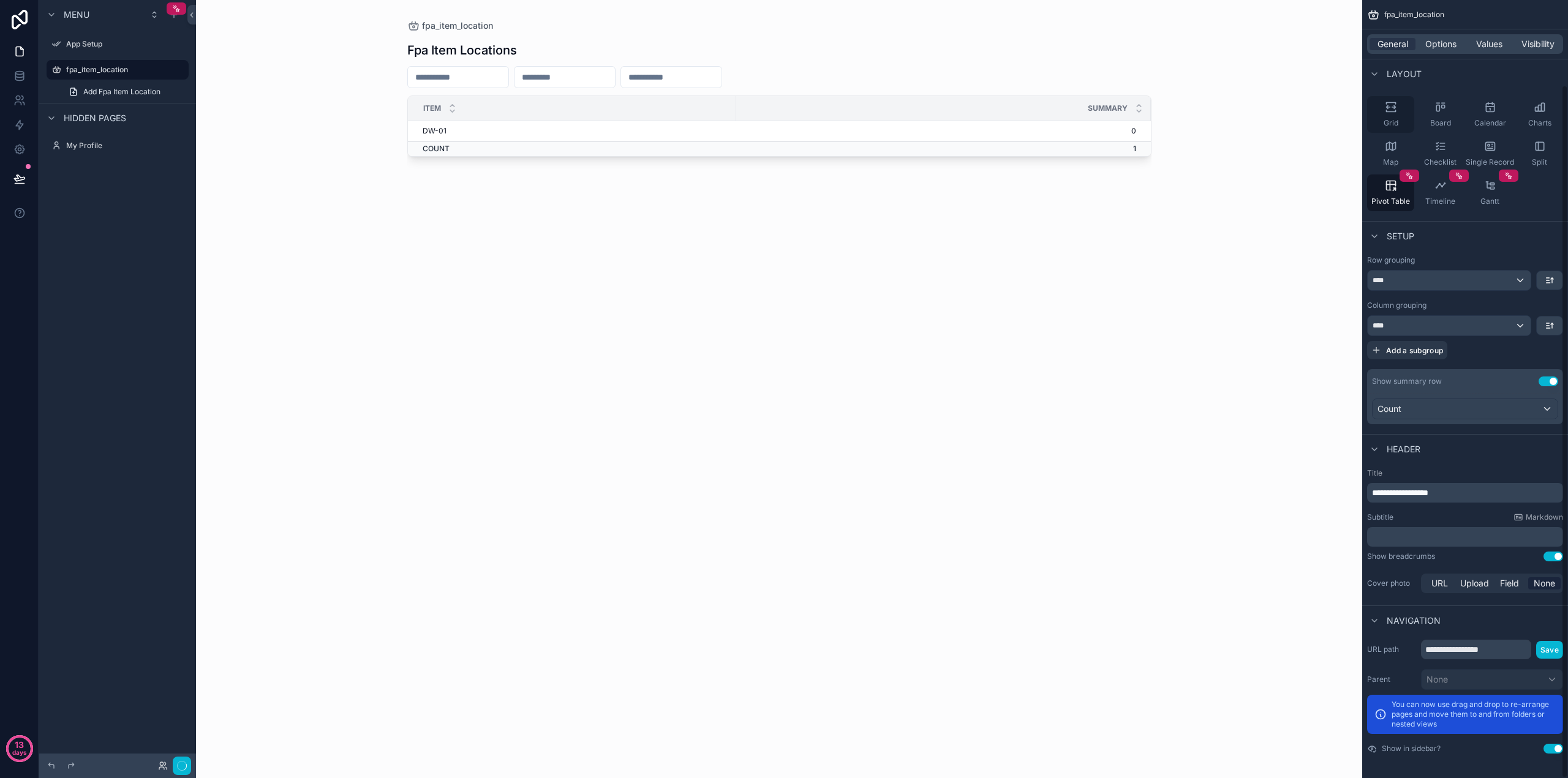
click at [1376, 114] on div "Grid" at bounding box center [1390, 115] width 47 height 37
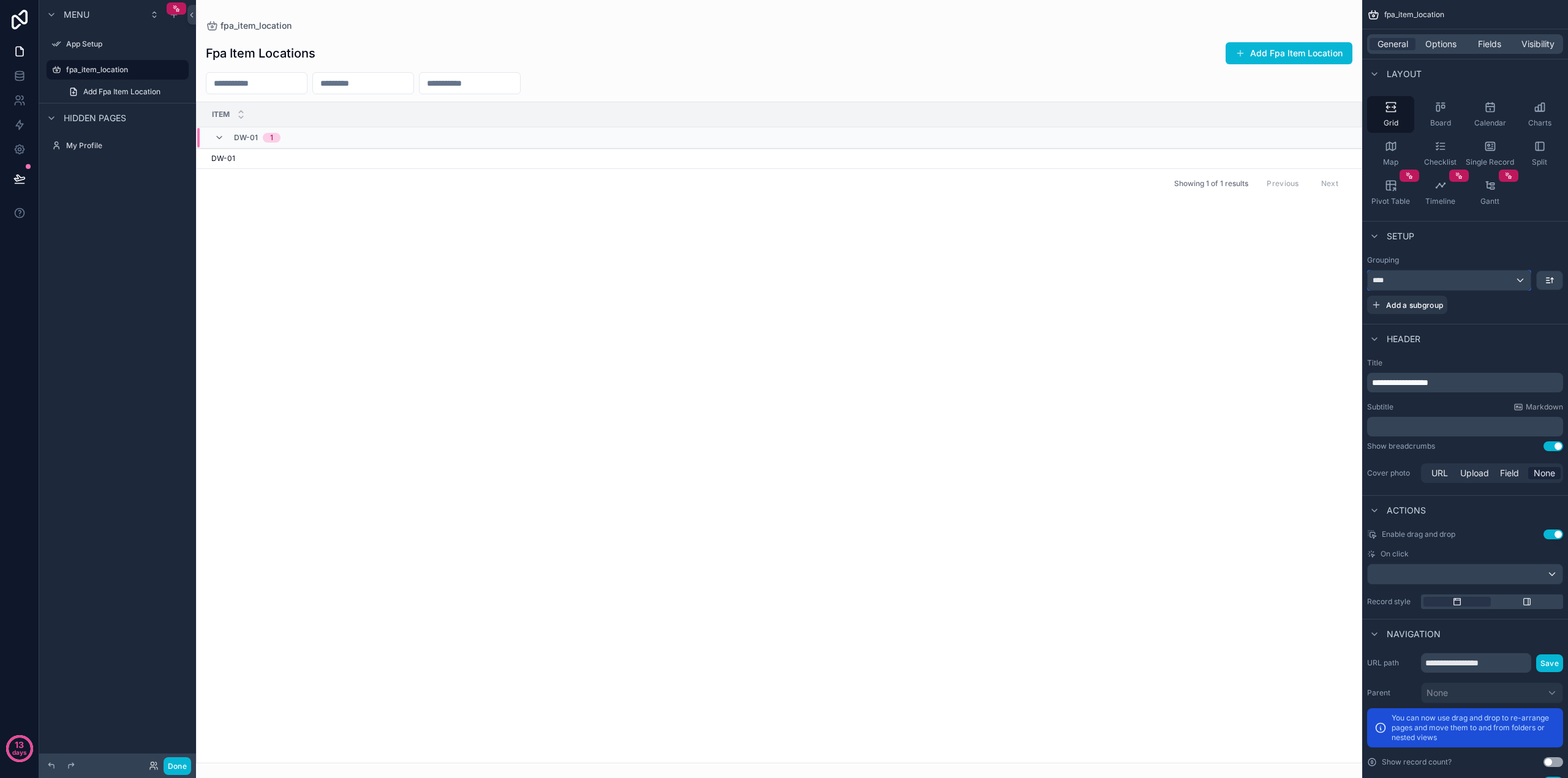
click at [1459, 283] on div "****" at bounding box center [1450, 280] width 163 height 19
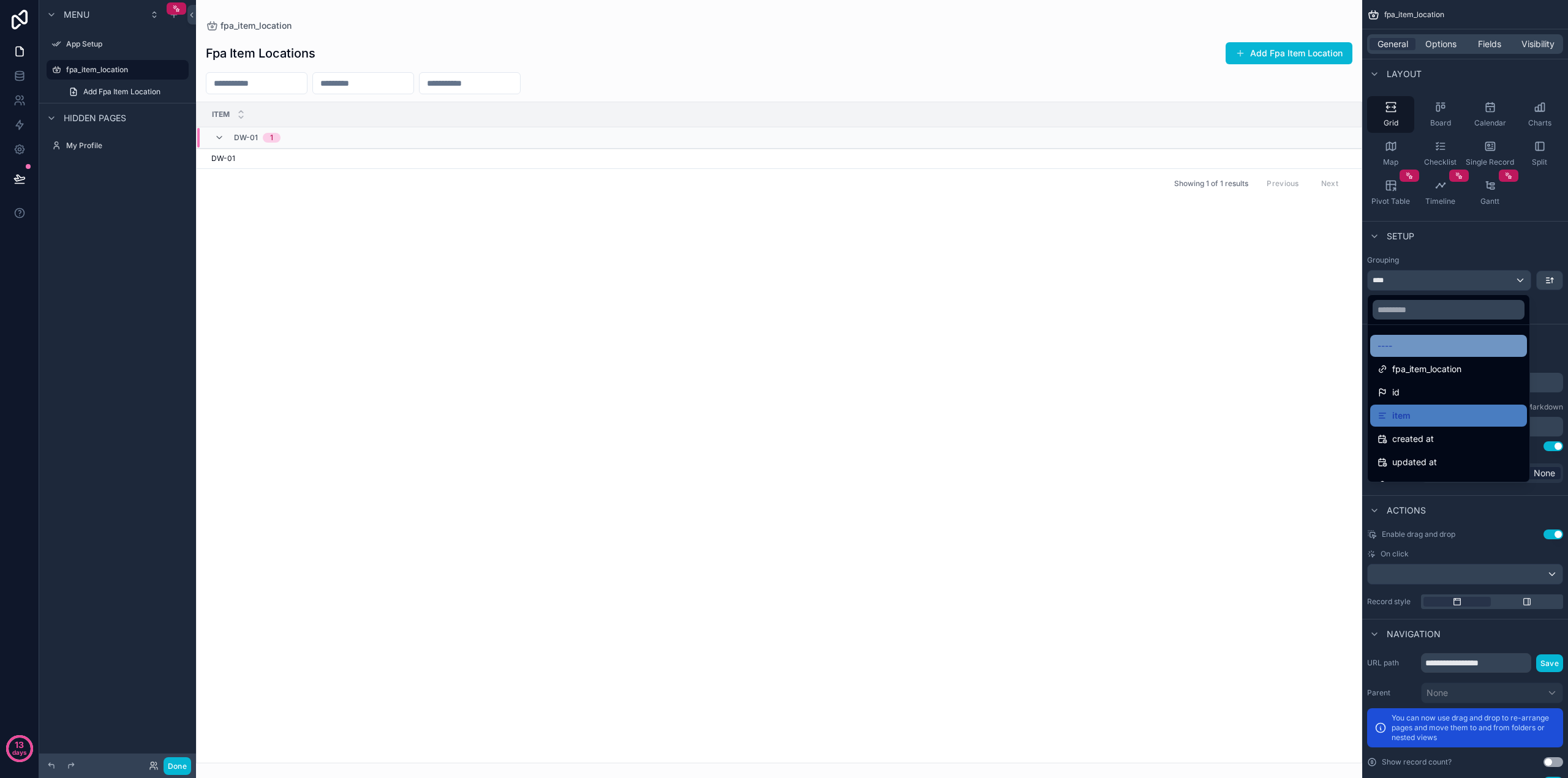
click at [1434, 349] on div "----" at bounding box center [1449, 346] width 142 height 15
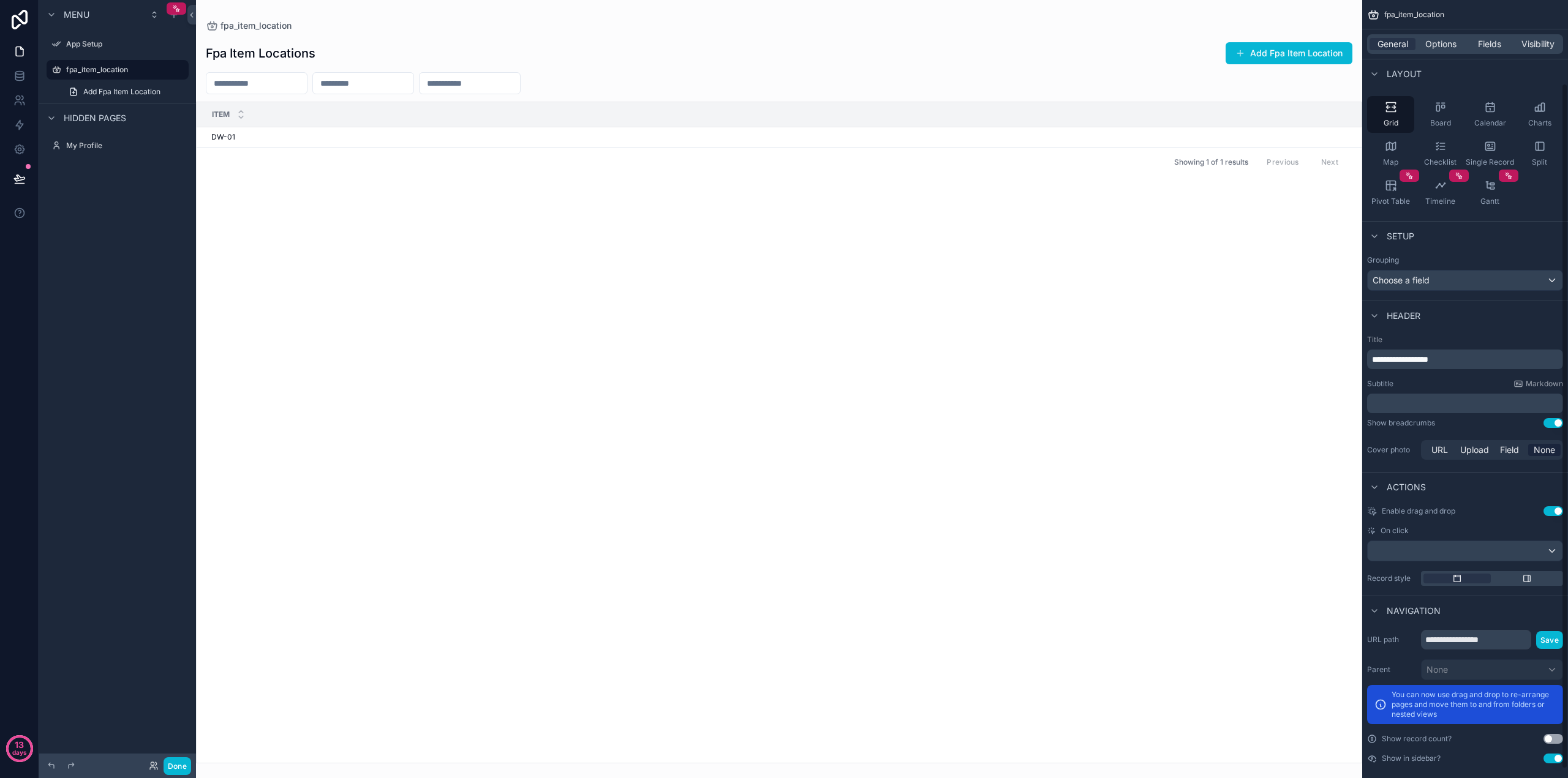
drag, startPoint x: 576, startPoint y: 291, endPoint x: 380, endPoint y: 170, distance: 230.3
click at [575, 290] on div "Item DW-01 DW-01 Showing 1 of 1 results Previous Next" at bounding box center [778, 432] width 1165 height 661
click at [178, 764] on button "Done" at bounding box center [177, 765] width 28 height 17
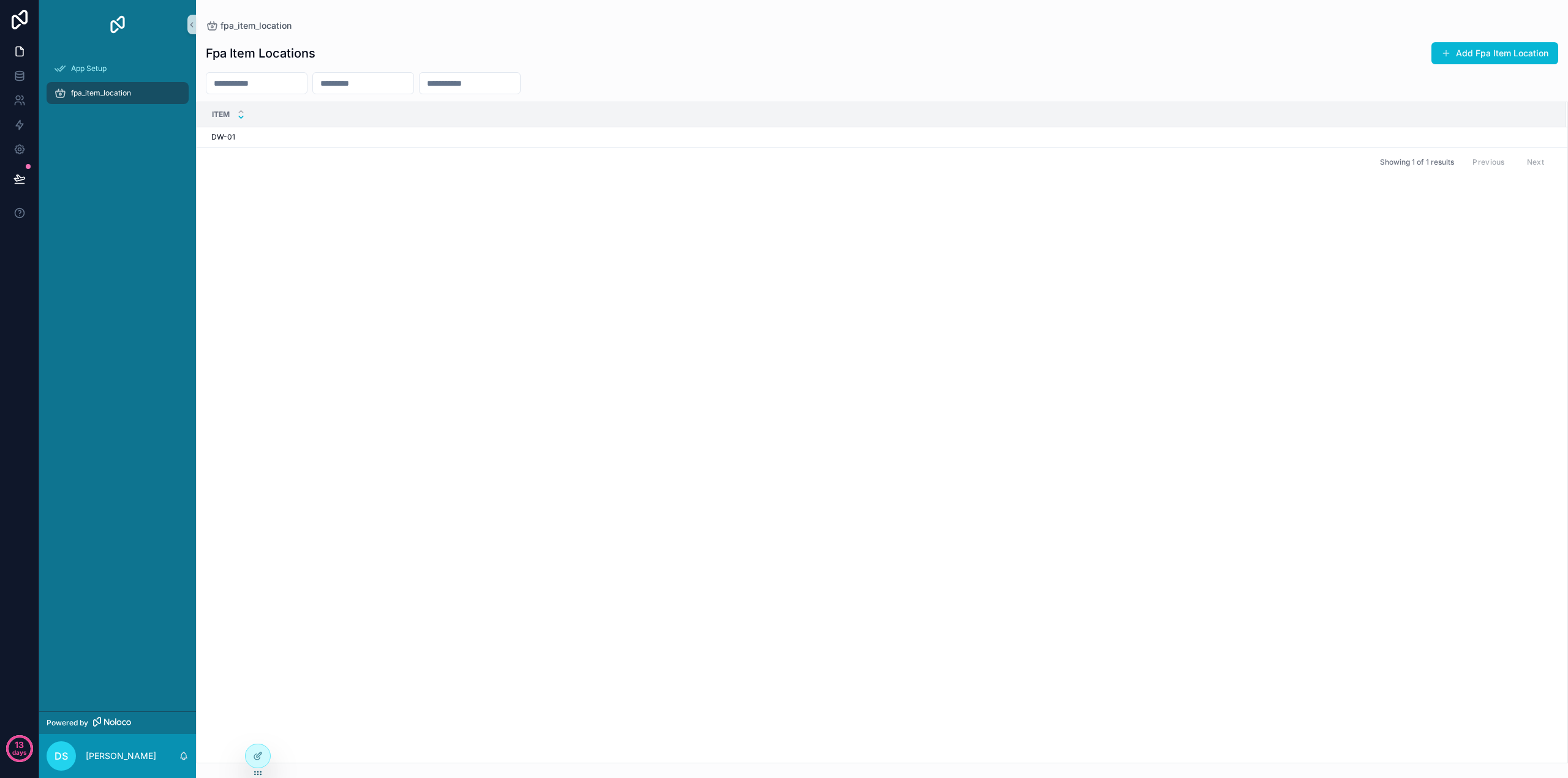
click at [241, 117] on icon "scrollable content" at bounding box center [241, 117] width 8 height 8
click at [215, 113] on div "Item" at bounding box center [881, 114] width 1369 height 23
click at [226, 112] on span "Item" at bounding box center [220, 114] width 17 height 10
click at [505, 82] on input "scrollable content" at bounding box center [469, 83] width 100 height 17
click at [386, 94] on div "scrollable content" at bounding box center [363, 83] width 102 height 22
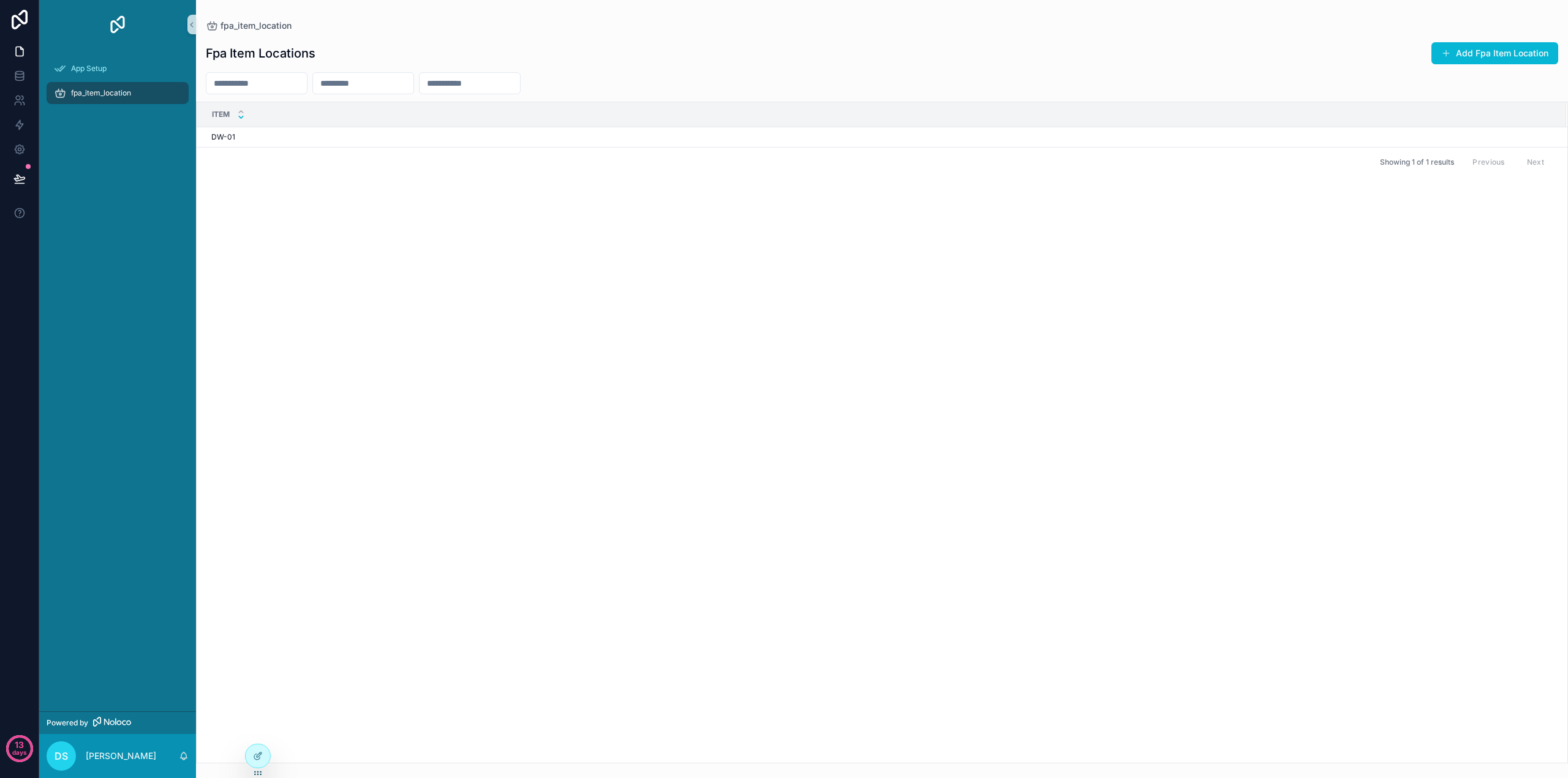
drag, startPoint x: 424, startPoint y: 273, endPoint x: 292, endPoint y: 107, distance: 212.1
click at [420, 266] on div "Item DW-01 DW-01 Showing 1 of 1 results Previous Next" at bounding box center [881, 432] width 1371 height 661
click at [521, 87] on input "scrollable content" at bounding box center [469, 83] width 100 height 17
drag, startPoint x: 623, startPoint y: 328, endPoint x: 609, endPoint y: 277, distance: 52.9
click at [623, 328] on div "Item DW-01 DW-01 Showing 1 of 1 results Previous Next" at bounding box center [881, 432] width 1371 height 661
